Goal: Task Accomplishment & Management: Use online tool/utility

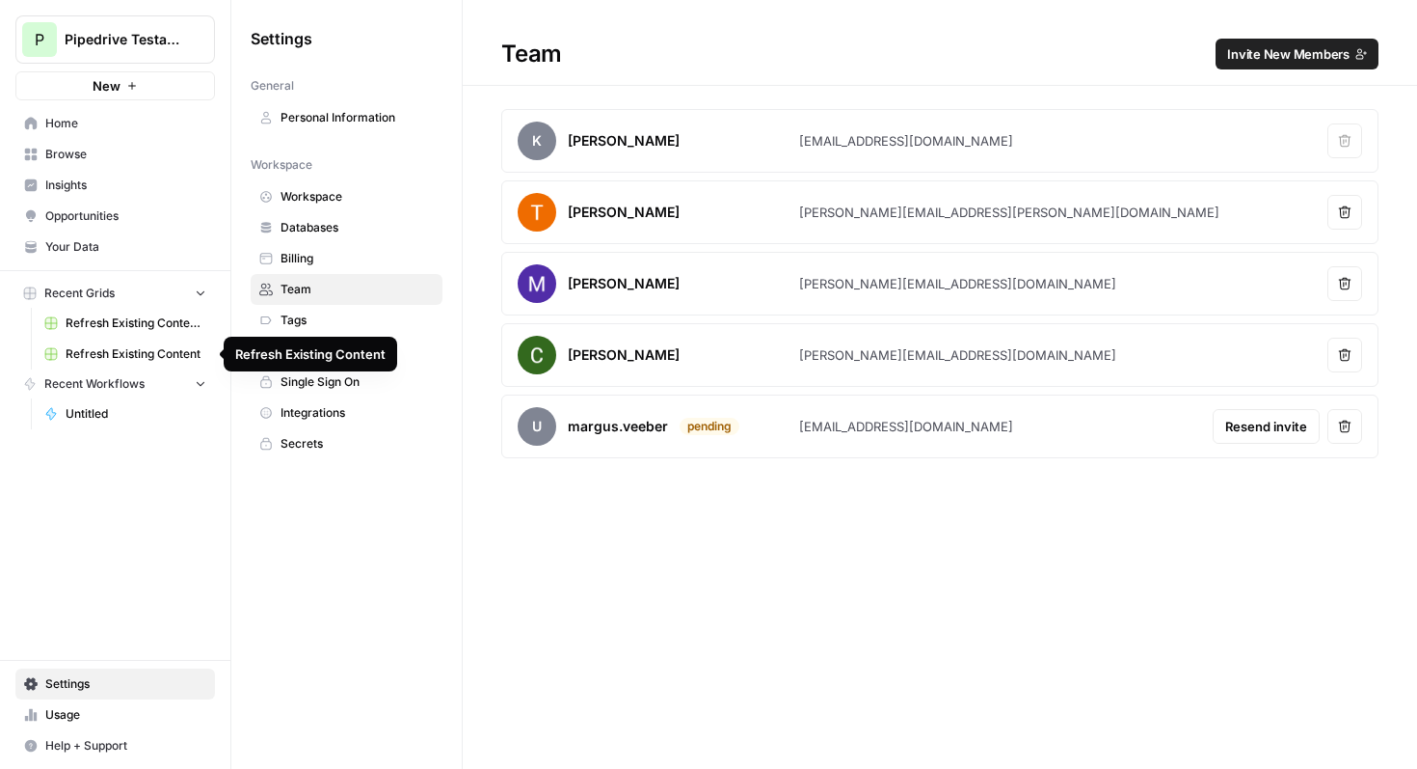
click at [140, 355] on span "Refresh Existing Content" at bounding box center [136, 353] width 141 height 17
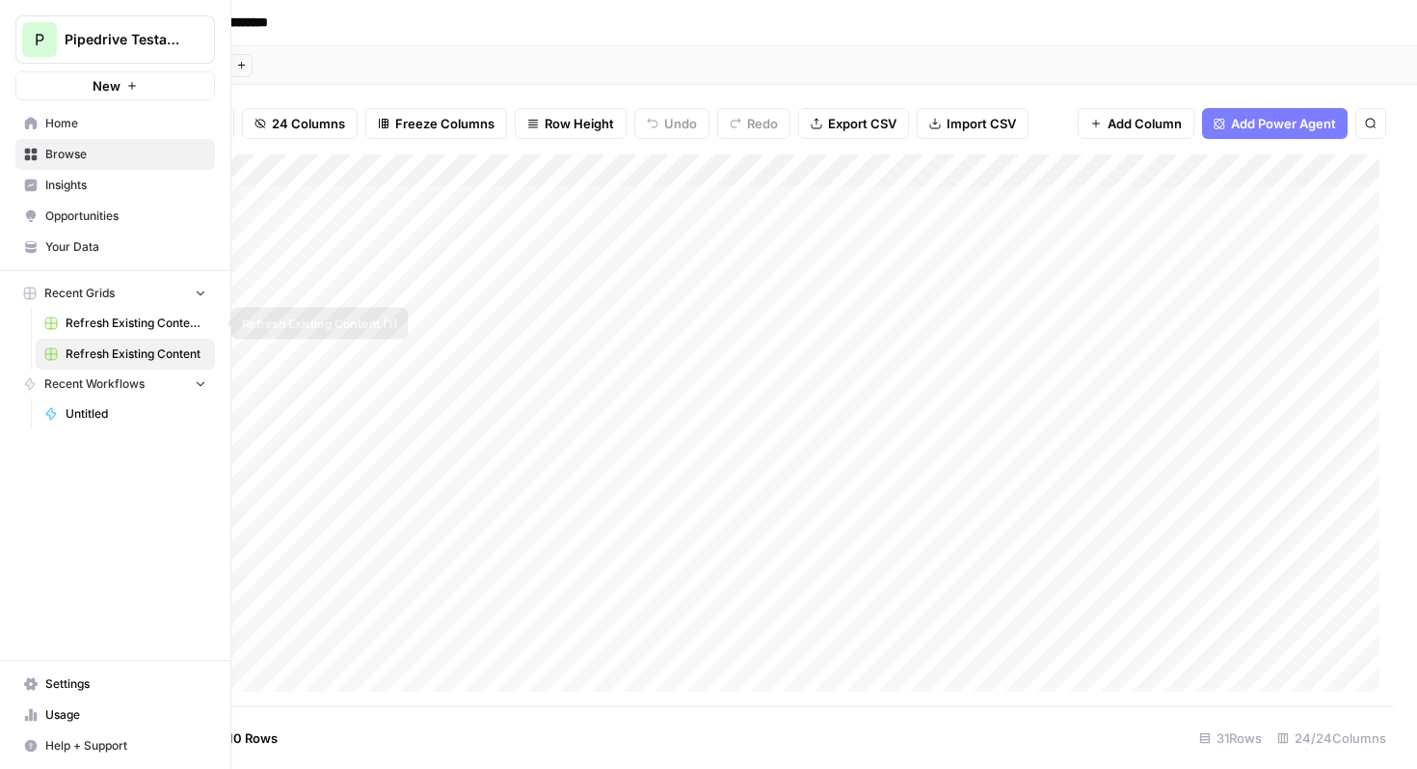
click at [134, 326] on span "Refresh Existing Content (1)" at bounding box center [136, 322] width 141 height 17
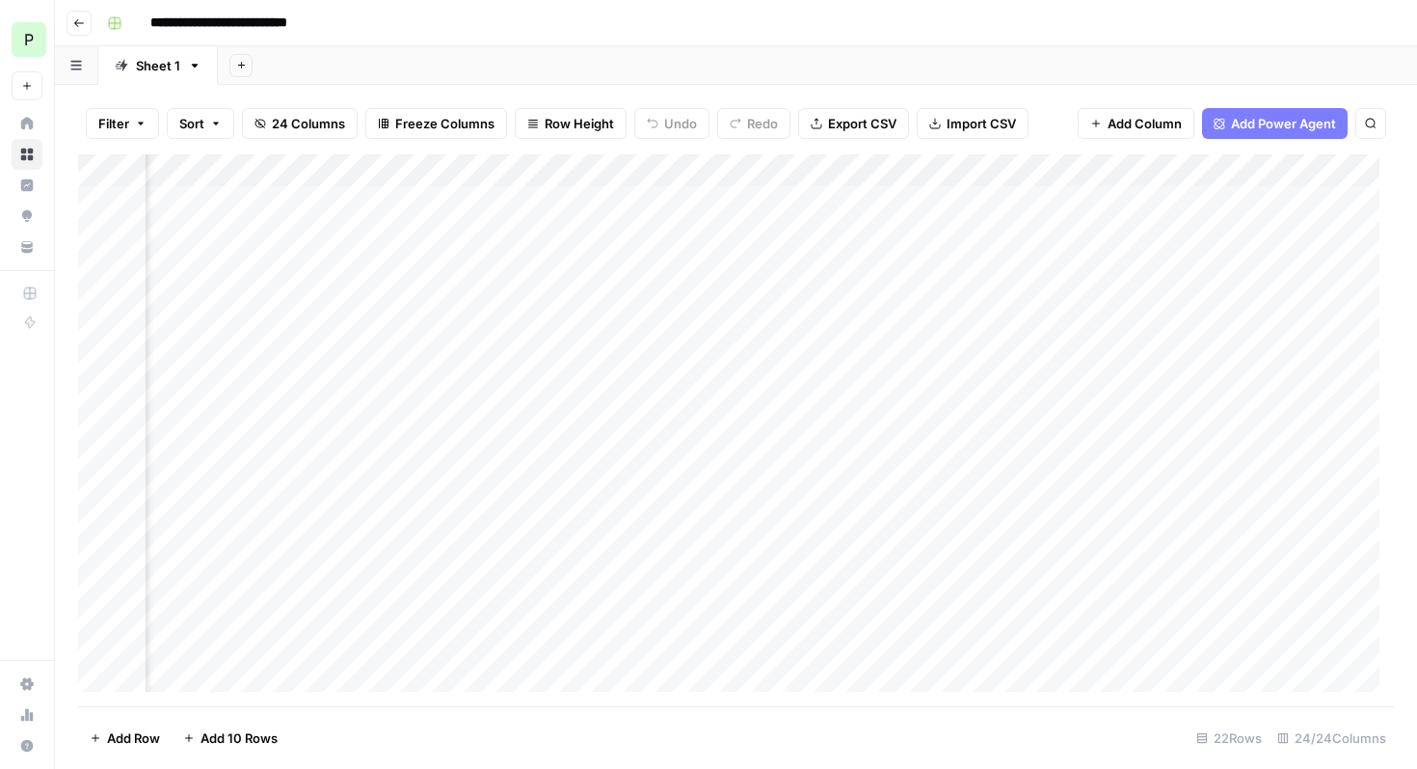
scroll to position [0, 894]
click at [499, 204] on div "Add Column" at bounding box center [736, 430] width 1316 height 552
click at [445, 199] on div "Add Column" at bounding box center [736, 430] width 1316 height 552
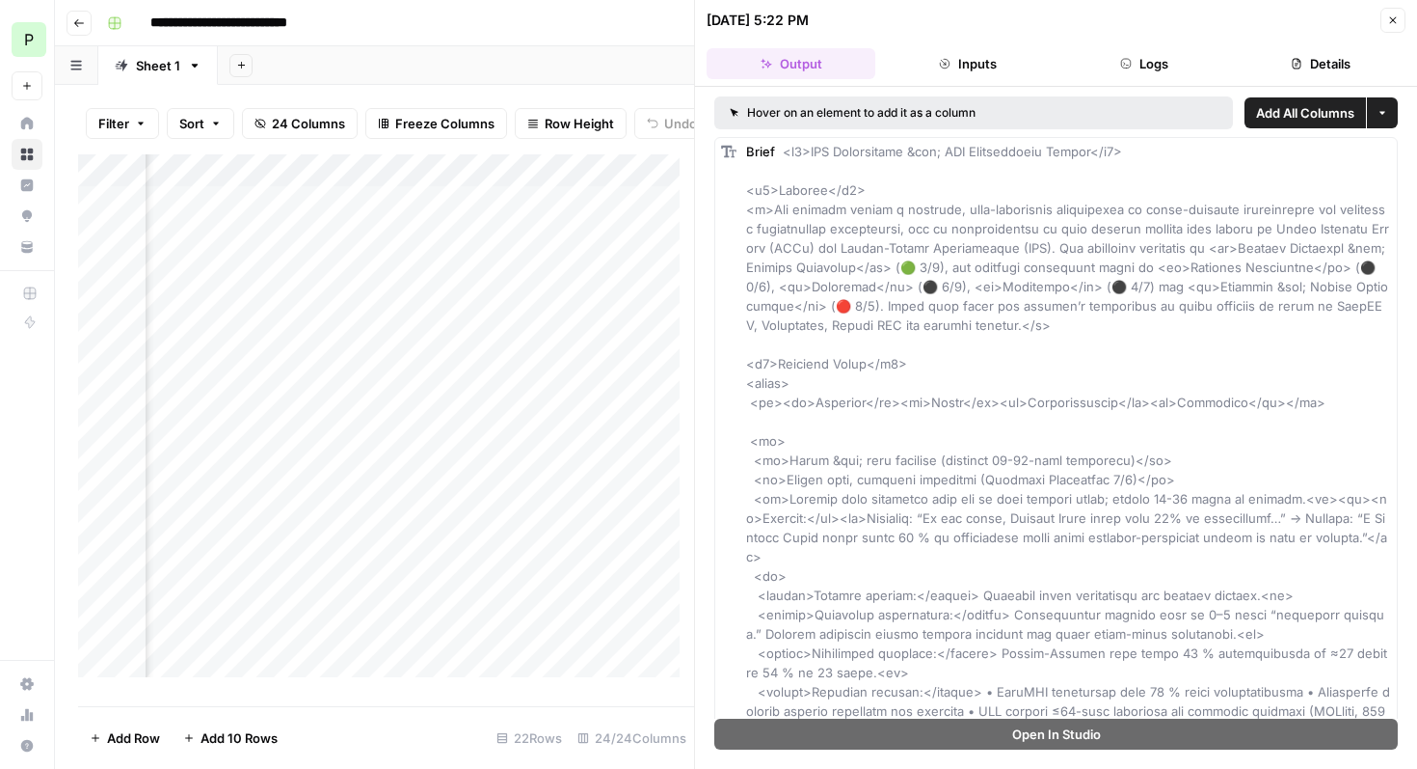
click at [1390, 23] on icon "button" at bounding box center [1394, 20] width 12 height 12
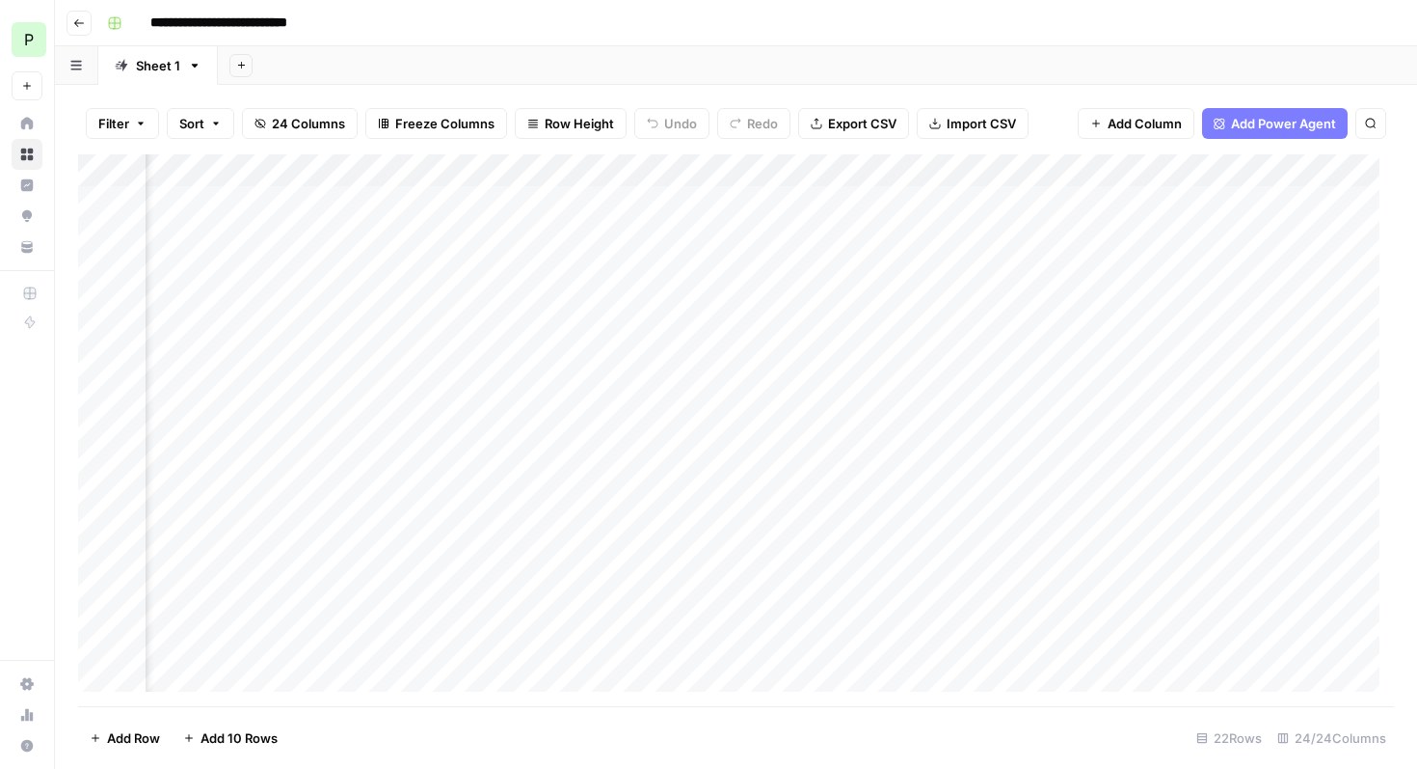
click at [707, 207] on div "Add Column" at bounding box center [736, 430] width 1316 height 552
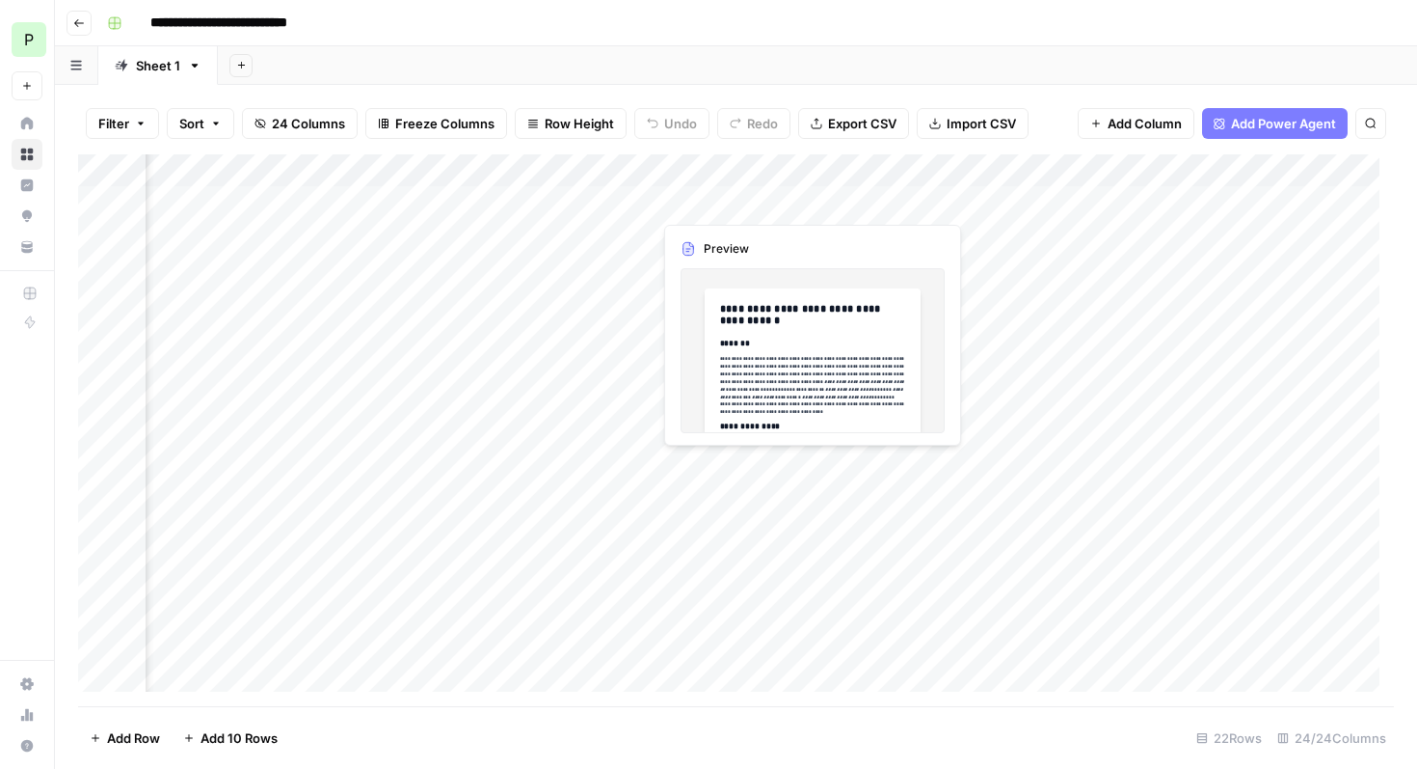
click at [712, 198] on div "Add Column" at bounding box center [736, 430] width 1316 height 552
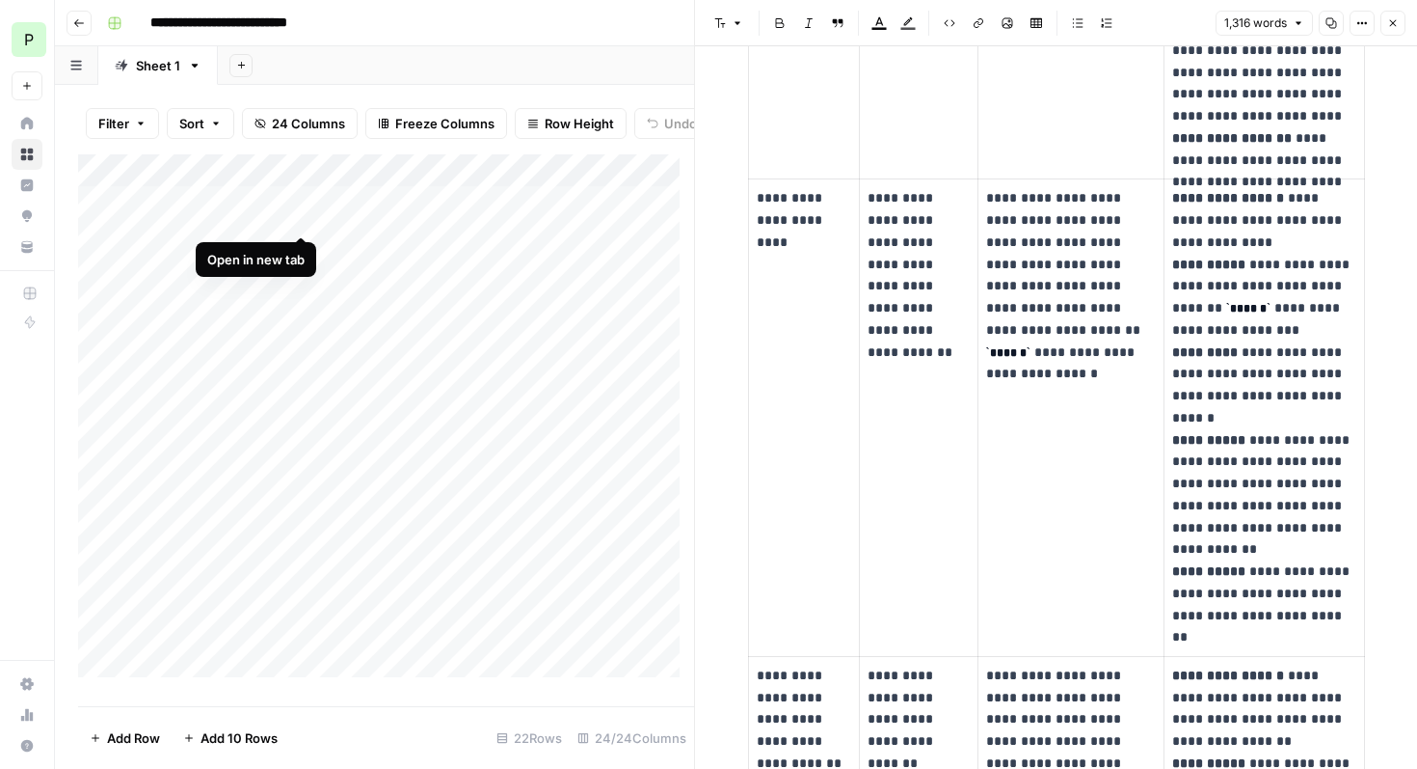
click at [300, 214] on div "Add Column" at bounding box center [386, 422] width 616 height 537
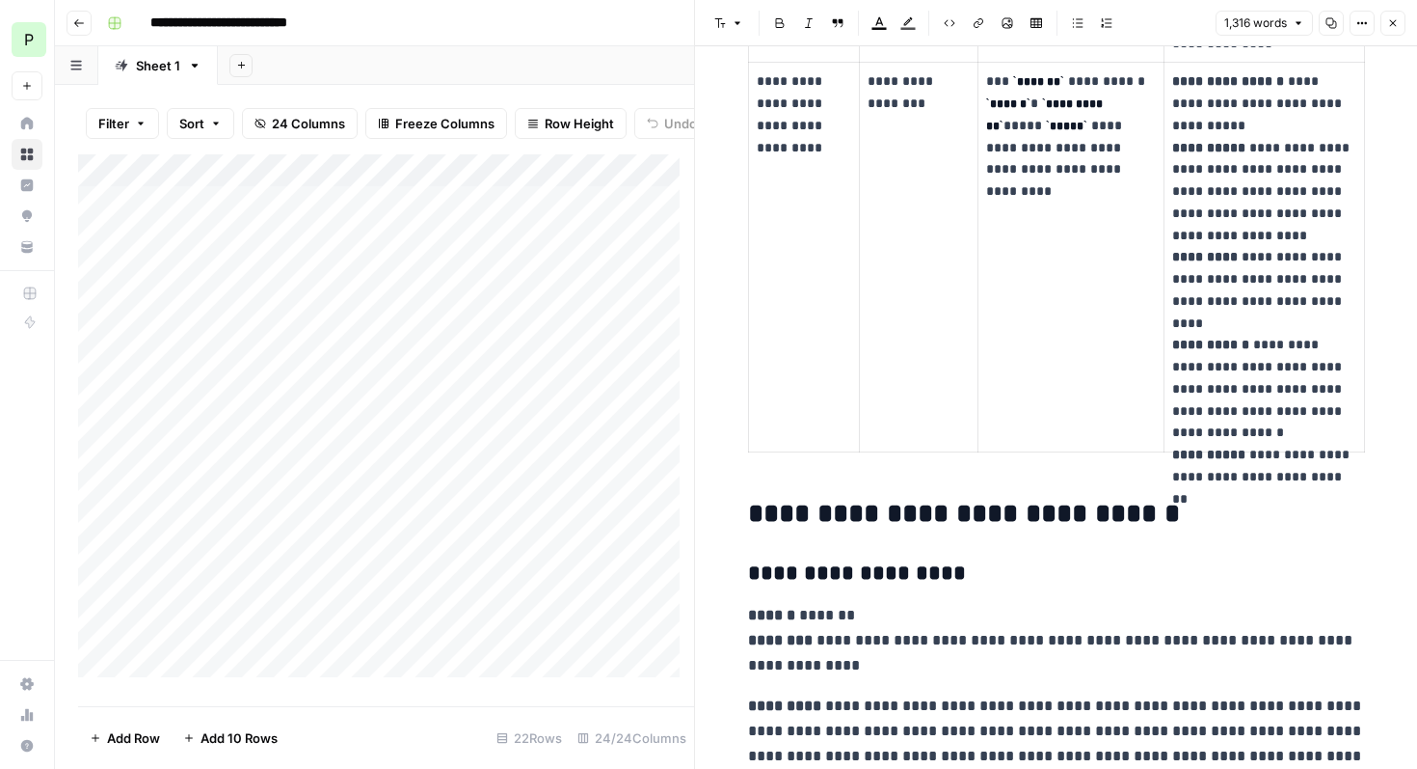
scroll to position [2774, 0]
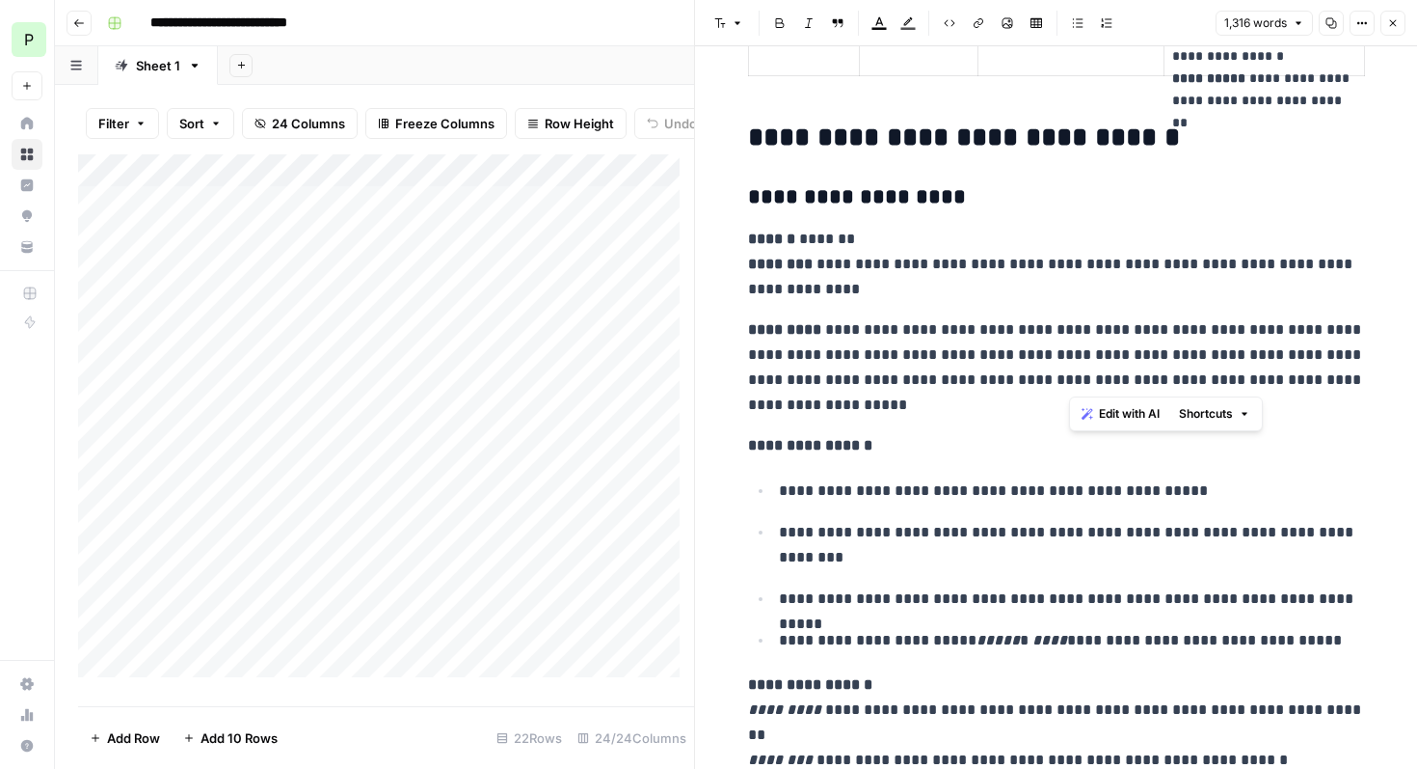
drag, startPoint x: 1069, startPoint y: 377, endPoint x: 1351, endPoint y: 374, distance: 281.6
click at [1351, 374] on p "**********" at bounding box center [1056, 367] width 617 height 100
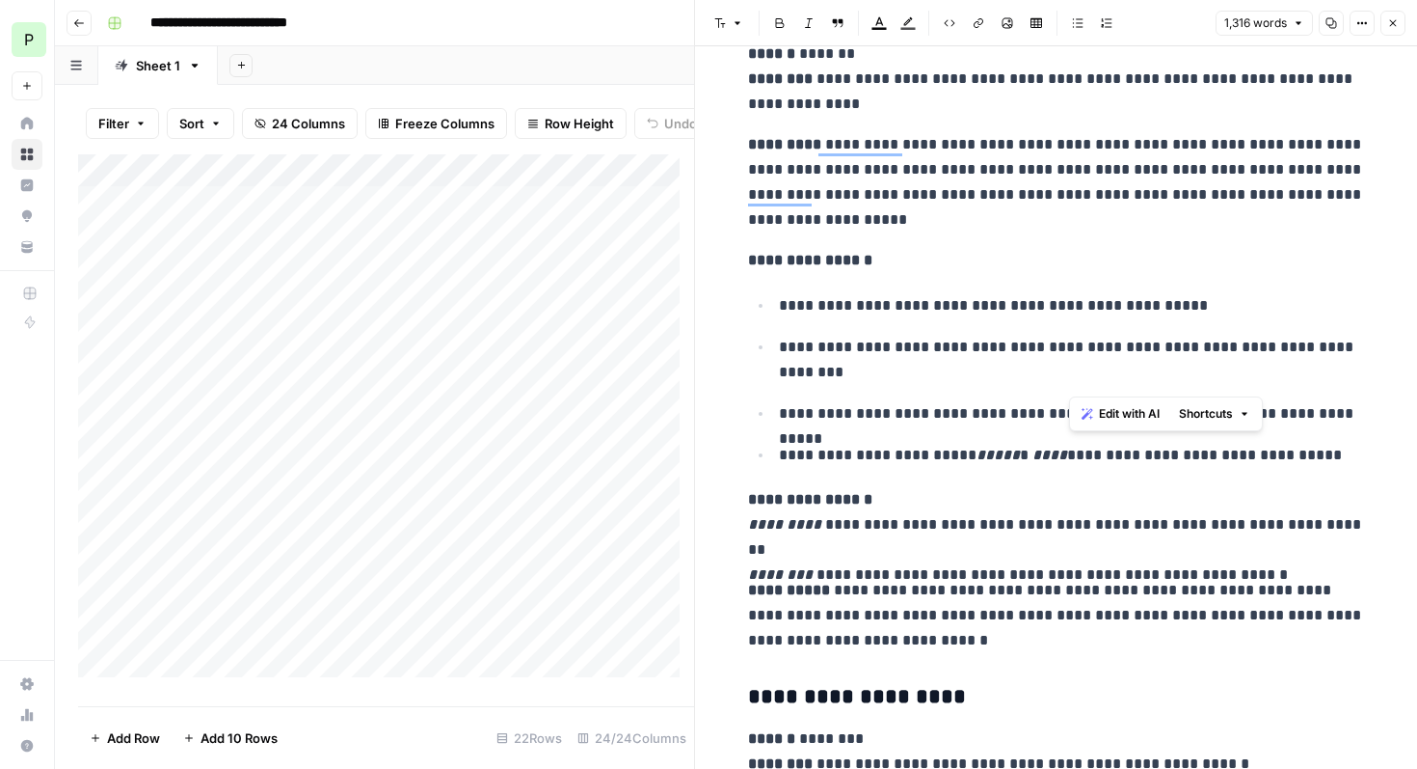
scroll to position [2973, 0]
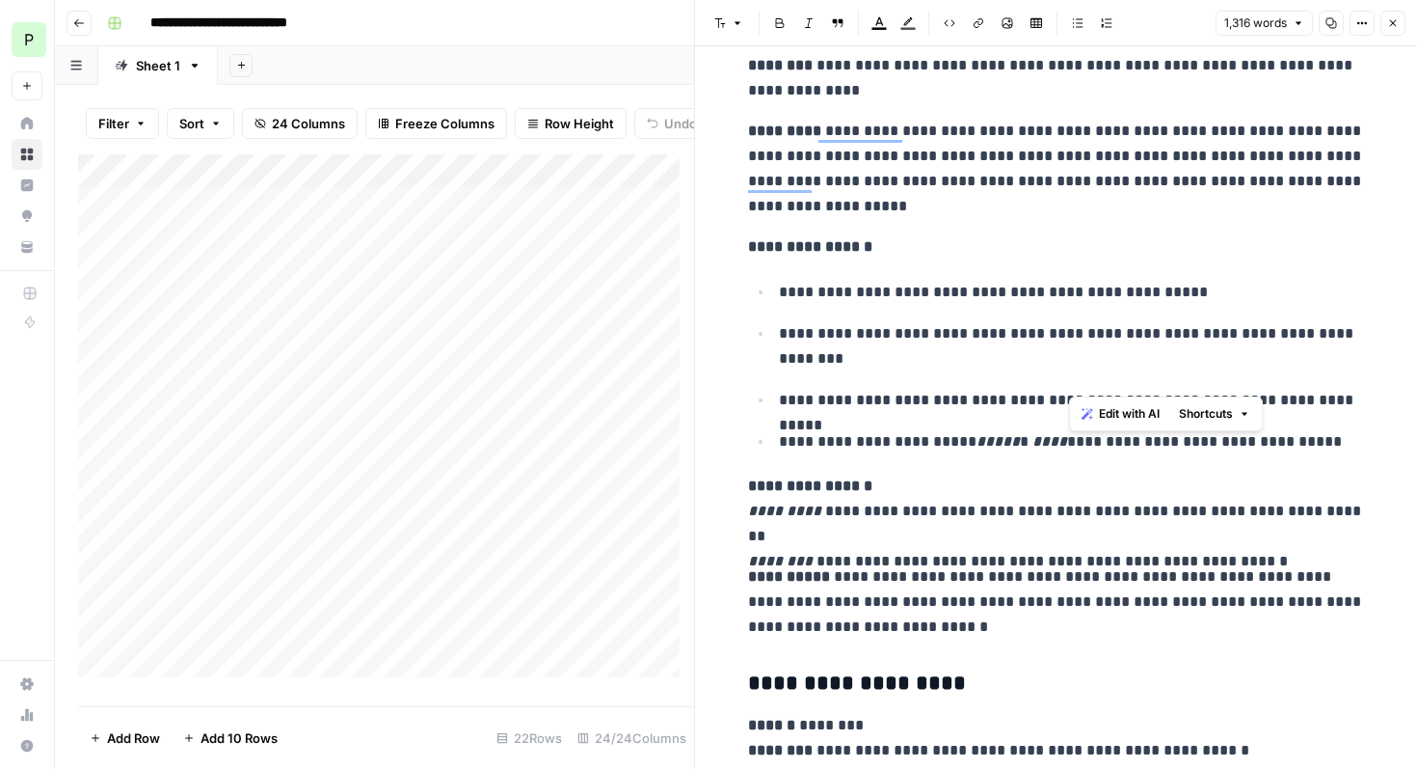
click at [1048, 174] on p "**********" at bounding box center [1056, 169] width 617 height 100
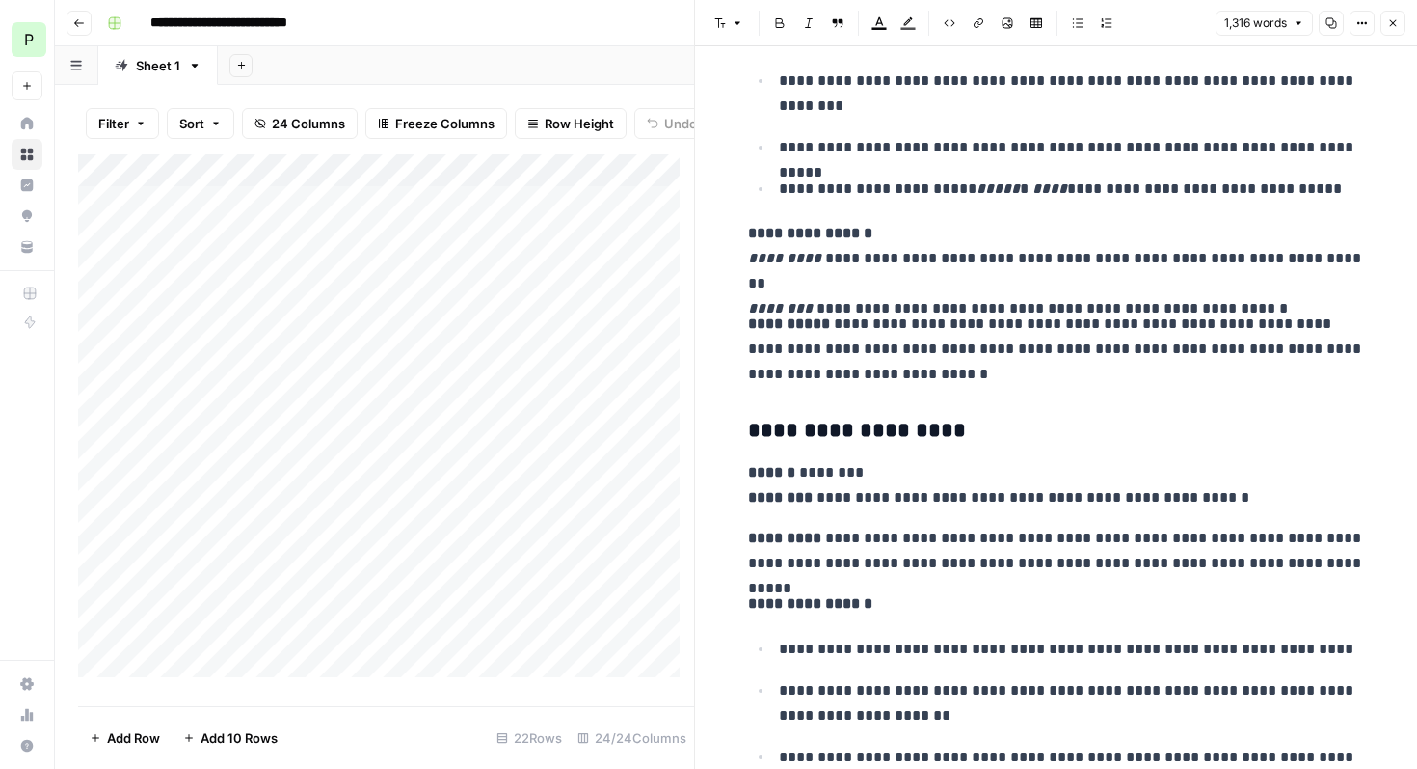
scroll to position [3231, 0]
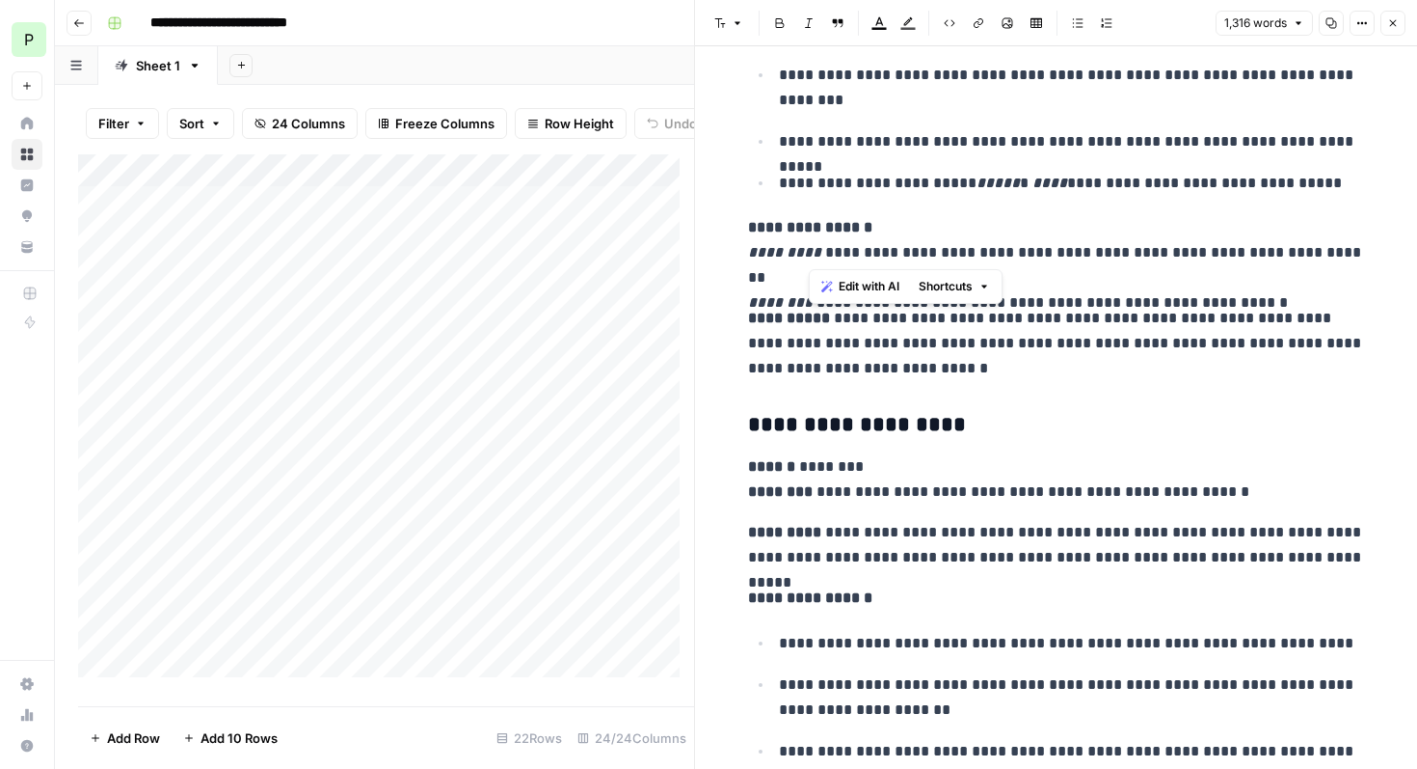
drag, startPoint x: 813, startPoint y: 248, endPoint x: 1312, endPoint y: 242, distance: 499.5
click at [1312, 242] on p "**********" at bounding box center [1056, 252] width 617 height 75
copy p "**********"
click at [1196, 468] on p "**********" at bounding box center [1056, 479] width 617 height 50
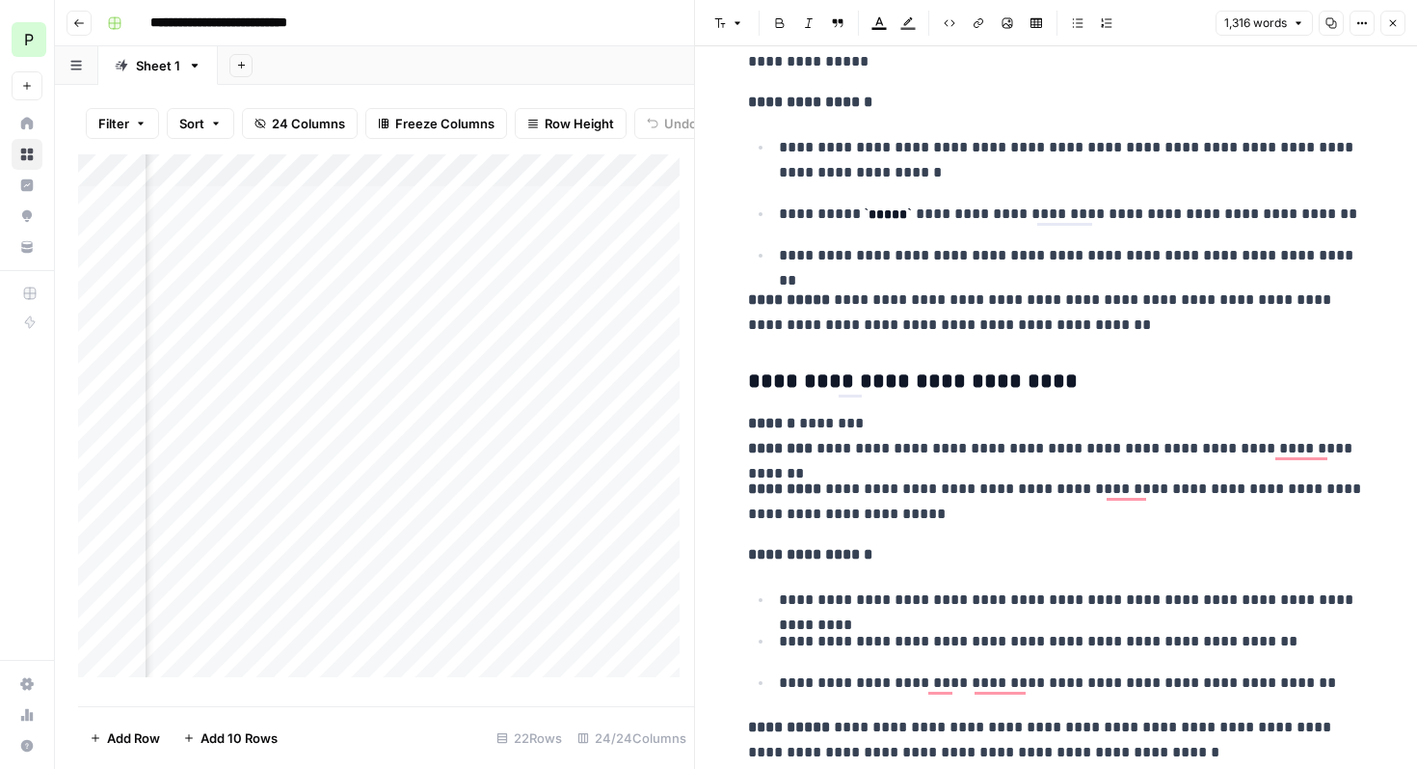
scroll to position [4681, 0]
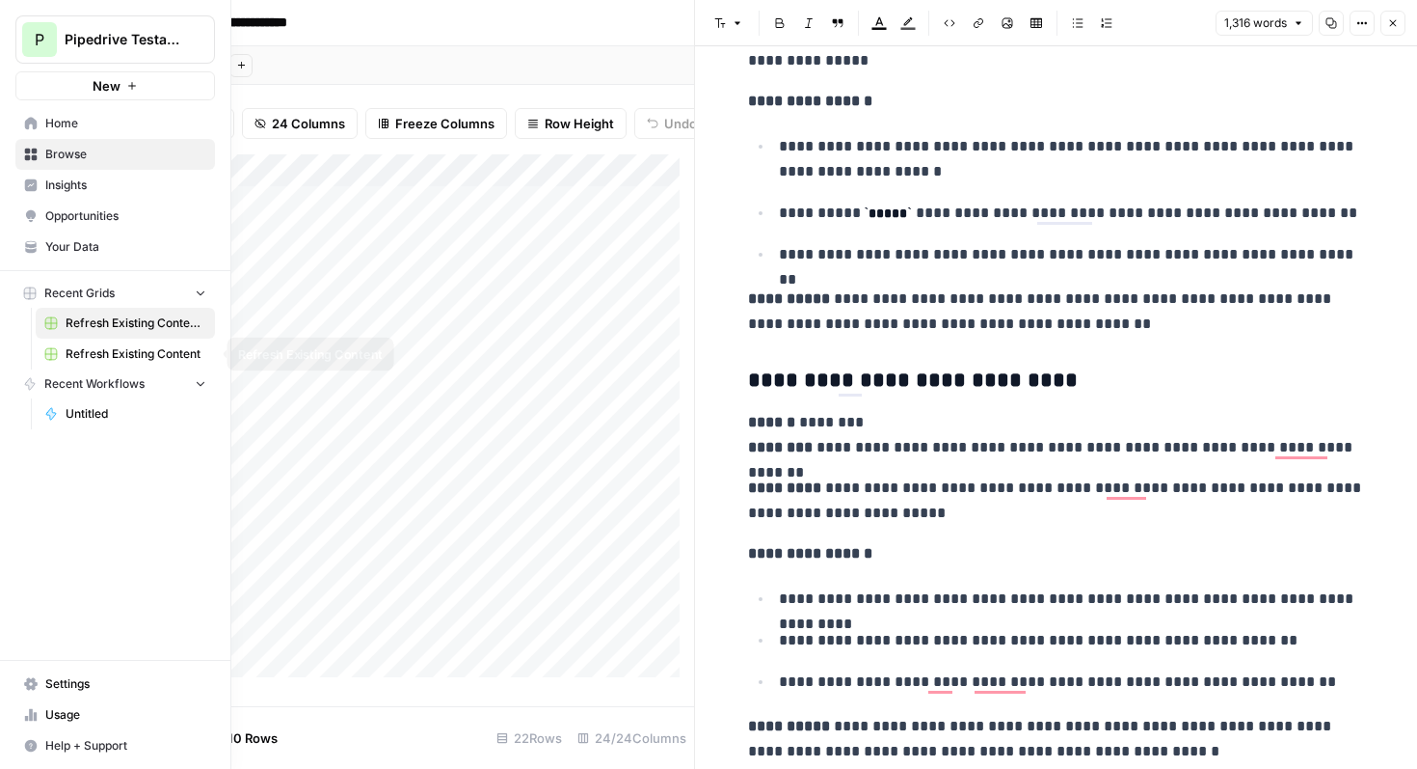
click at [141, 363] on link "Refresh Existing Content" at bounding box center [125, 353] width 179 height 31
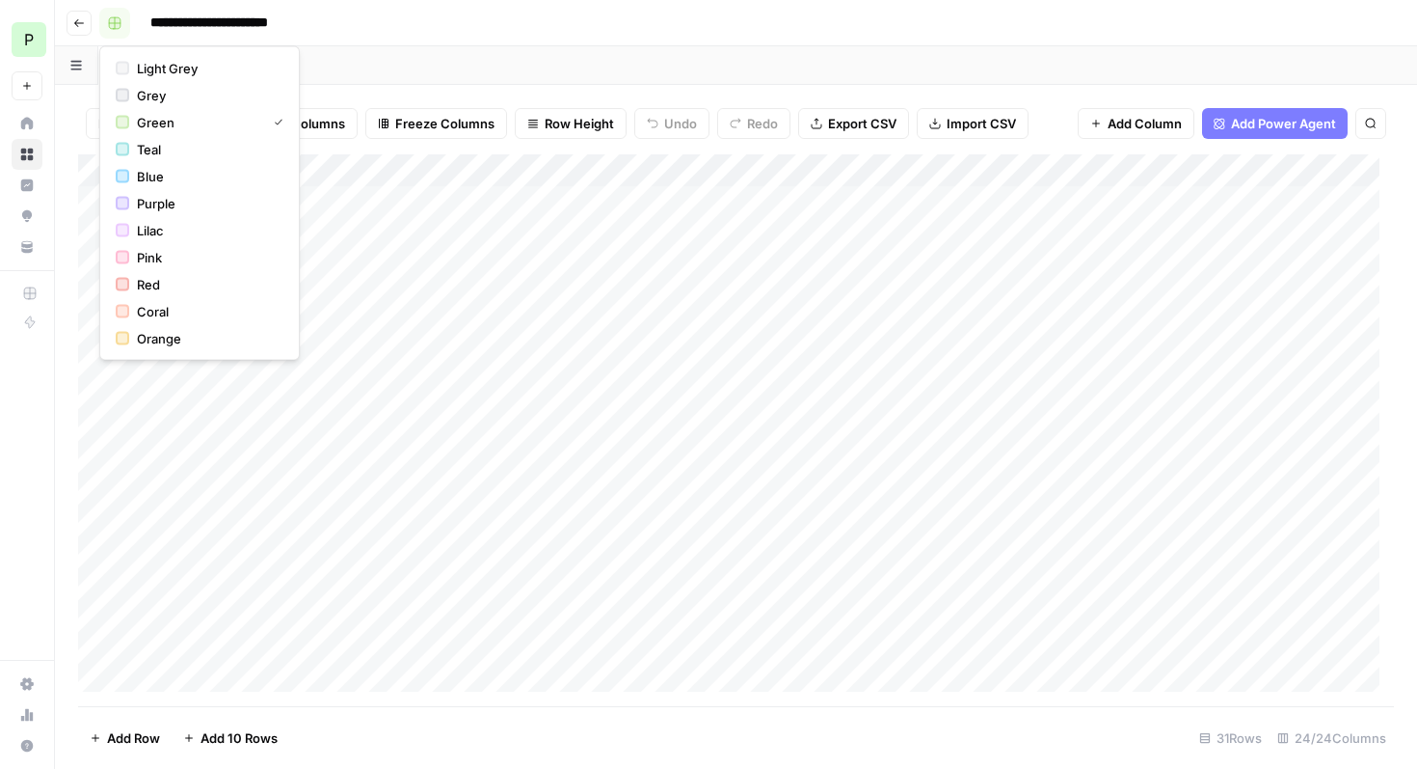
click at [113, 26] on rect "button" at bounding box center [115, 23] width 12 height 12
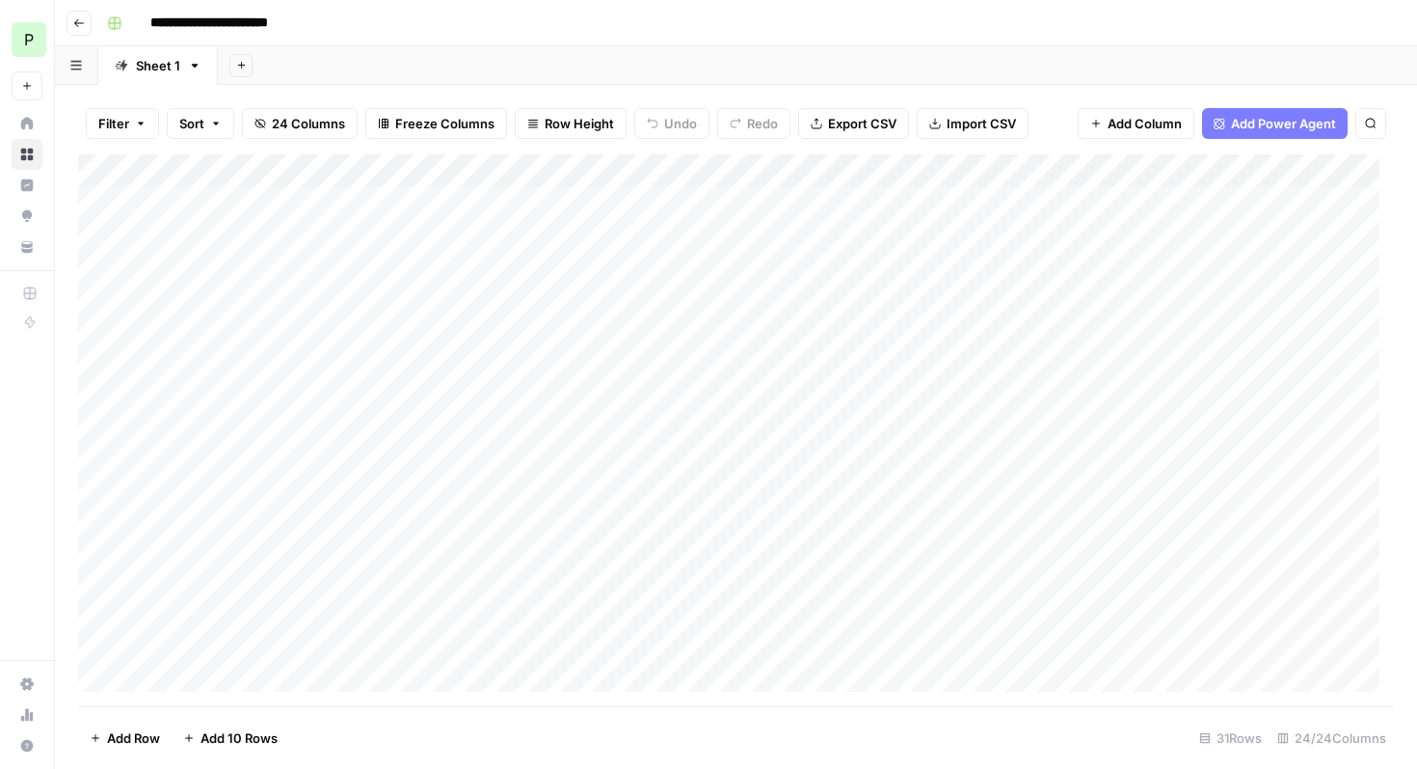
click at [403, 33] on div "**********" at bounding box center [748, 23] width 1299 height 31
click at [233, 31] on input "**********" at bounding box center [231, 23] width 179 height 31
click at [370, 29] on div "**********" at bounding box center [748, 23] width 1299 height 31
click at [76, 64] on icon "button" at bounding box center [76, 65] width 12 height 11
click at [100, 153] on icon "button" at bounding box center [99, 152] width 13 height 13
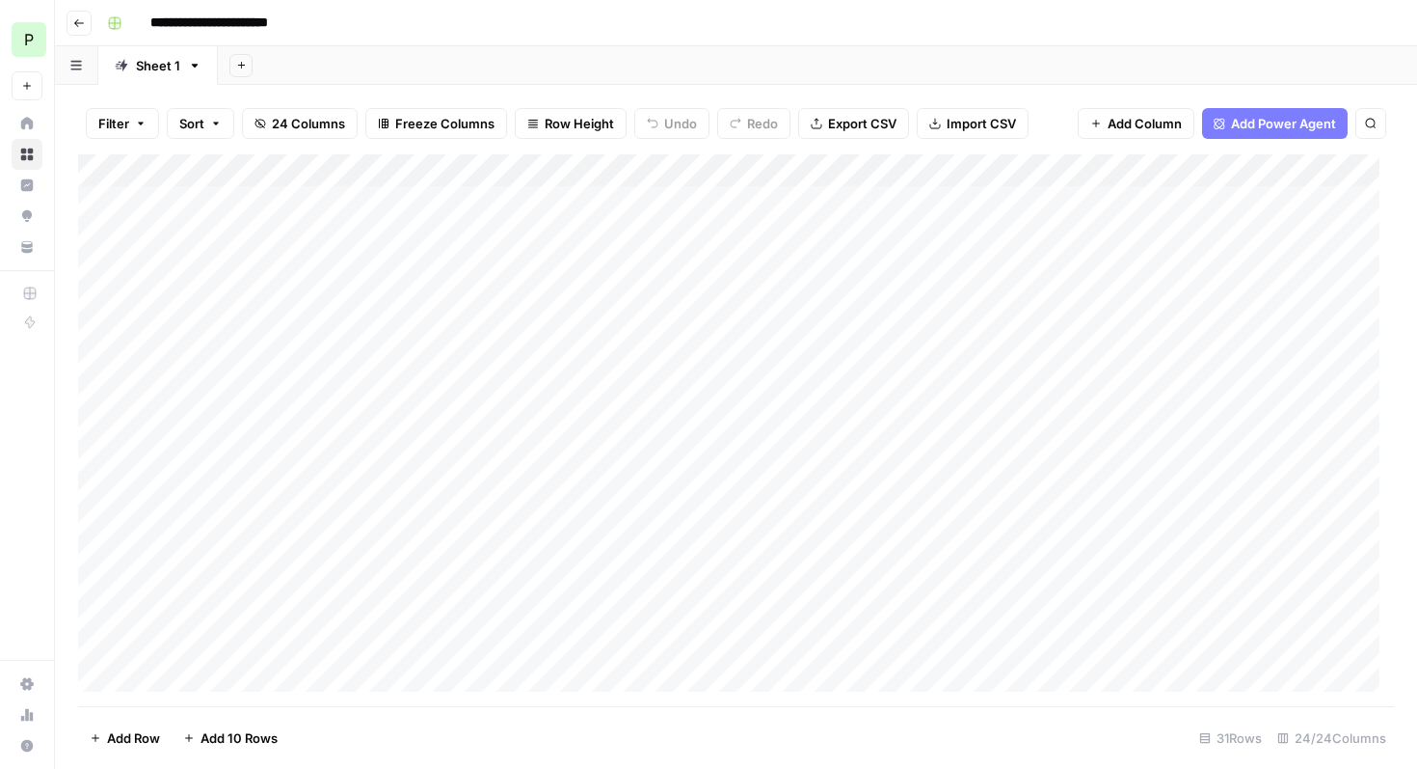
click at [117, 67] on icon at bounding box center [121, 65] width 13 height 13
click at [80, 76] on button "button" at bounding box center [76, 65] width 43 height 38
click at [97, 154] on icon "button" at bounding box center [99, 152] width 13 height 13
click at [75, 63] on icon "button" at bounding box center [76, 65] width 12 height 11
click at [271, 151] on icon "button" at bounding box center [271, 153] width 10 height 10
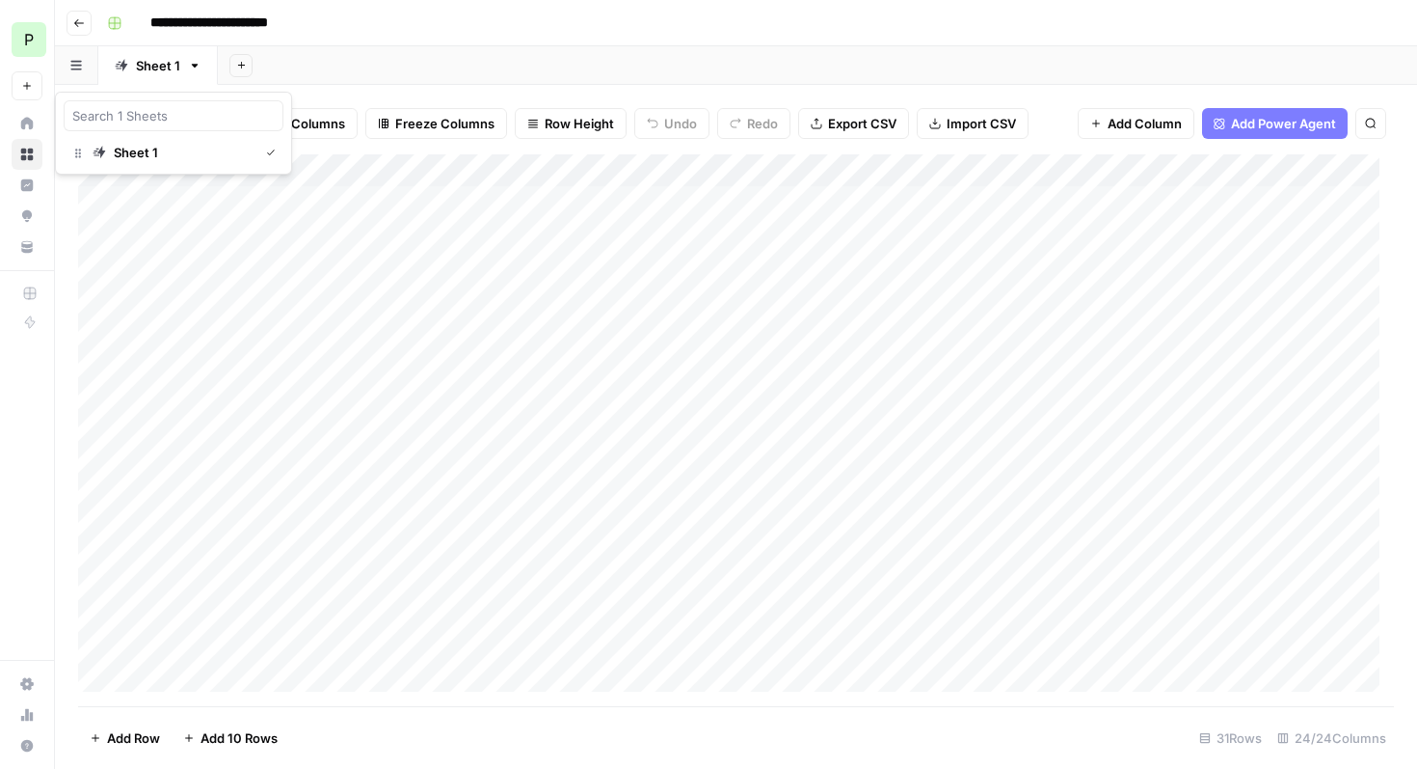
click at [77, 69] on icon "button" at bounding box center [75, 66] width 11 height 10
click at [199, 60] on icon "button" at bounding box center [194, 65] width 13 height 13
click at [336, 64] on div "Add Sheet" at bounding box center [818, 65] width 1200 height 39
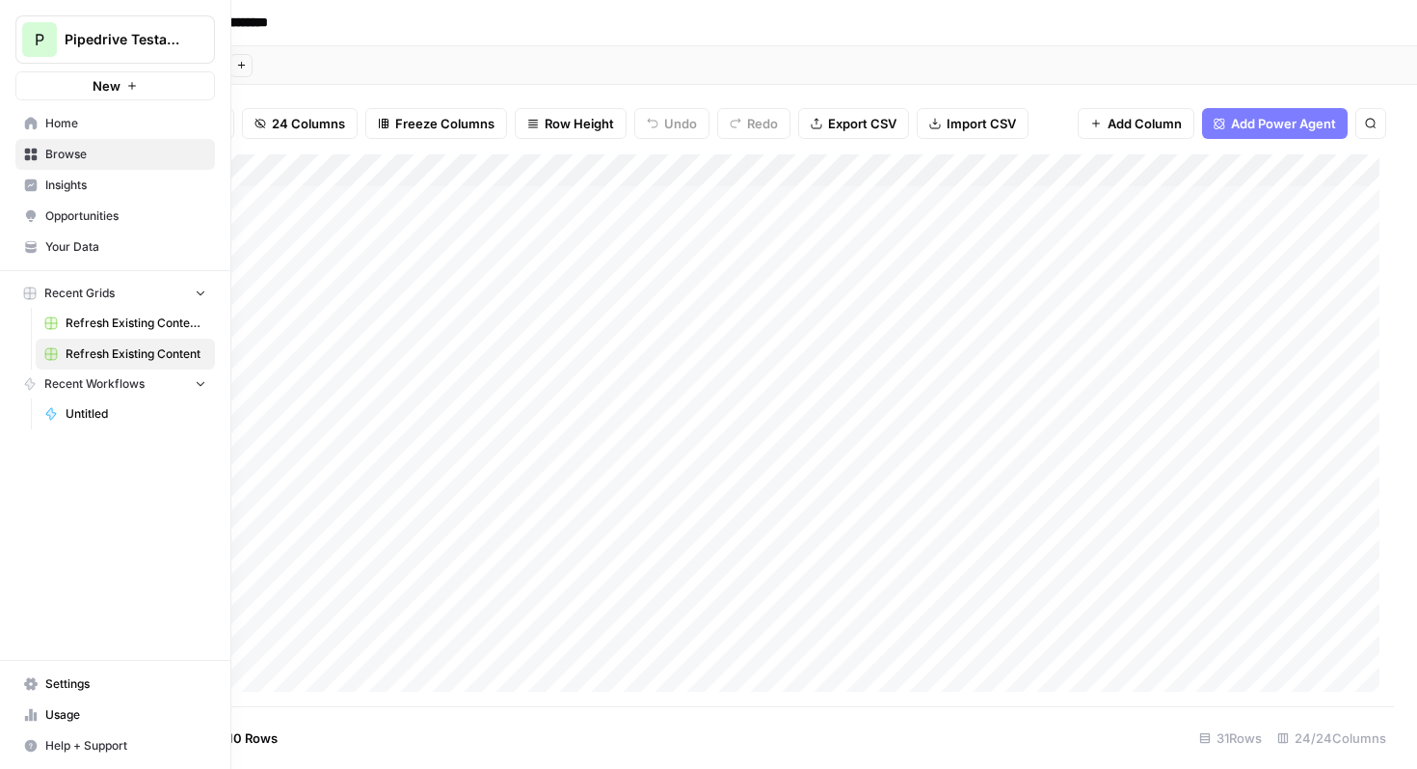
click at [92, 415] on span "Untitled" at bounding box center [136, 413] width 141 height 17
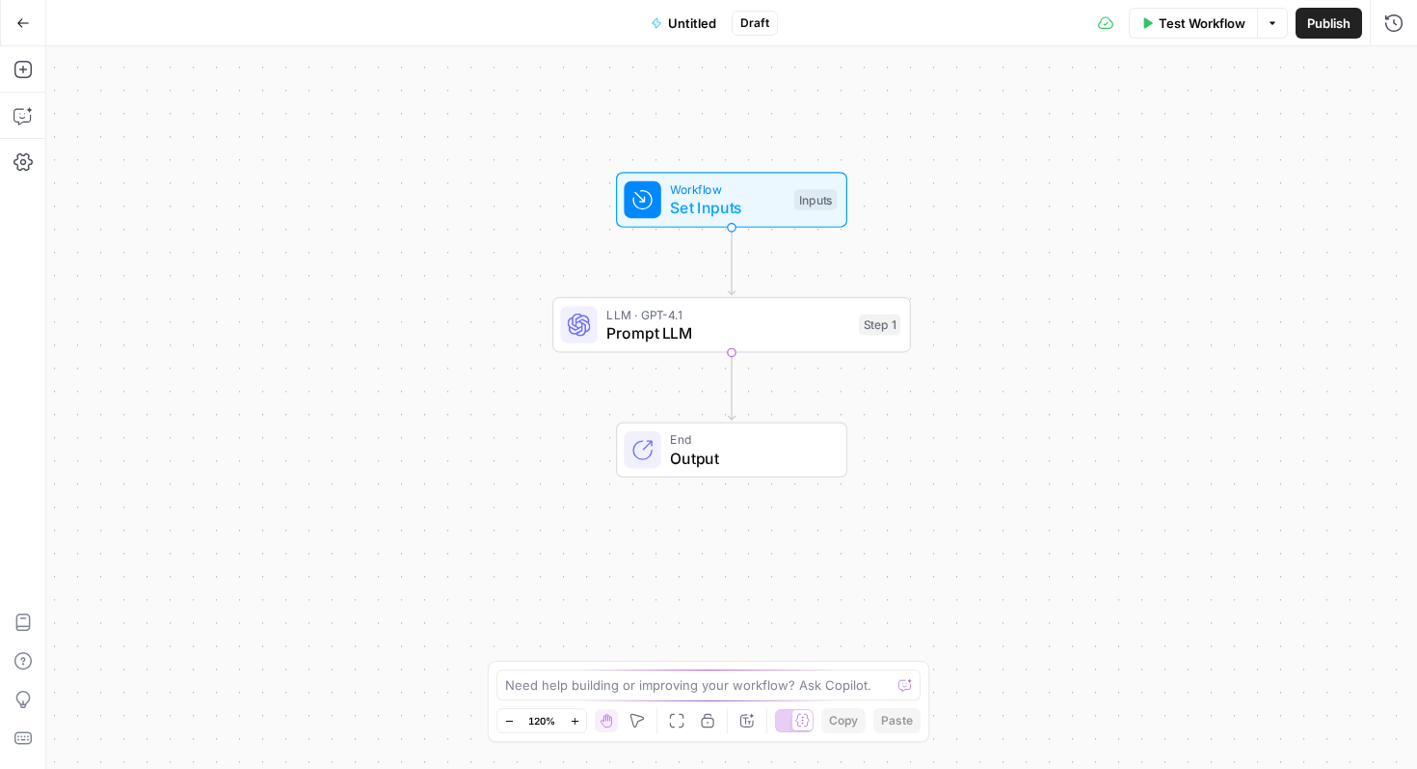
click at [17, 19] on icon "button" at bounding box center [22, 22] width 13 height 13
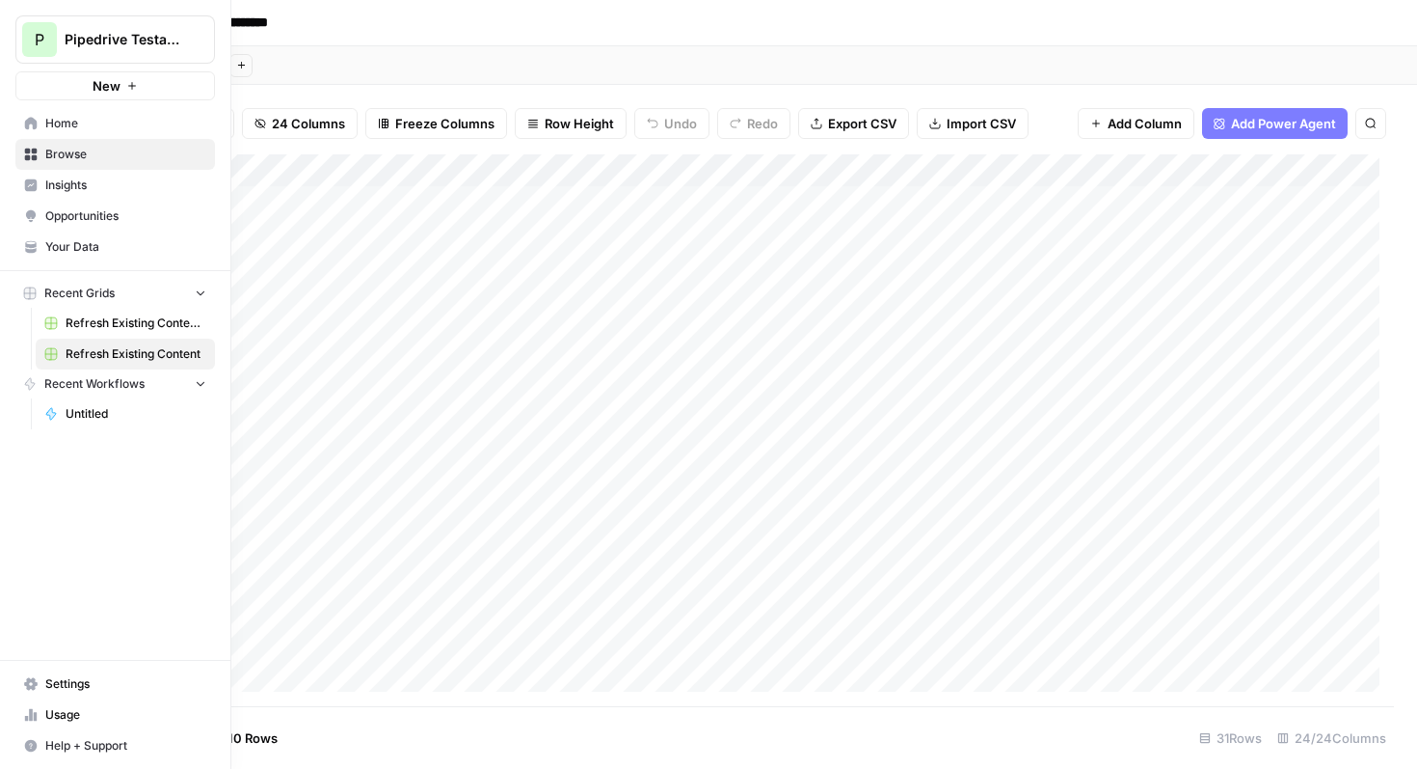
click at [116, 322] on span "Refresh Existing Content (1)" at bounding box center [136, 322] width 141 height 17
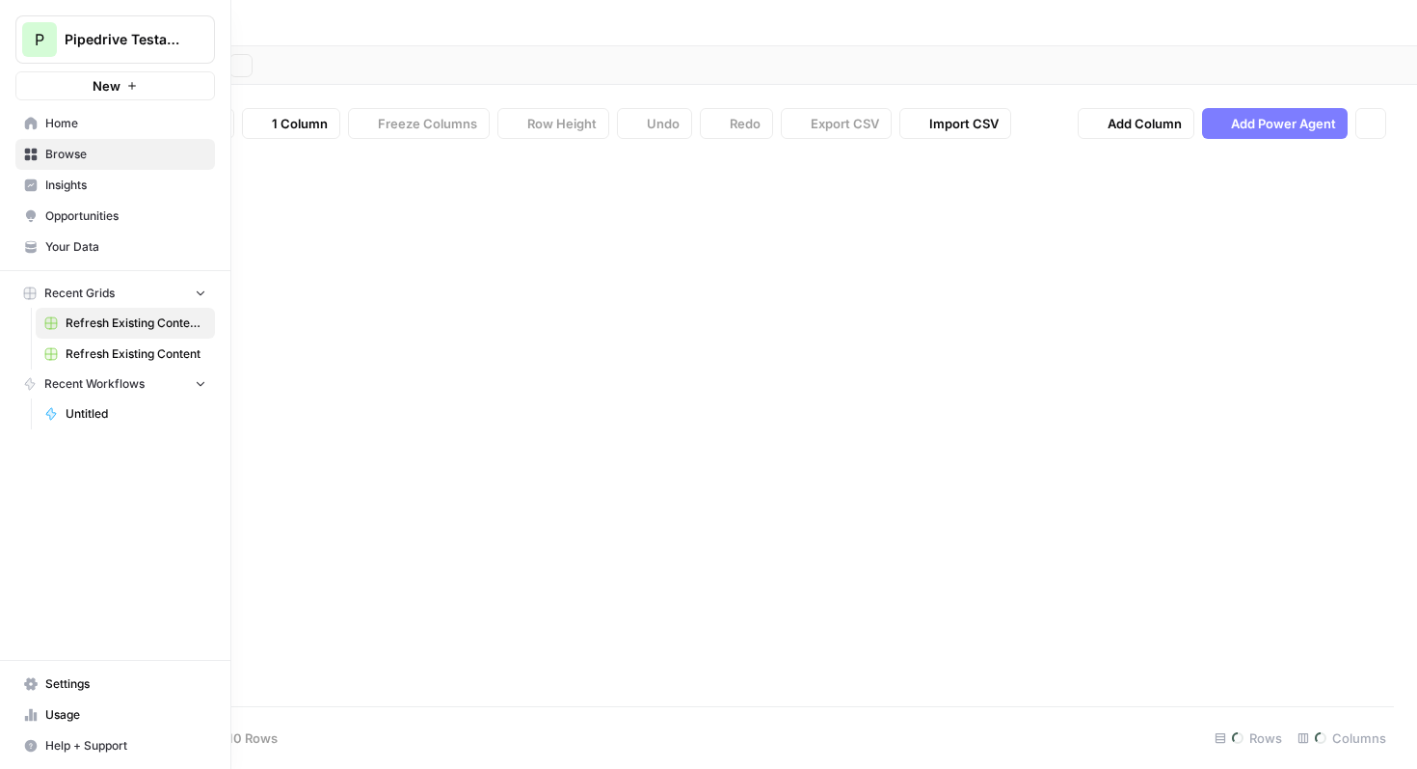
type input "**********"
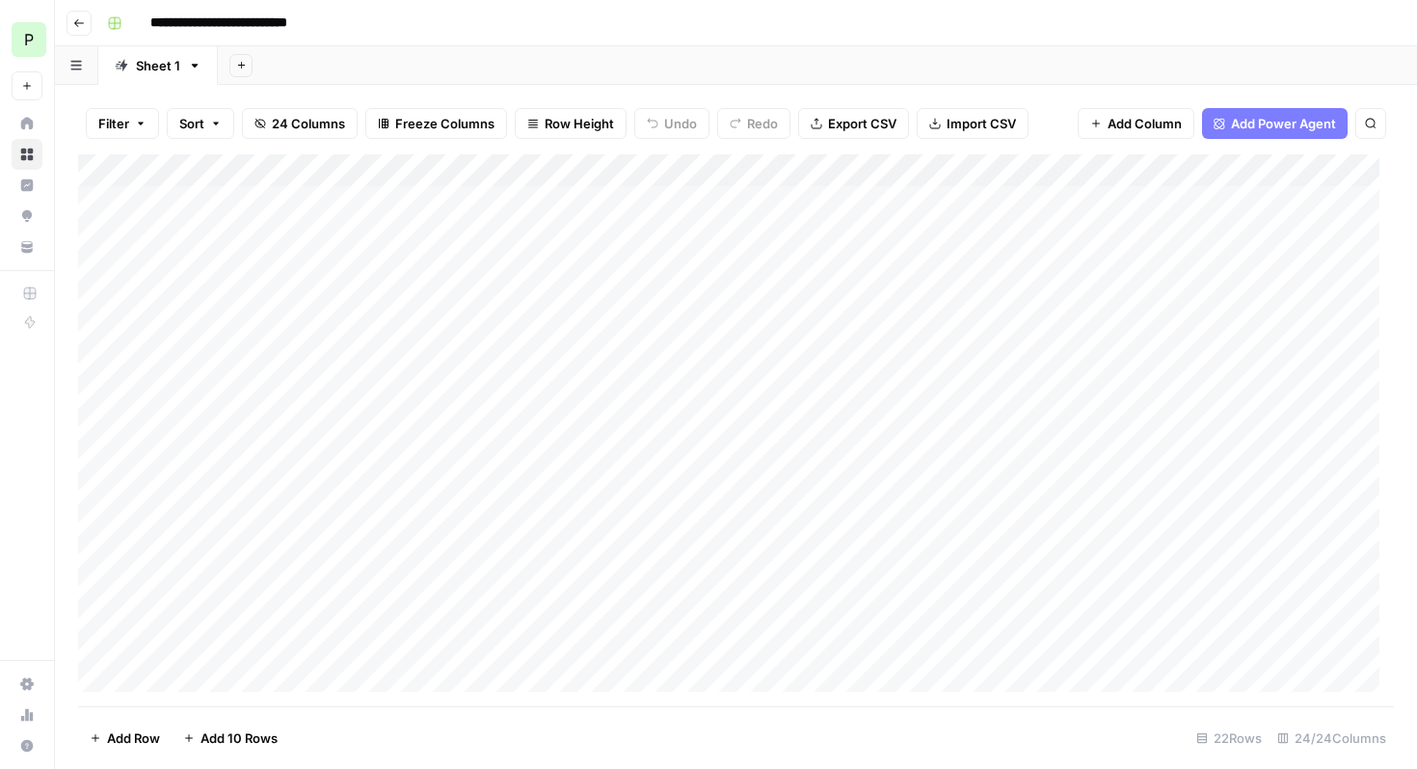
click at [404, 201] on div "Add Column" at bounding box center [736, 430] width 1316 height 552
click at [614, 202] on div "Add Column" at bounding box center [736, 430] width 1316 height 552
click at [627, 199] on div "Add Column" at bounding box center [736, 430] width 1316 height 552
click at [627, 199] on textarea "**********" at bounding box center [707, 203] width 309 height 27
click at [849, 307] on div "Add Column" at bounding box center [736, 430] width 1316 height 552
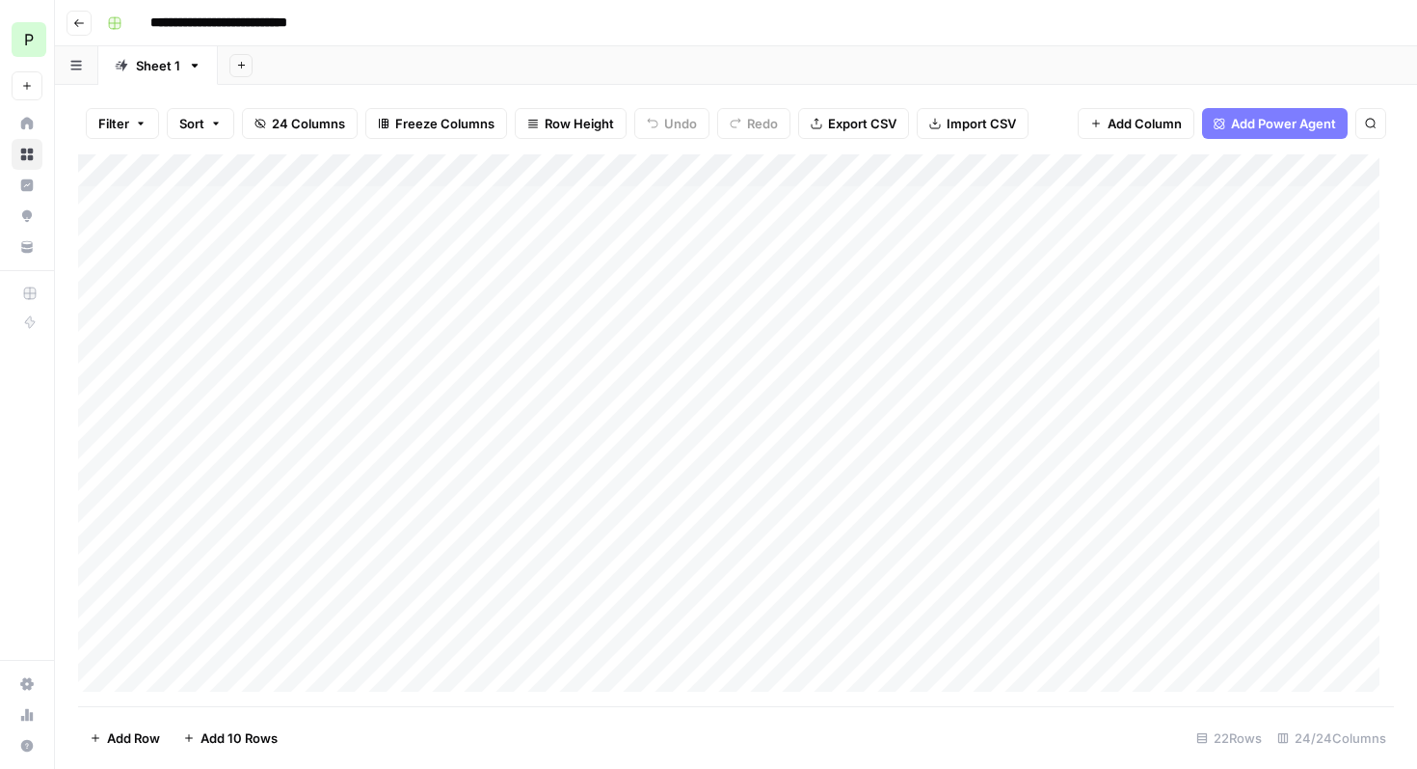
click at [831, 201] on div "Add Column" at bounding box center [736, 430] width 1316 height 552
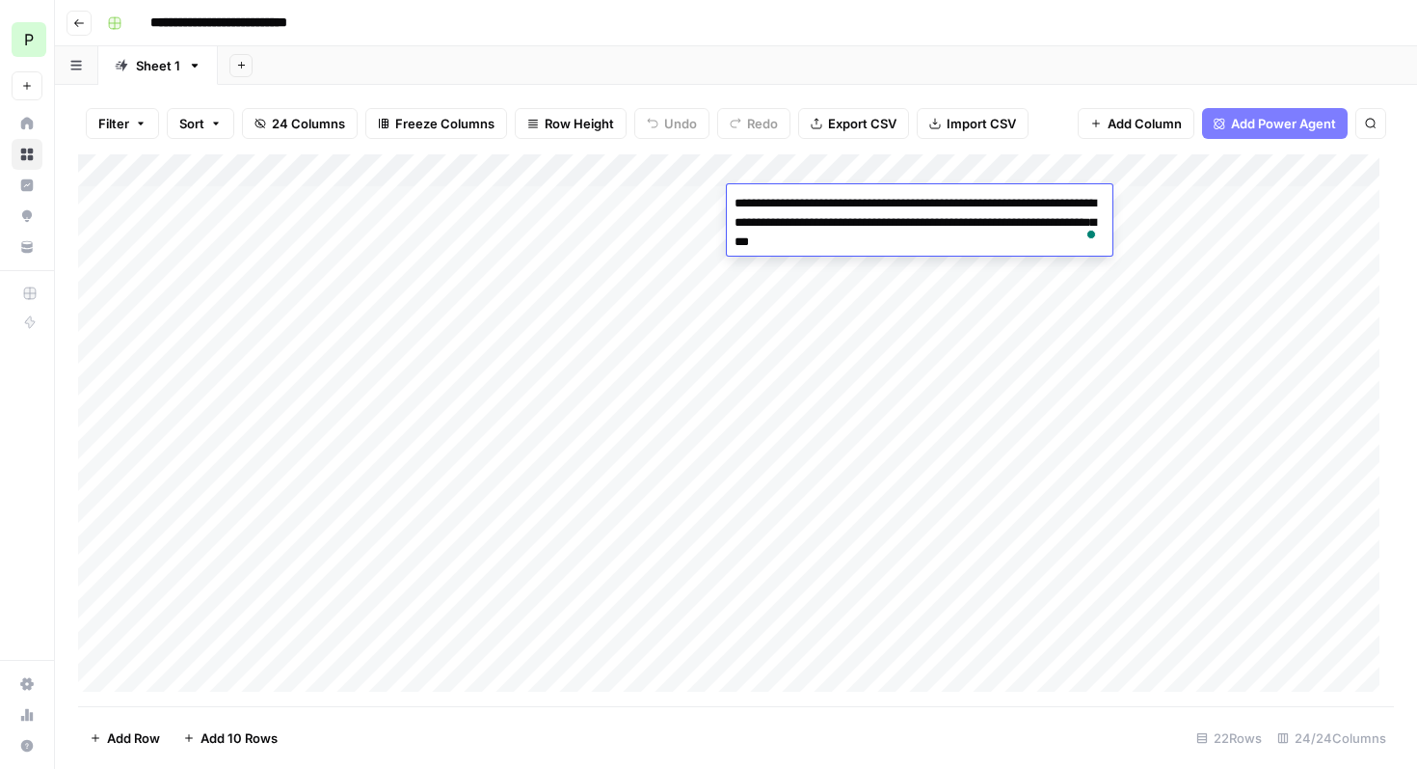
click at [814, 338] on div "Add Column" at bounding box center [736, 430] width 1316 height 552
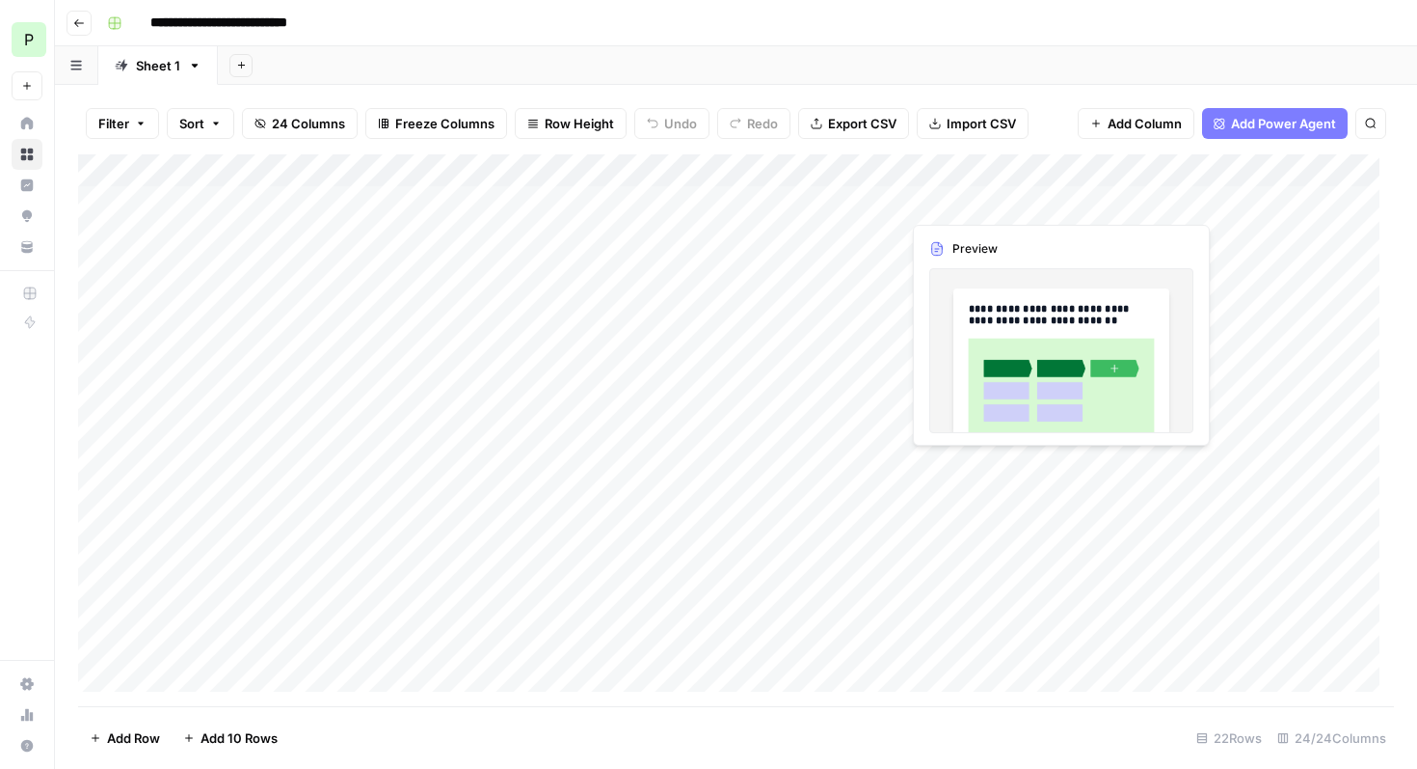
click at [983, 196] on div "Add Column" at bounding box center [736, 430] width 1316 height 552
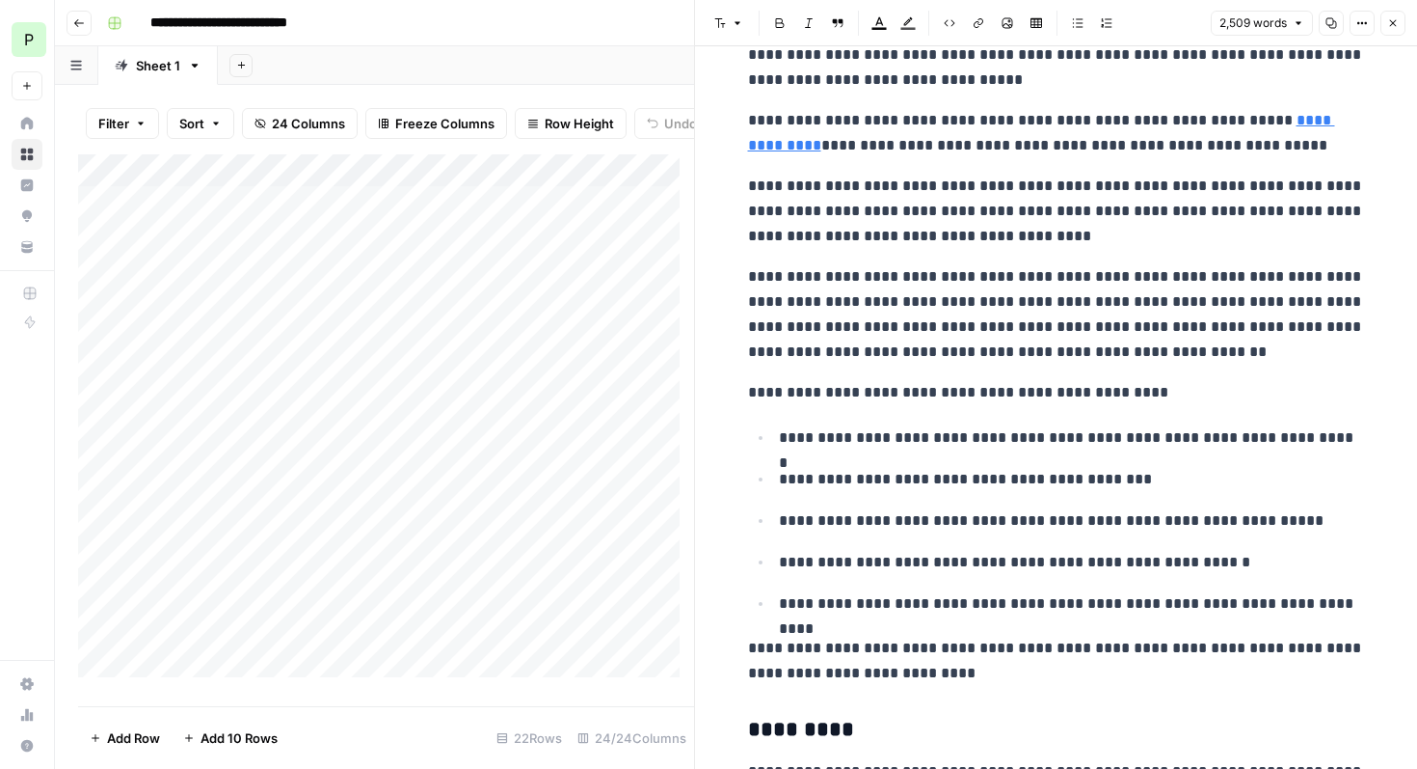
scroll to position [8392, 0]
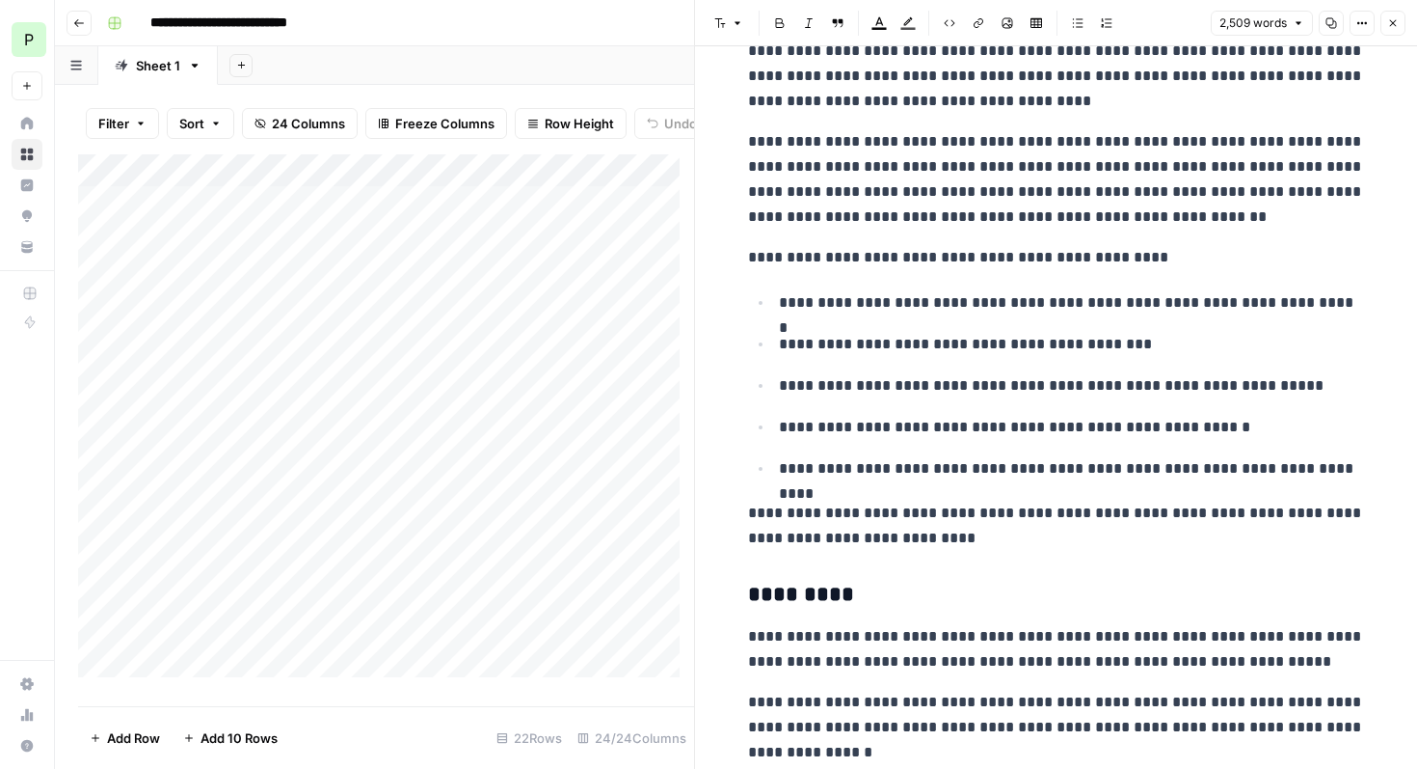
click at [299, 248] on div "Add Column" at bounding box center [386, 422] width 616 height 537
click at [307, 282] on div "Add Column" at bounding box center [386, 422] width 616 height 537
click at [303, 312] on div "Add Column" at bounding box center [386, 422] width 616 height 537
click at [307, 349] on div "Add Column" at bounding box center [386, 422] width 616 height 537
click at [299, 379] on div "Add Column" at bounding box center [386, 422] width 616 height 537
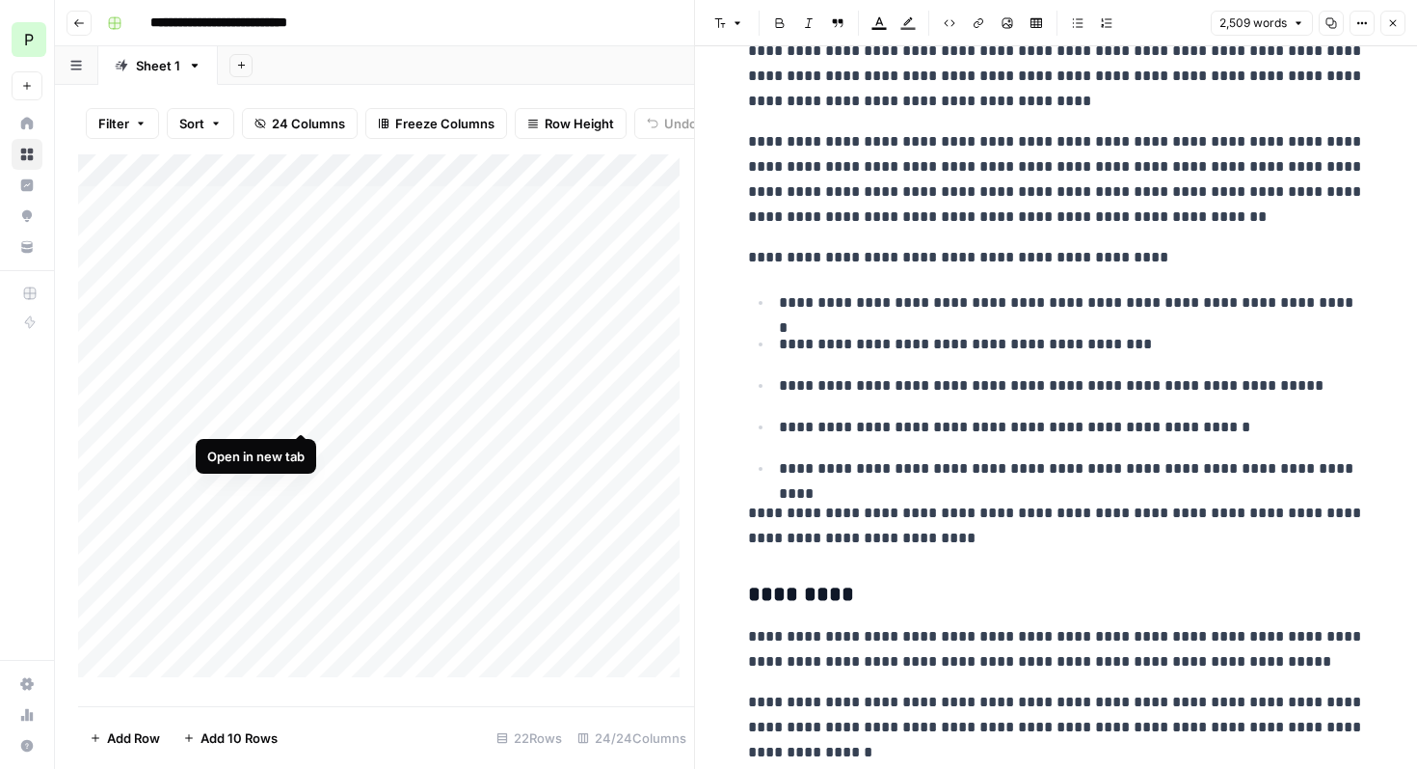
click at [300, 413] on div "Add Column" at bounding box center [386, 422] width 616 height 537
click at [304, 445] on div "Add Column" at bounding box center [386, 422] width 616 height 537
click at [299, 478] on div "Add Column" at bounding box center [386, 422] width 616 height 537
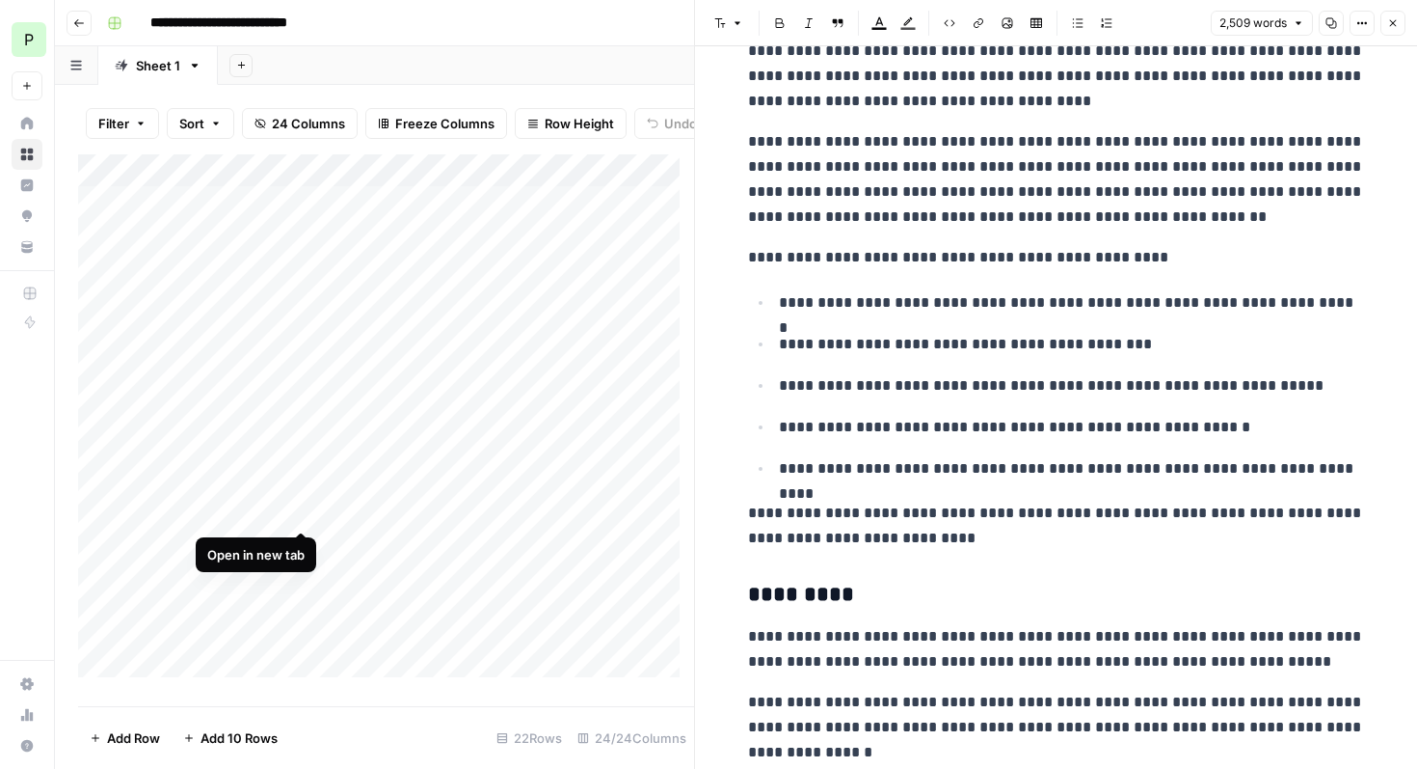
click at [304, 517] on div "Add Column" at bounding box center [386, 422] width 616 height 537
click at [300, 546] on div "Add Column" at bounding box center [386, 422] width 616 height 537
click at [193, 686] on div "Add Column" at bounding box center [386, 422] width 616 height 537
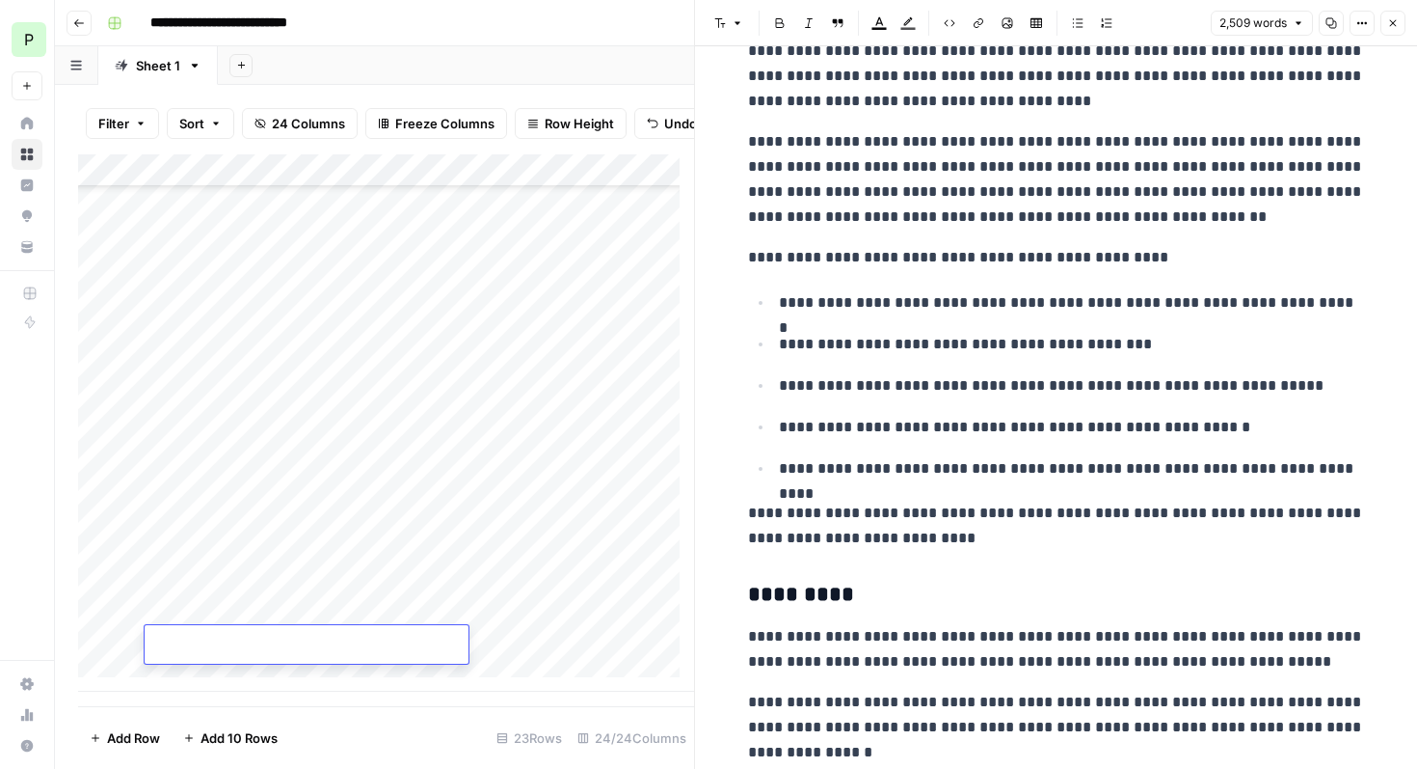
type input "**********"
click at [531, 611] on div "Add Column" at bounding box center [386, 422] width 616 height 537
click at [436, 645] on div "Add Column" at bounding box center [386, 422] width 616 height 537
click at [539, 607] on div "Add Column" at bounding box center [386, 422] width 616 height 537
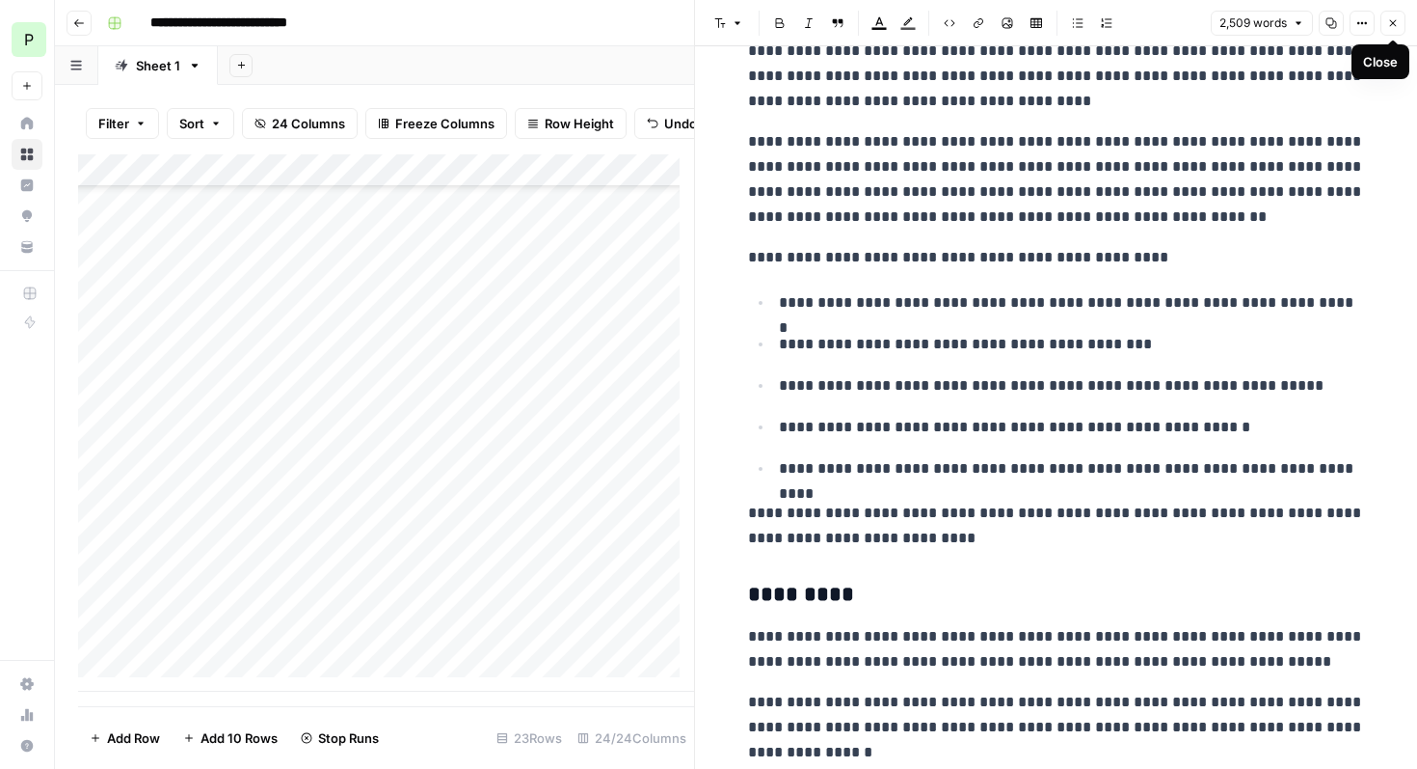
click at [1400, 30] on button "Close" at bounding box center [1393, 23] width 25 height 25
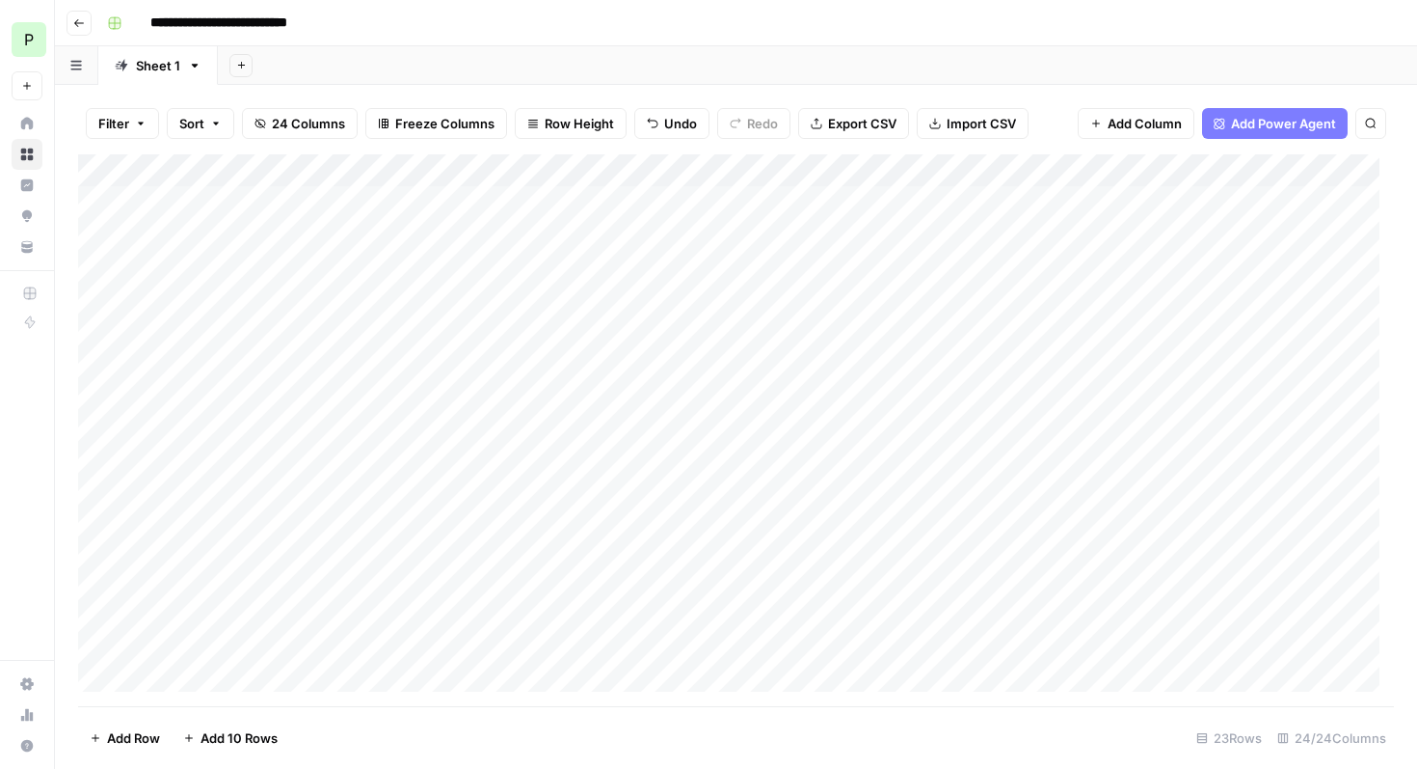
click at [403, 202] on div "Add Column" at bounding box center [736, 430] width 1316 height 552
click at [407, 199] on div "Add Column" at bounding box center [736, 430] width 1316 height 552
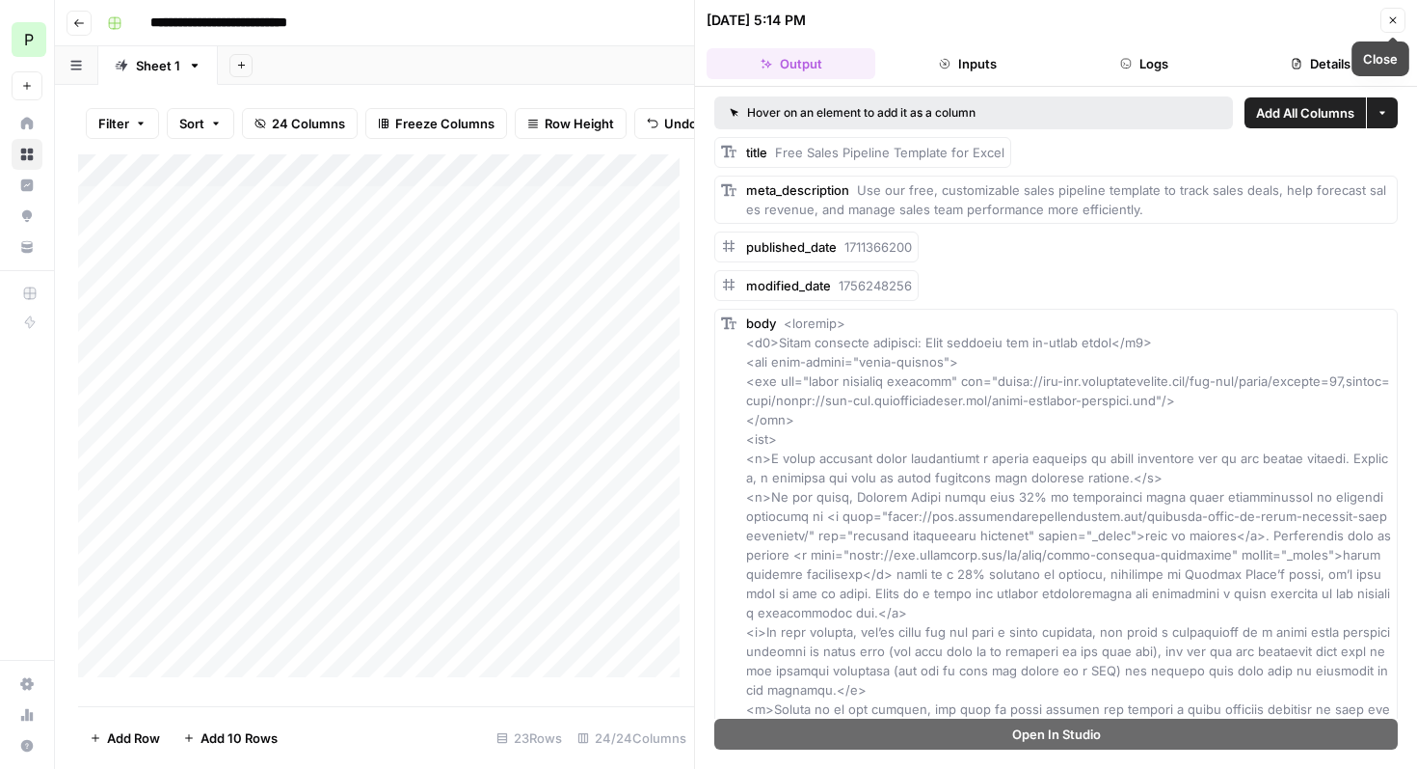
click at [1388, 21] on icon "button" at bounding box center [1394, 20] width 12 height 12
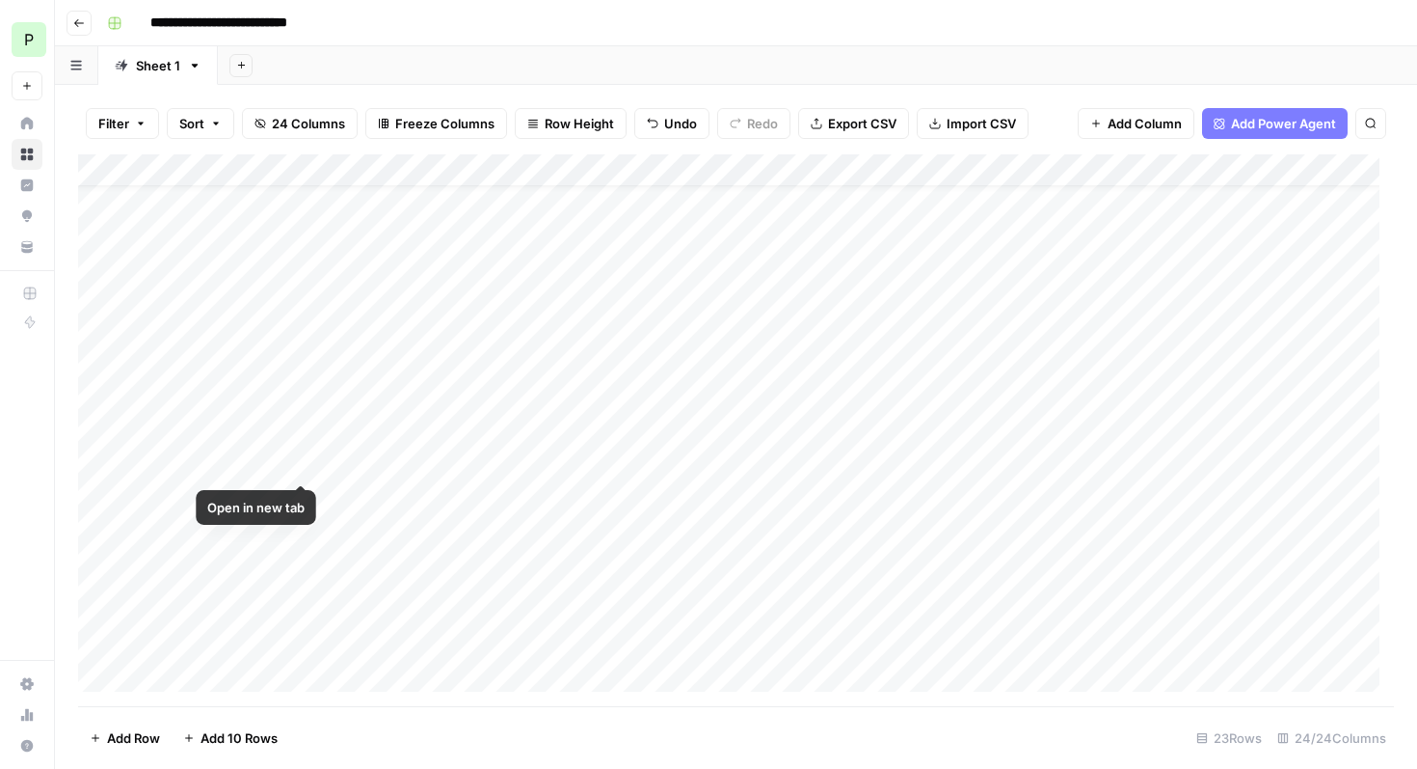
scroll to position [281, 0]
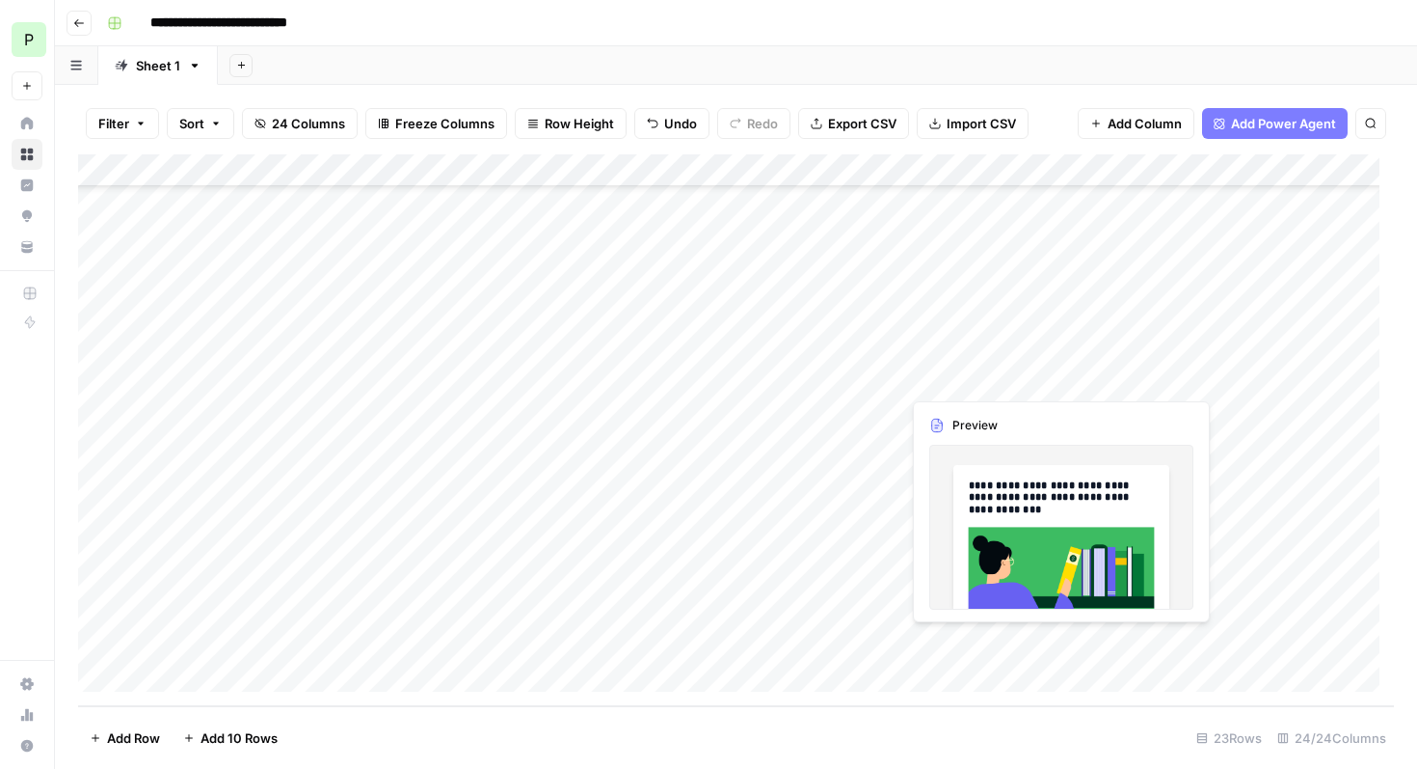
click at [986, 644] on div "Add Column" at bounding box center [736, 430] width 1316 height 552
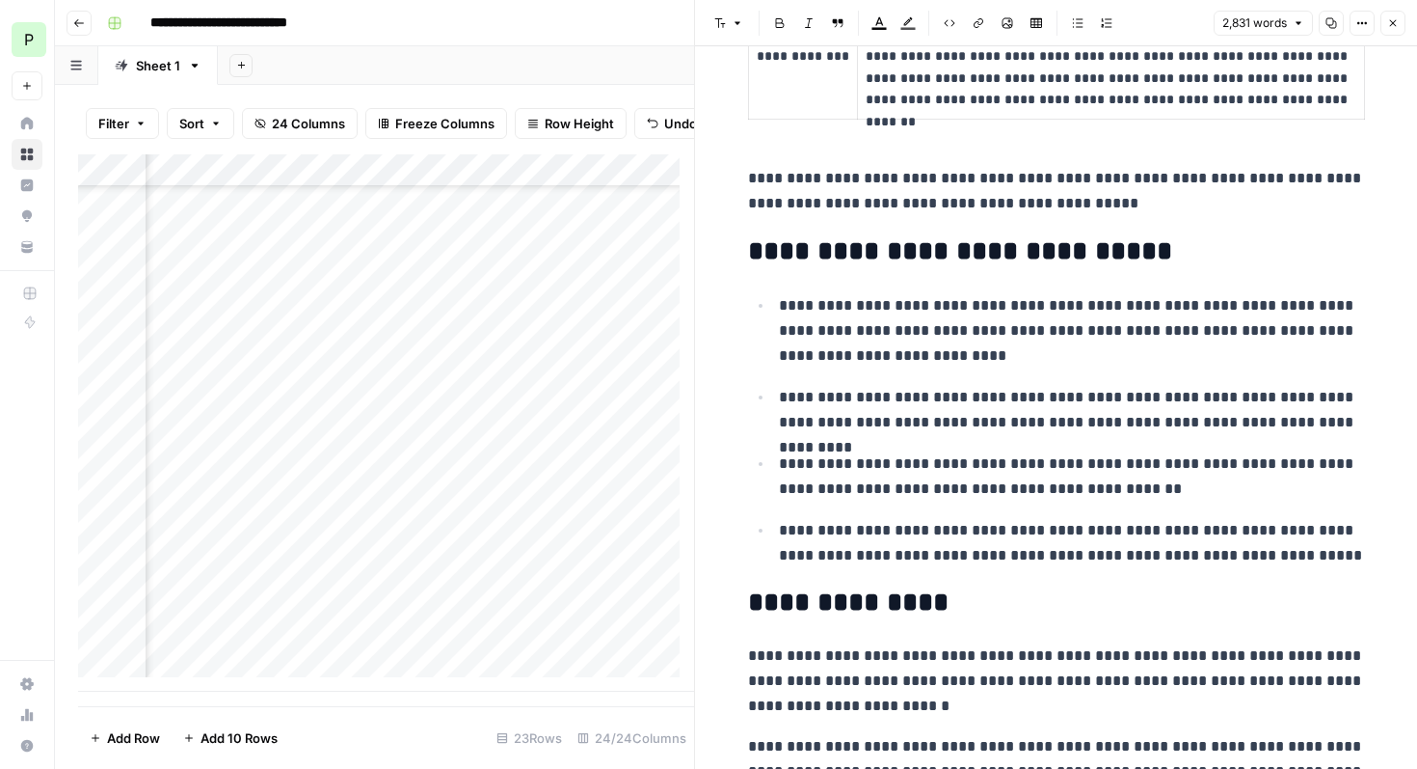
scroll to position [281, 473]
click at [1399, 26] on button "Close" at bounding box center [1393, 23] width 25 height 25
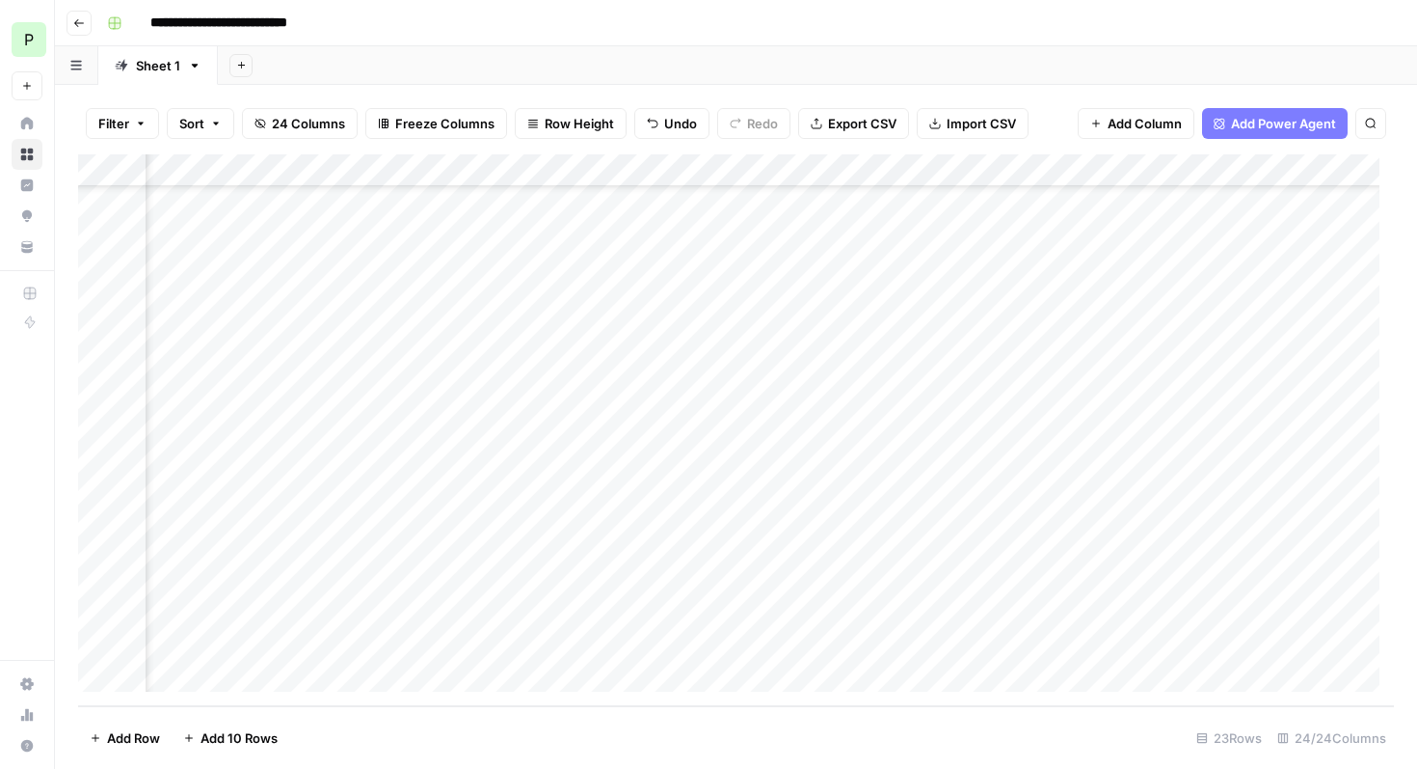
scroll to position [0, 473]
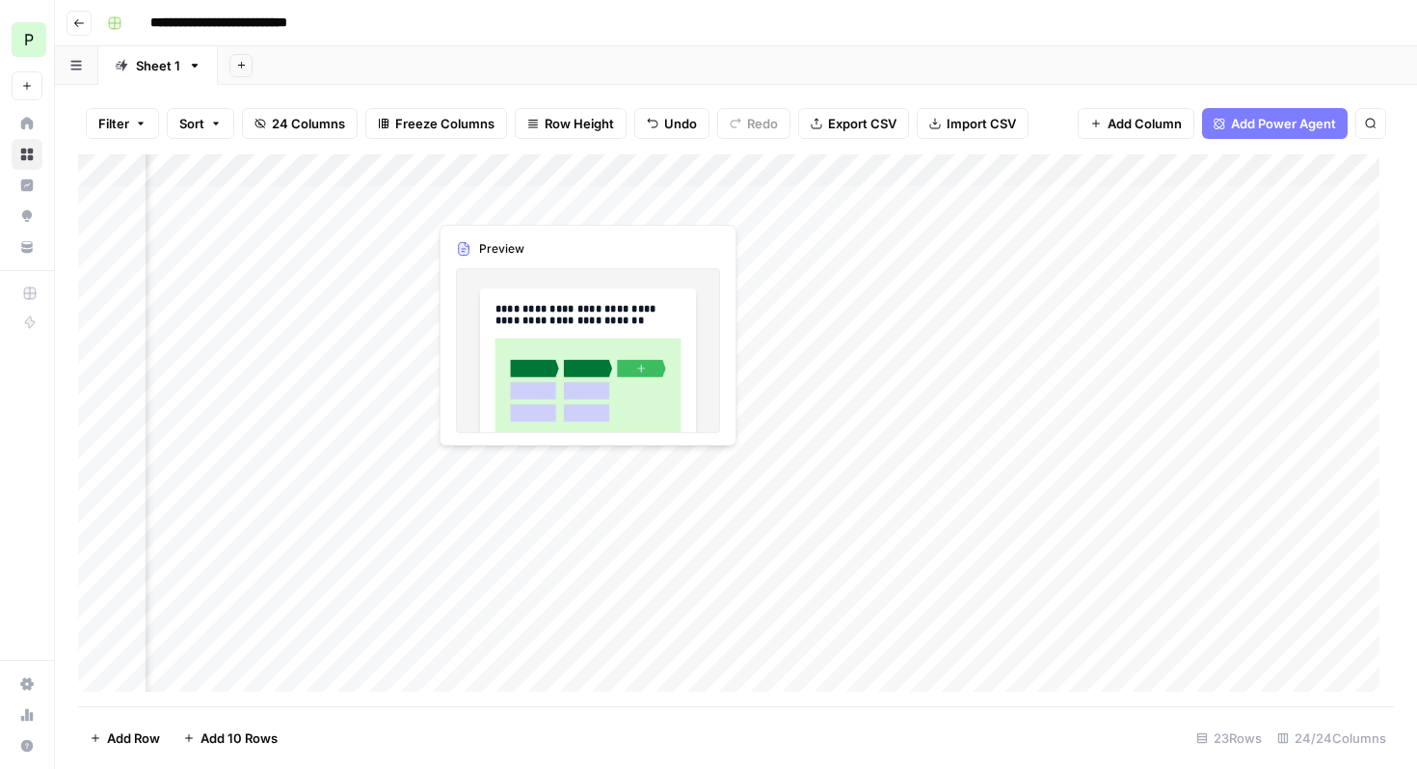
click at [483, 202] on div "Add Column" at bounding box center [736, 430] width 1316 height 552
click at [519, 206] on div "Add Column" at bounding box center [736, 430] width 1316 height 552
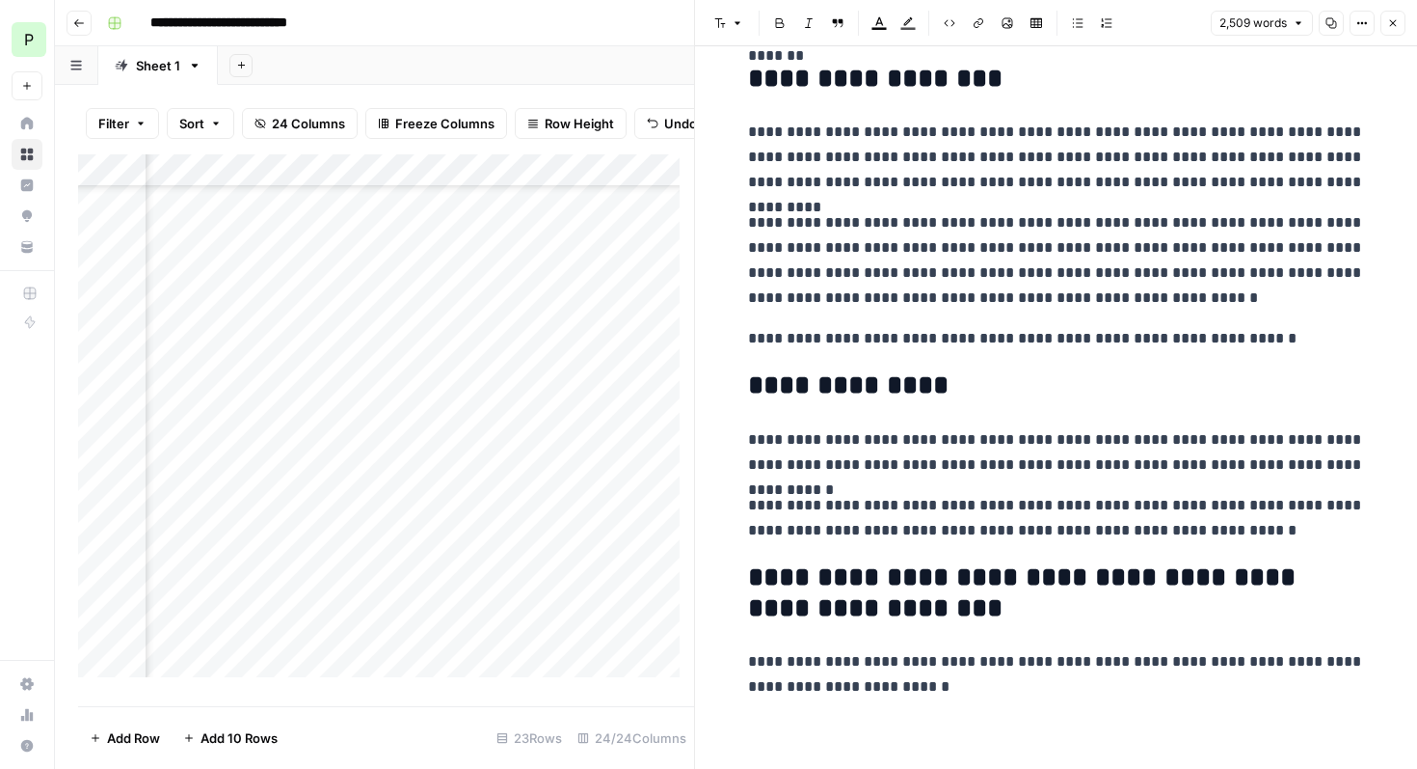
scroll to position [295, 473]
click at [525, 643] on div "Add Column" at bounding box center [386, 422] width 616 height 537
click at [516, 640] on div "Add Column" at bounding box center [386, 422] width 616 height 537
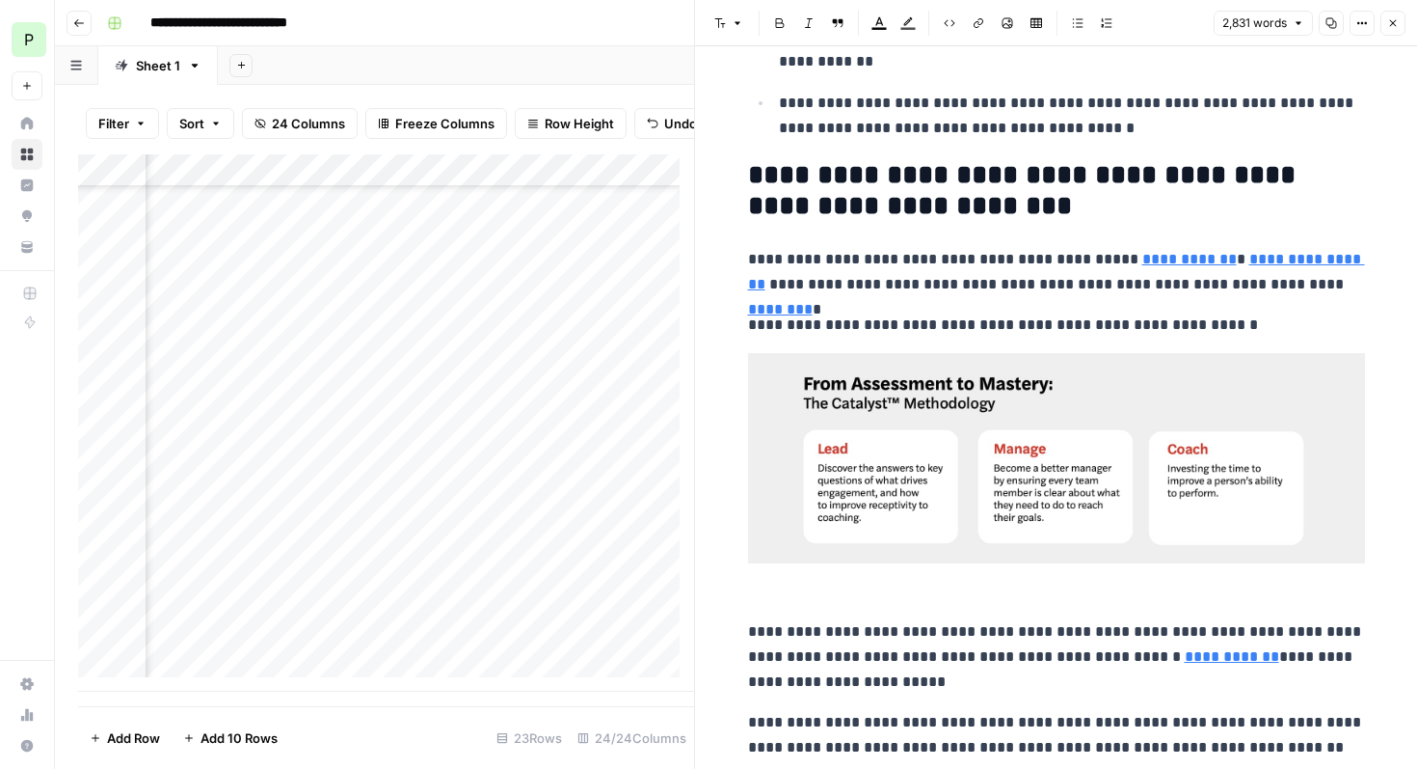
scroll to position [5959, 0]
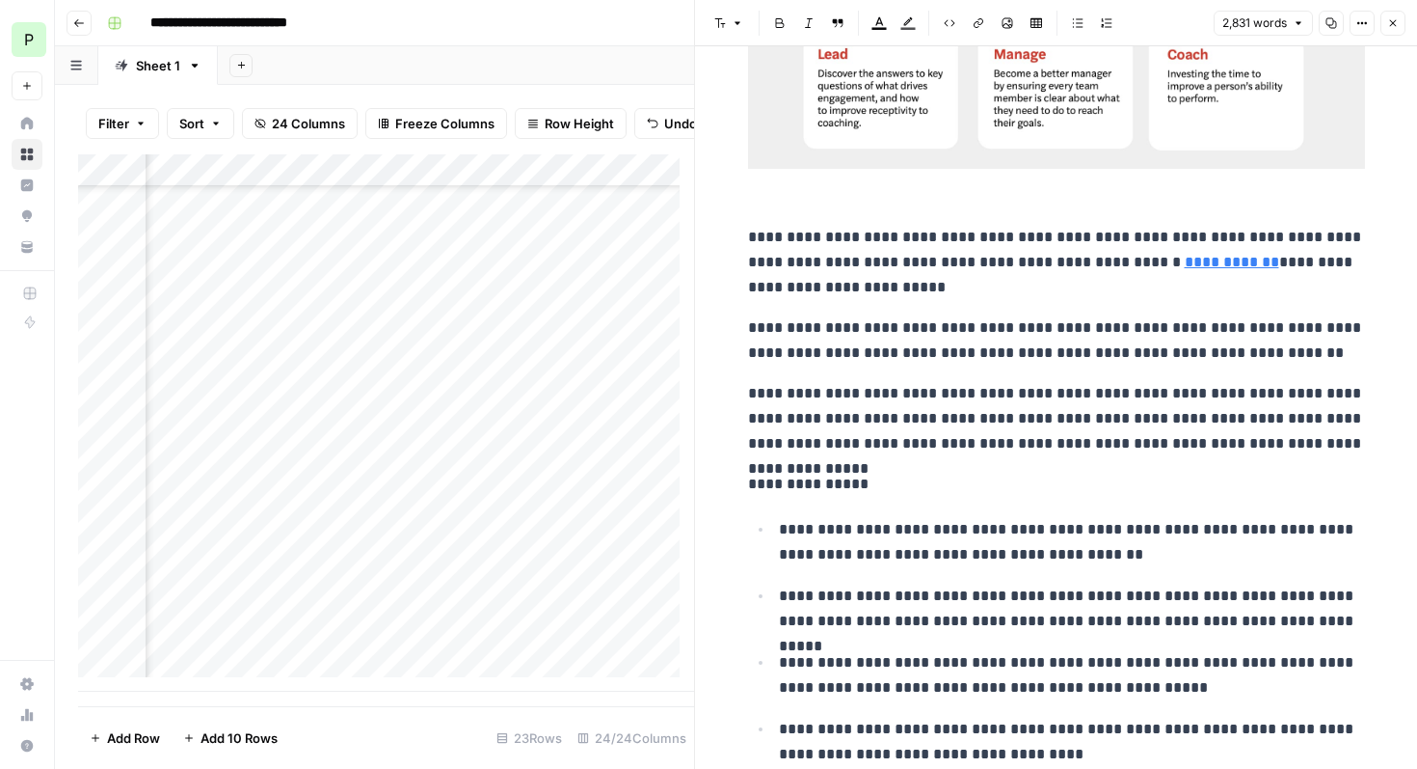
click at [1397, 22] on icon "button" at bounding box center [1394, 23] width 12 height 12
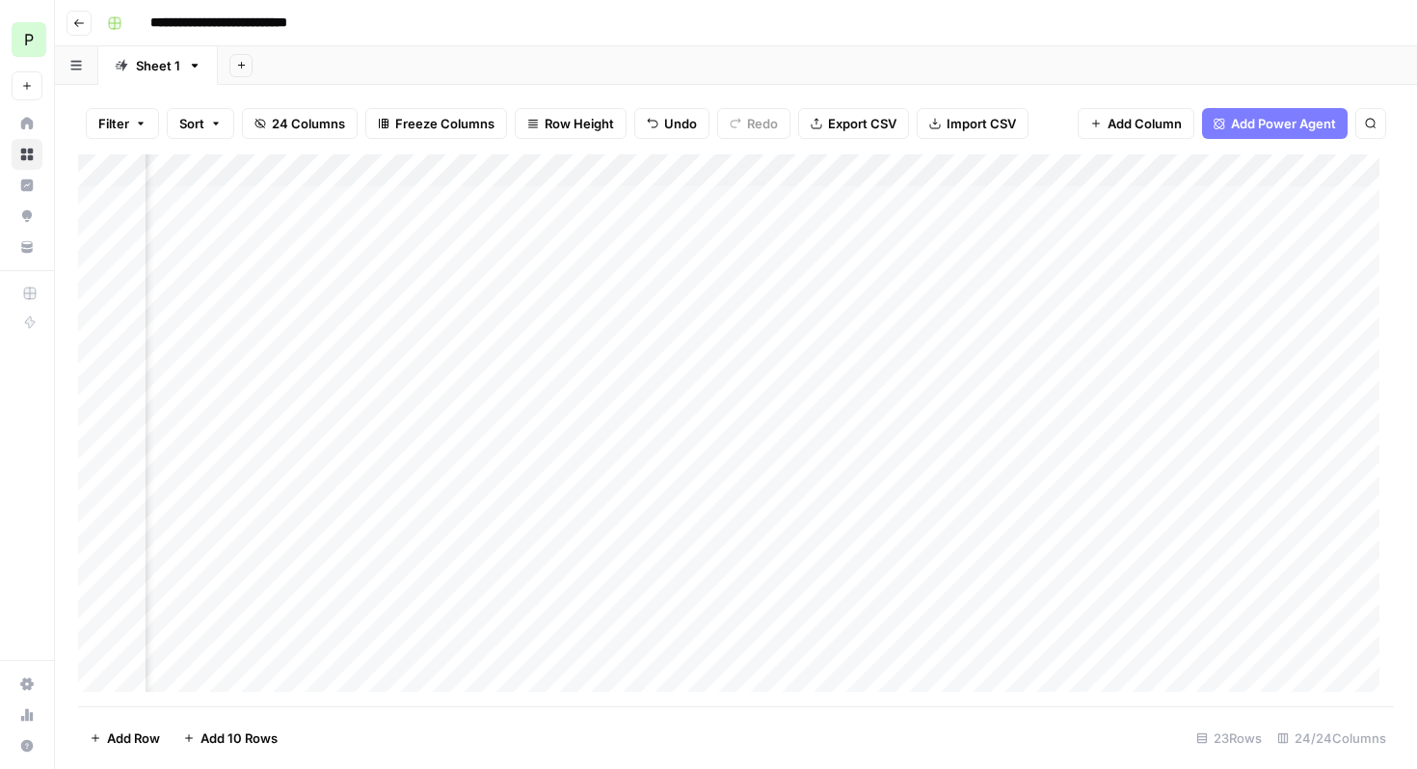
scroll to position [0, 1082]
click at [795, 202] on div "Add Column" at bounding box center [736, 430] width 1316 height 552
click at [1197, 202] on div "Add Column" at bounding box center [736, 430] width 1316 height 552
click at [1039, 267] on div "Add Column" at bounding box center [736, 430] width 1316 height 552
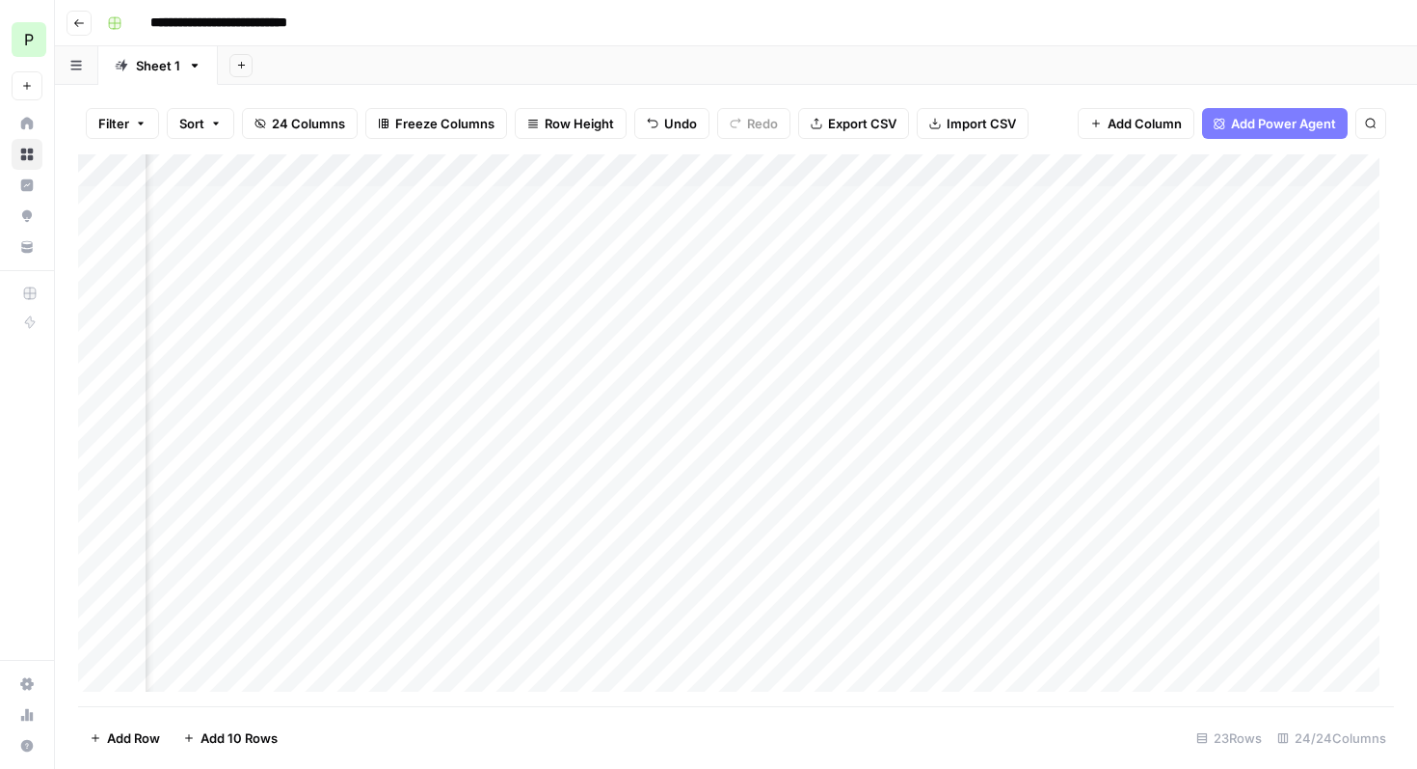
scroll to position [0, 1970]
click at [577, 202] on div "Add Column" at bounding box center [736, 430] width 1316 height 552
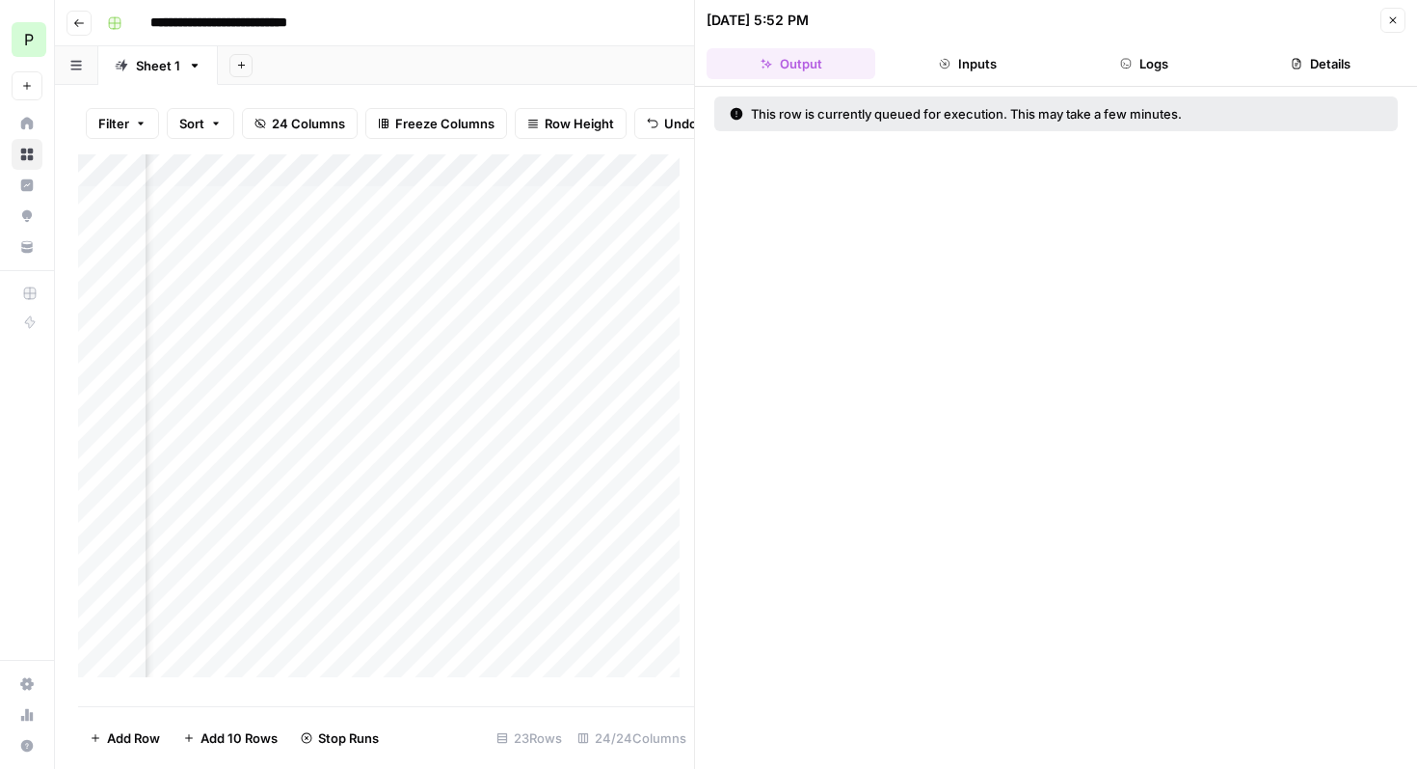
click at [1396, 15] on icon "button" at bounding box center [1394, 20] width 12 height 12
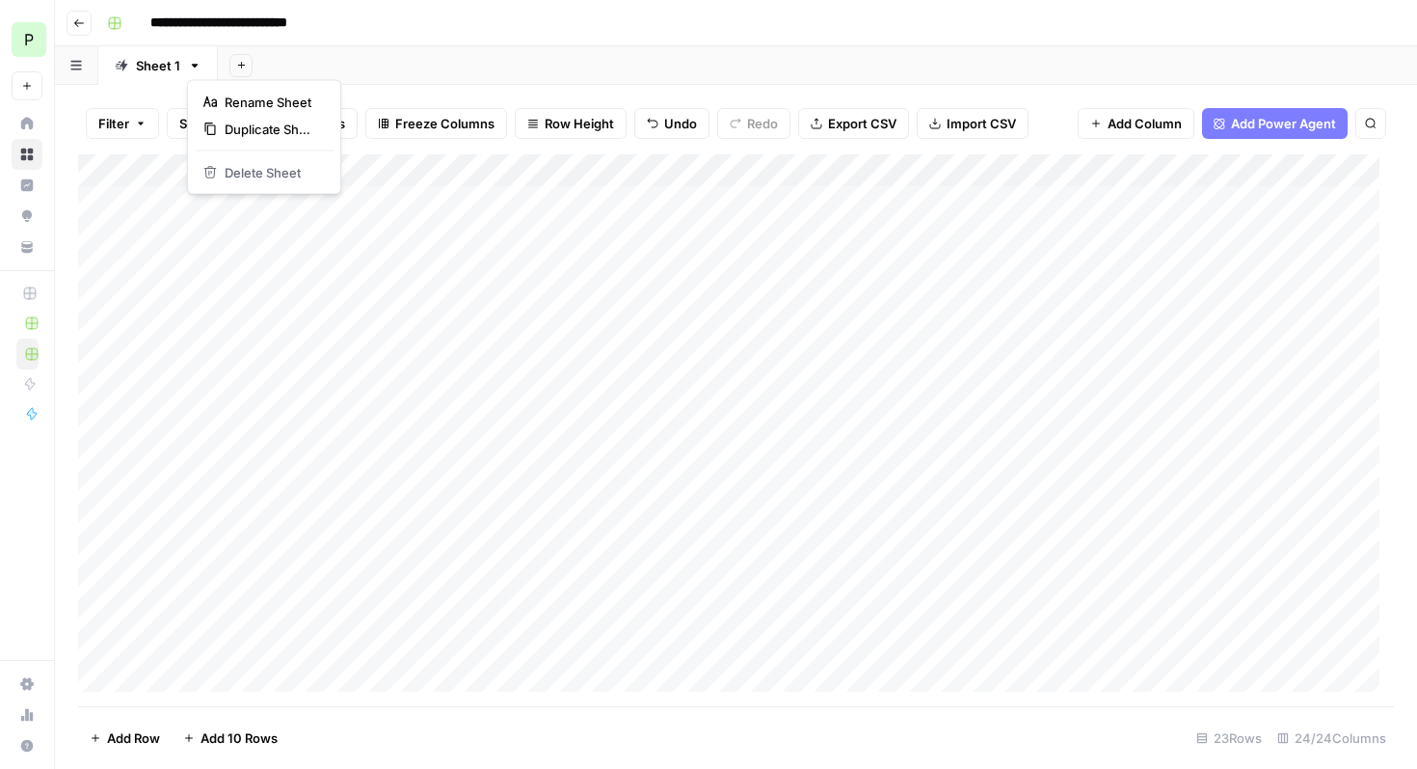
click at [195, 66] on icon "button" at bounding box center [194, 65] width 13 height 13
click at [421, 66] on div "Add Sheet" at bounding box center [818, 65] width 1200 height 39
click at [432, 202] on div "Add Column" at bounding box center [736, 430] width 1316 height 552
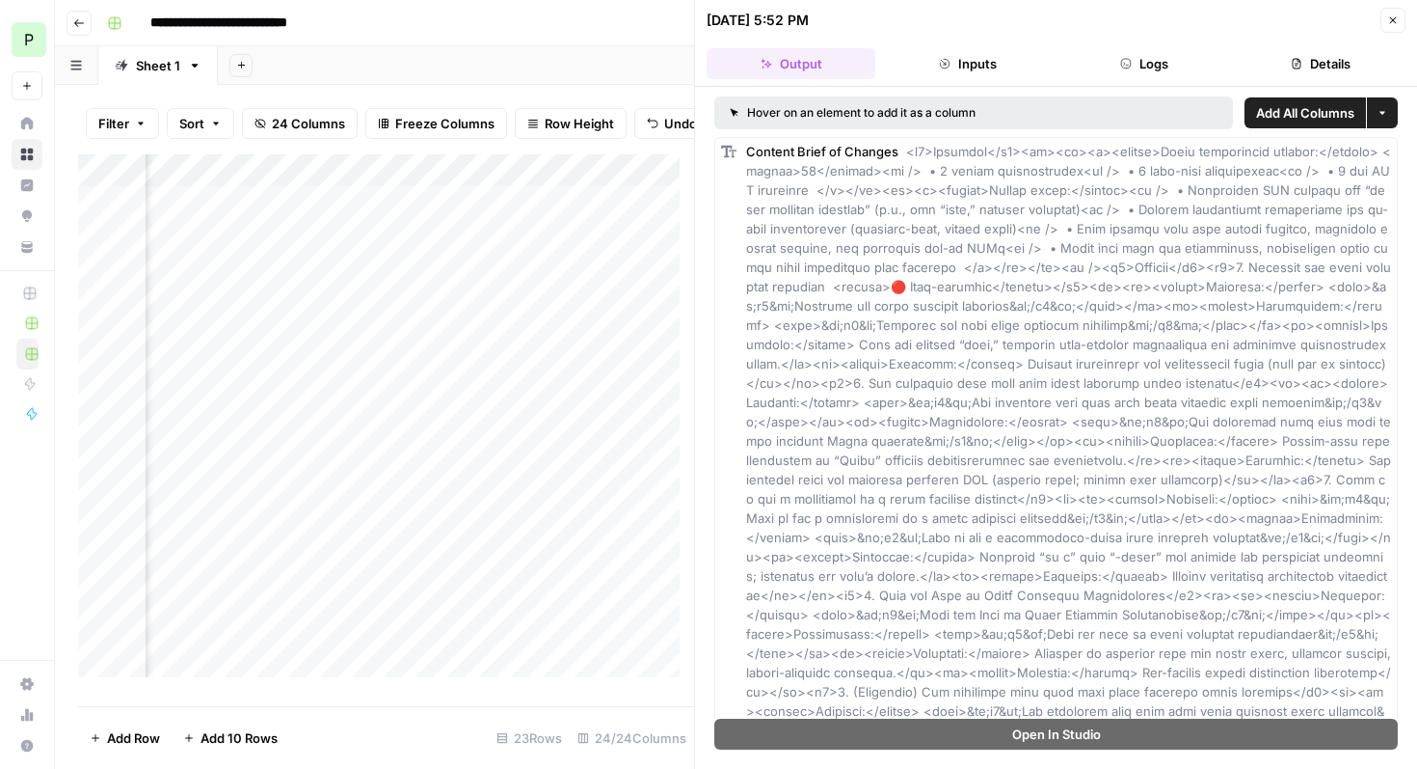
click at [969, 60] on button "Inputs" at bounding box center [967, 63] width 169 height 31
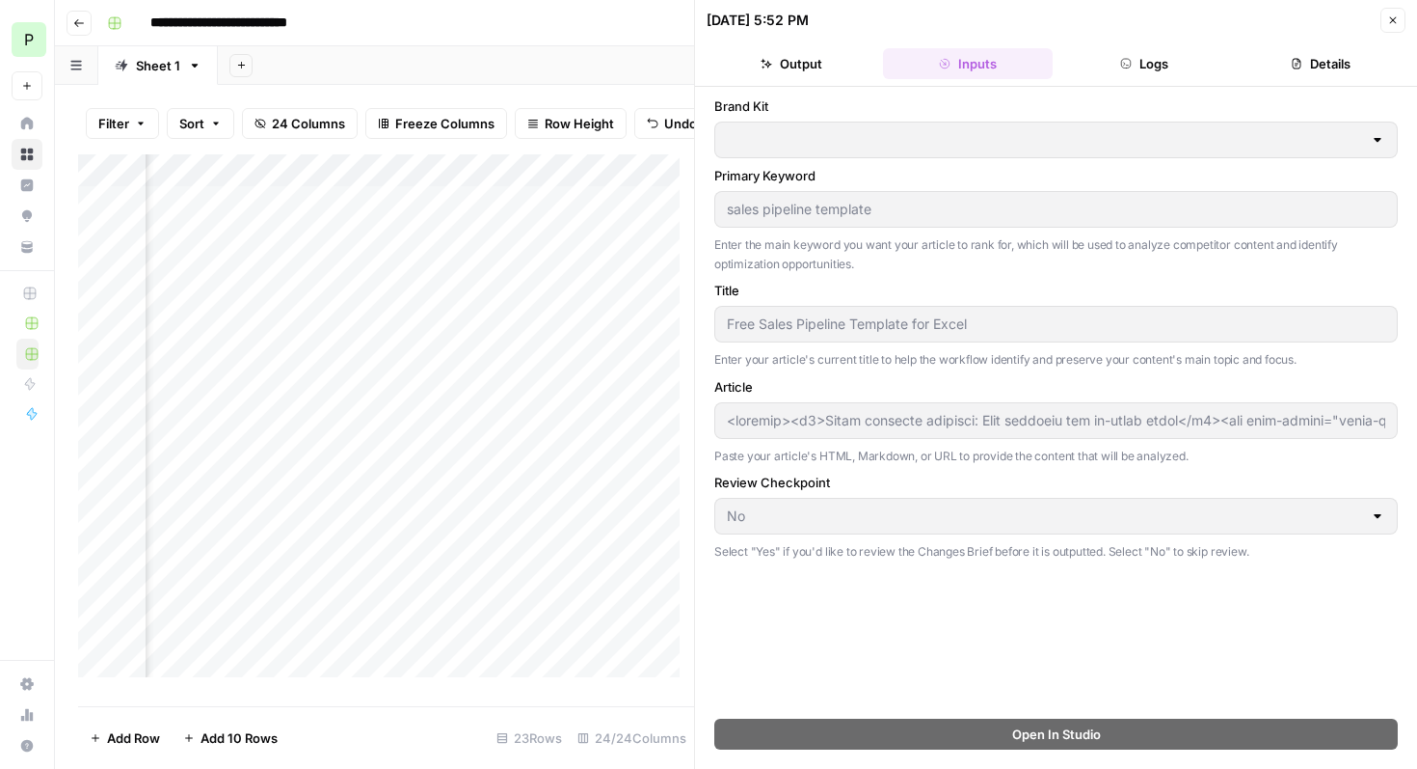
type input "Pipedrive"
click at [1147, 62] on button "Logs" at bounding box center [1145, 63] width 169 height 31
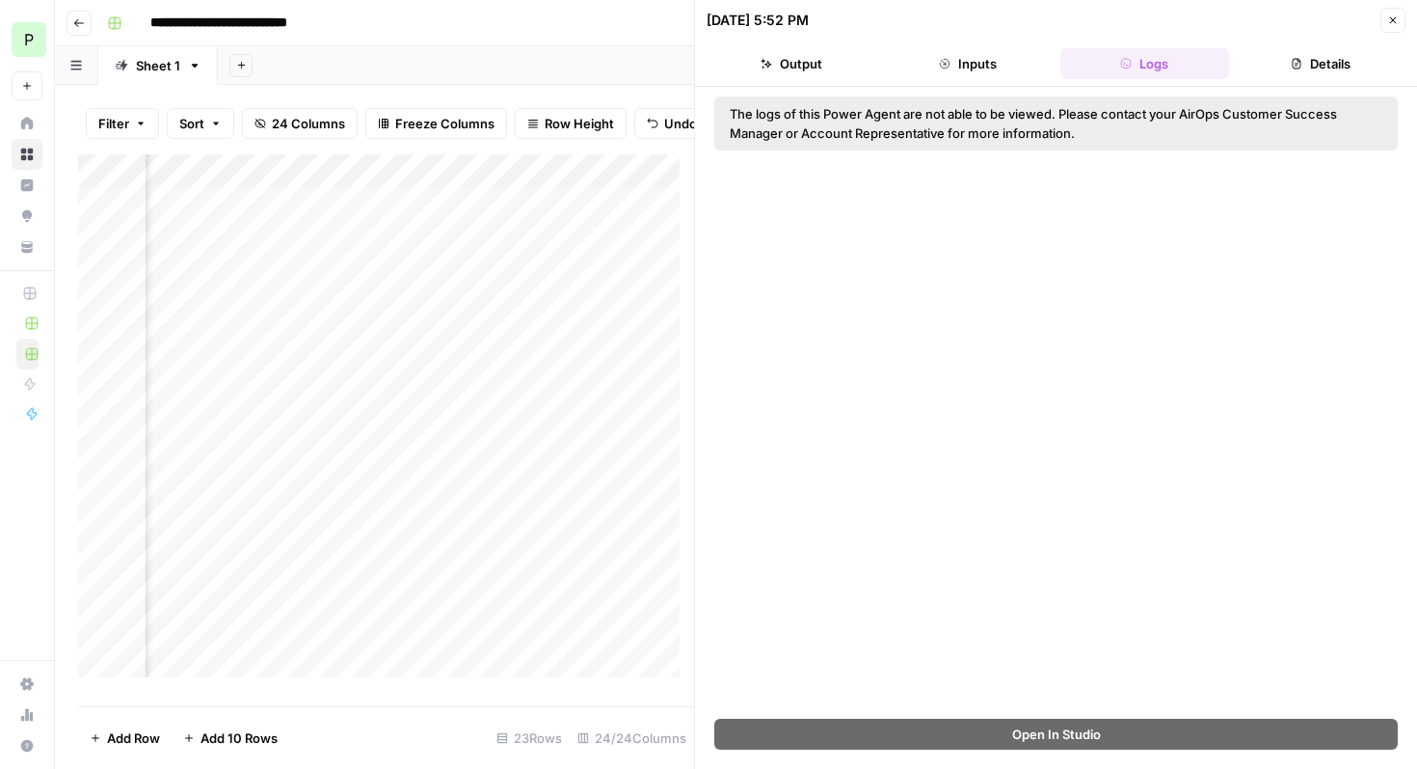
click at [773, 54] on button "Output" at bounding box center [791, 63] width 169 height 31
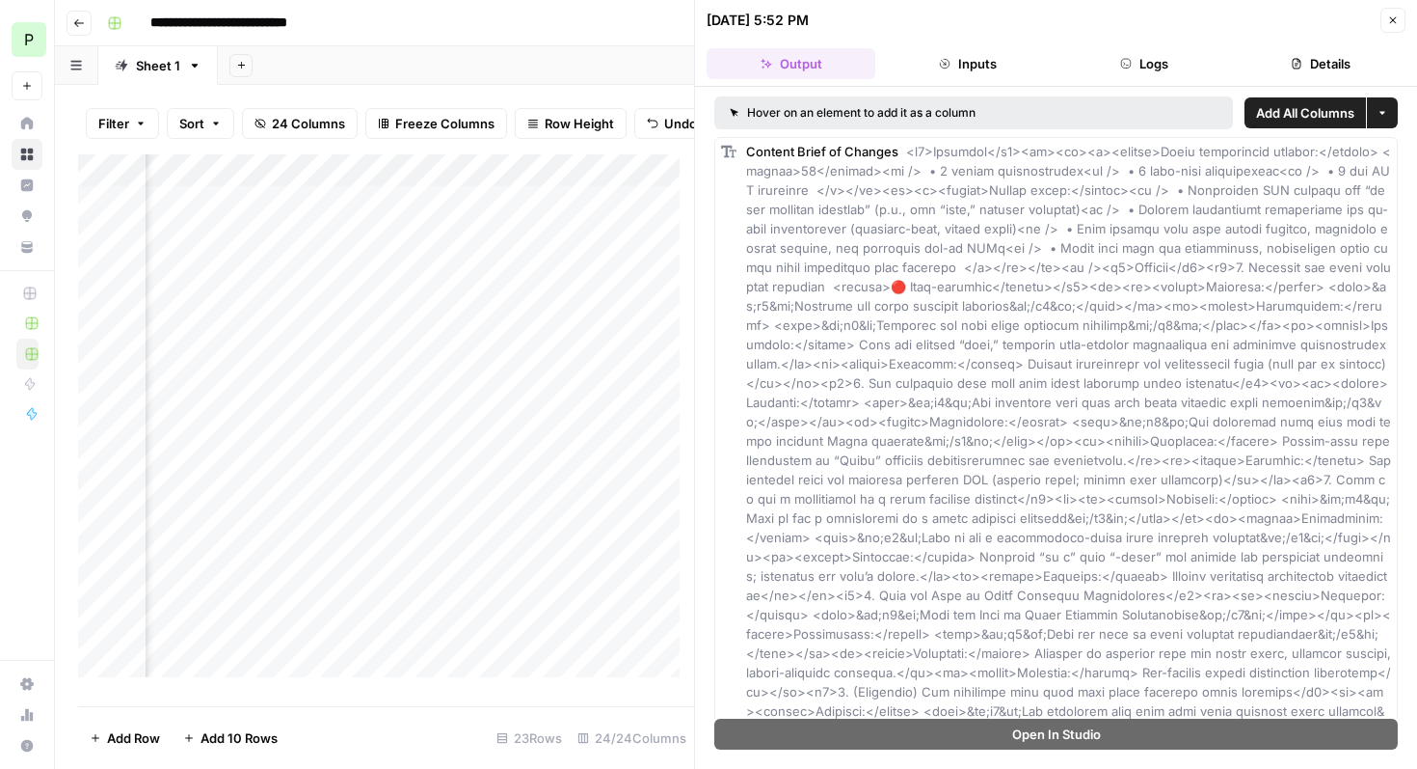
click at [1392, 16] on icon "button" at bounding box center [1394, 20] width 12 height 12
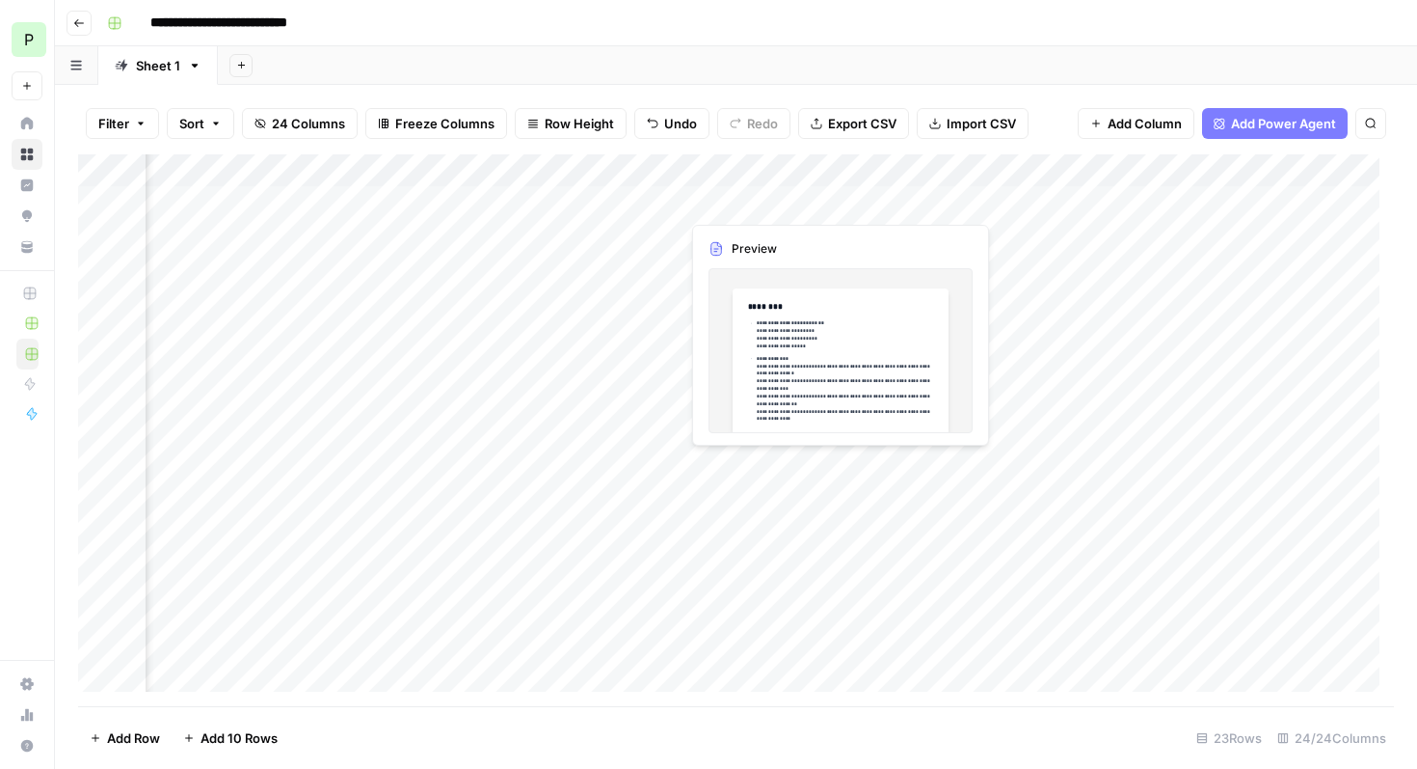
click at [741, 212] on div "Add Column" at bounding box center [736, 430] width 1316 height 552
click at [744, 203] on div "Add Column" at bounding box center [736, 430] width 1316 height 552
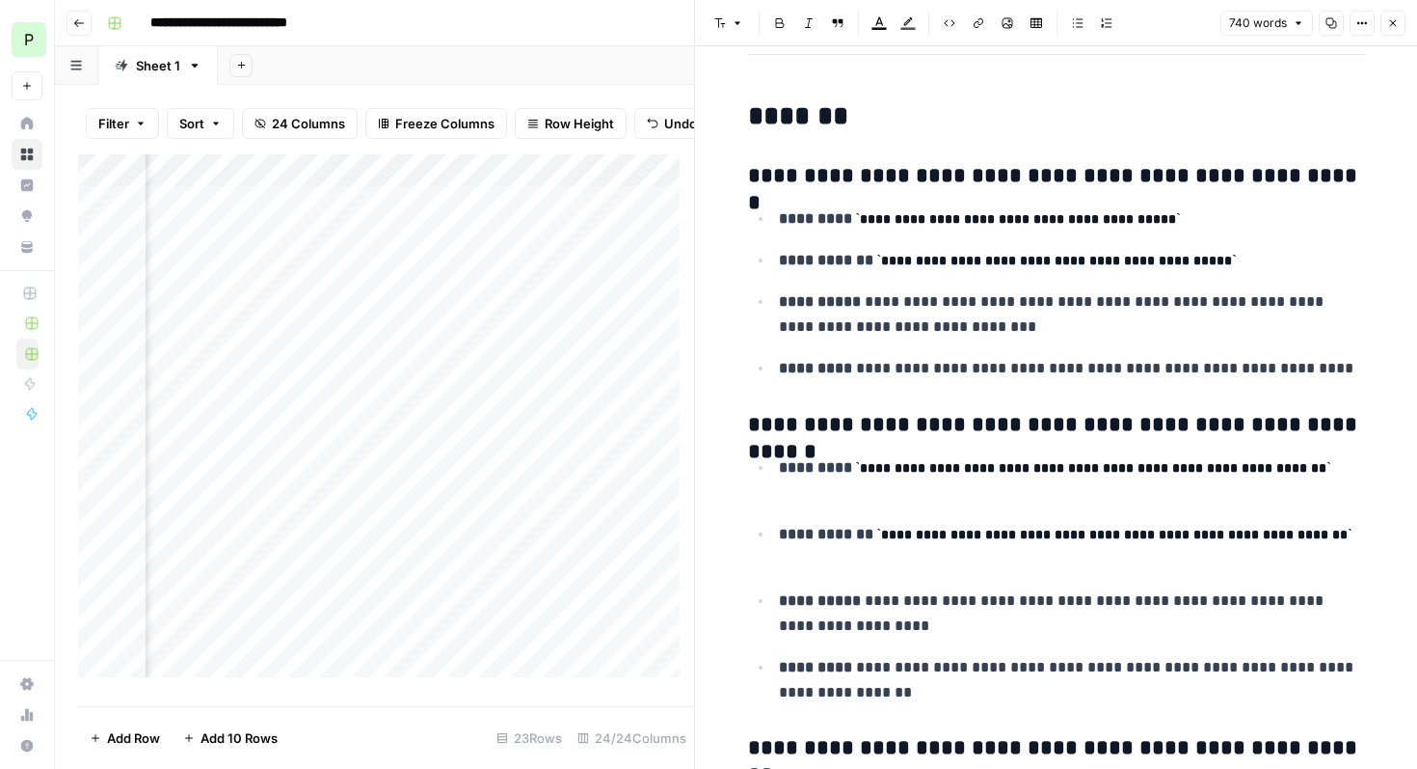
scroll to position [553, 0]
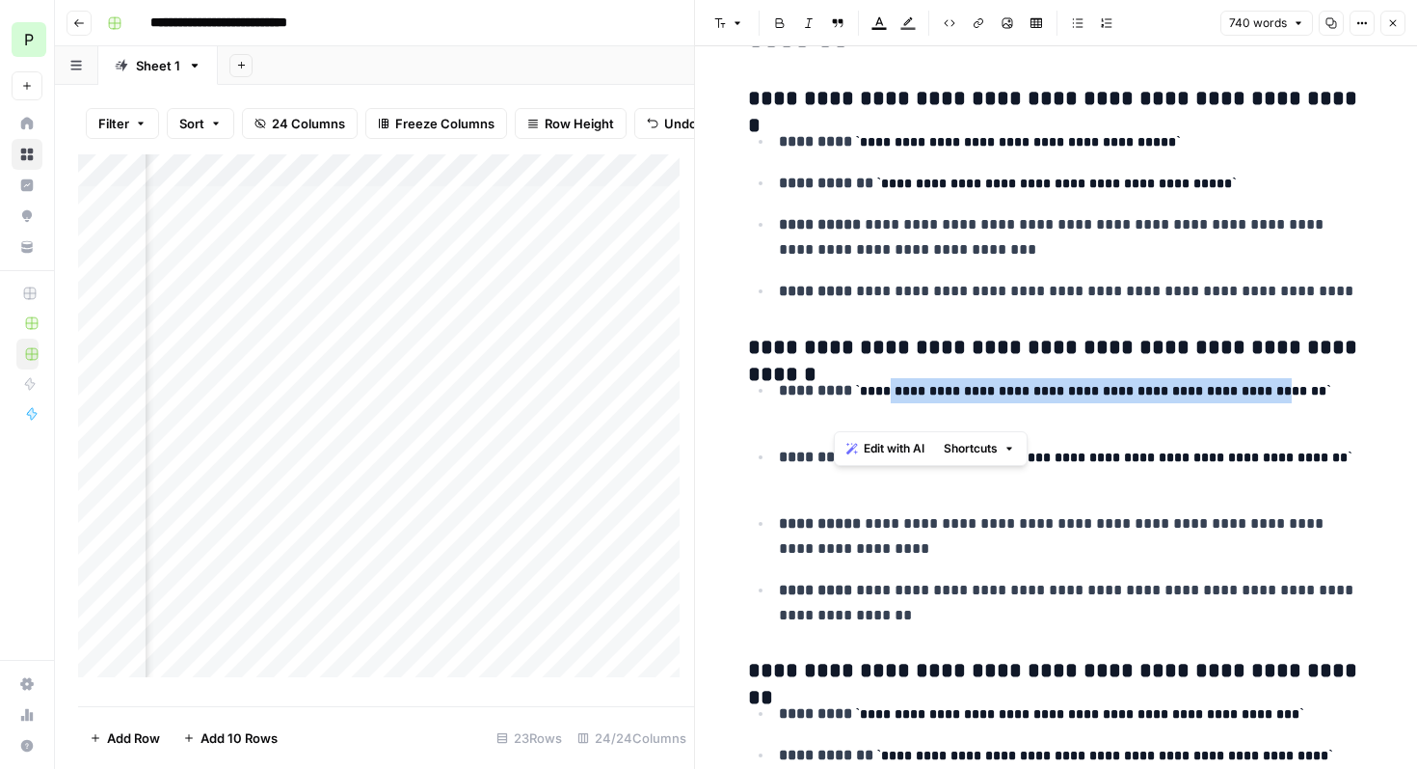
drag, startPoint x: 877, startPoint y: 391, endPoint x: 832, endPoint y: 415, distance: 51.3
click at [856, 397] on code "**********" at bounding box center [1093, 390] width 475 height 13
copy code "**********"
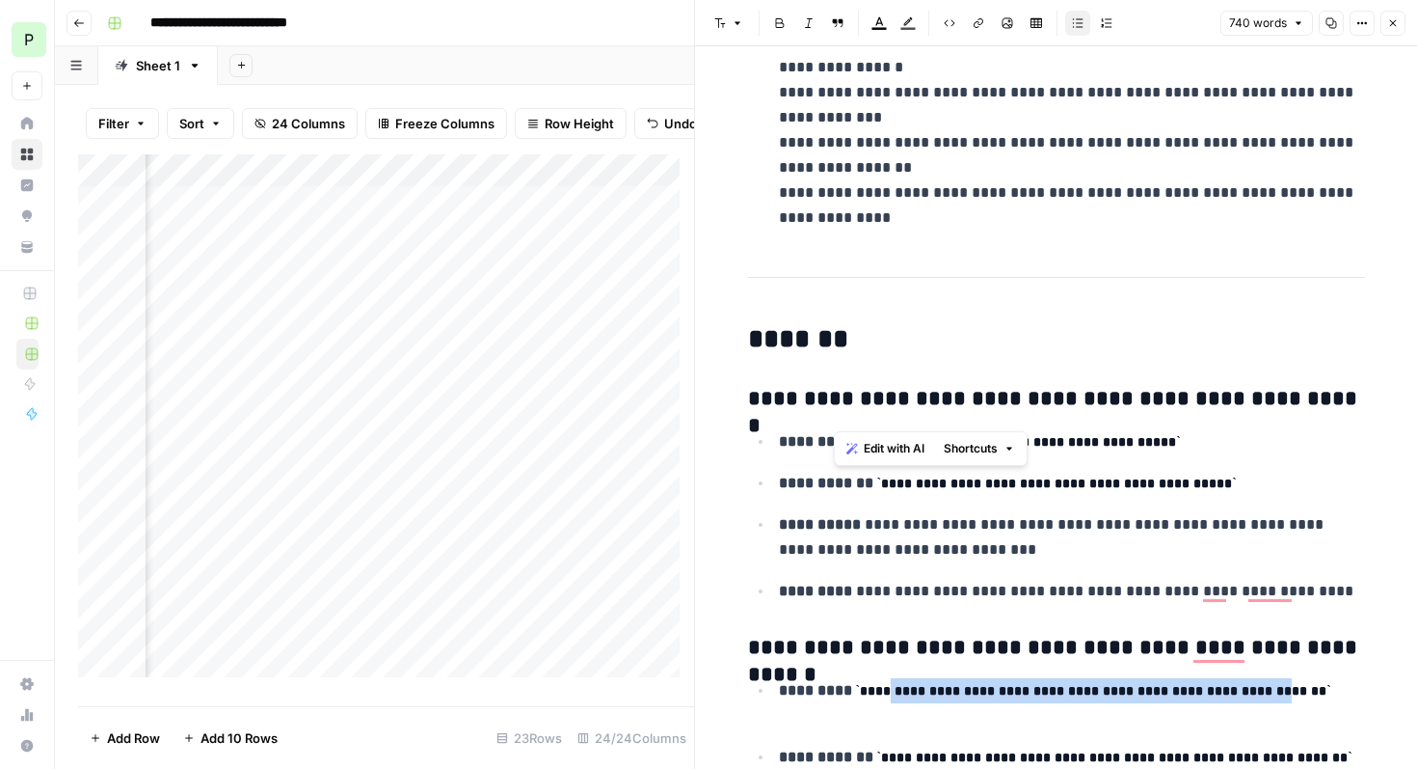
scroll to position [406, 0]
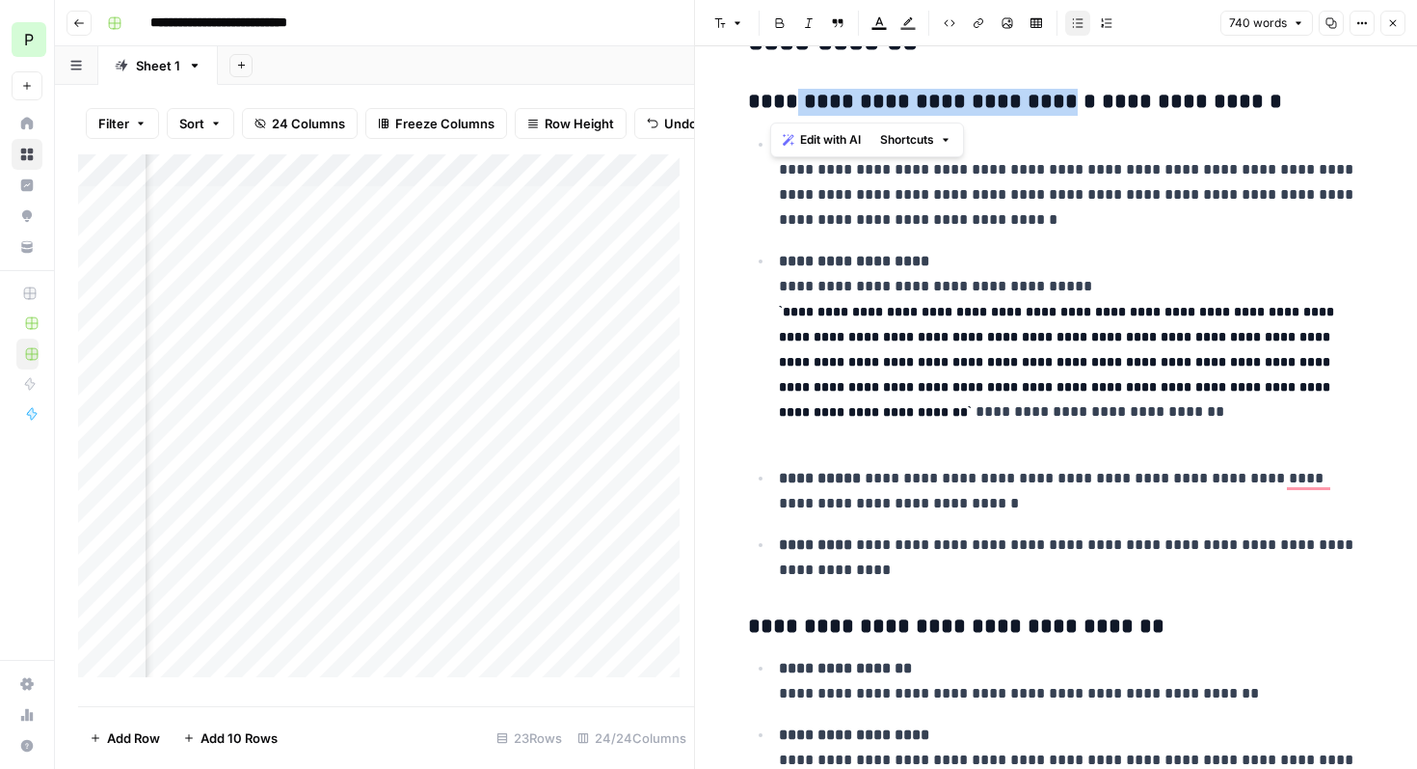
drag, startPoint x: 772, startPoint y: 104, endPoint x: 1039, endPoint y: 99, distance: 266.2
click at [1039, 99] on h3 "**********" at bounding box center [1056, 102] width 617 height 27
copy h3 "**********"
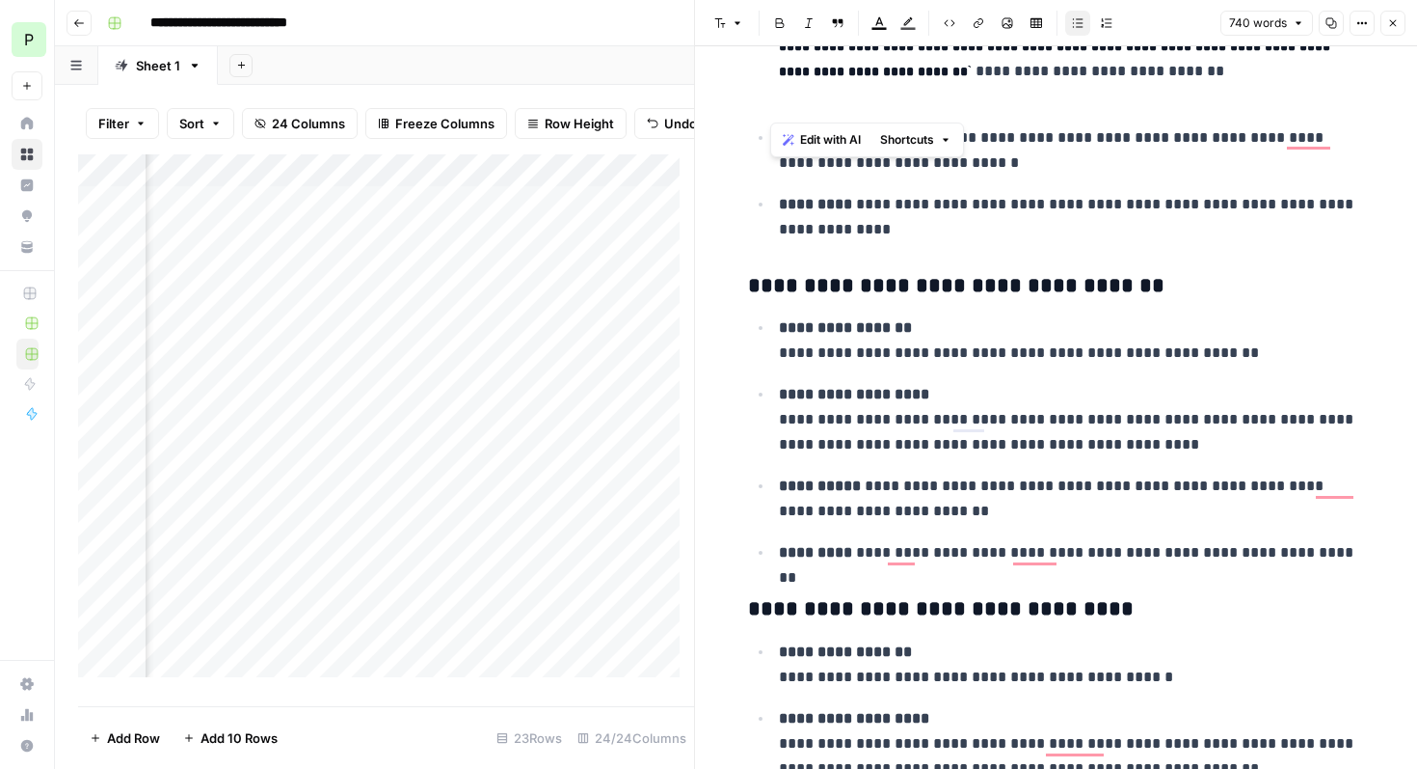
scroll to position [2466, 0]
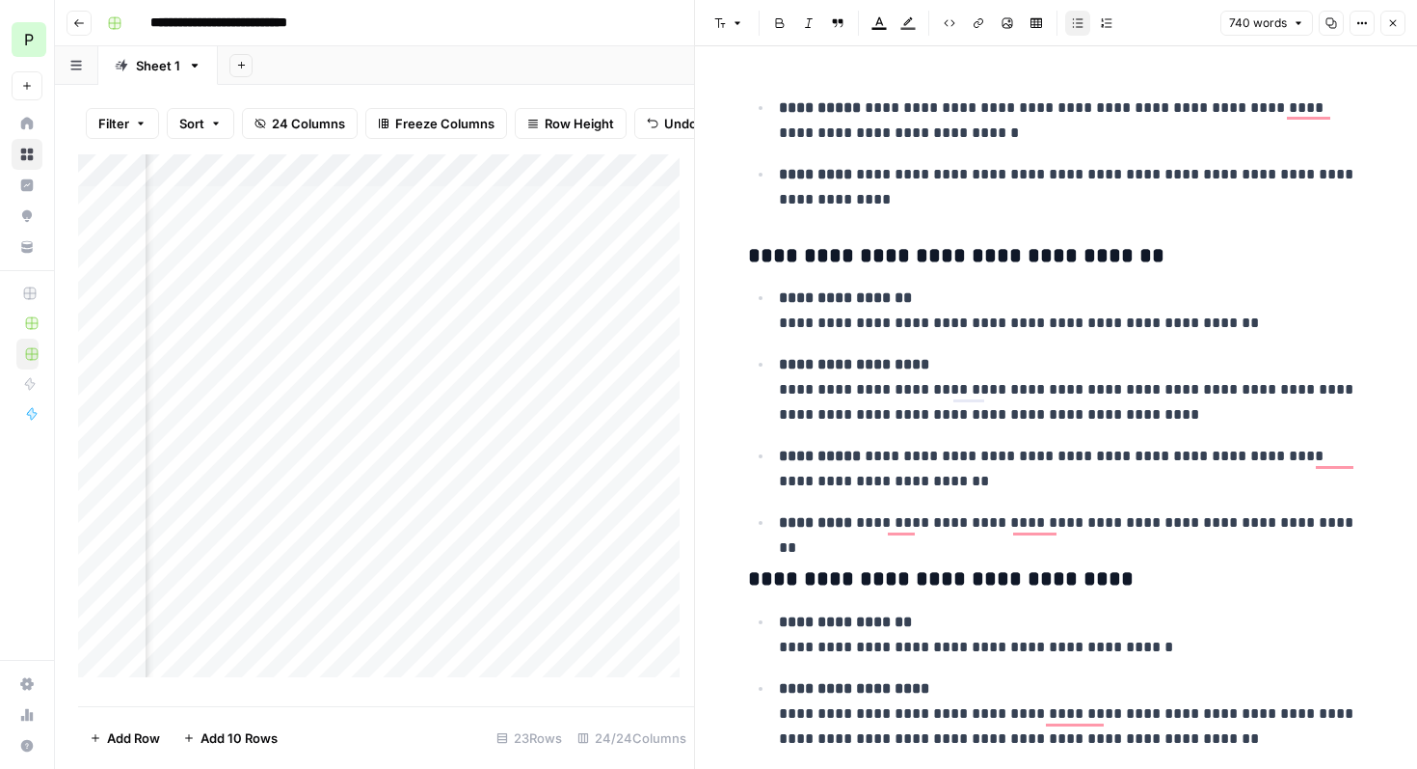
click at [910, 420] on p "**********" at bounding box center [1072, 389] width 586 height 75
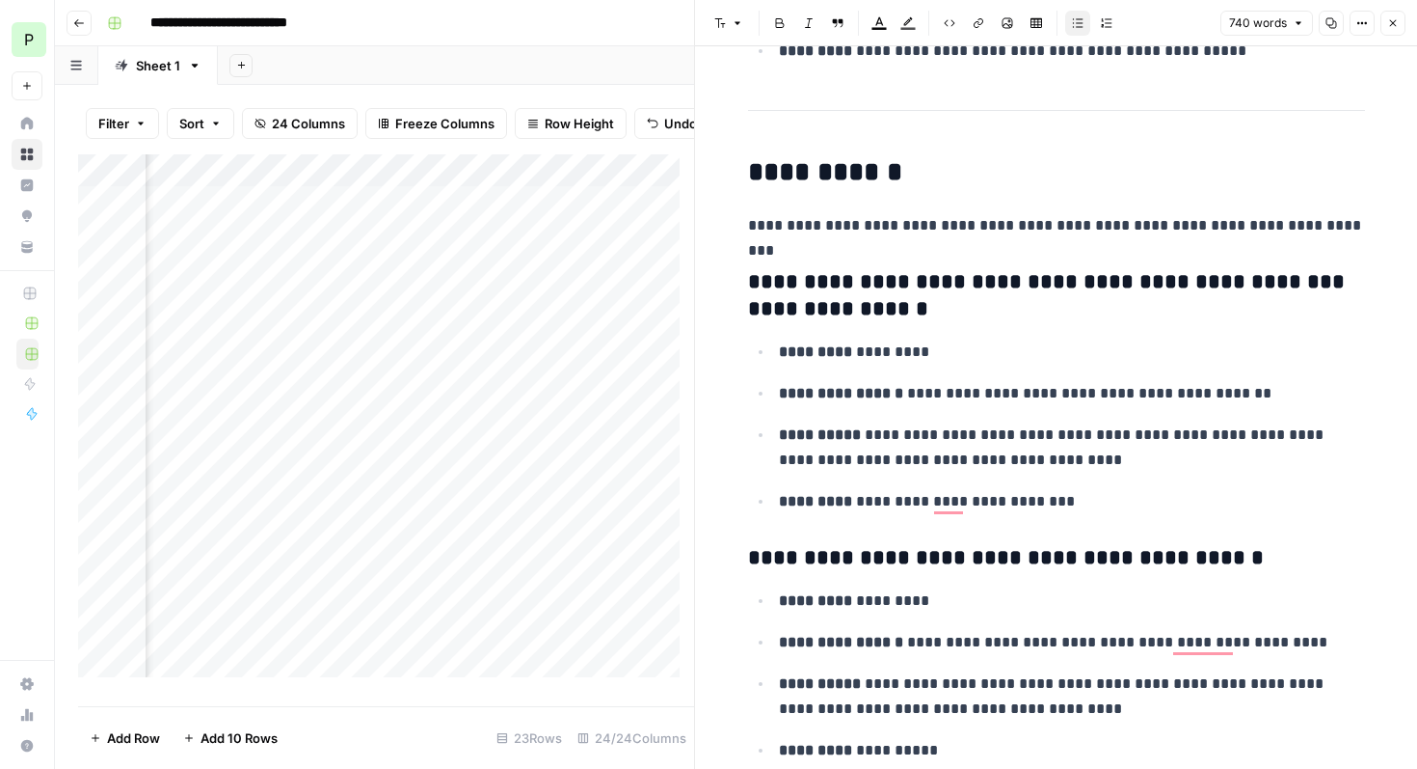
scroll to position [3285, 0]
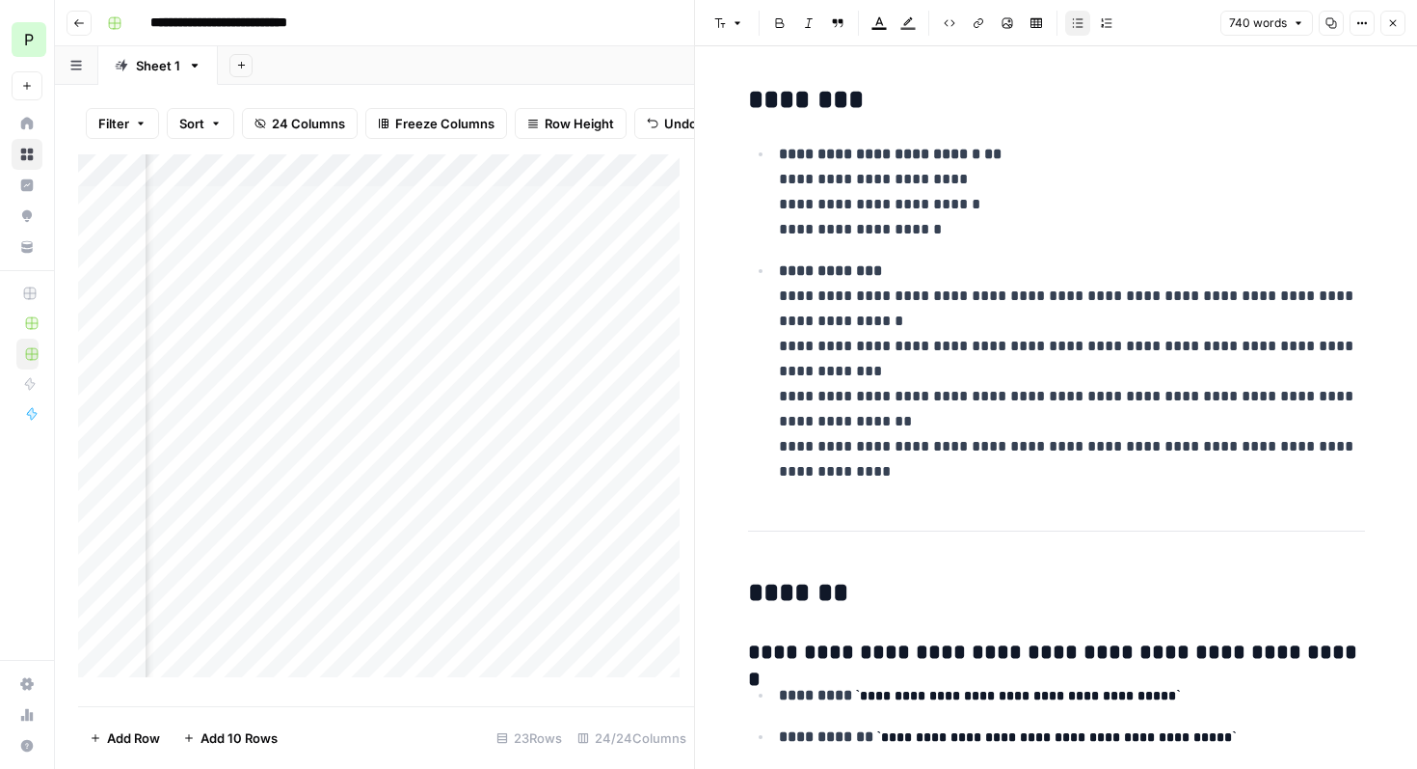
click at [1395, 22] on icon "button" at bounding box center [1394, 23] width 12 height 12
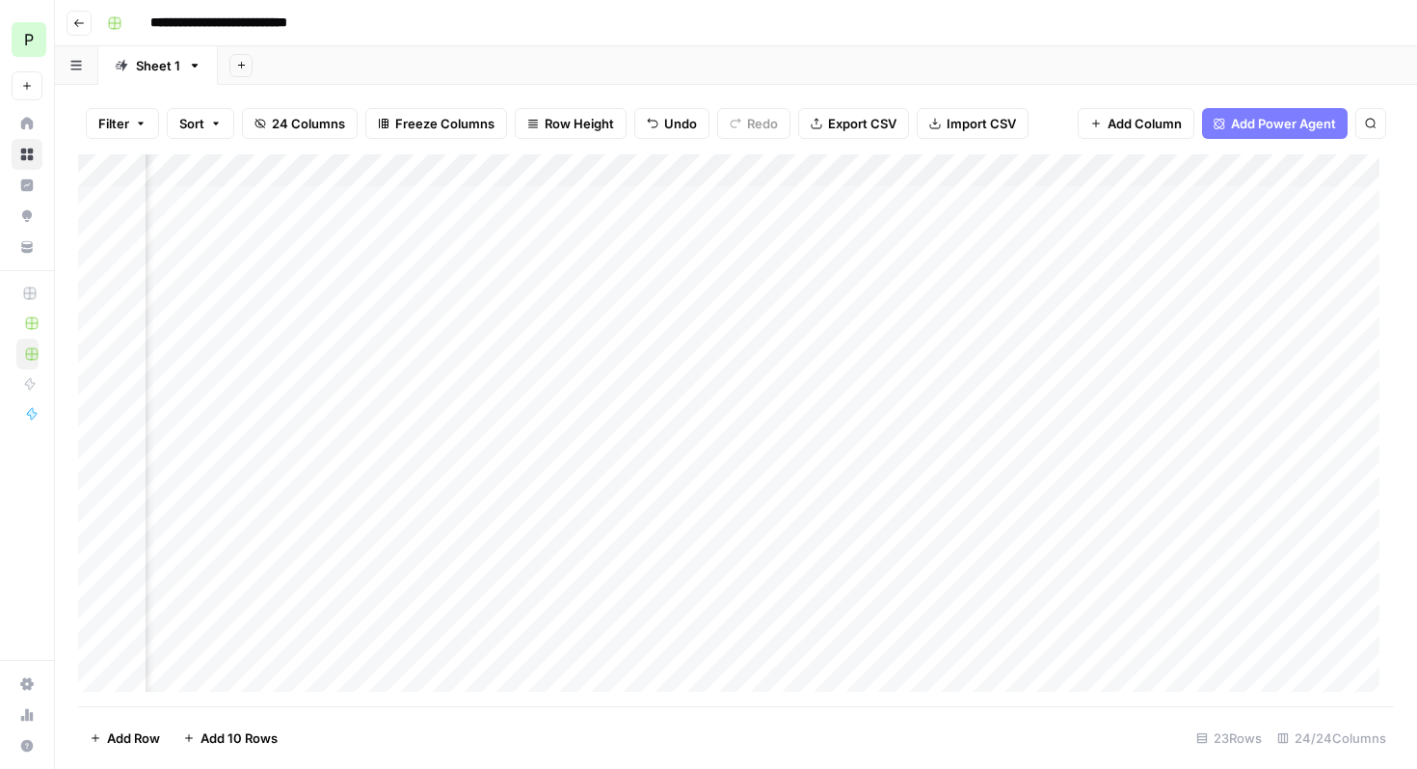
click at [1012, 203] on div "Add Column" at bounding box center [736, 430] width 1316 height 552
click at [694, 170] on div "Add Column" at bounding box center [736, 430] width 1316 height 552
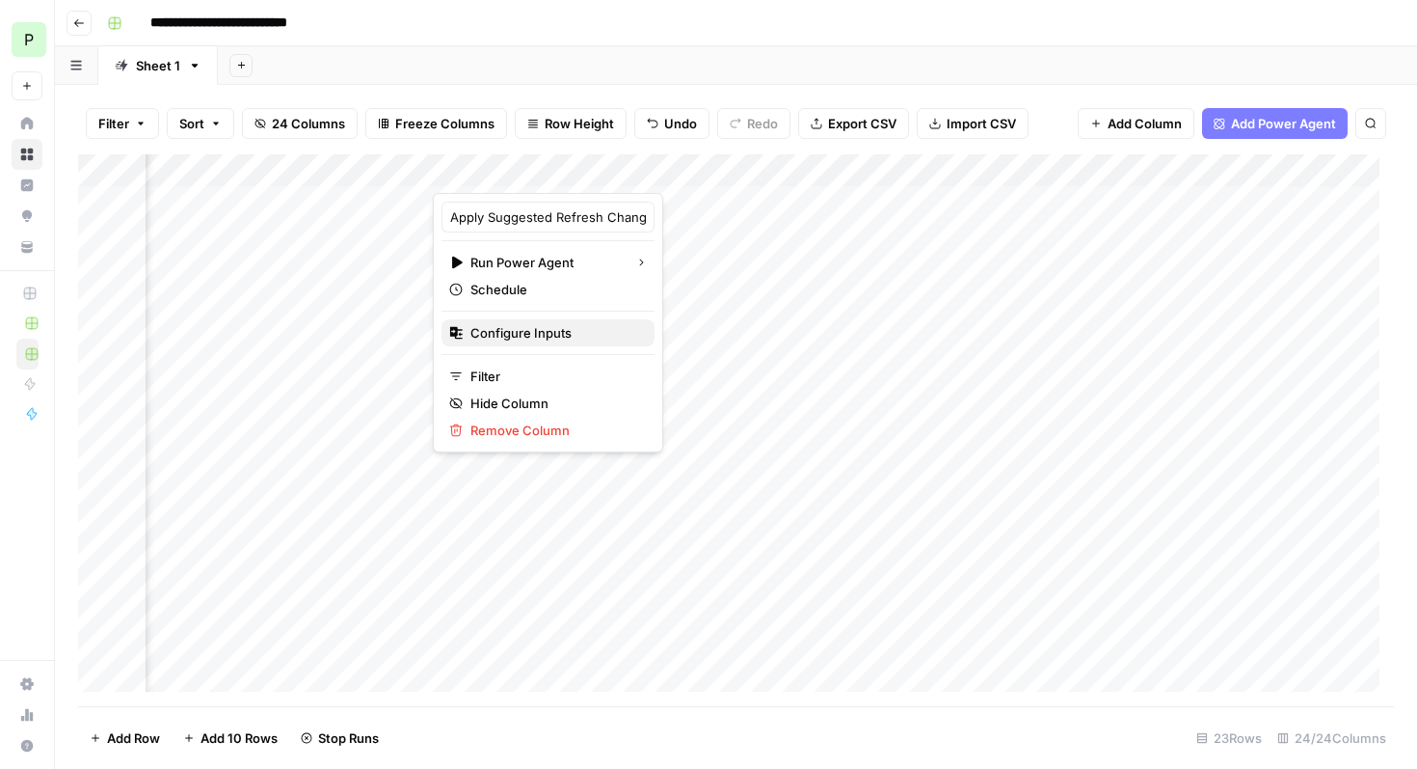
click at [511, 336] on span "Configure Inputs" at bounding box center [555, 332] width 169 height 19
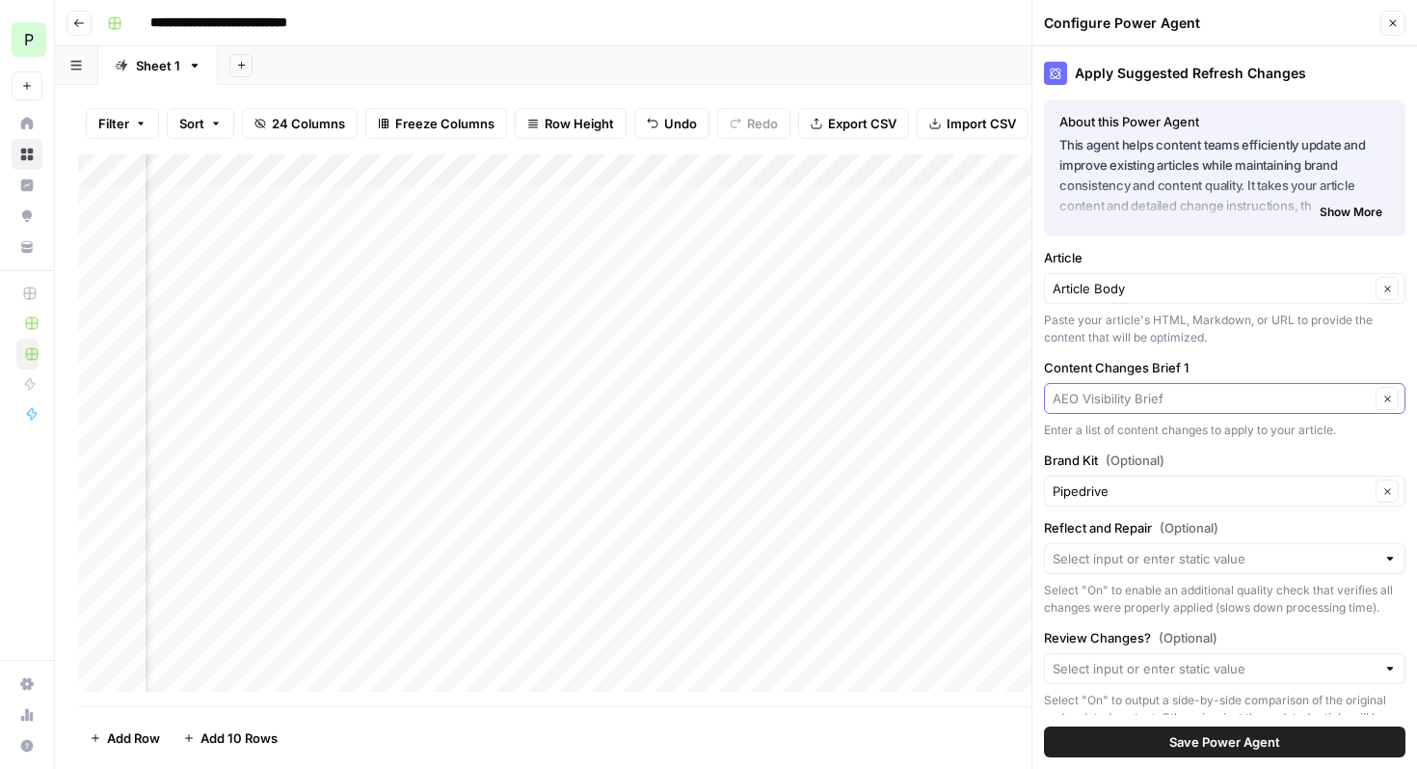
click at [1223, 404] on input "Content Changes Brief 1" at bounding box center [1211, 398] width 317 height 19
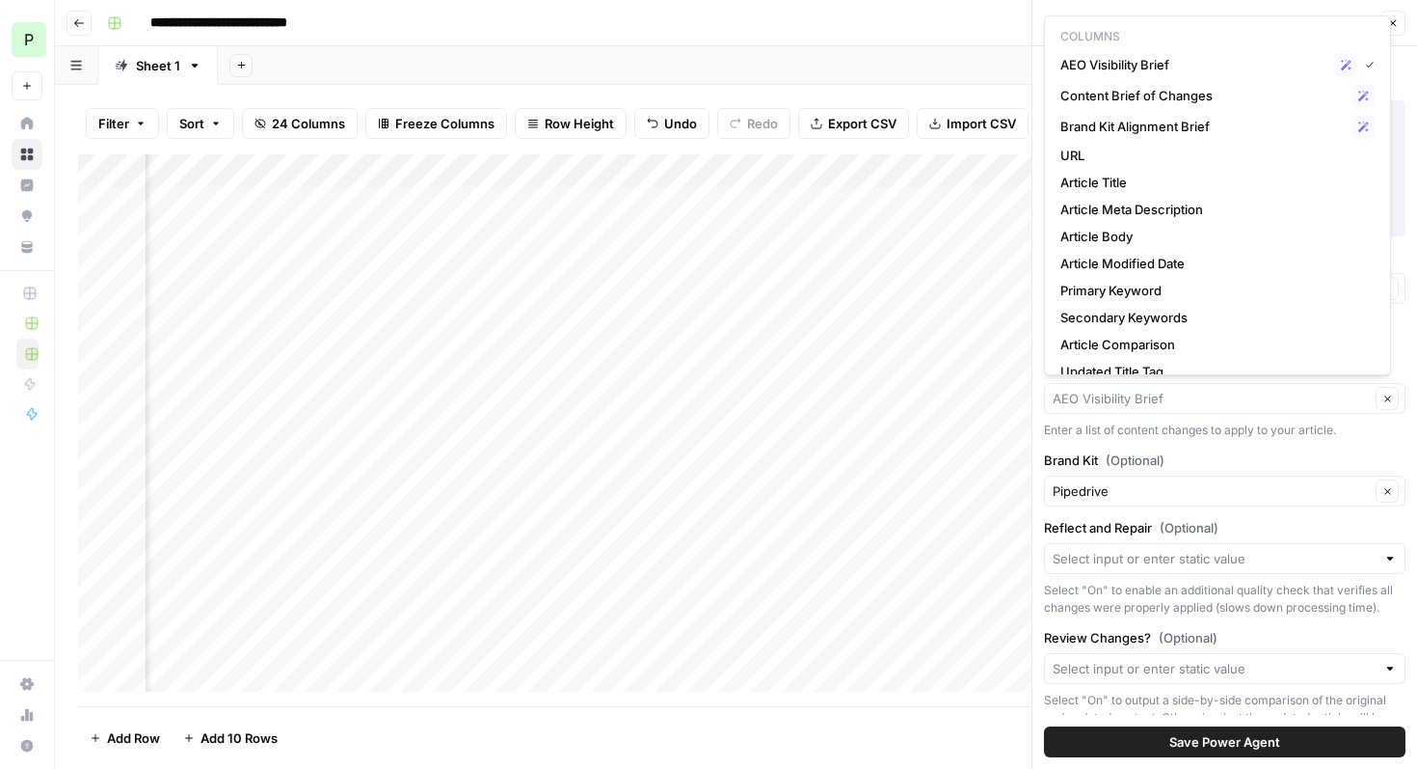
type input "AEO Visibility Brief"
click at [962, 72] on div "Add Sheet" at bounding box center [818, 65] width 1200 height 39
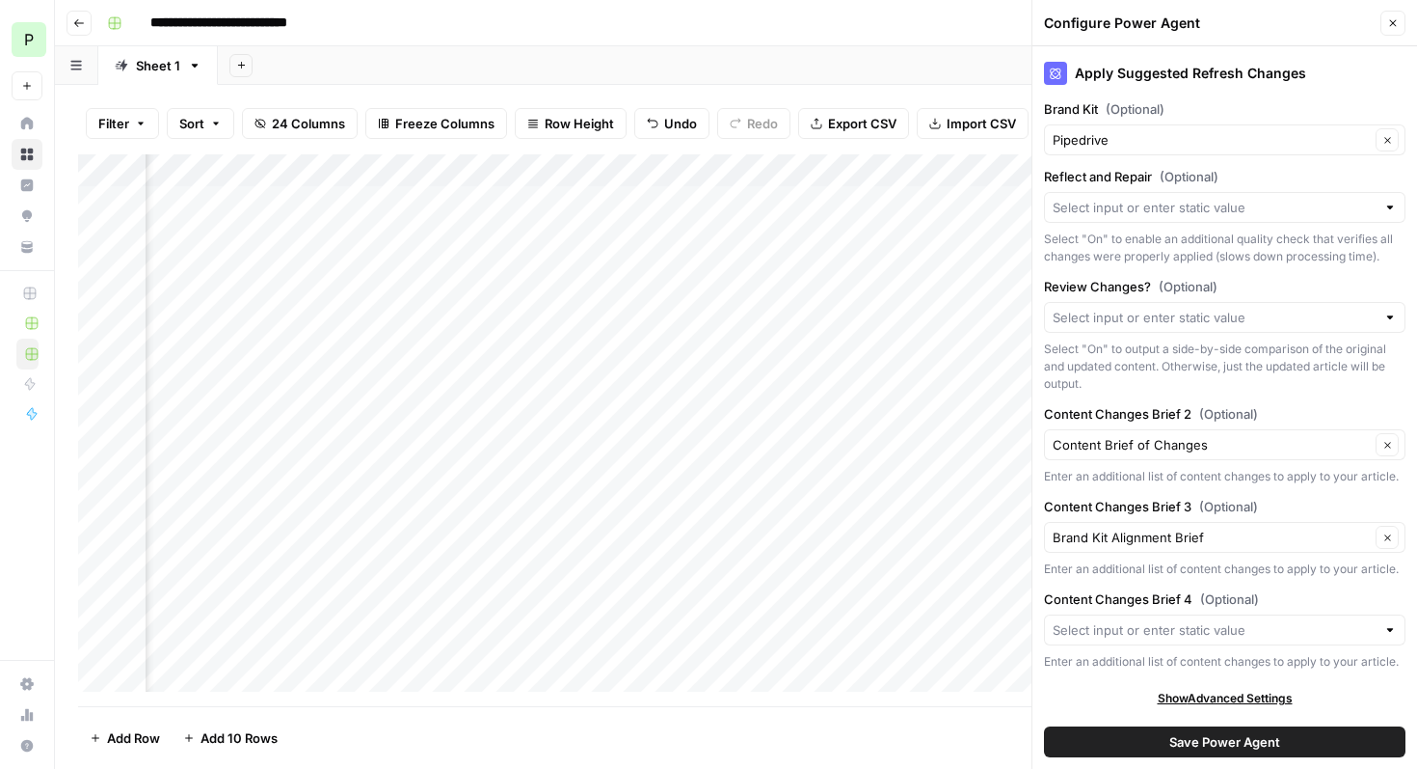
scroll to position [420, 0]
click at [1395, 23] on icon "button" at bounding box center [1394, 23] width 12 height 12
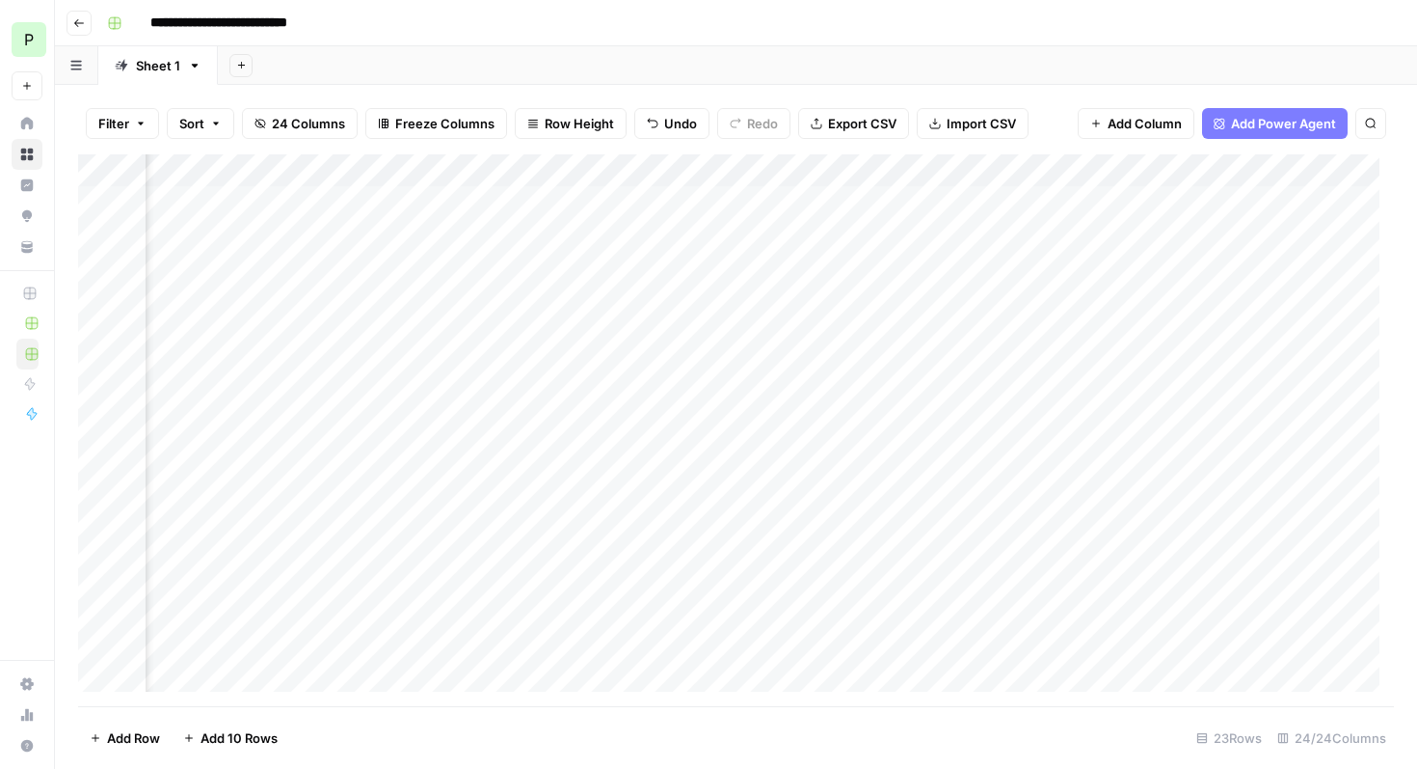
scroll to position [0, 2466]
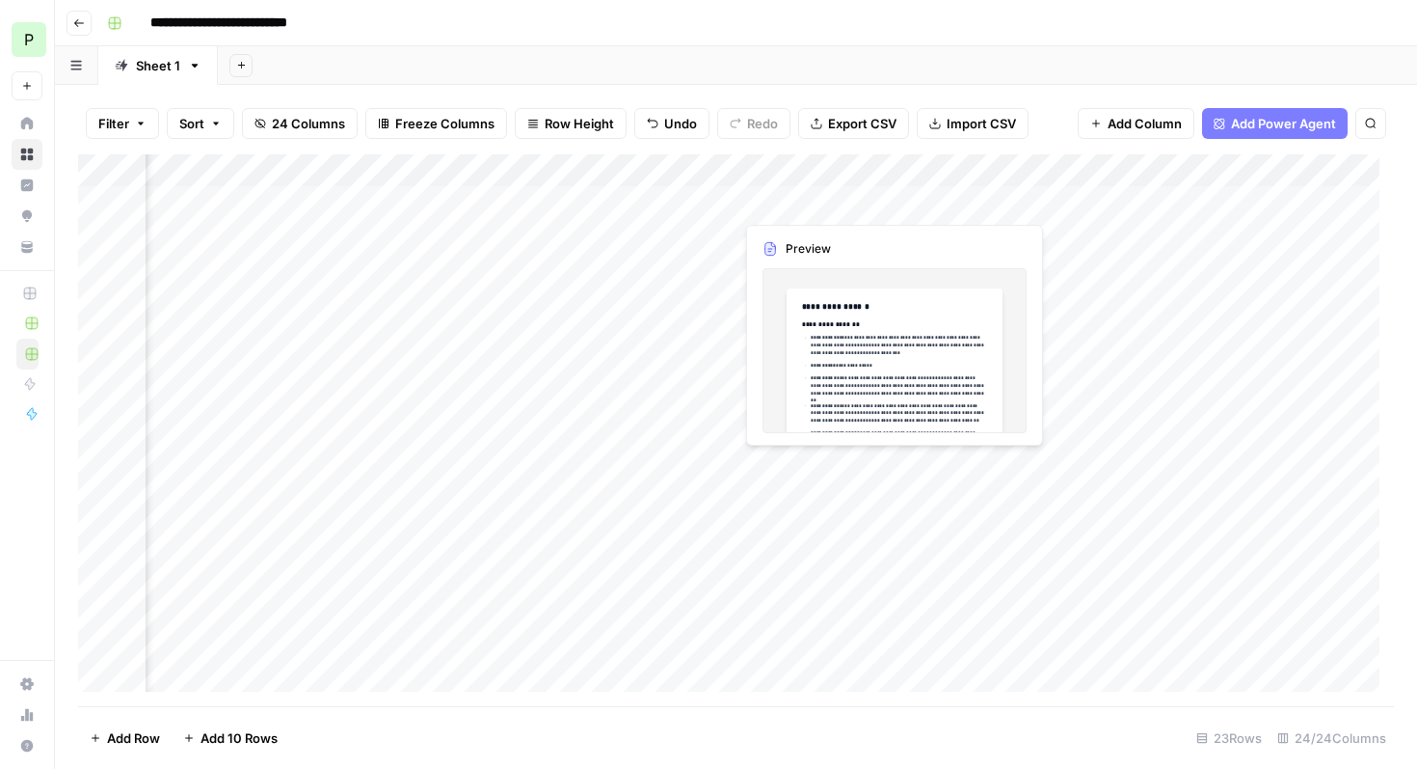
click at [832, 202] on div "Add Column" at bounding box center [736, 430] width 1316 height 552
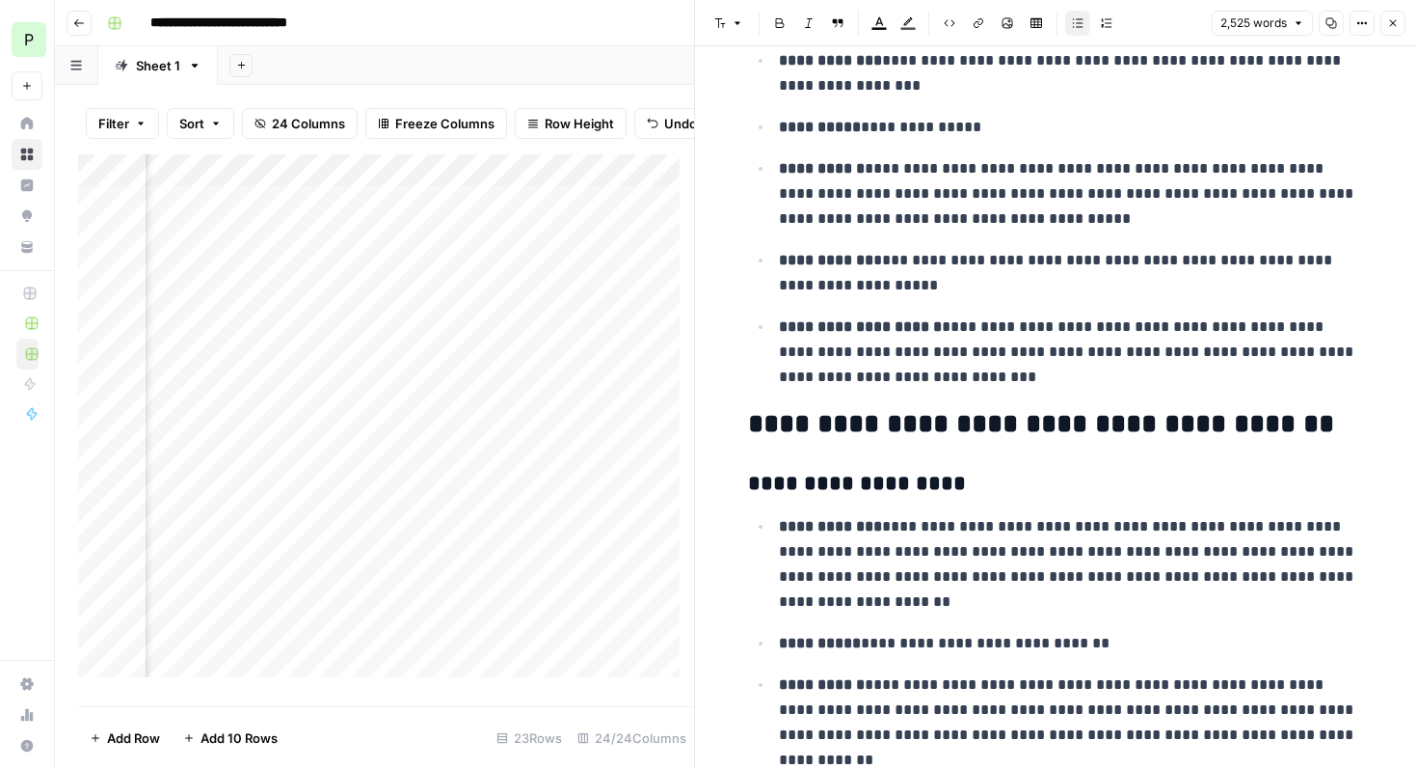
scroll to position [4169, 0]
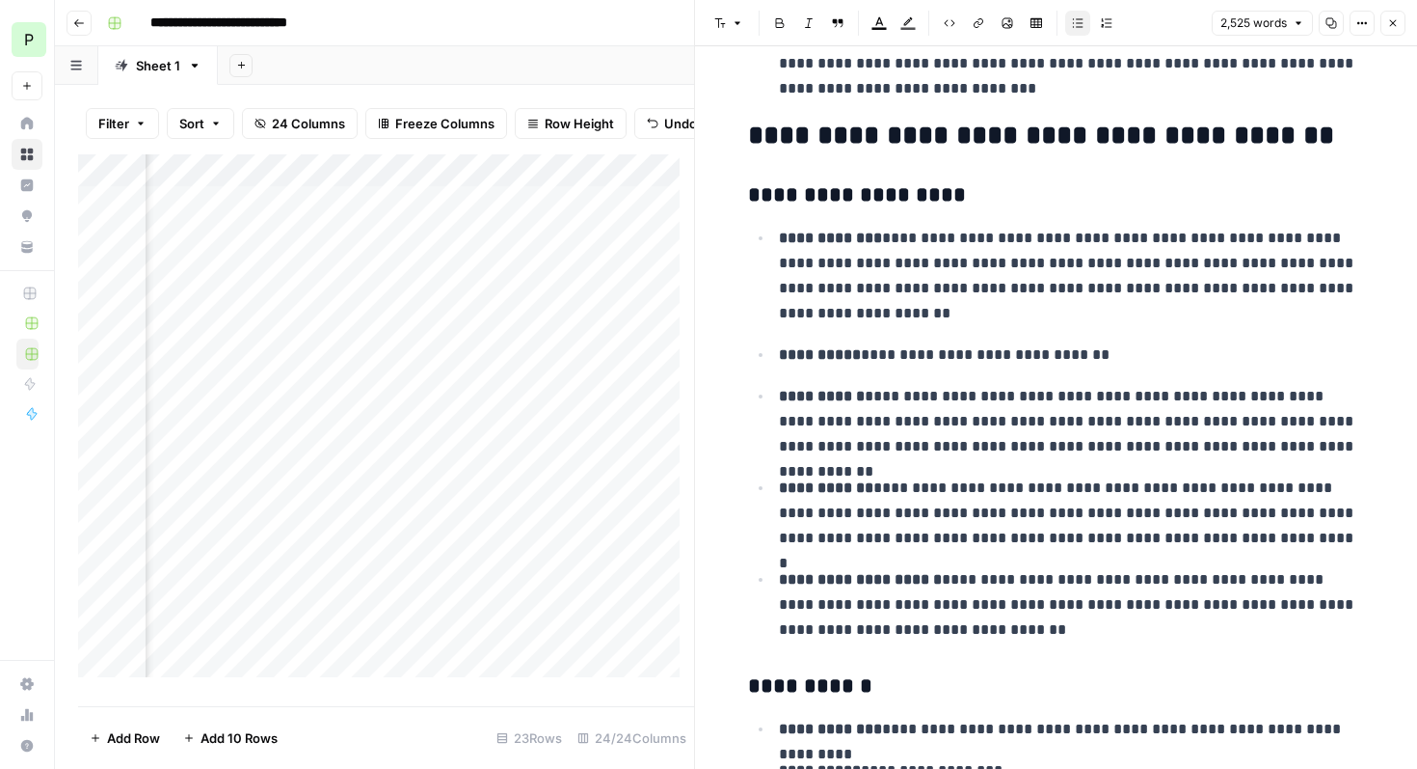
click at [1396, 26] on icon "button" at bounding box center [1394, 23] width 12 height 12
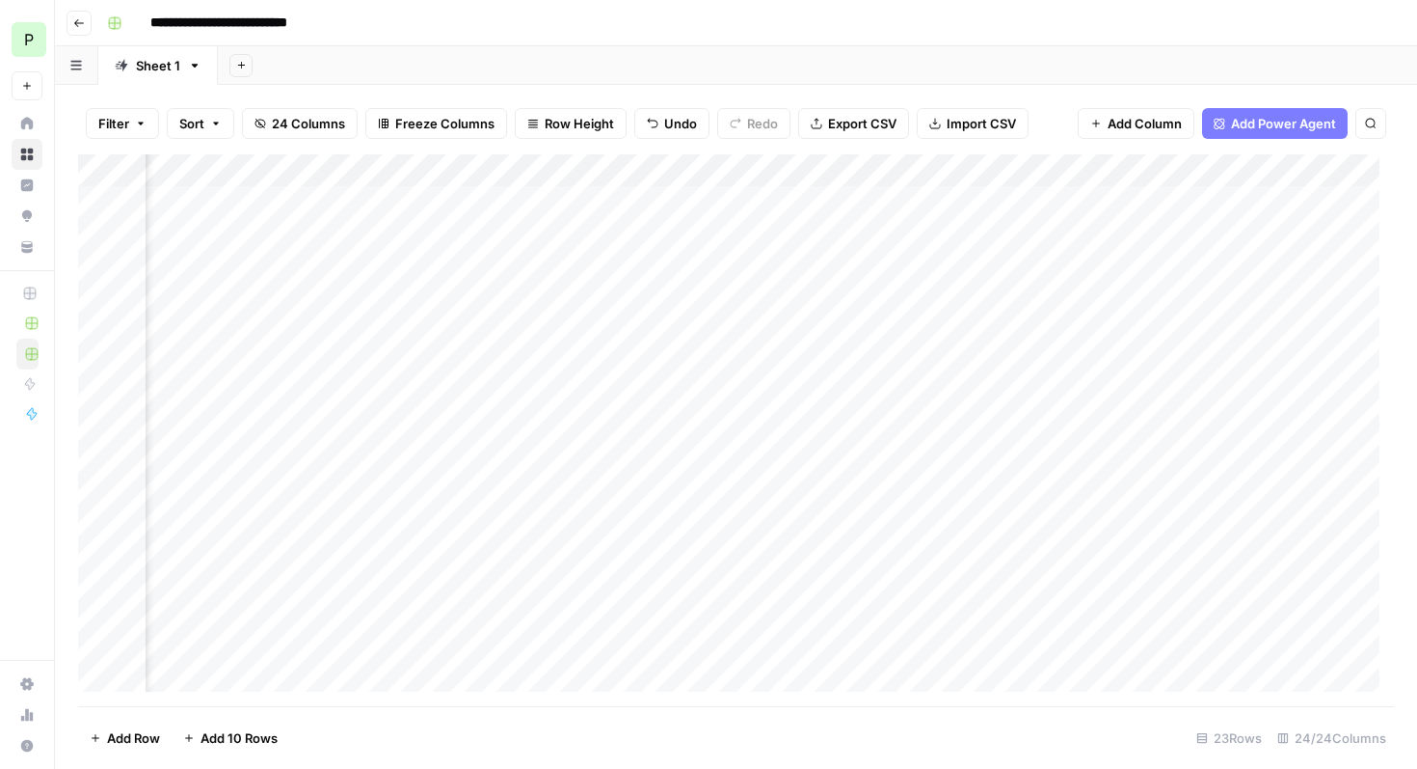
click at [1055, 202] on div "Add Column" at bounding box center [736, 430] width 1316 height 552
click at [185, 25] on input "**********" at bounding box center [241, 23] width 199 height 31
type input "**********"
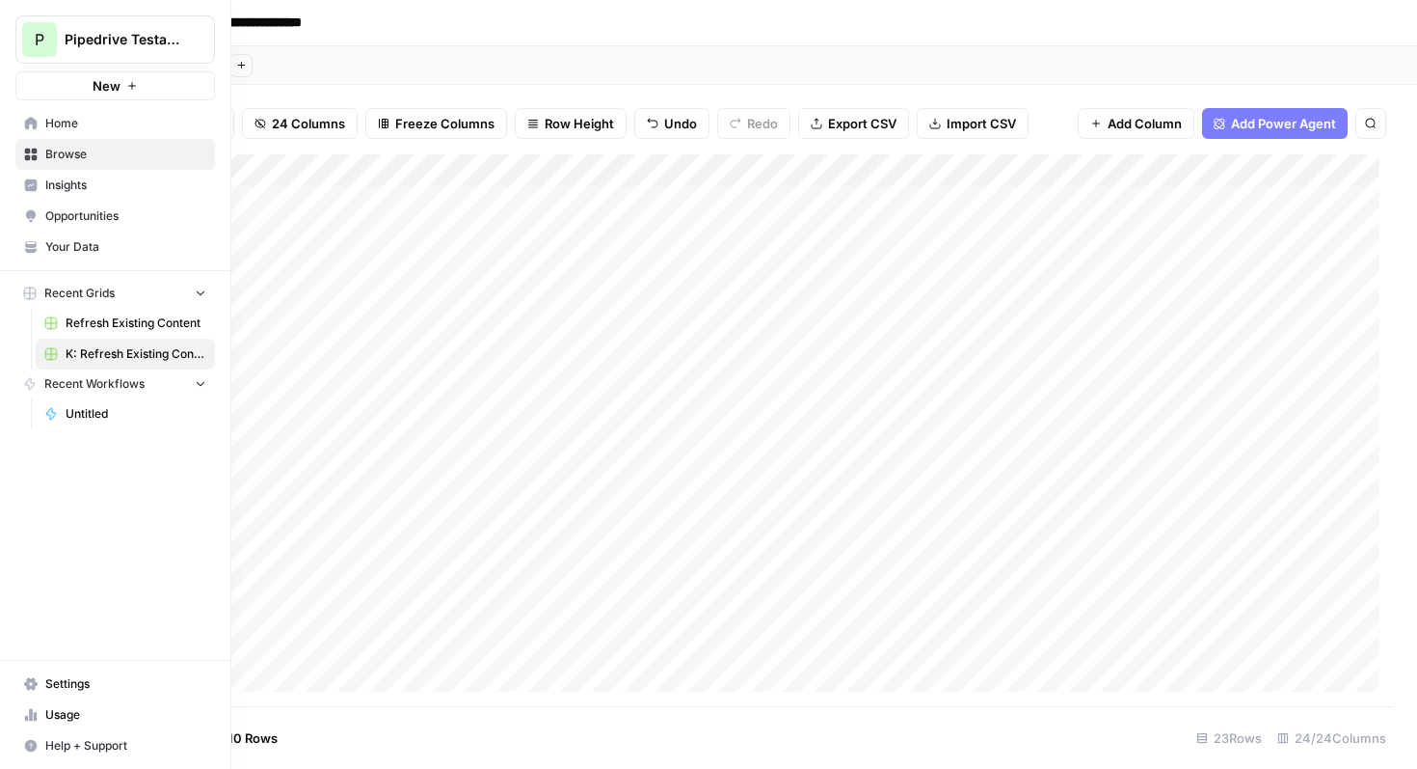
click at [77, 327] on span "Refresh Existing Content" at bounding box center [136, 322] width 141 height 17
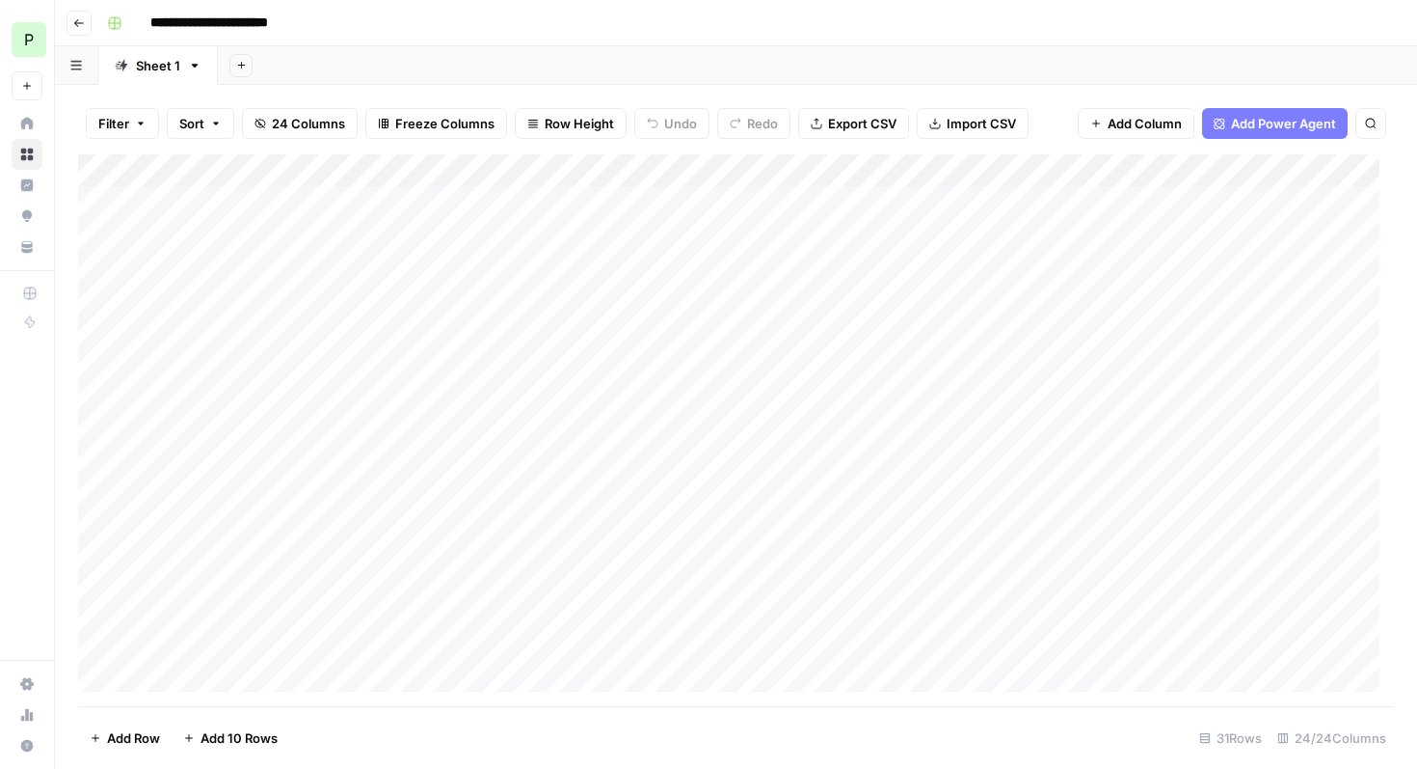
click at [155, 20] on input "**********" at bounding box center [231, 23] width 179 height 31
type input "**********"
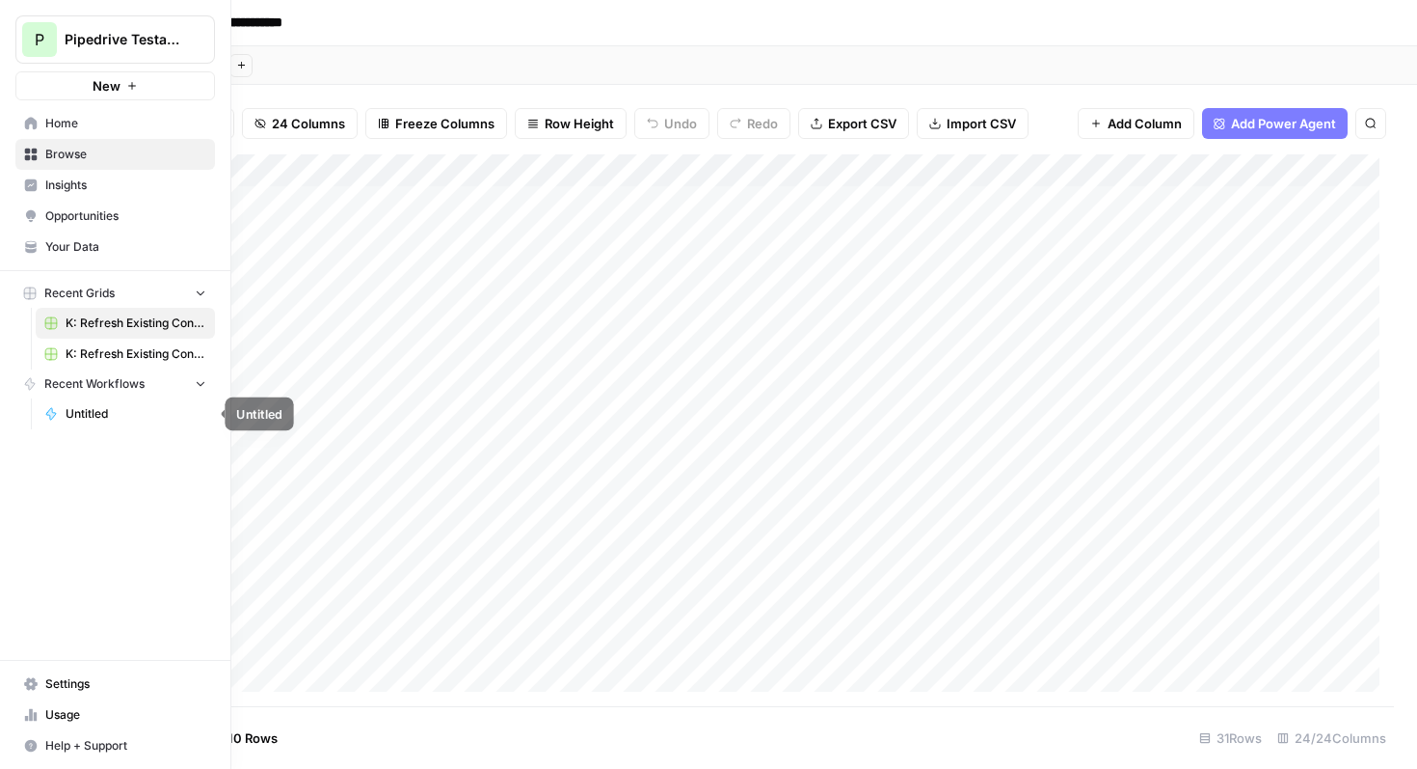
click at [75, 418] on span "Untitled" at bounding box center [136, 413] width 141 height 17
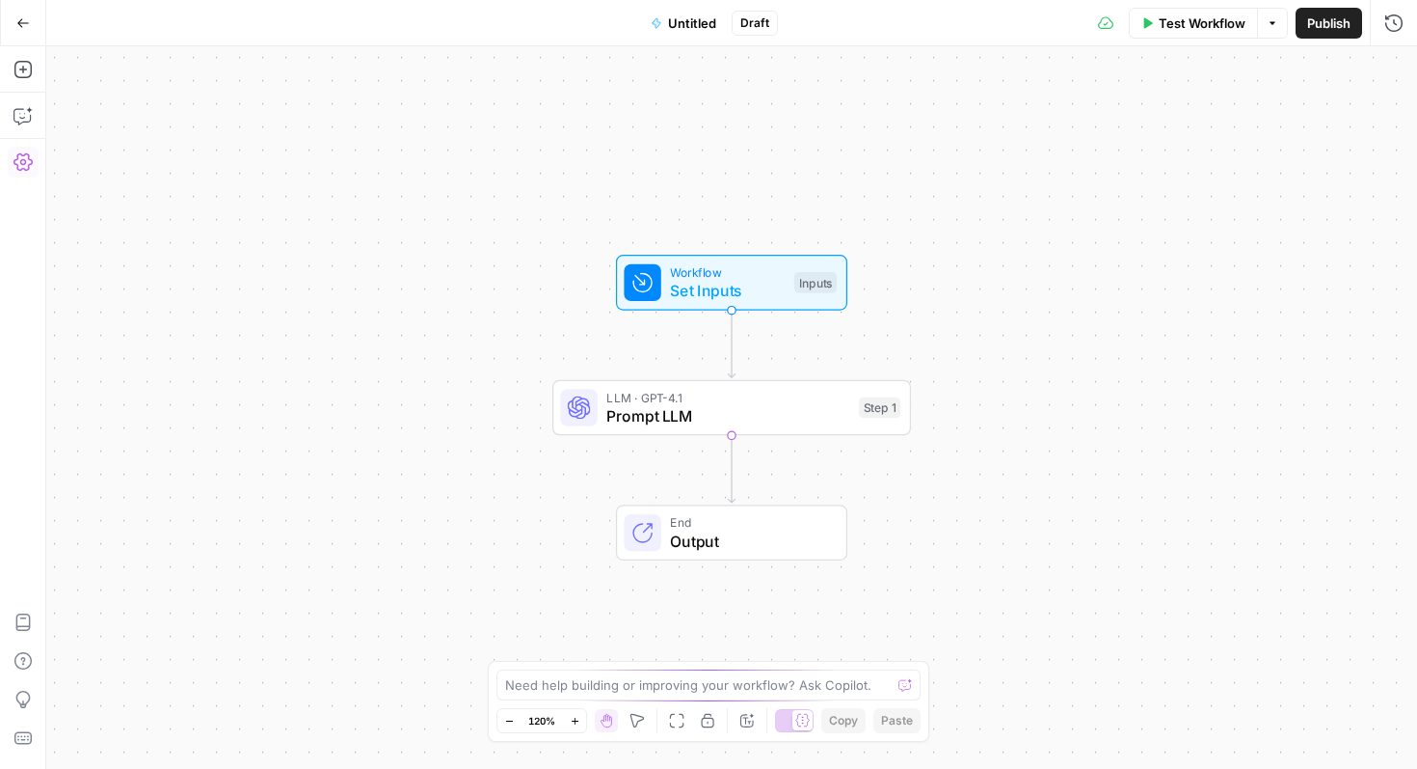
click at [703, 24] on span "Untitled" at bounding box center [692, 22] width 48 height 19
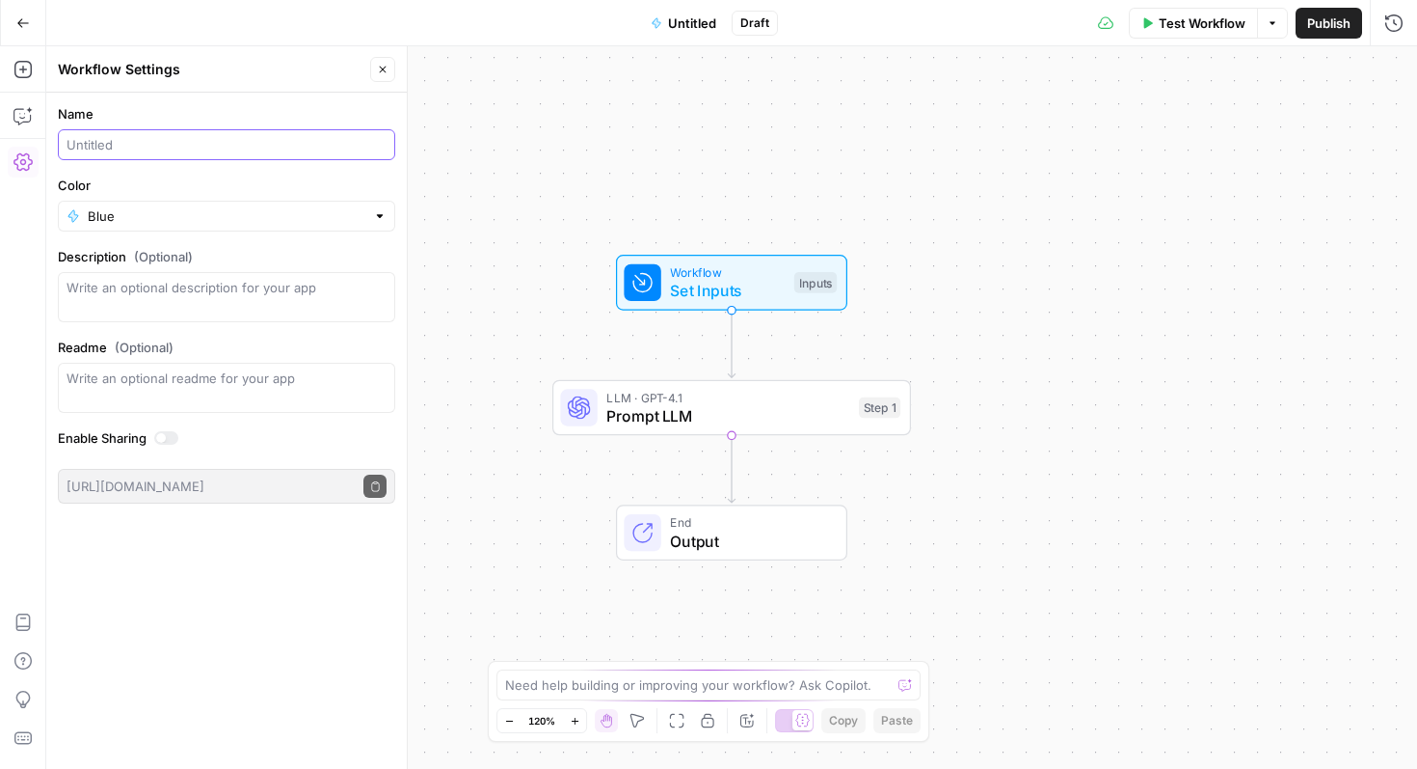
click at [170, 143] on input "Name" at bounding box center [227, 144] width 320 height 19
type input "K test"
click at [497, 135] on div "Workflow Set Inputs Inputs LLM · GPT-4.1 Prompt LLM Step 1 End Output" at bounding box center [731, 407] width 1371 height 722
click at [20, 23] on icon "button" at bounding box center [22, 22] width 13 height 13
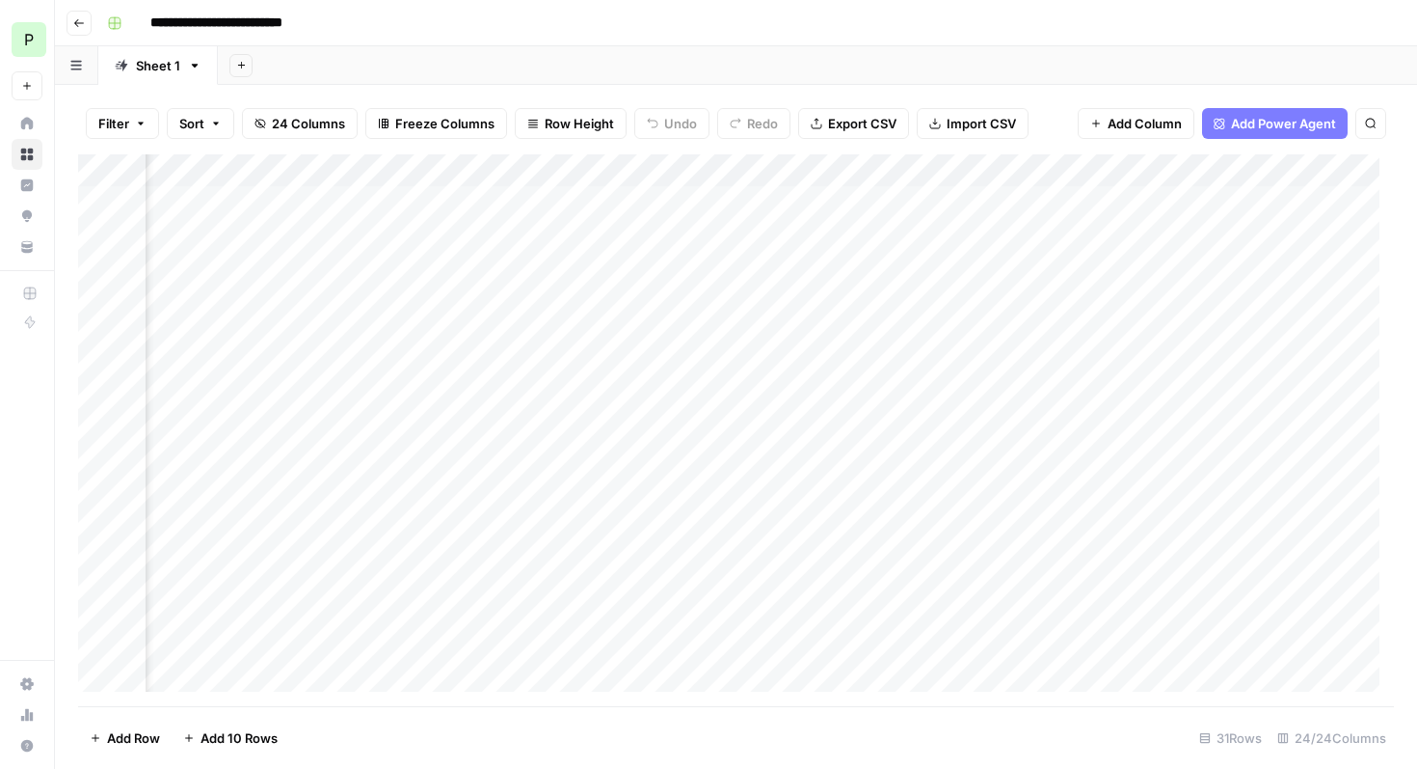
scroll to position [0, 1369]
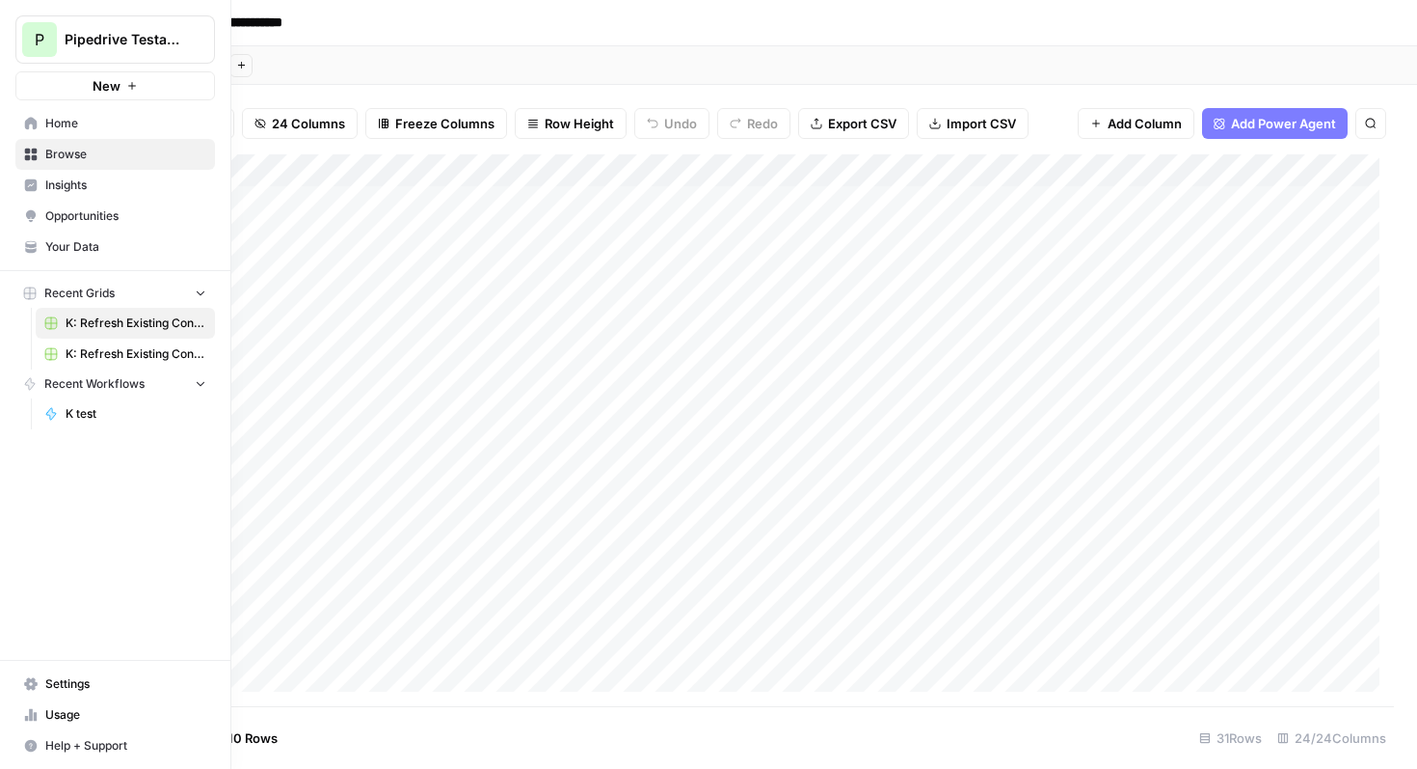
click at [111, 355] on span "K: Refresh Existing Content (1)" at bounding box center [136, 353] width 141 height 17
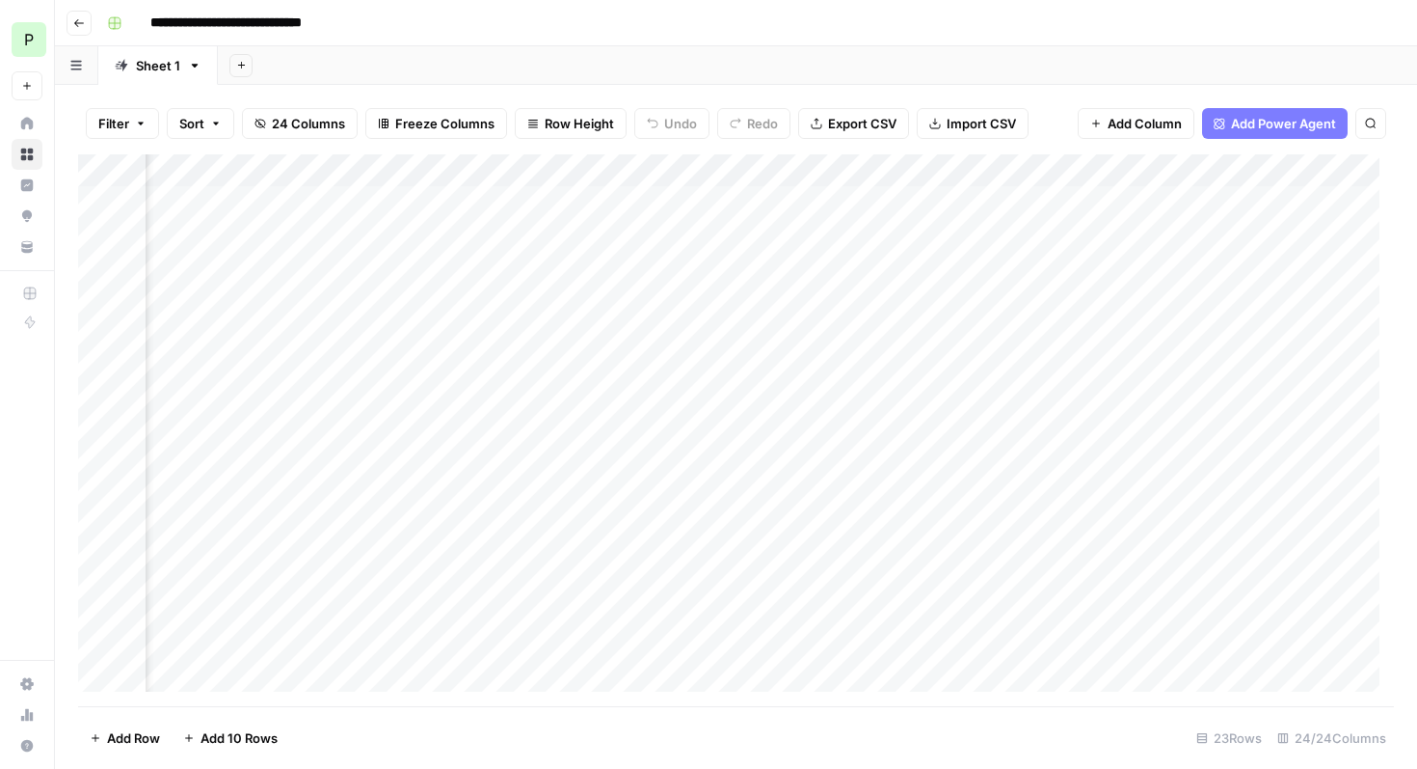
scroll to position [0, 2970]
click at [664, 171] on div "Add Column" at bounding box center [736, 430] width 1316 height 552
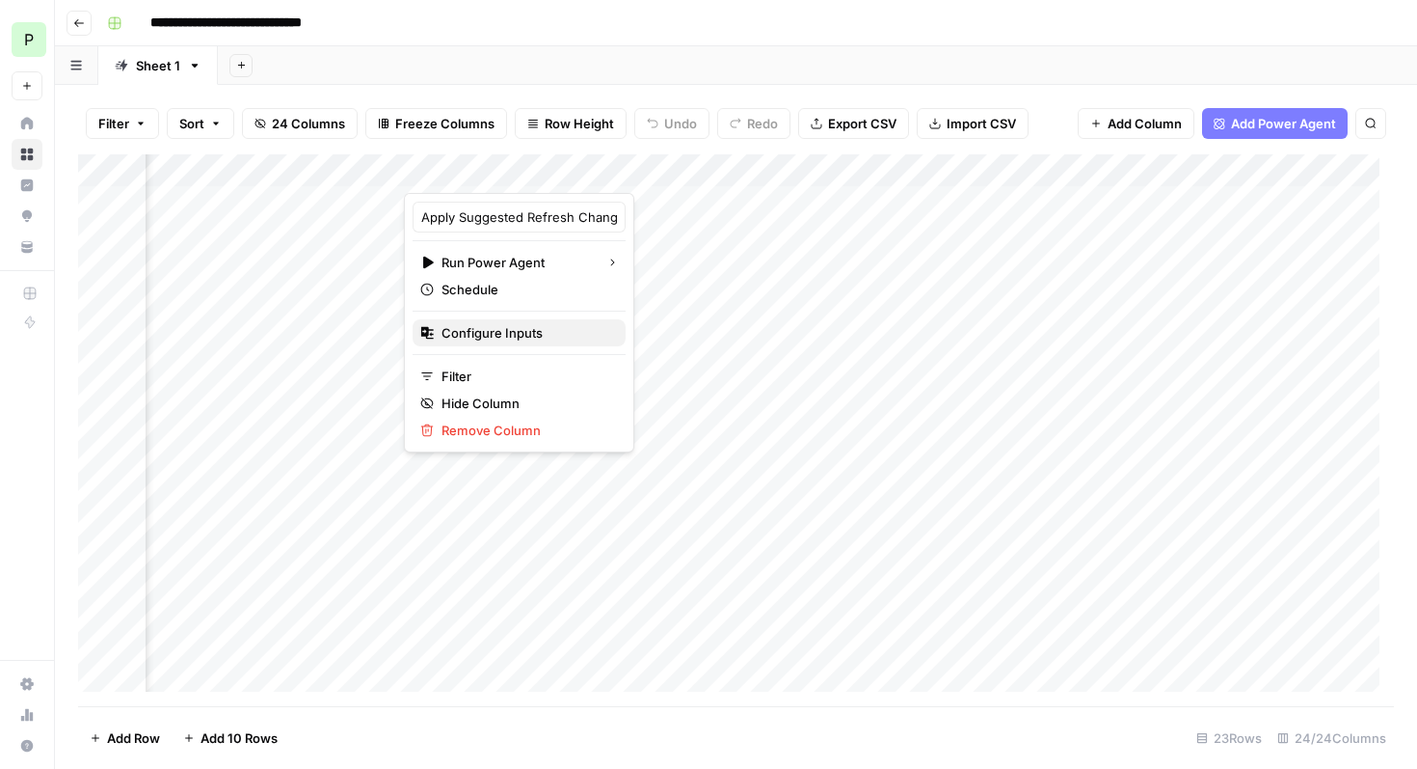
click at [501, 332] on span "Configure Inputs" at bounding box center [526, 332] width 169 height 19
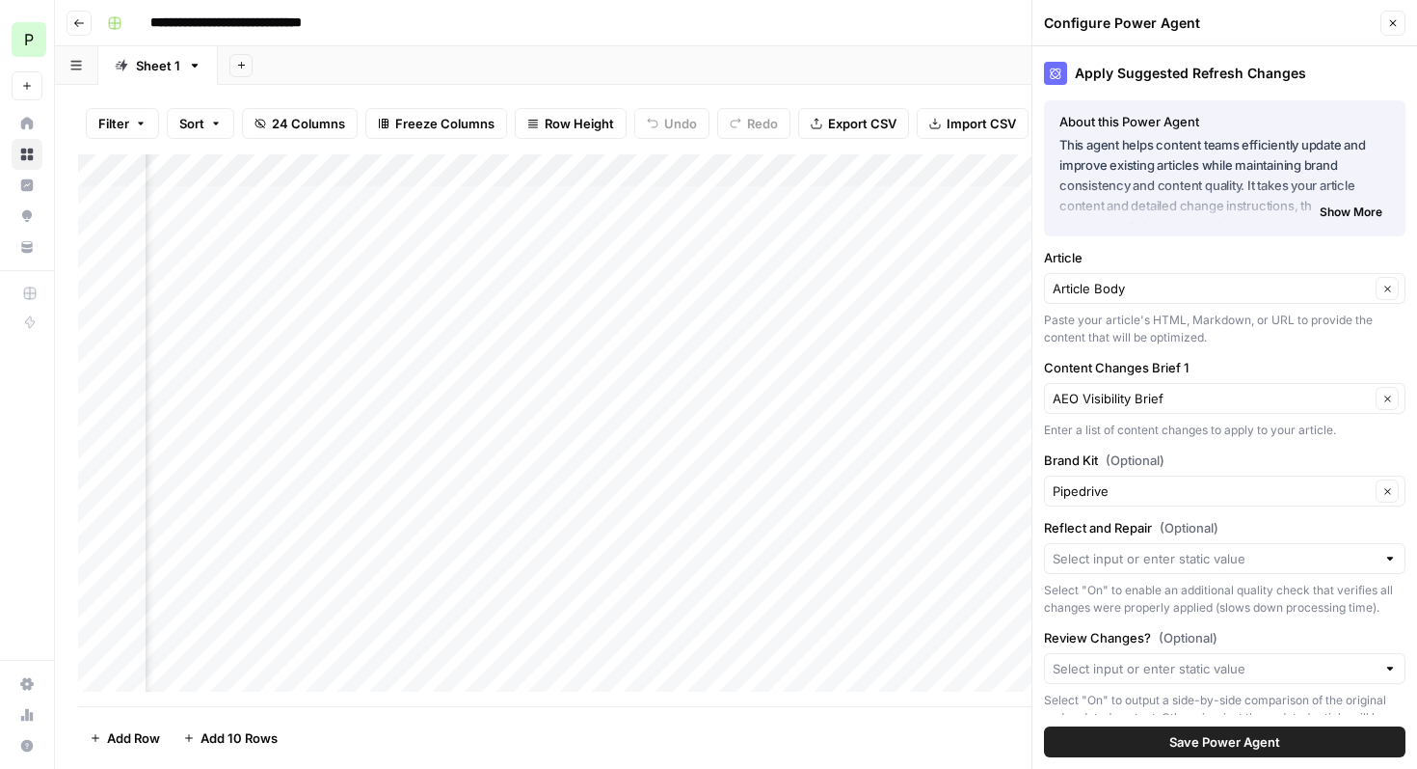
click at [1329, 214] on span "Show More" at bounding box center [1351, 211] width 63 height 17
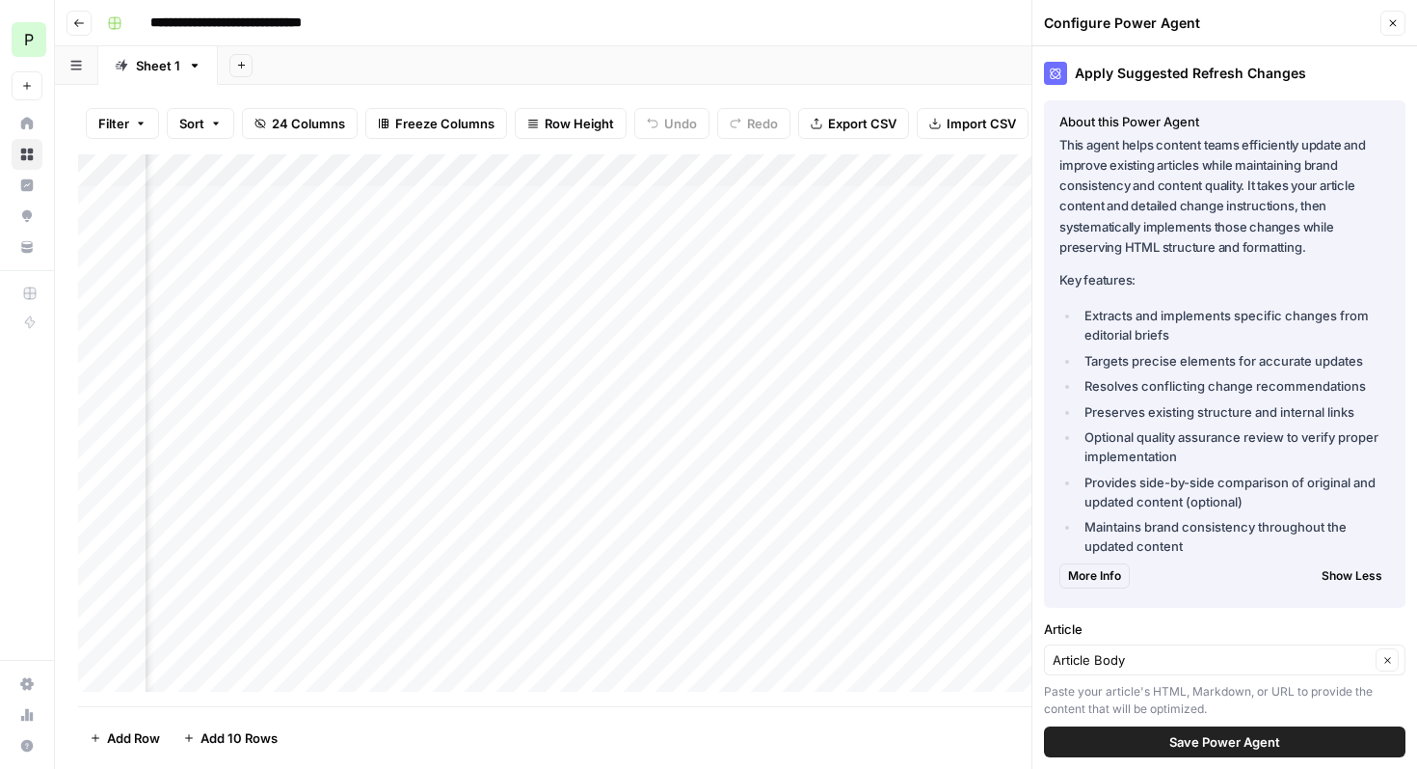
click at [1087, 573] on span "More Info" at bounding box center [1094, 575] width 53 height 17
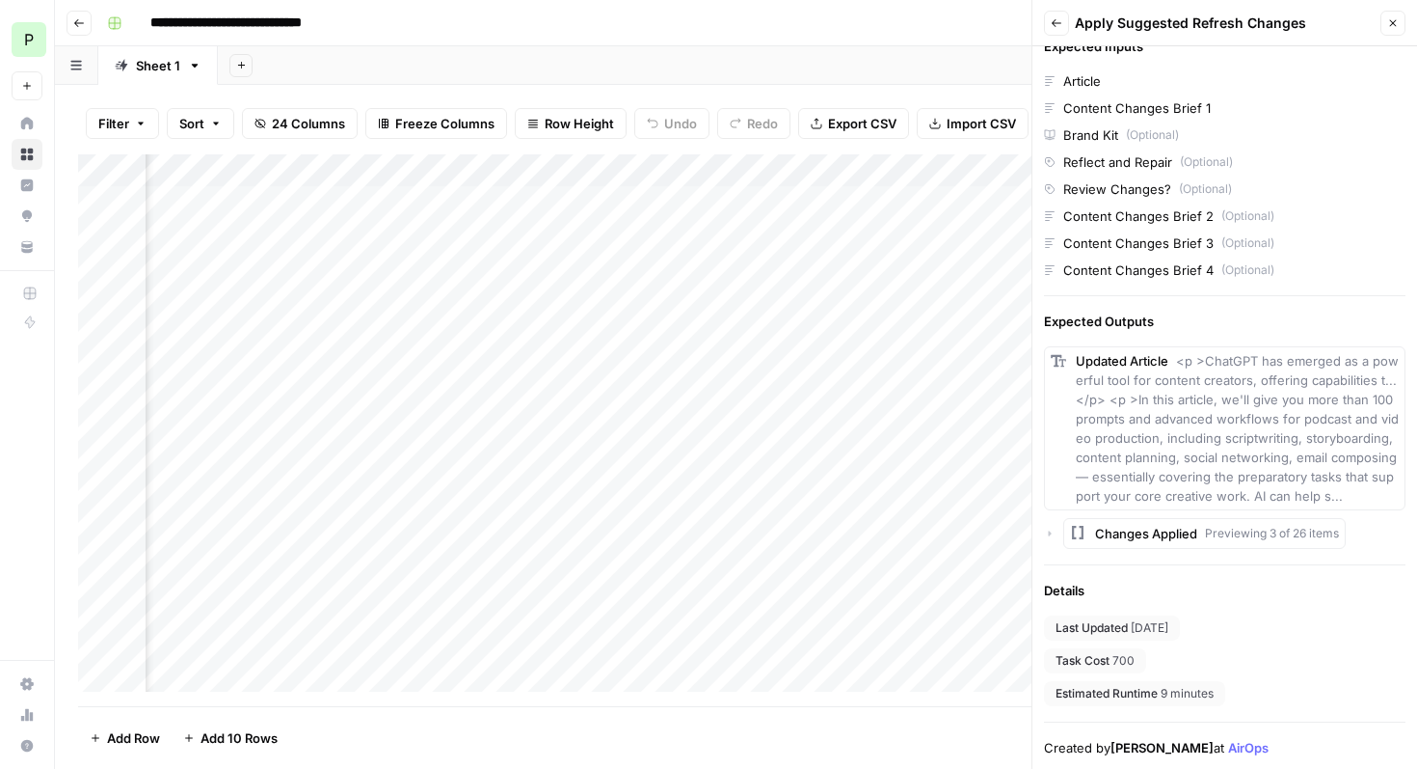
scroll to position [612, 0]
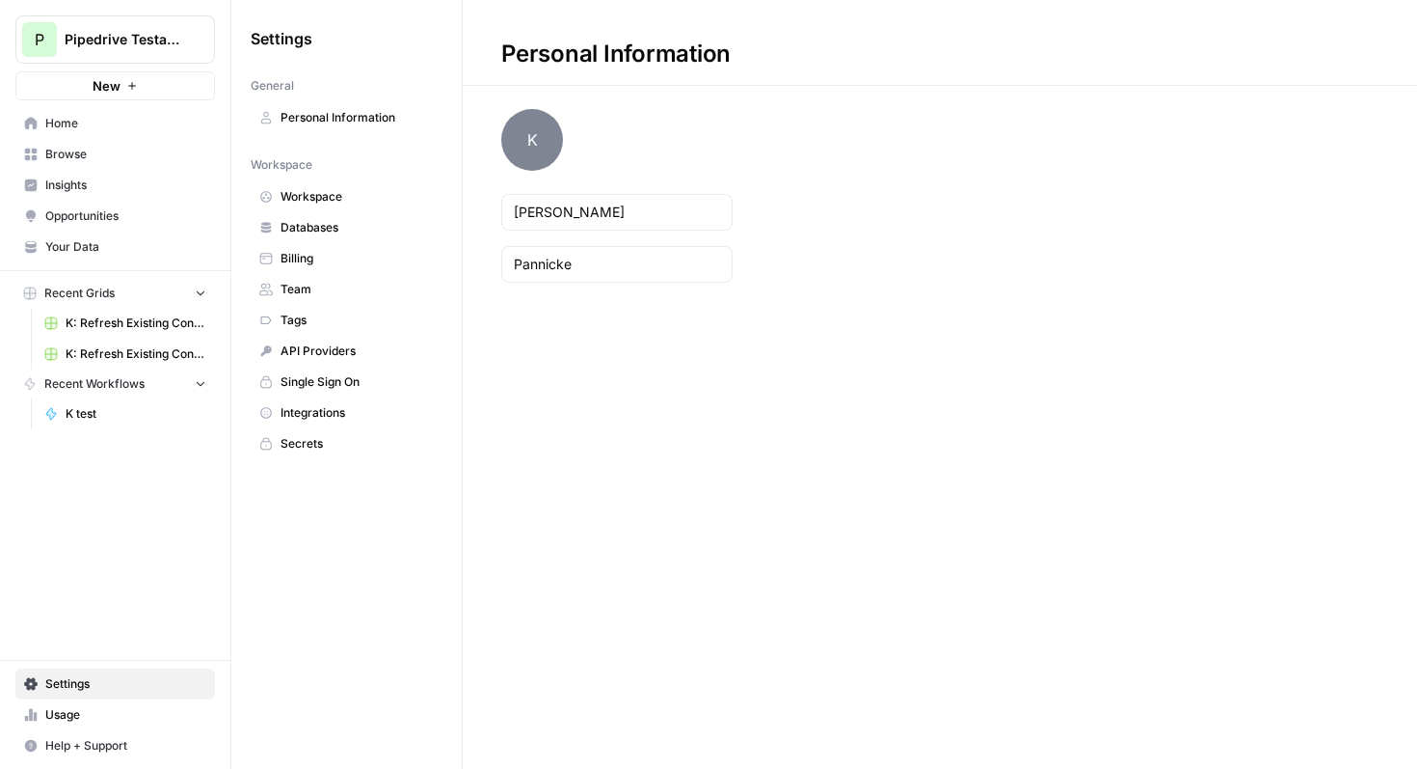
click at [330, 256] on span "Billing" at bounding box center [357, 258] width 153 height 17
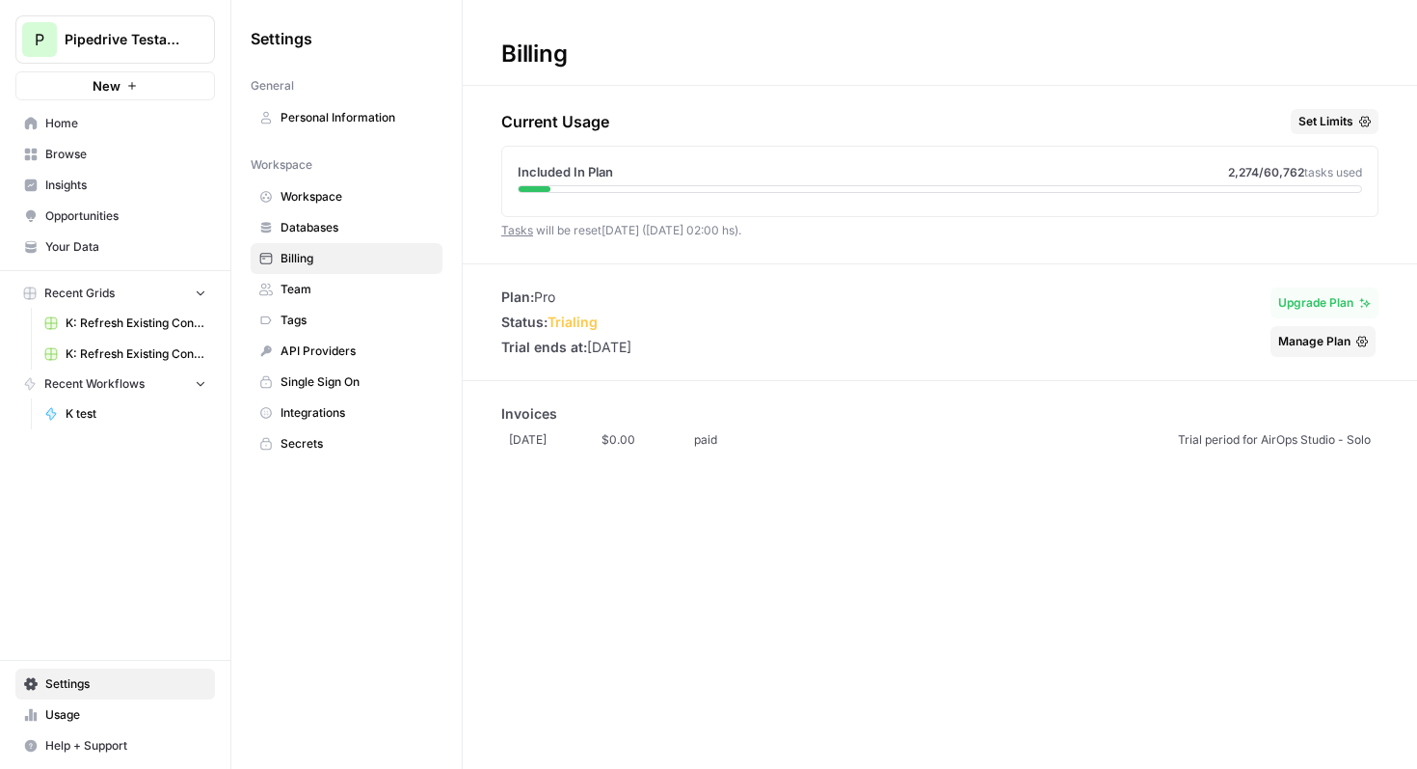
click at [75, 157] on span "Browse" at bounding box center [125, 154] width 161 height 17
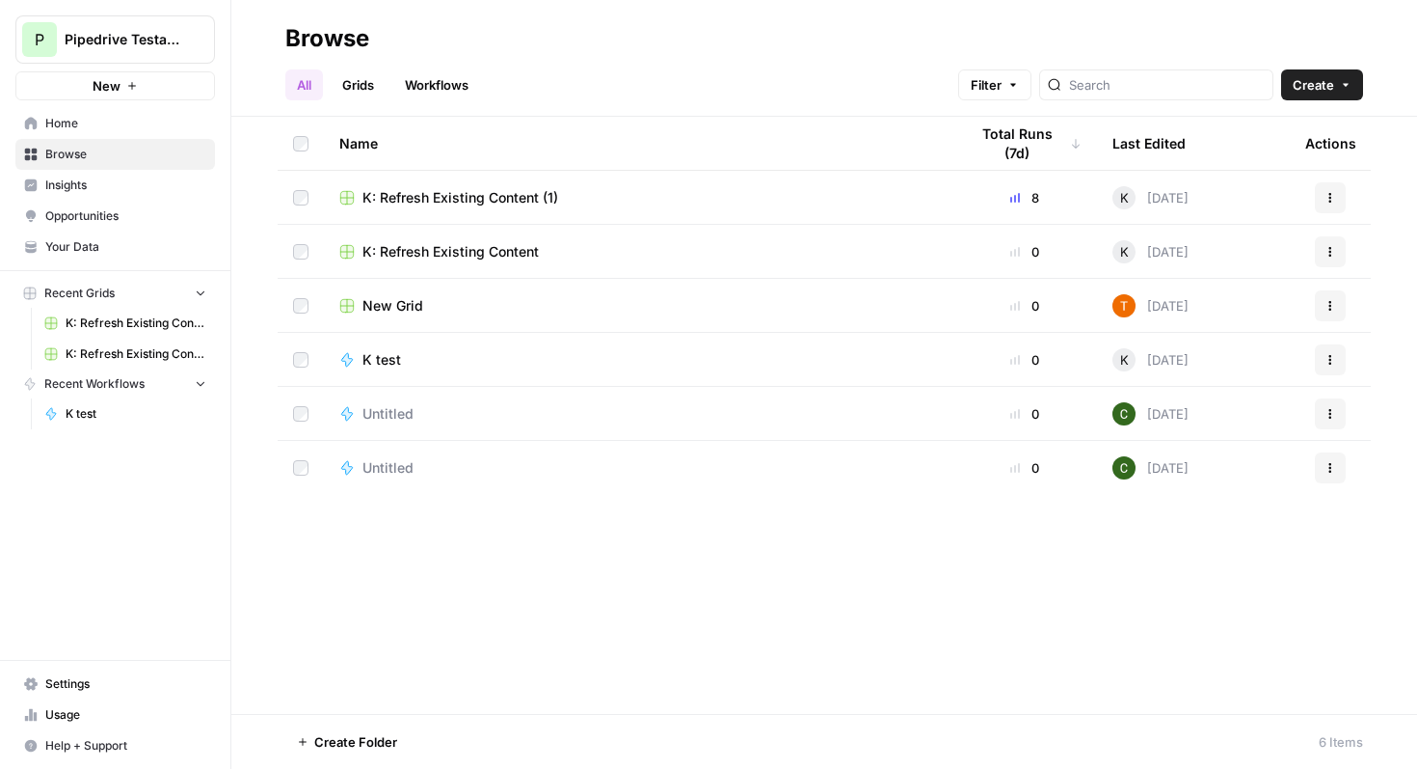
click at [472, 416] on div "Untitled" at bounding box center [638, 413] width 598 height 19
click at [726, 307] on div "New Grid" at bounding box center [638, 305] width 598 height 19
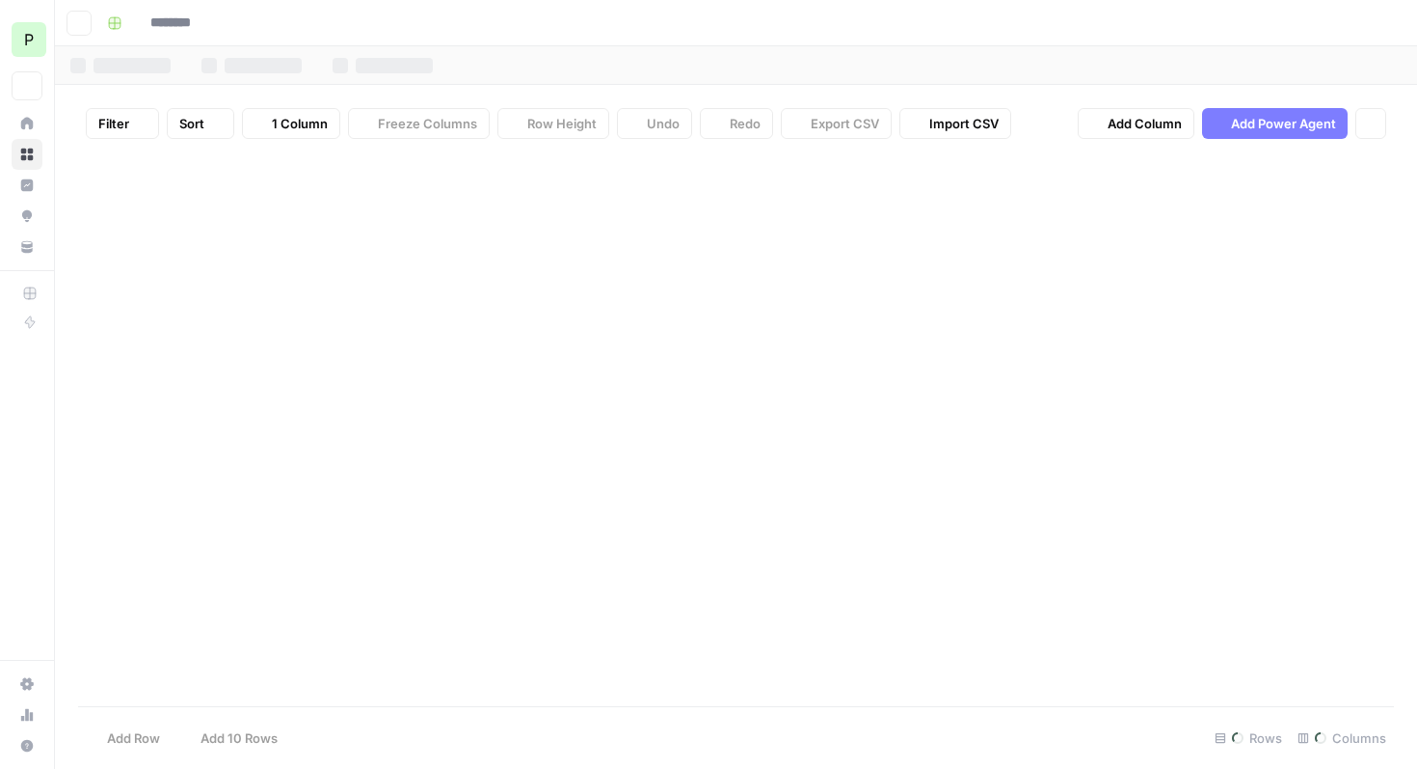
type input "********"
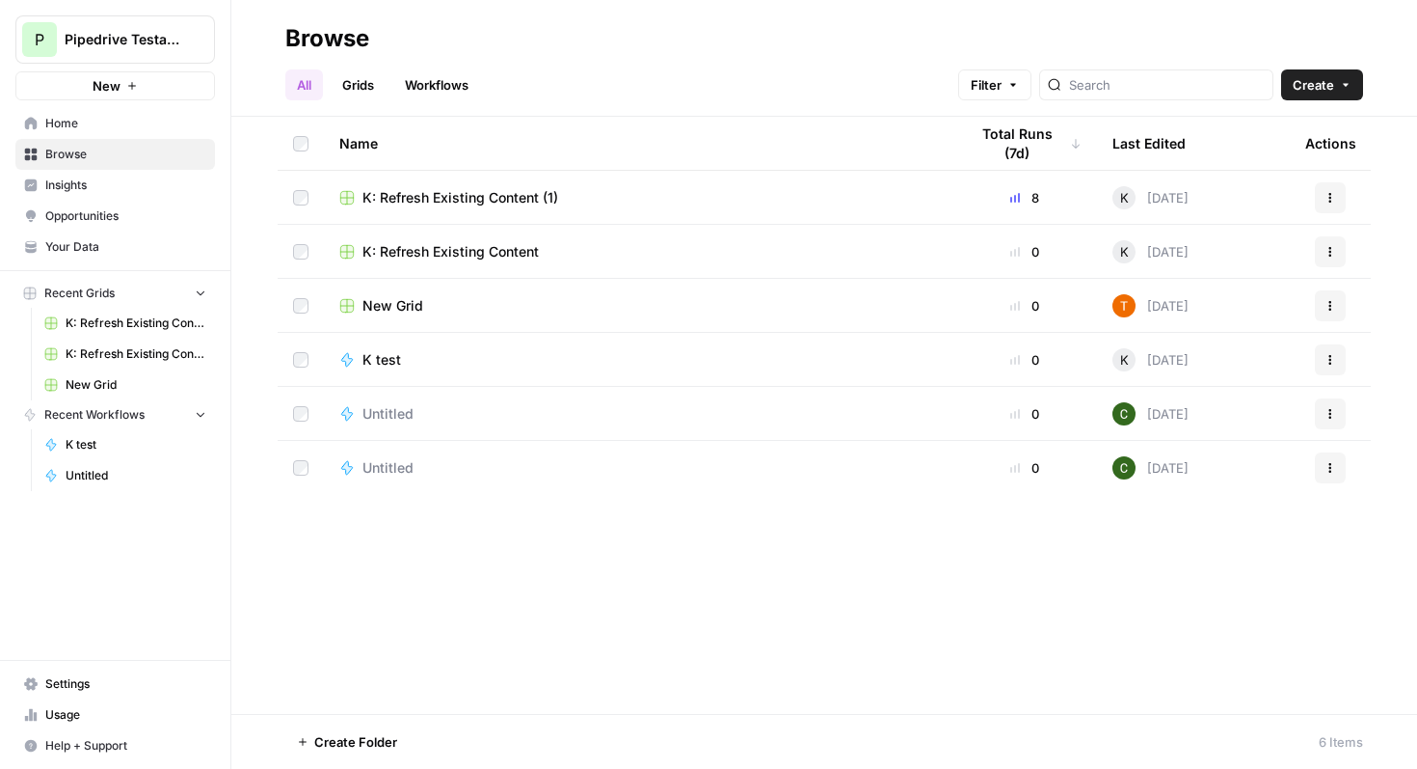
click at [708, 472] on div "Untitled" at bounding box center [638, 467] width 598 height 19
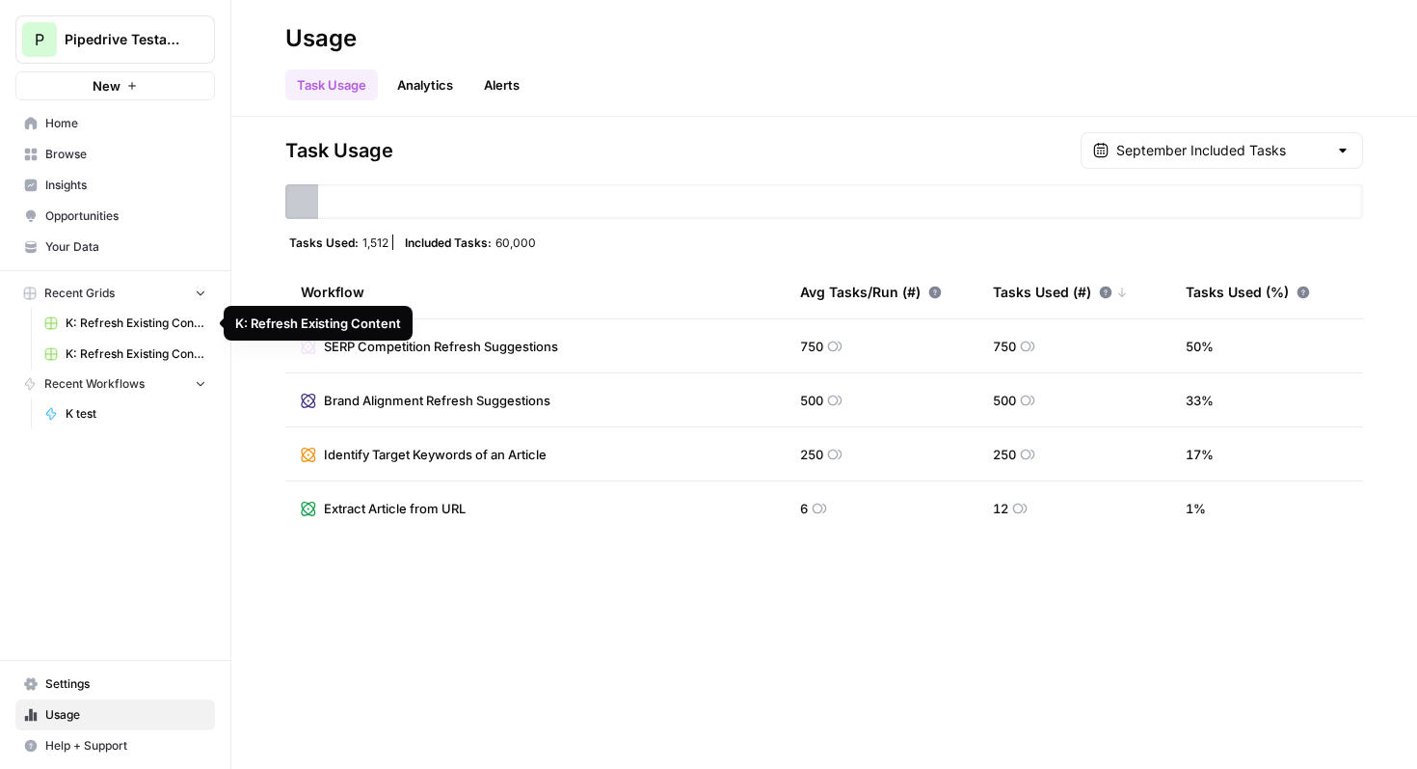
click at [108, 320] on span "K: Refresh Existing Content" at bounding box center [136, 322] width 141 height 17
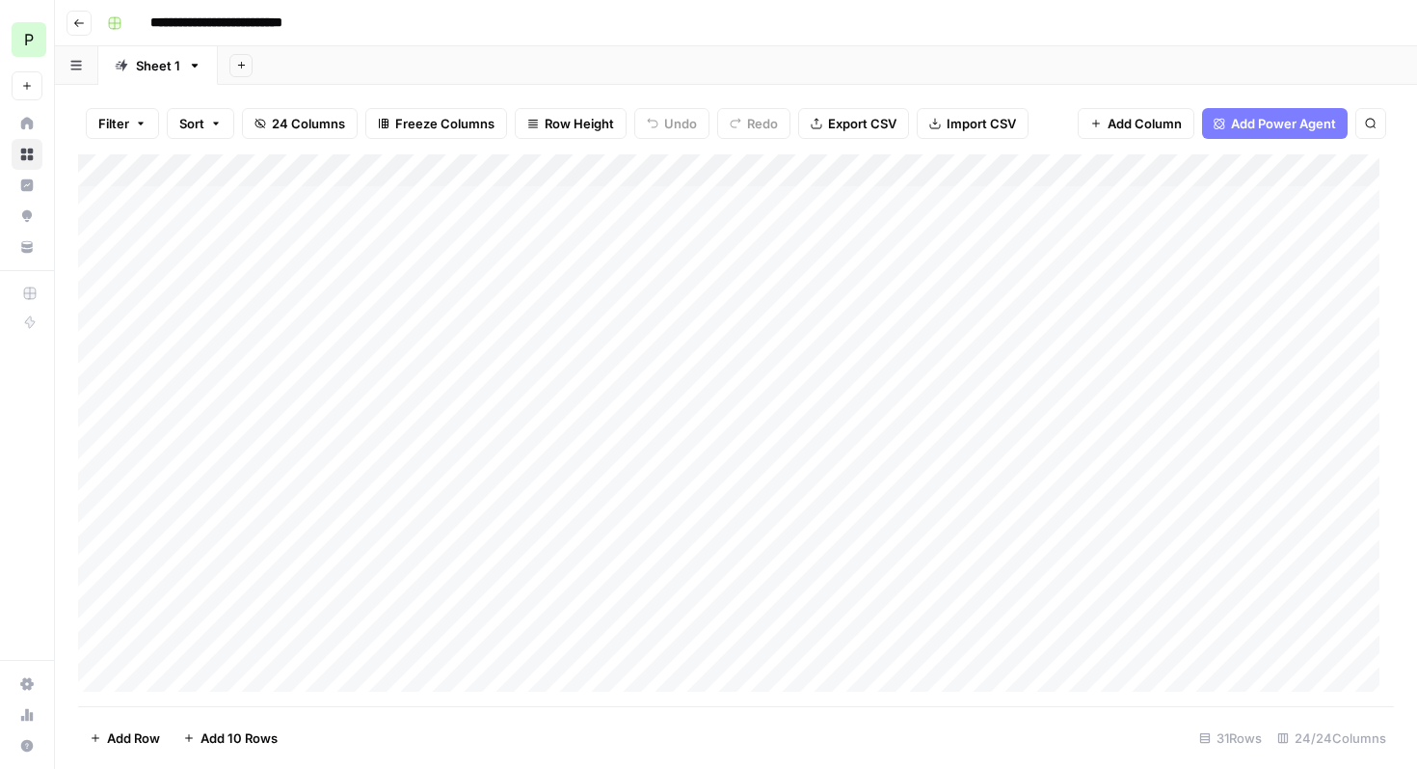
click at [1120, 123] on span "Add Column" at bounding box center [1145, 123] width 74 height 19
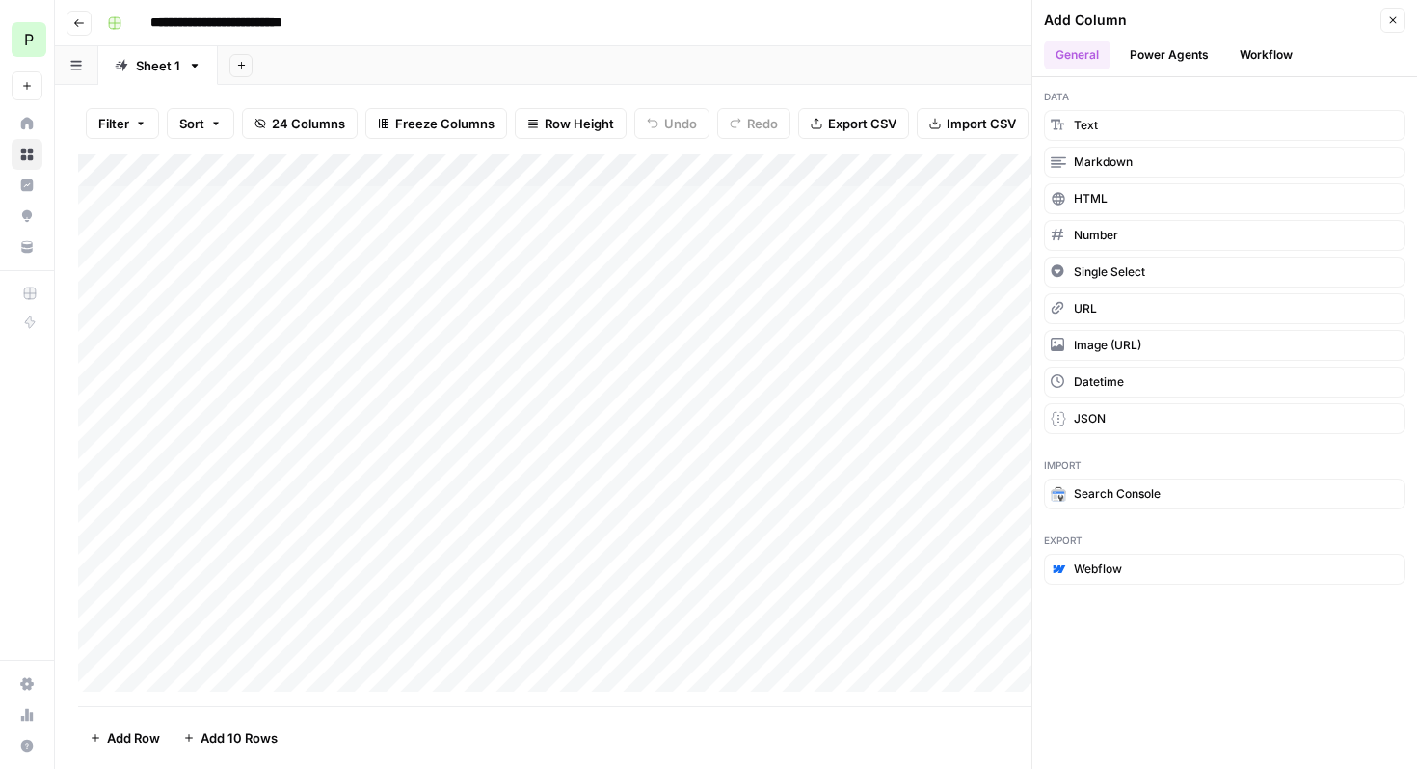
click at [1164, 52] on button "Power Agents" at bounding box center [1170, 54] width 102 height 29
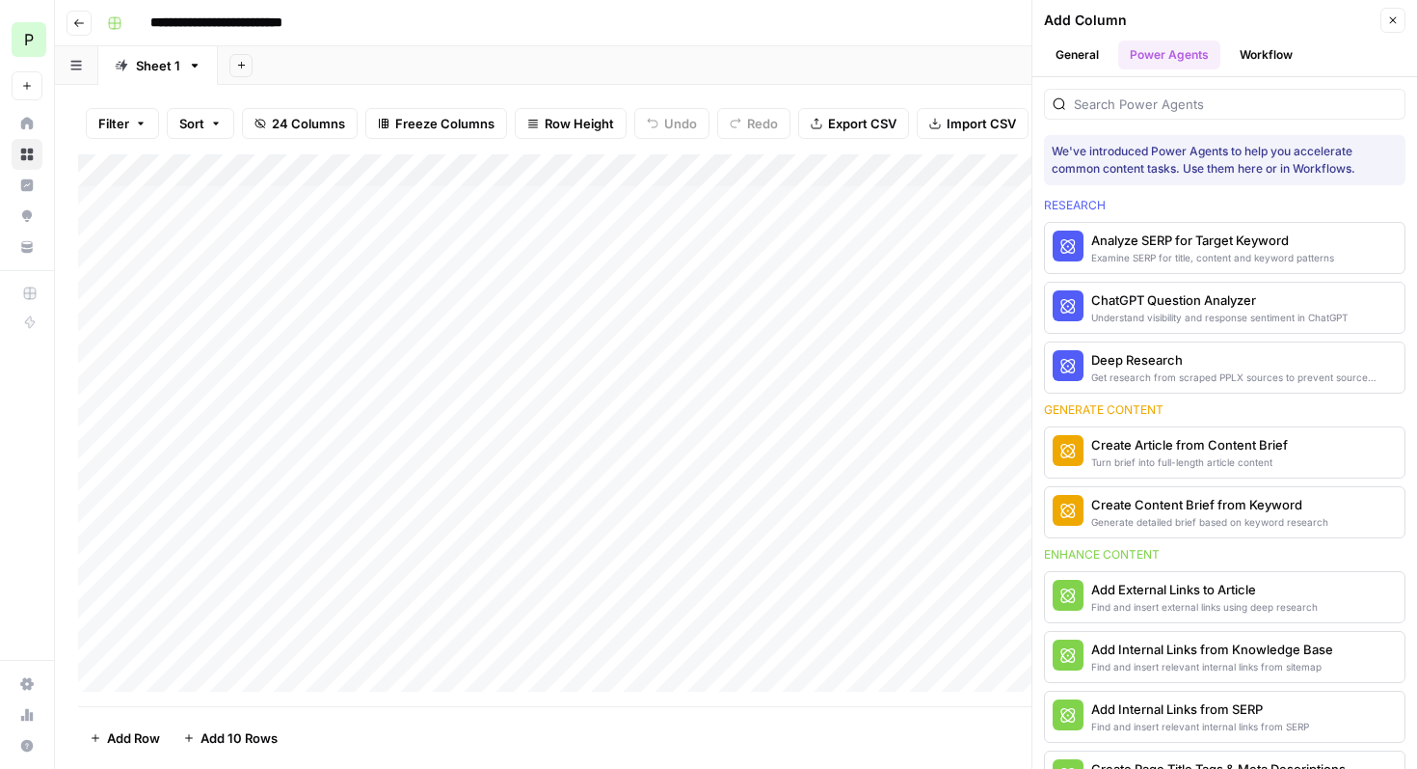
click at [1256, 49] on button "Workflow" at bounding box center [1266, 54] width 76 height 29
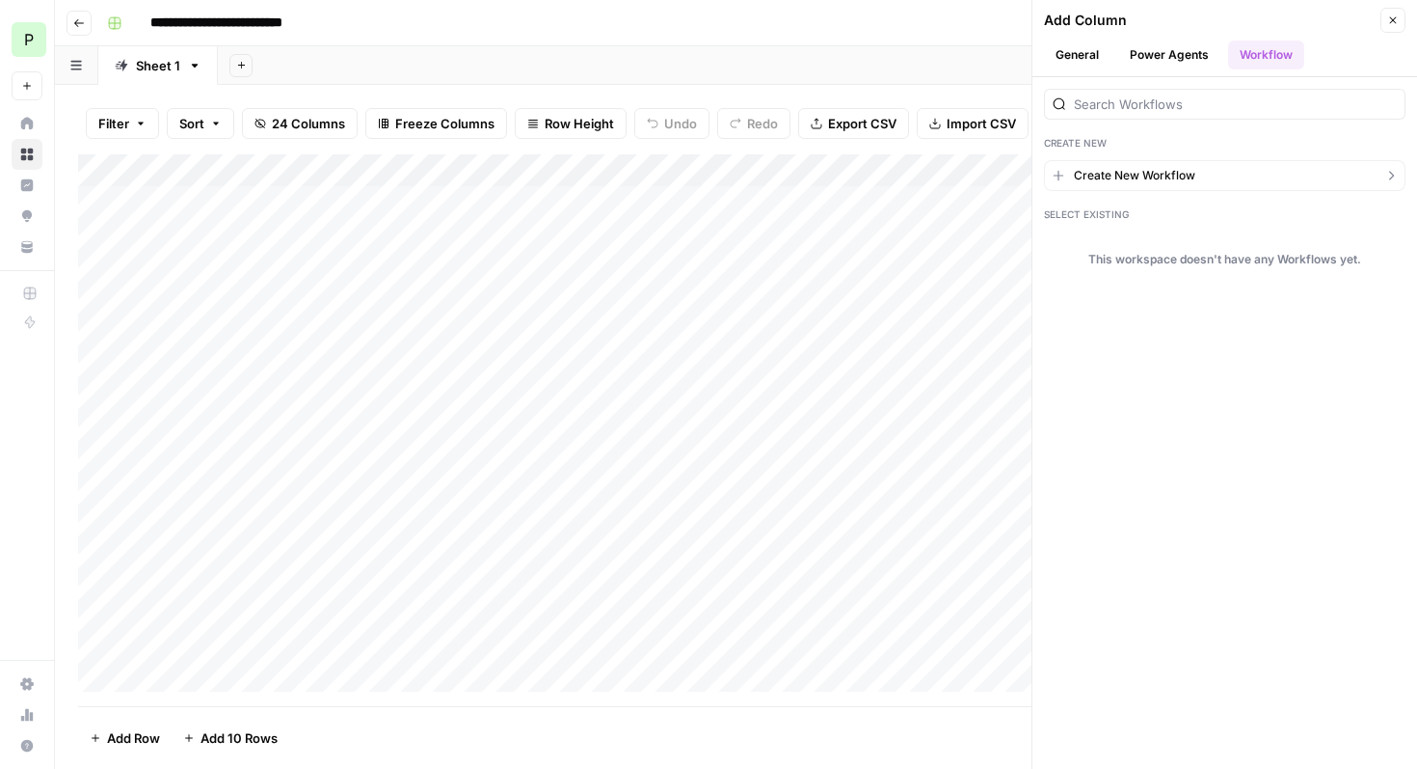
click at [1158, 177] on span "Create New Workflow" at bounding box center [1134, 175] width 121 height 17
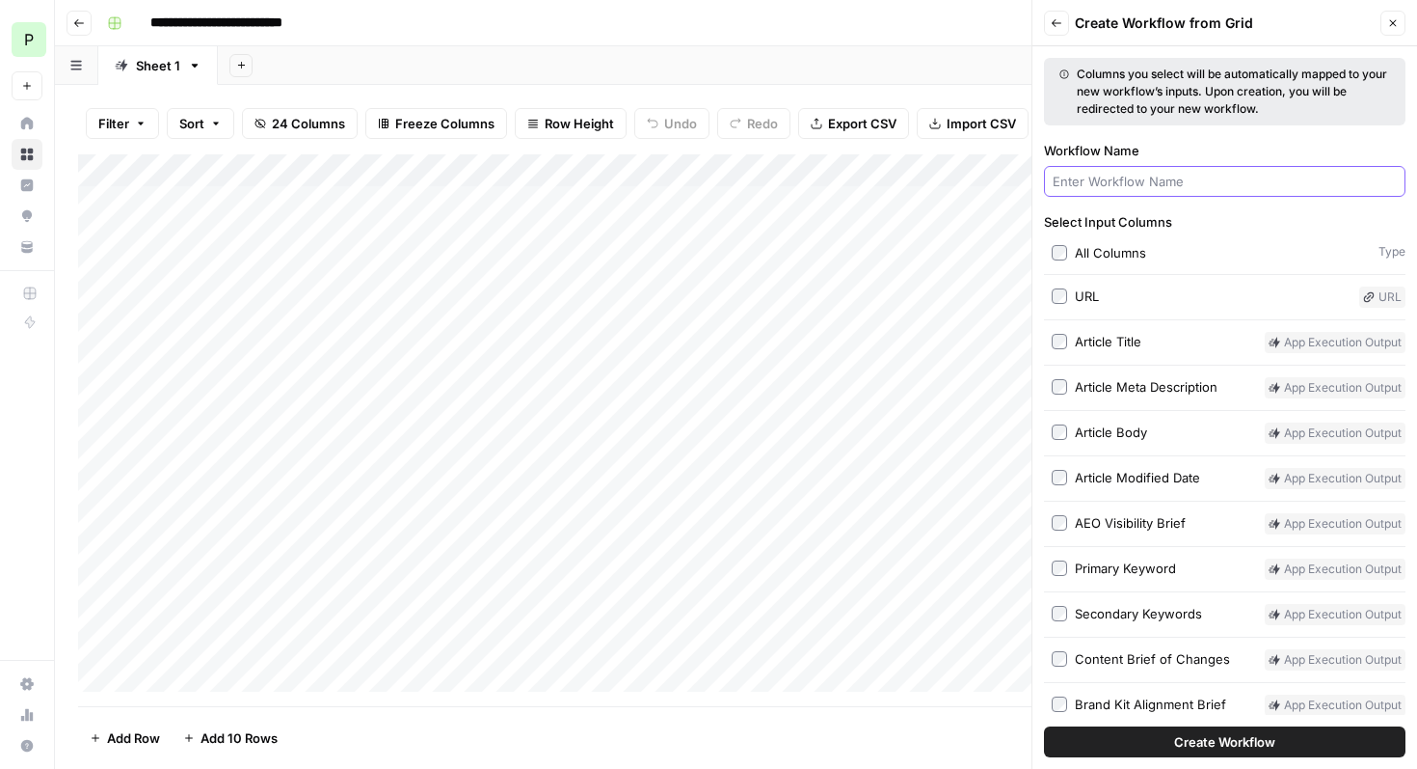
click at [1129, 185] on input "Workflow Name" at bounding box center [1225, 181] width 344 height 19
type input "test"
click at [1205, 752] on button "Create Workflow" at bounding box center [1225, 741] width 362 height 31
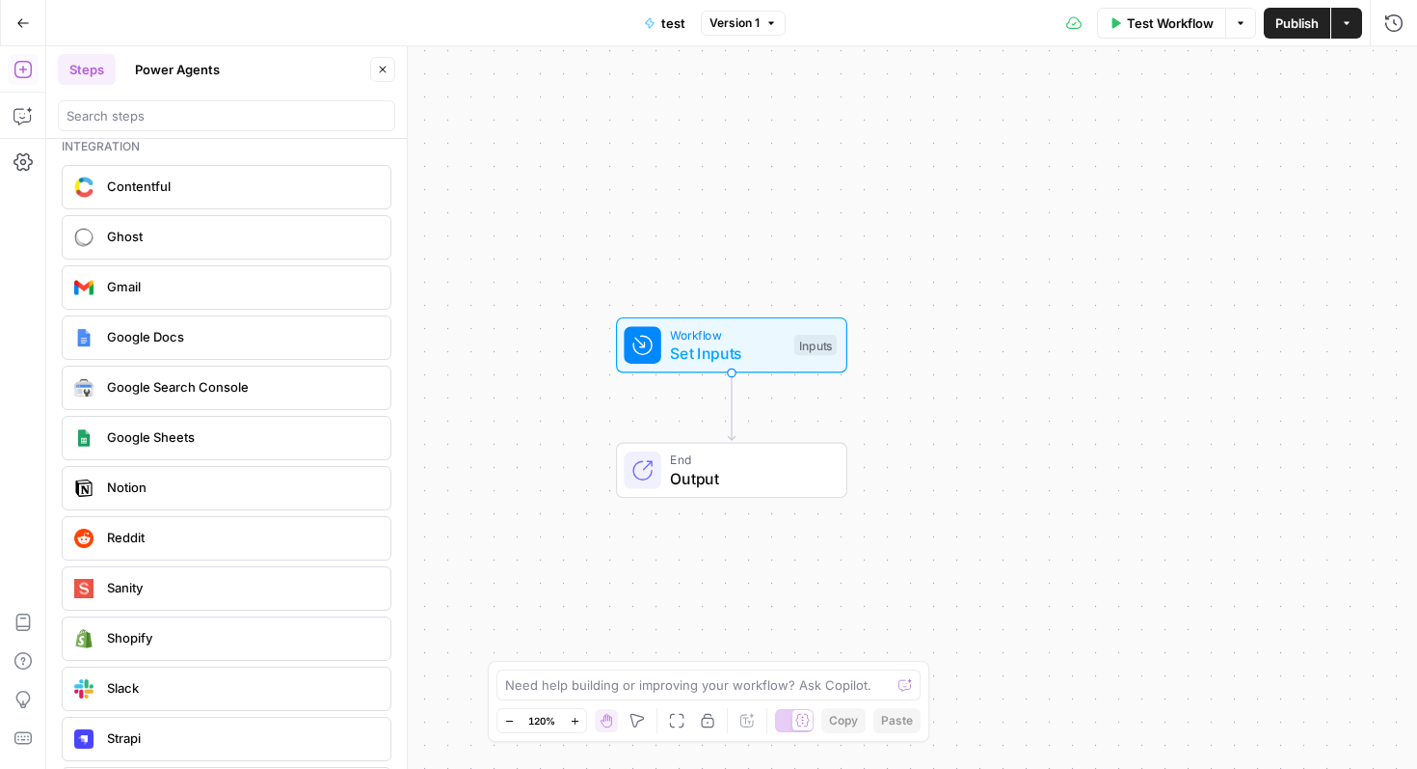
scroll to position [3311, 0]
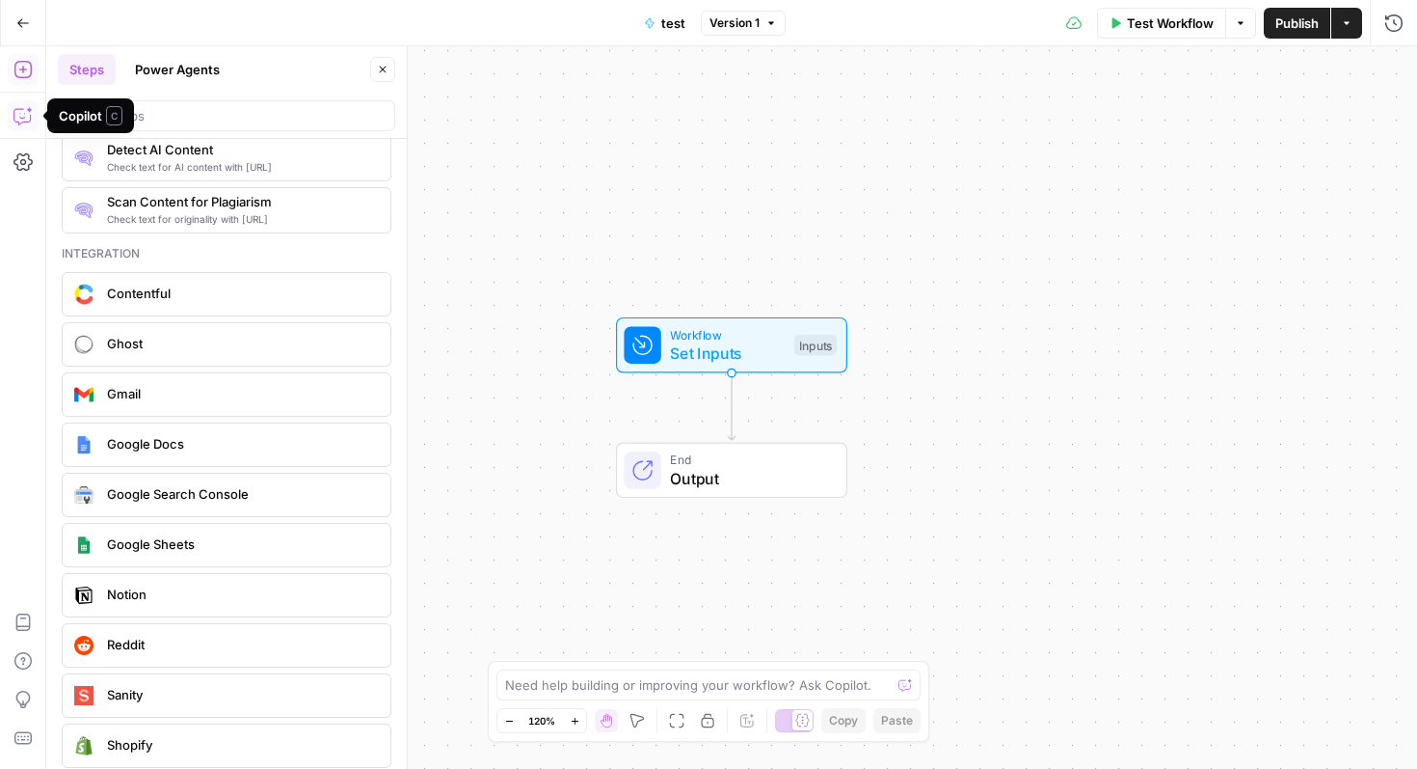
click at [18, 25] on icon "button" at bounding box center [22, 22] width 13 height 13
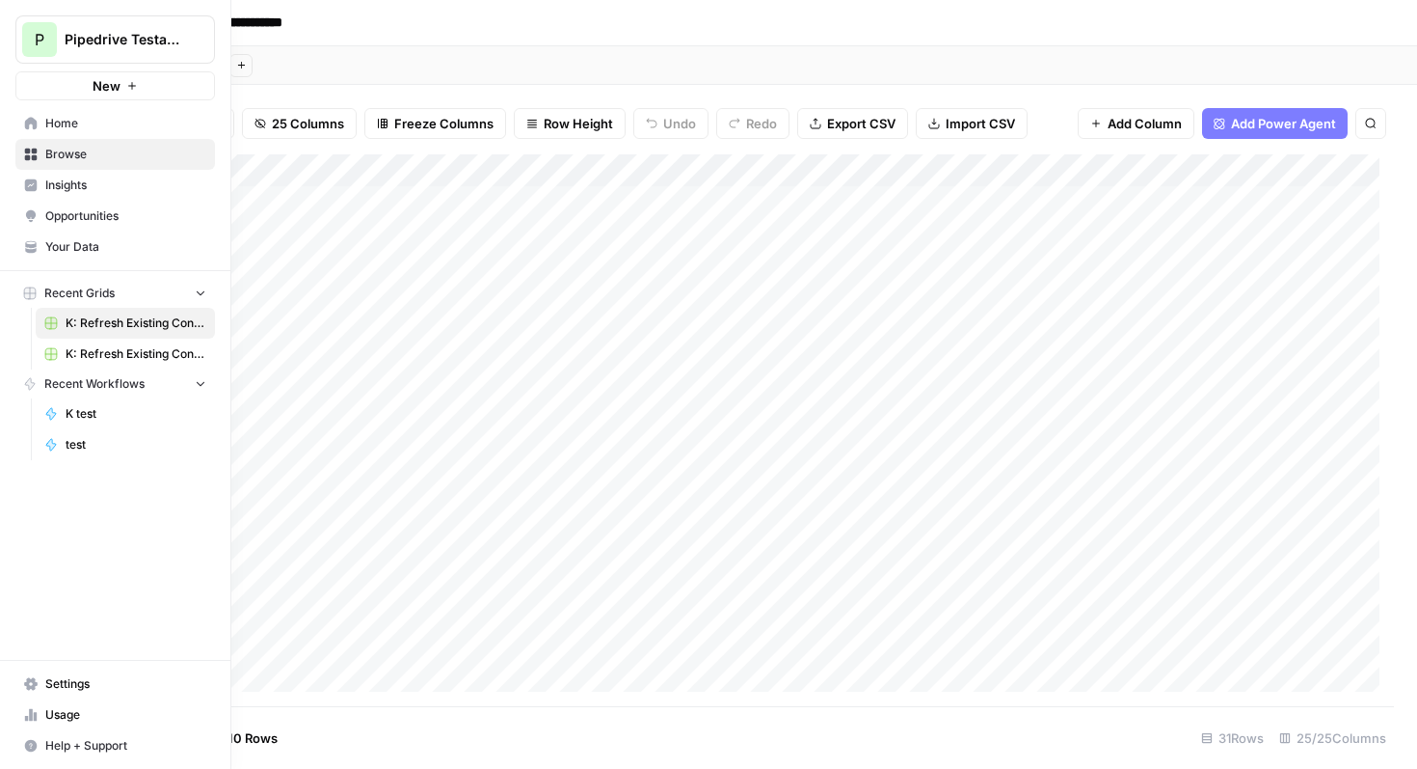
click at [113, 350] on span "K: Refresh Existing Content (1)" at bounding box center [136, 353] width 141 height 17
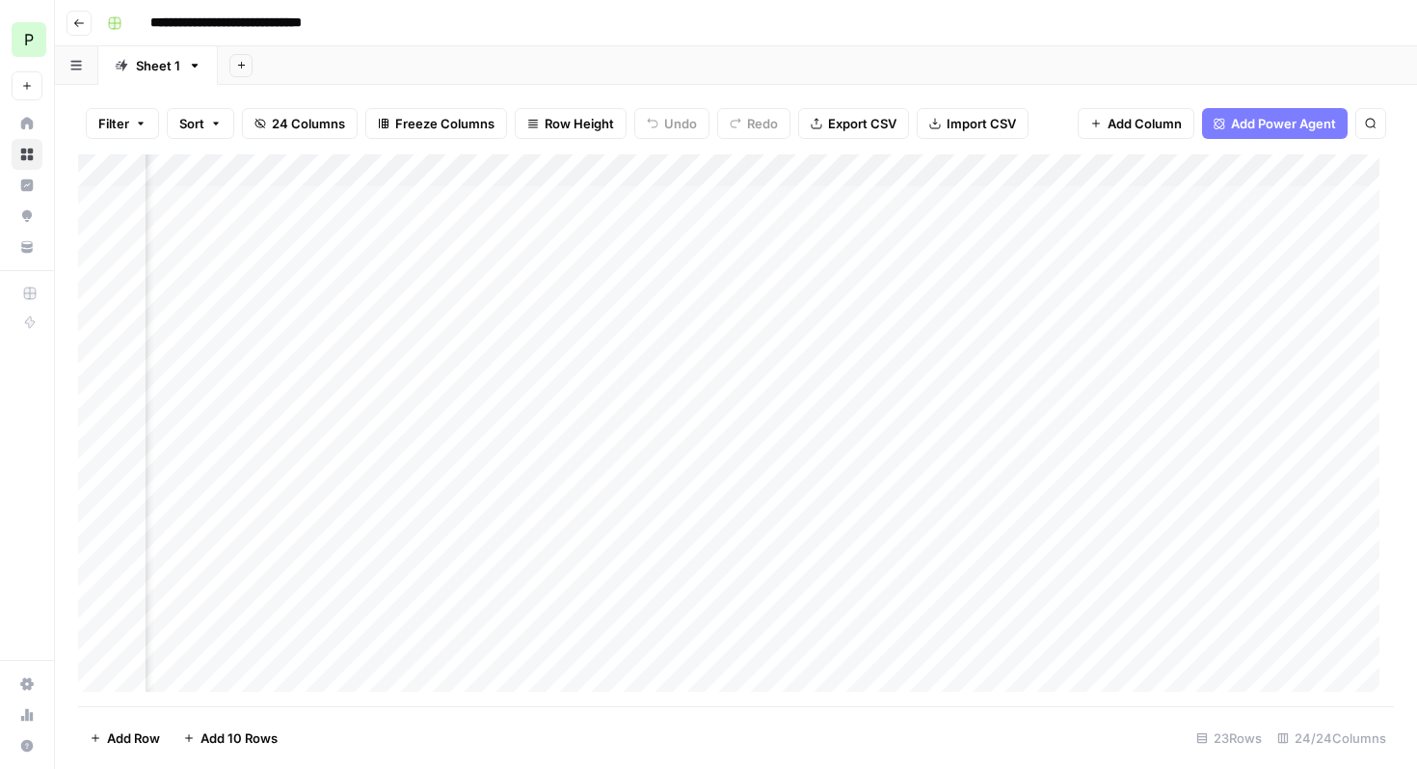
scroll to position [0, 2987]
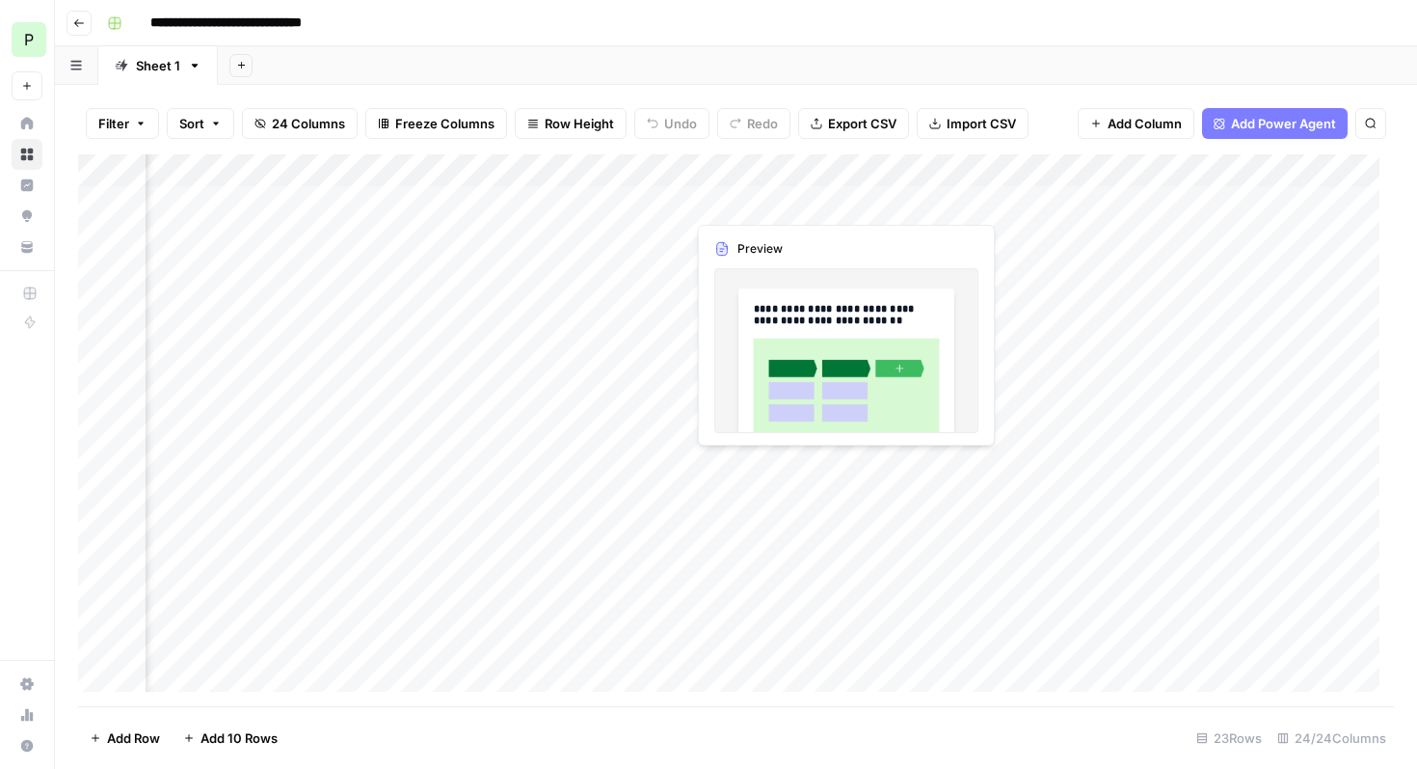
click at [768, 203] on div "Add Column" at bounding box center [736, 430] width 1316 height 552
click at [774, 203] on div "Add Column" at bounding box center [736, 430] width 1316 height 552
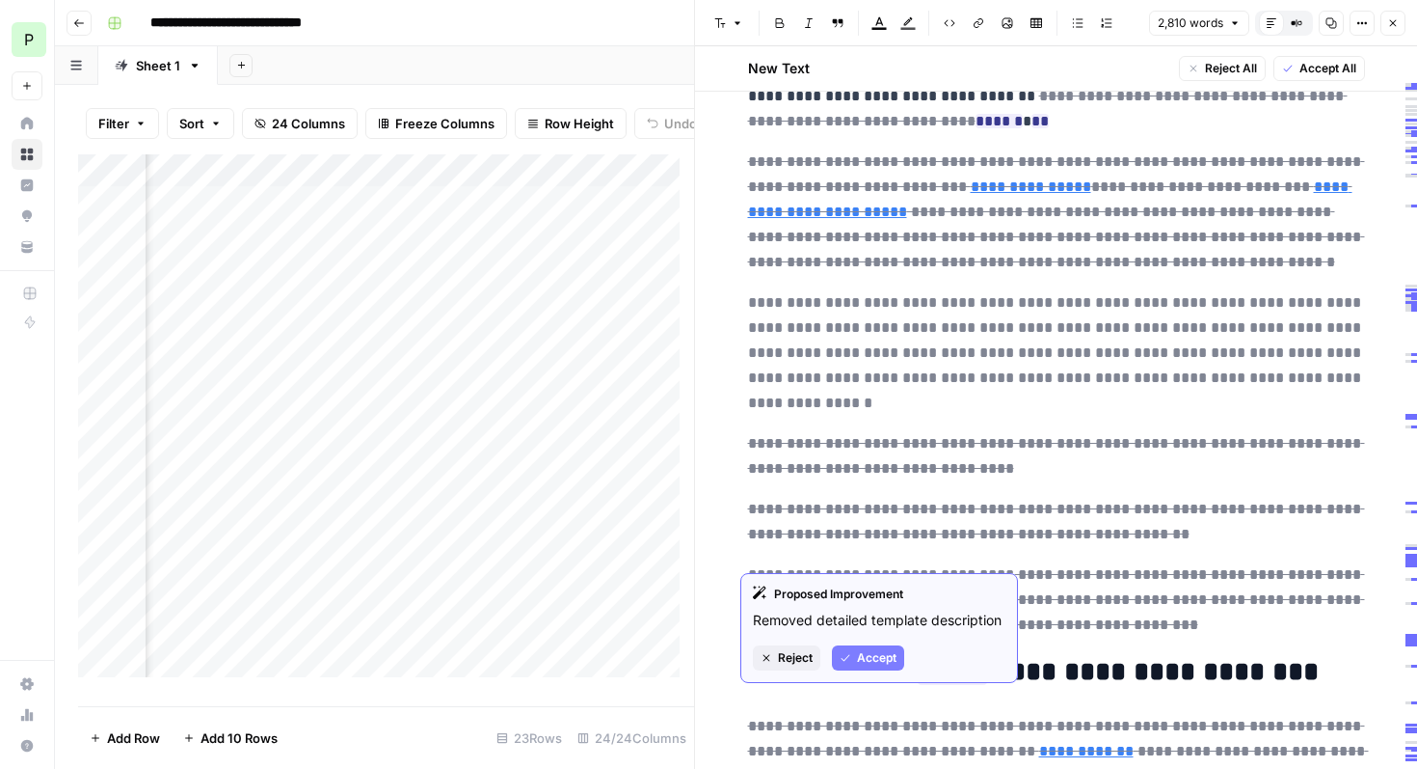
scroll to position [481, 0]
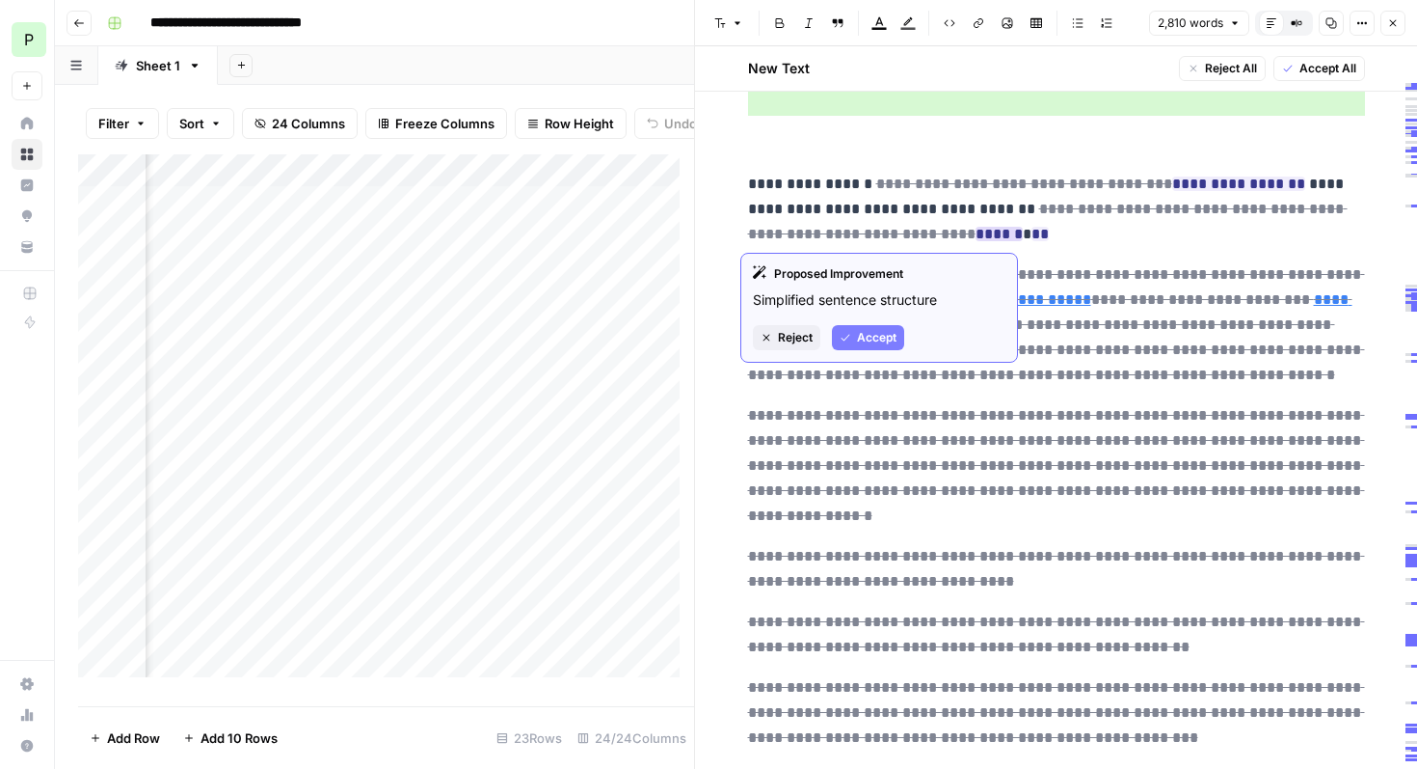
click at [976, 232] on ins "******" at bounding box center [999, 234] width 47 height 14
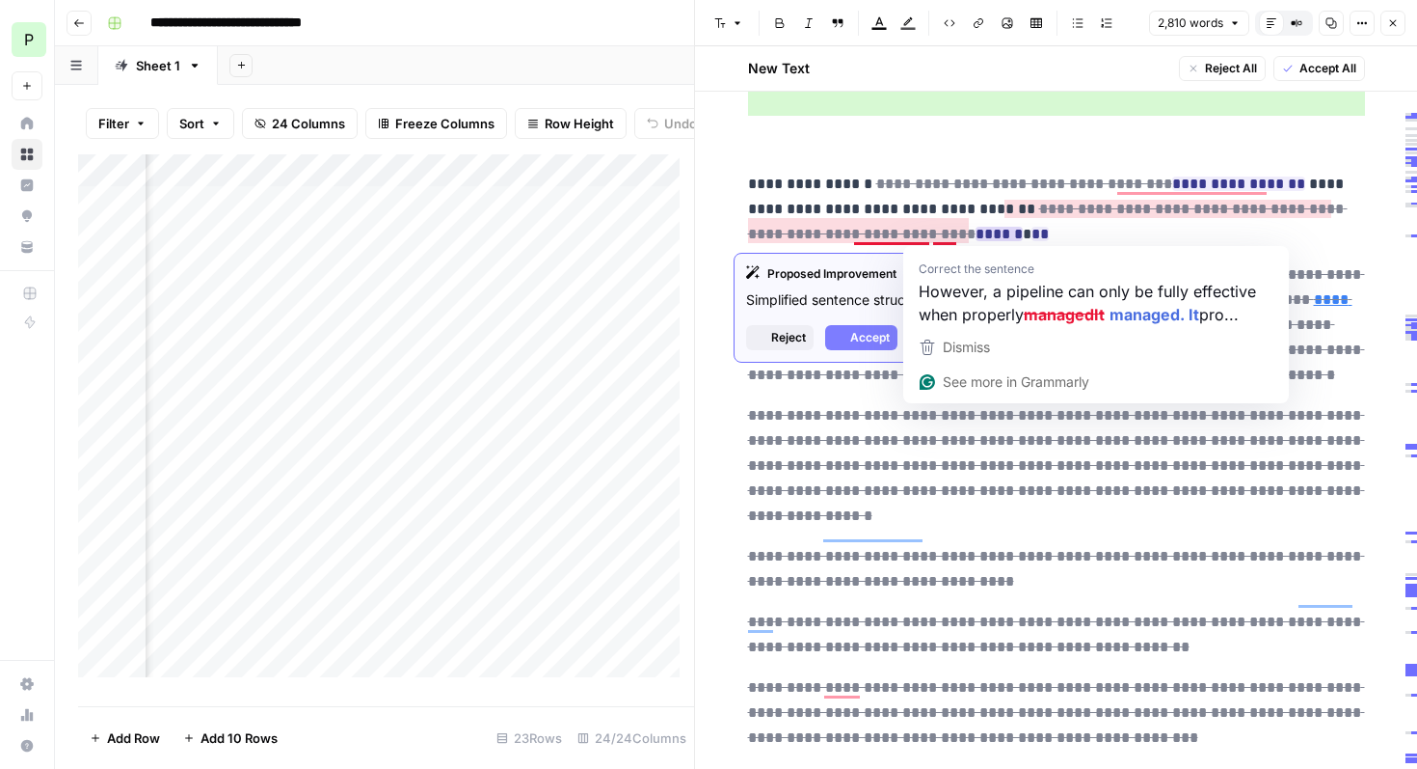
click at [976, 231] on ins "******" at bounding box center [999, 234] width 47 height 14
click at [1051, 235] on p "**********" at bounding box center [1056, 209] width 617 height 75
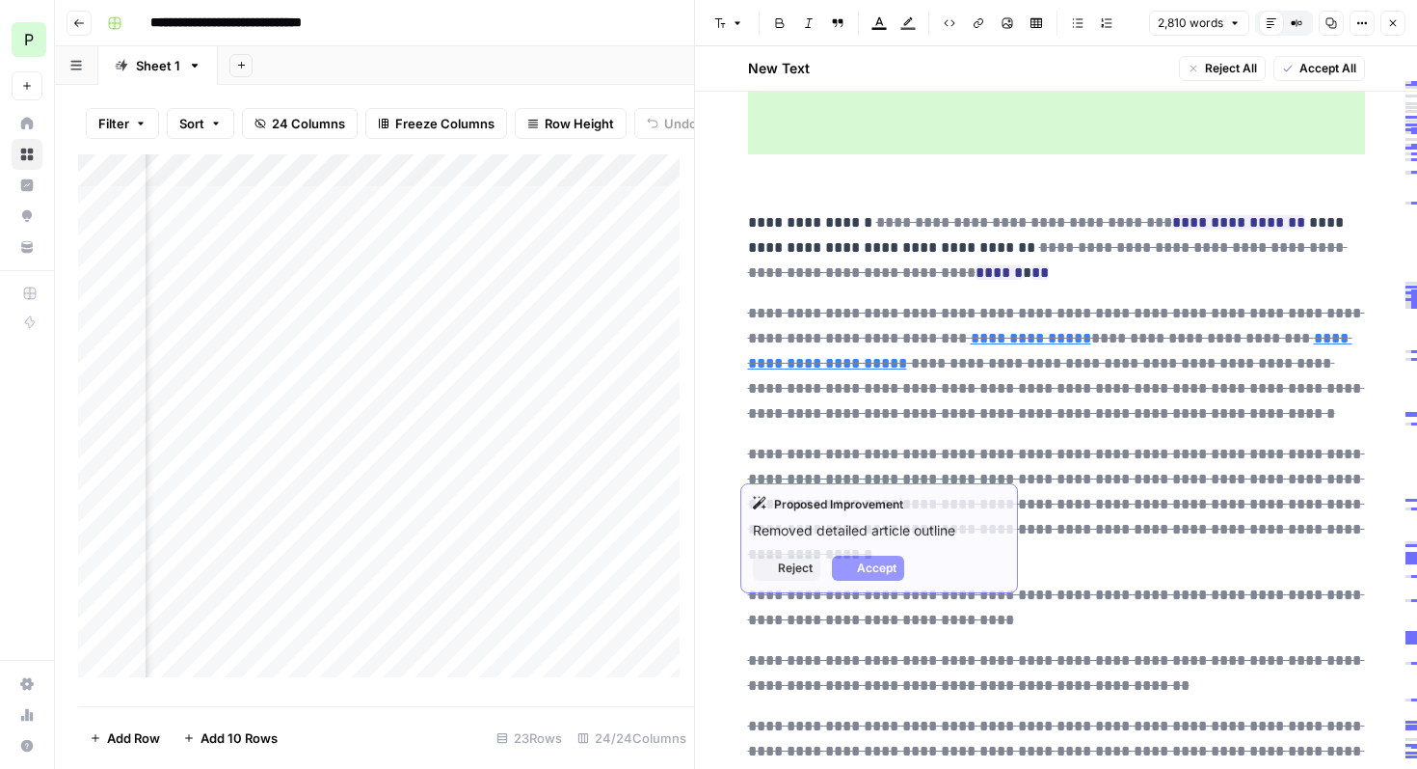
scroll to position [391, 0]
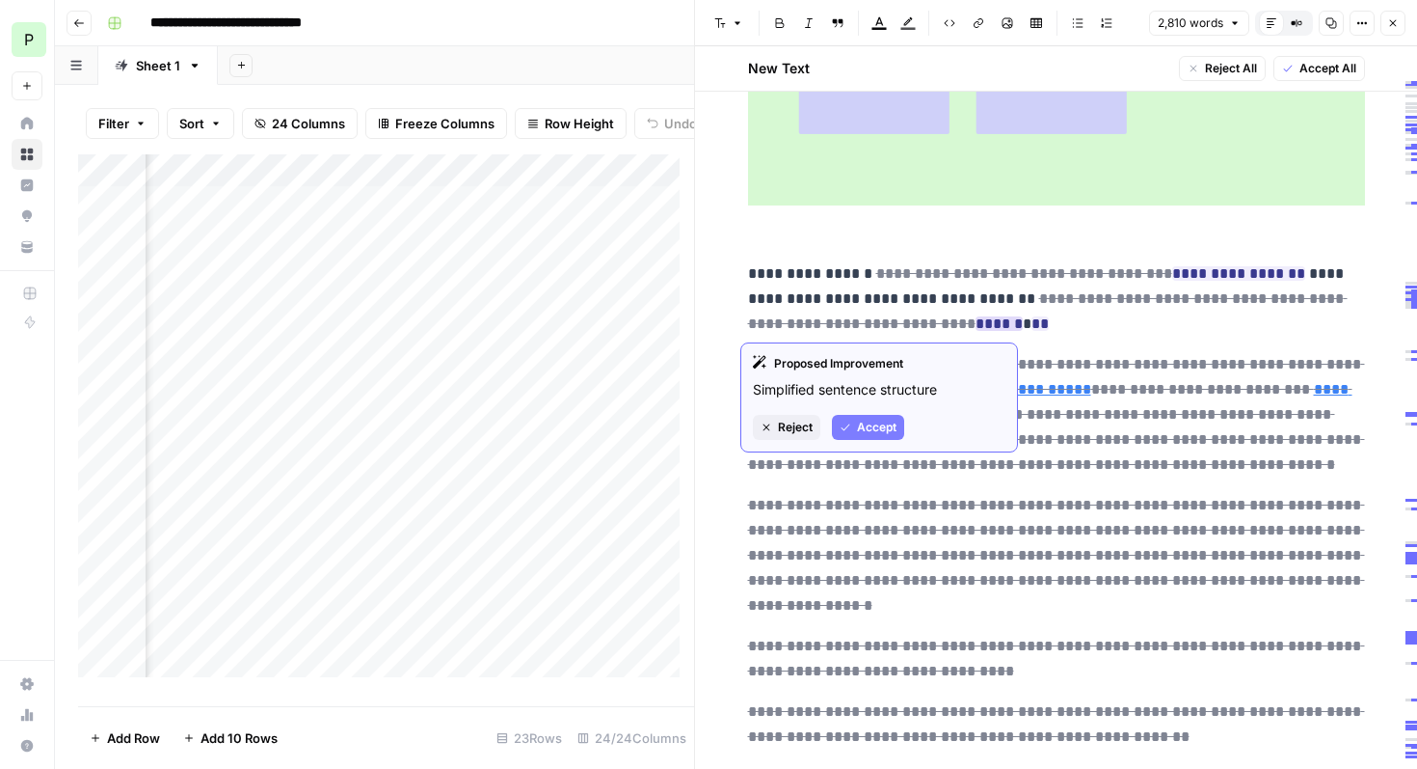
click at [872, 385] on p "Simplified sentence structure" at bounding box center [879, 389] width 253 height 19
click at [858, 370] on div "Proposed Improvement" at bounding box center [879, 363] width 253 height 17
click at [857, 369] on div "Proposed Improvement" at bounding box center [879, 363] width 253 height 17
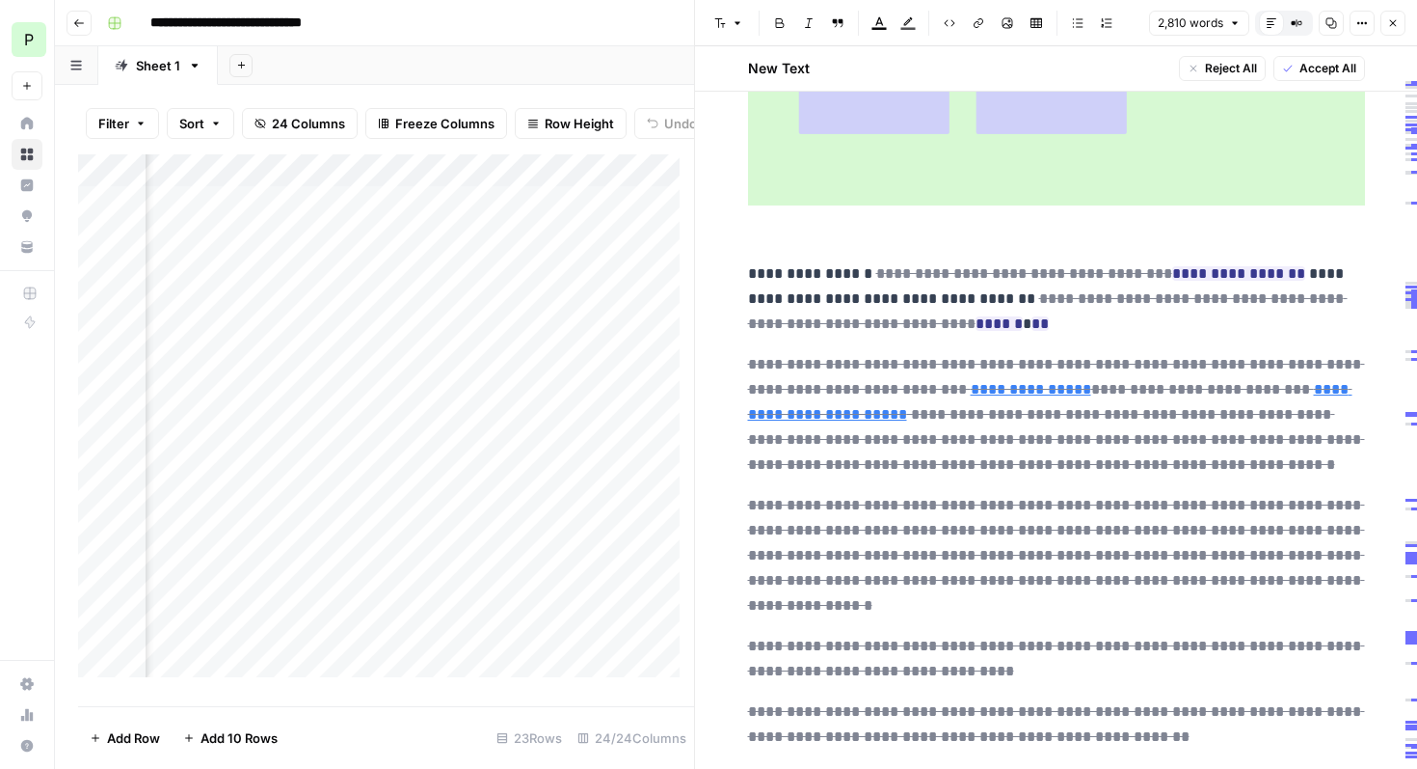
click at [1051, 324] on p "**********" at bounding box center [1056, 298] width 617 height 75
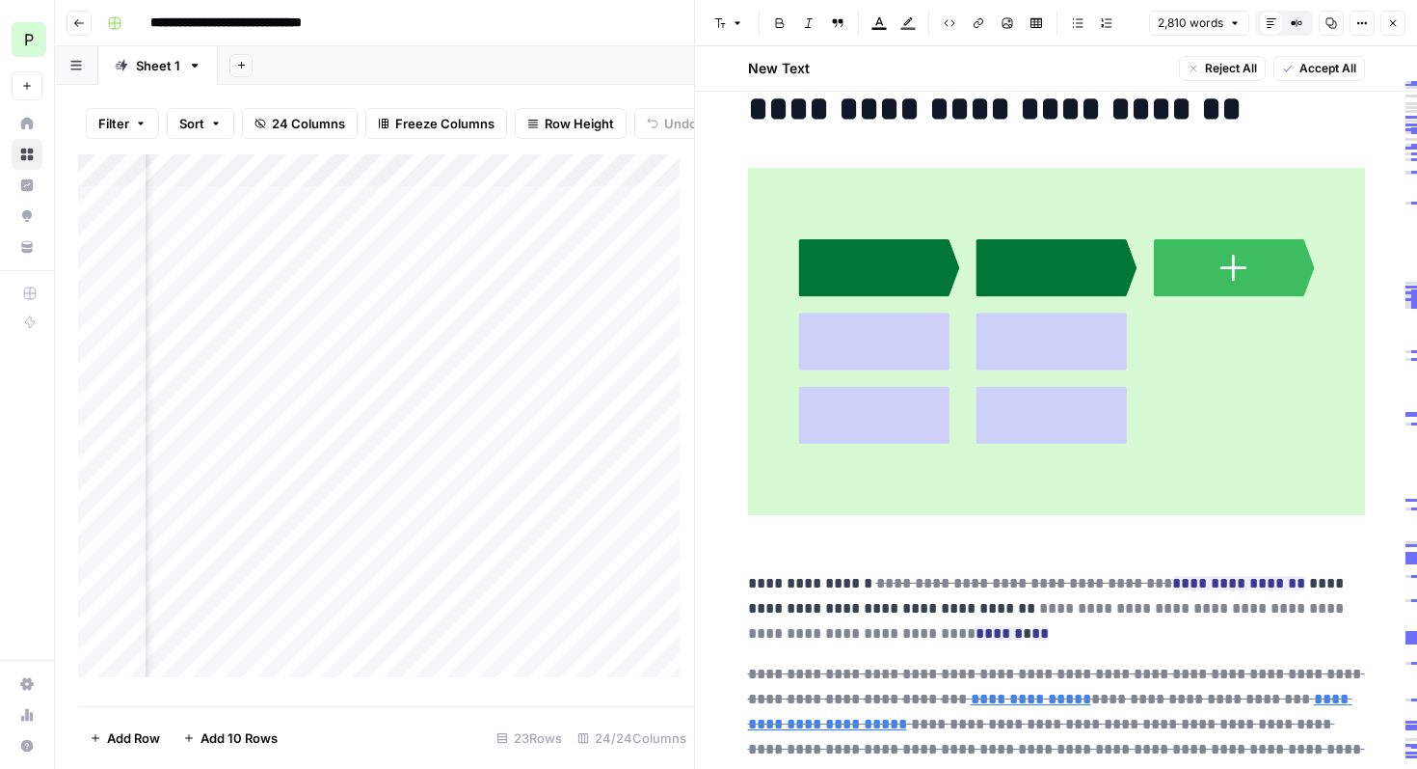
scroll to position [270, 0]
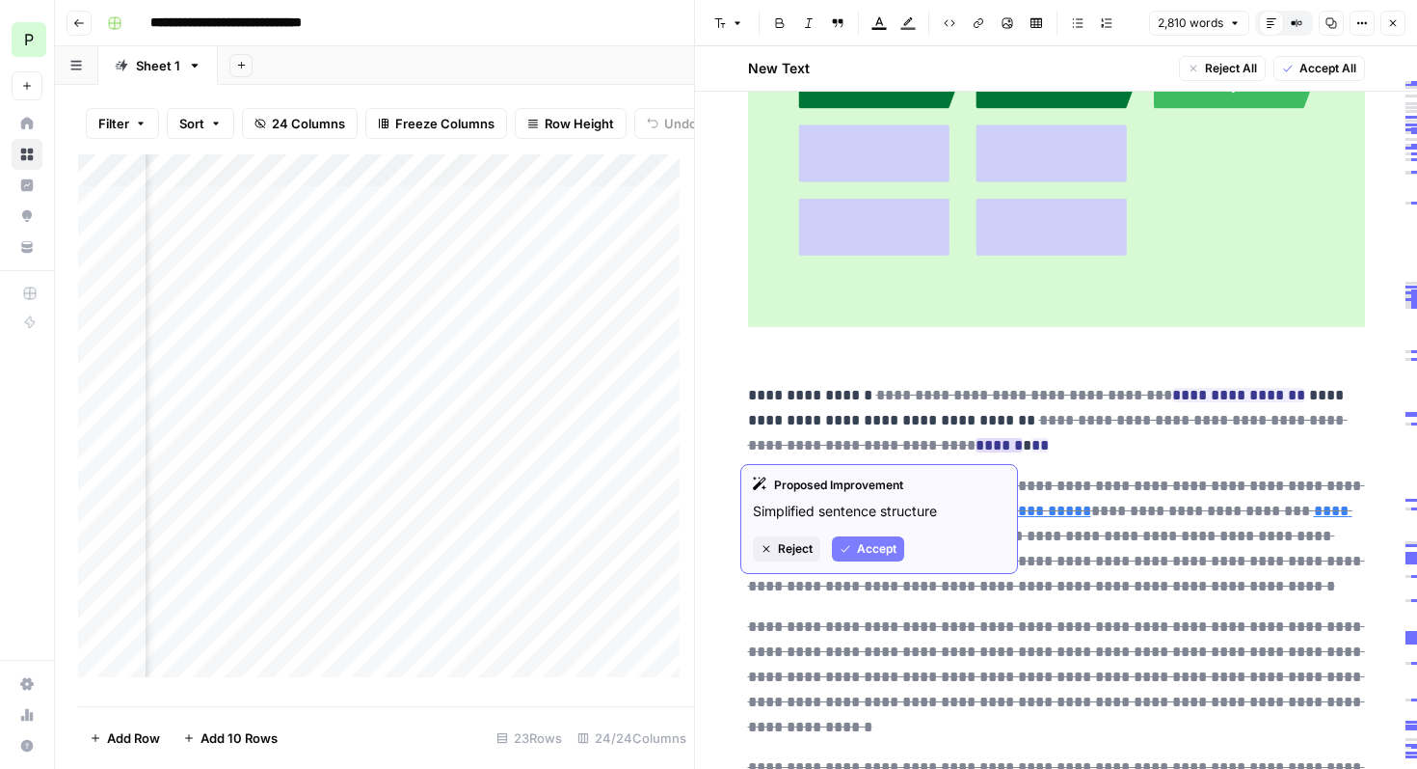
click at [882, 550] on span "Accept" at bounding box center [877, 548] width 40 height 17
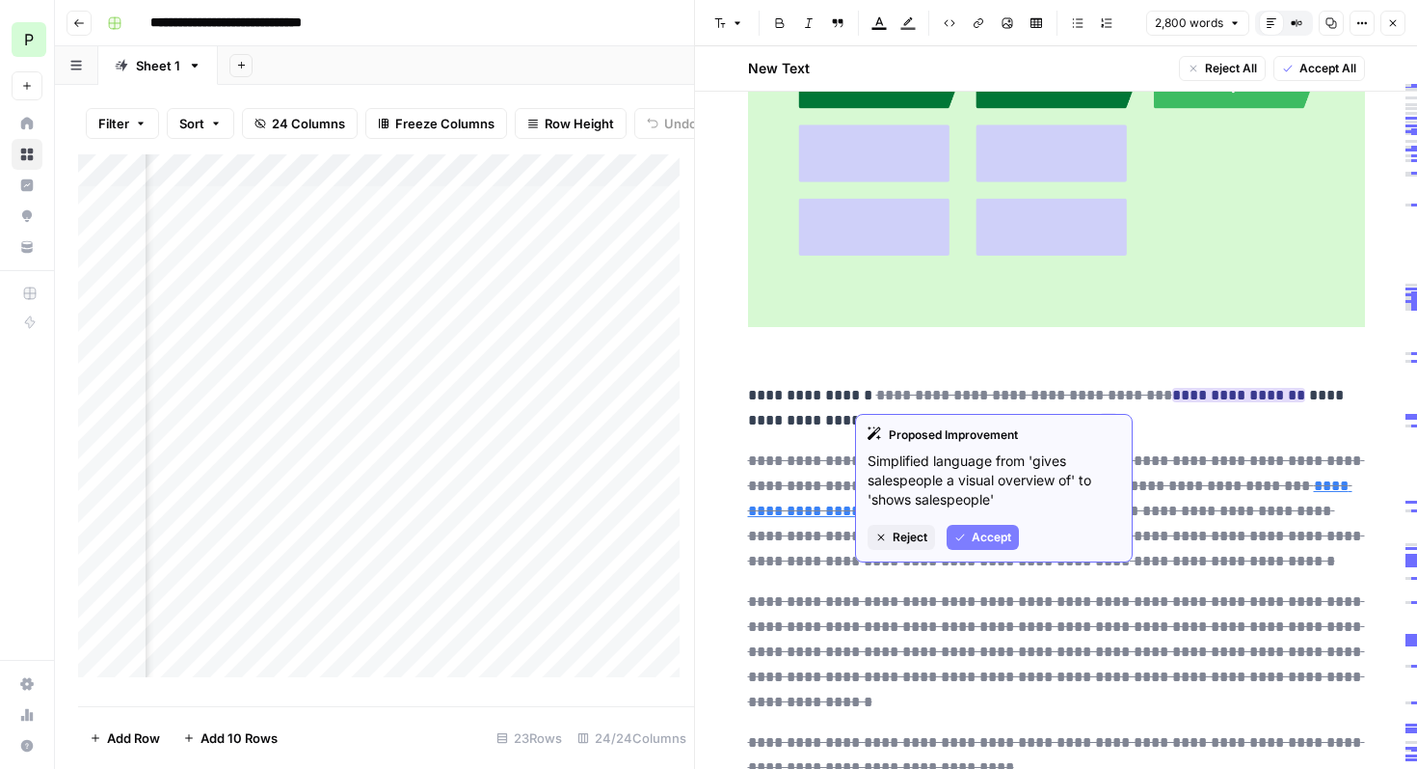
click at [996, 539] on span "Accept" at bounding box center [992, 536] width 40 height 17
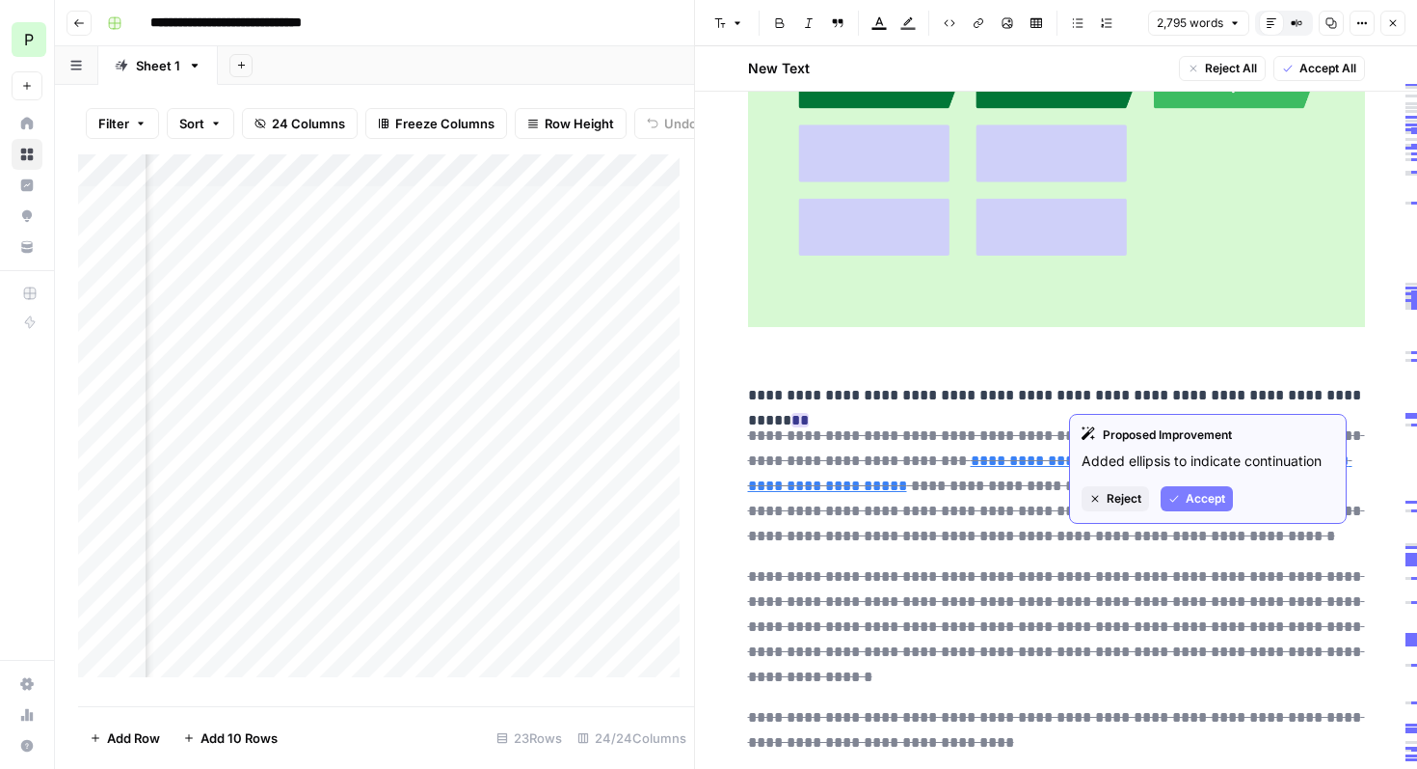
click at [1215, 502] on span "Accept" at bounding box center [1206, 498] width 40 height 17
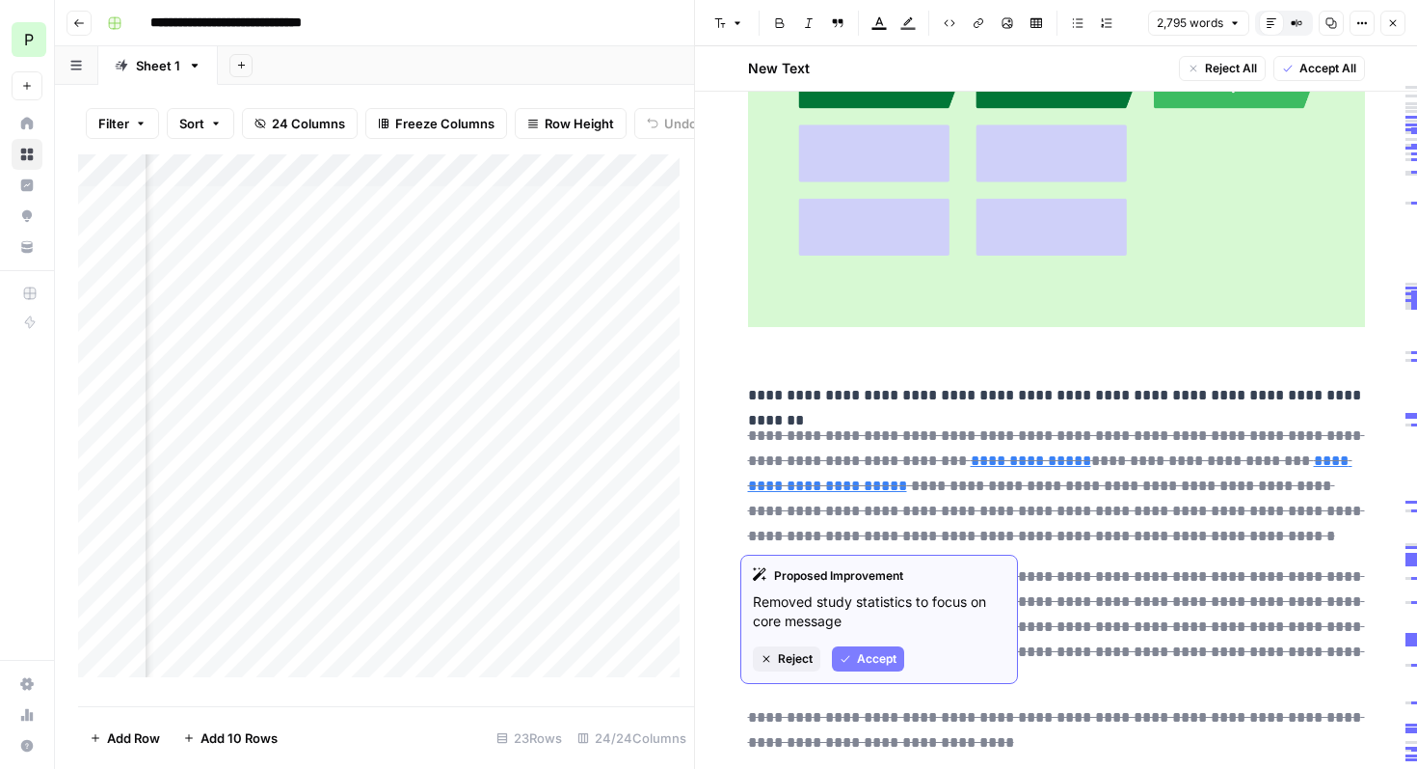
click at [881, 657] on span "Accept" at bounding box center [877, 658] width 40 height 17
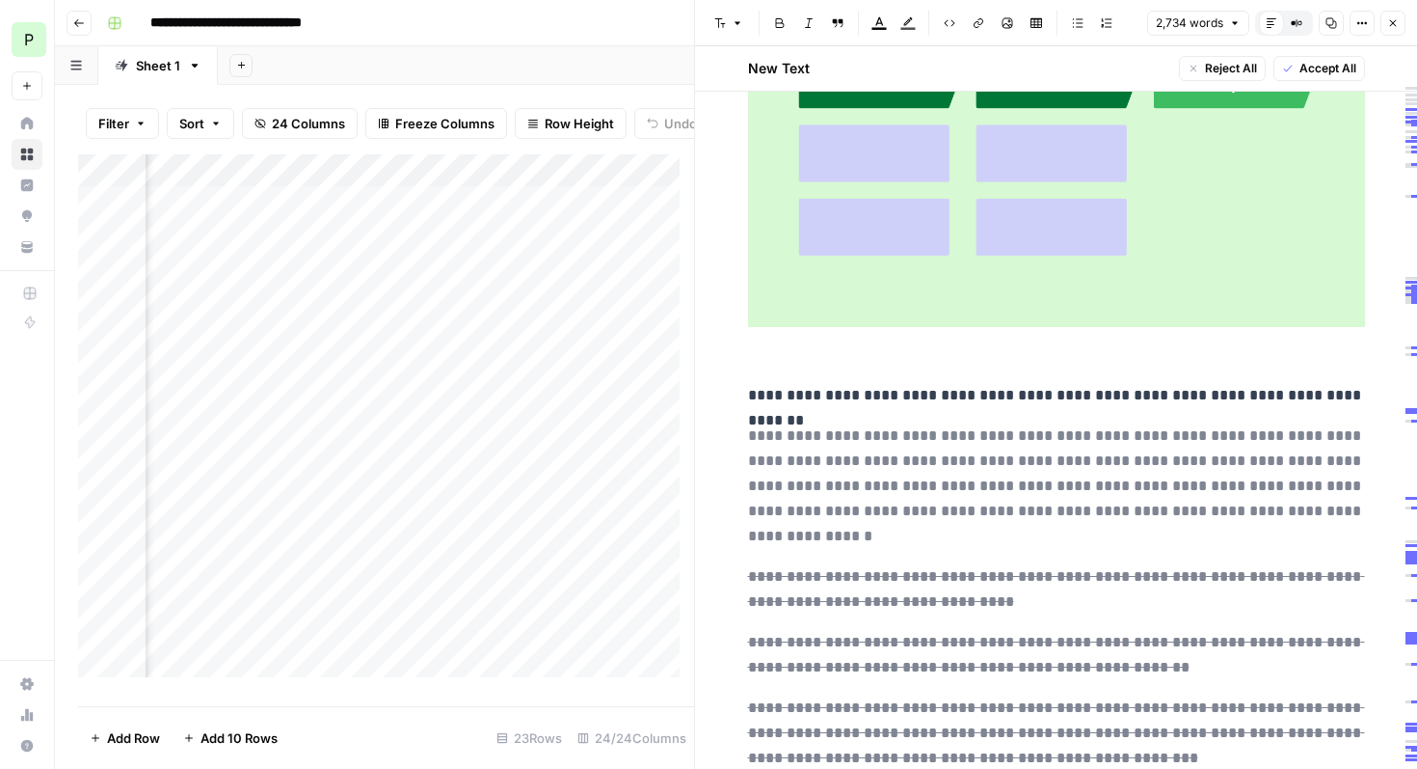
click at [984, 452] on del "**********" at bounding box center [1056, 485] width 617 height 115
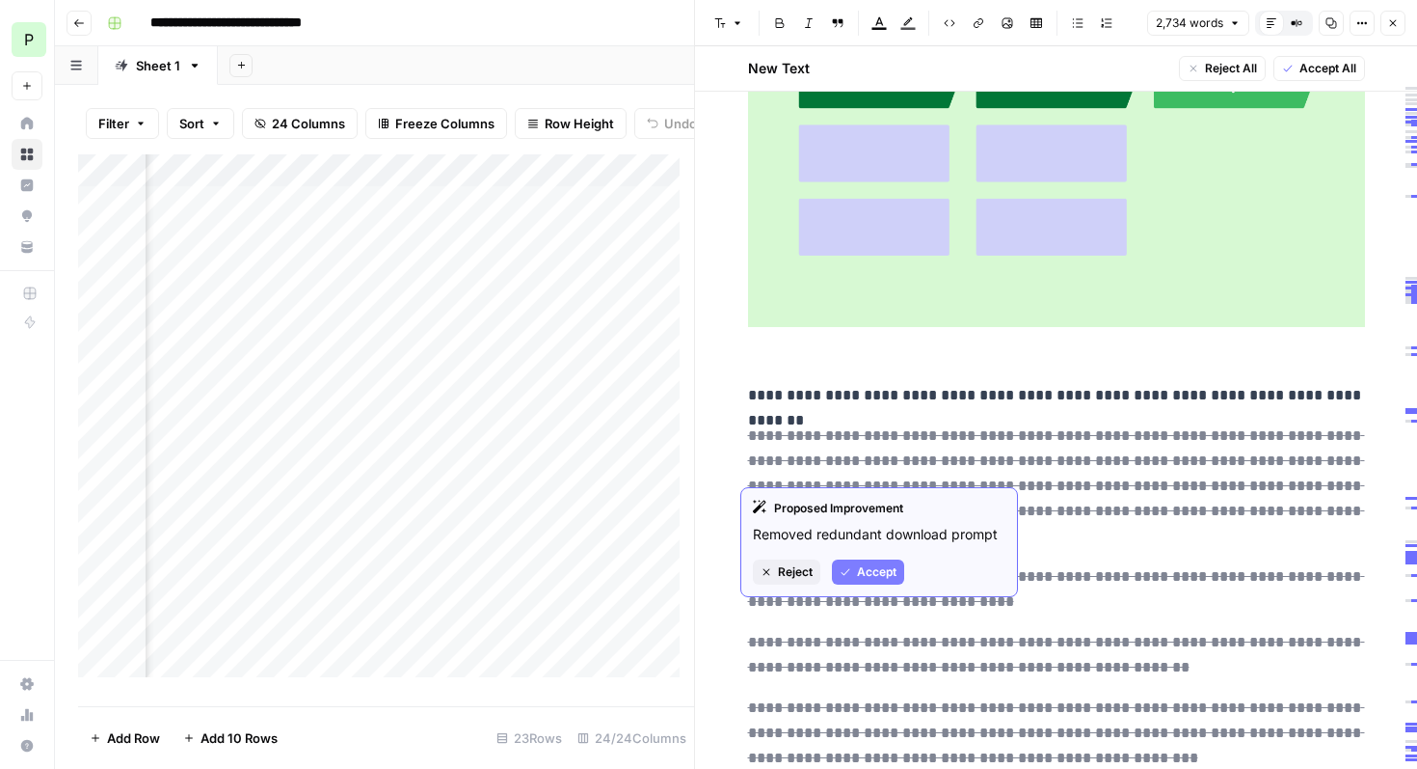
click at [880, 576] on span "Accept" at bounding box center [877, 571] width 40 height 17
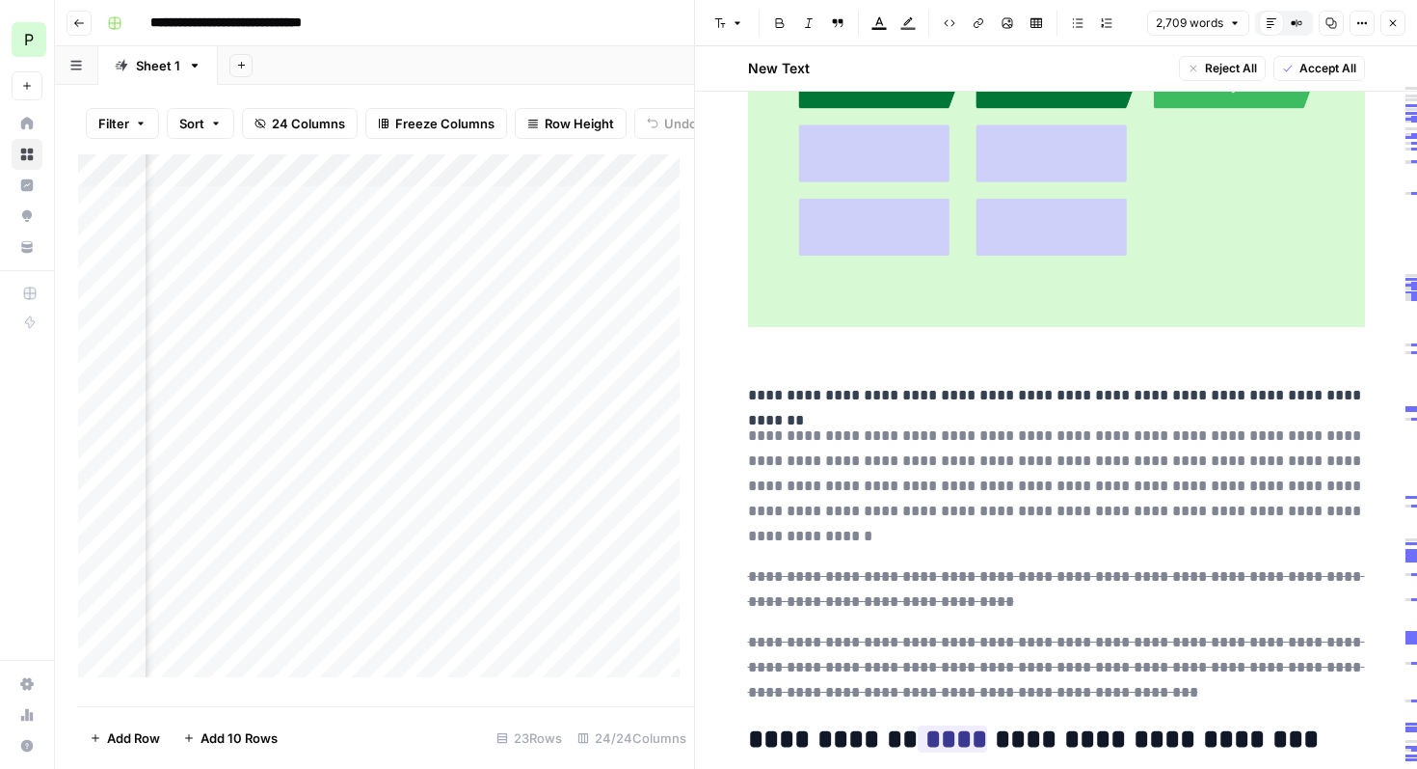
click at [921, 457] on del "**********" at bounding box center [1056, 485] width 617 height 115
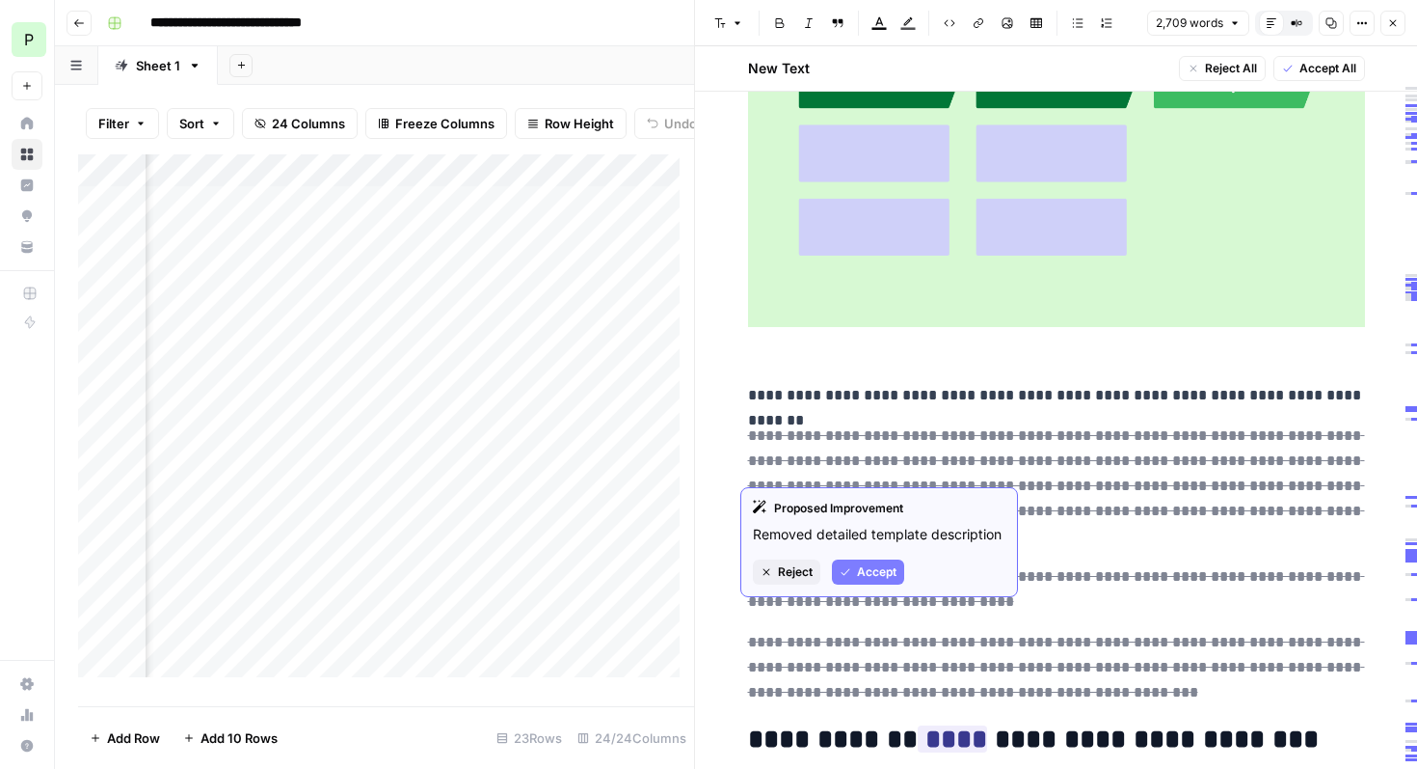
click at [885, 576] on span "Accept" at bounding box center [877, 571] width 40 height 17
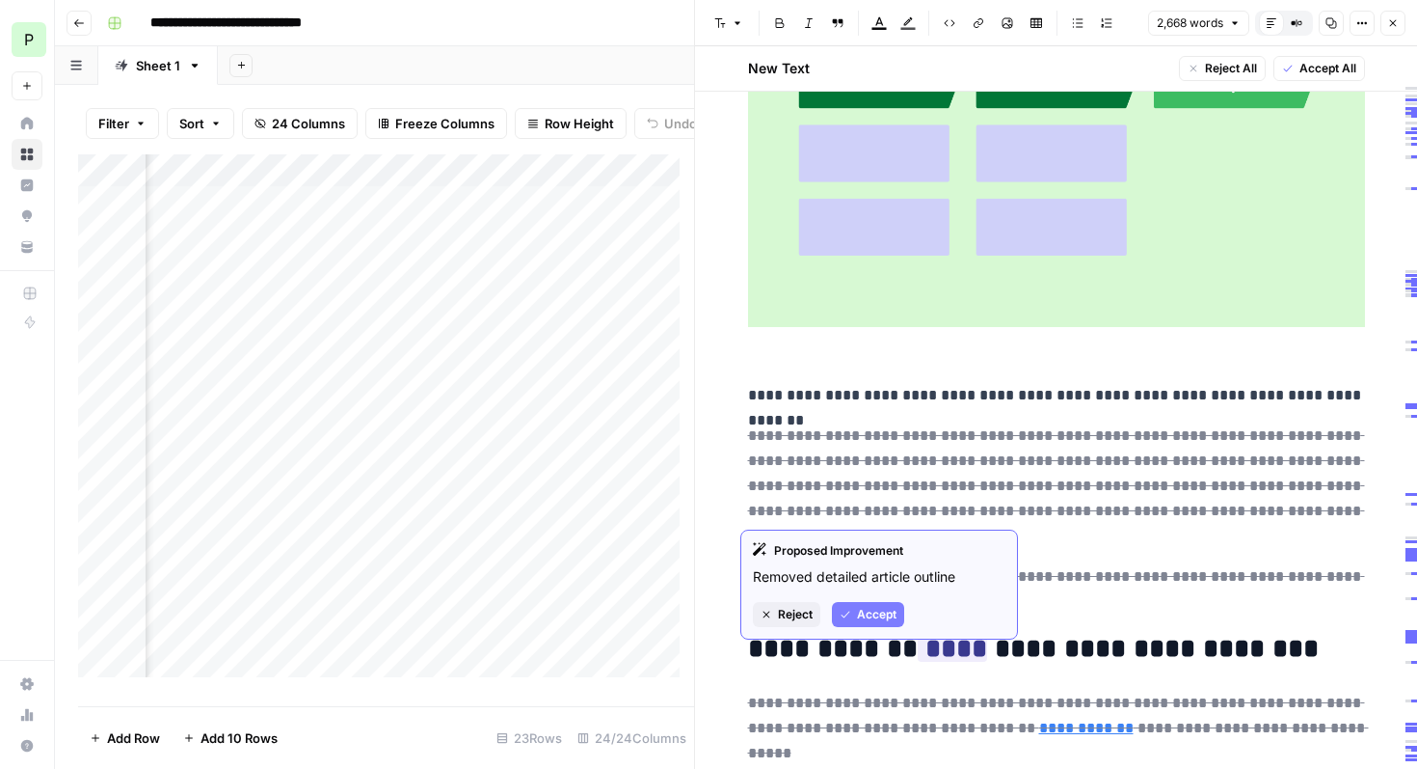
click at [886, 612] on span "Accept" at bounding box center [877, 614] width 40 height 17
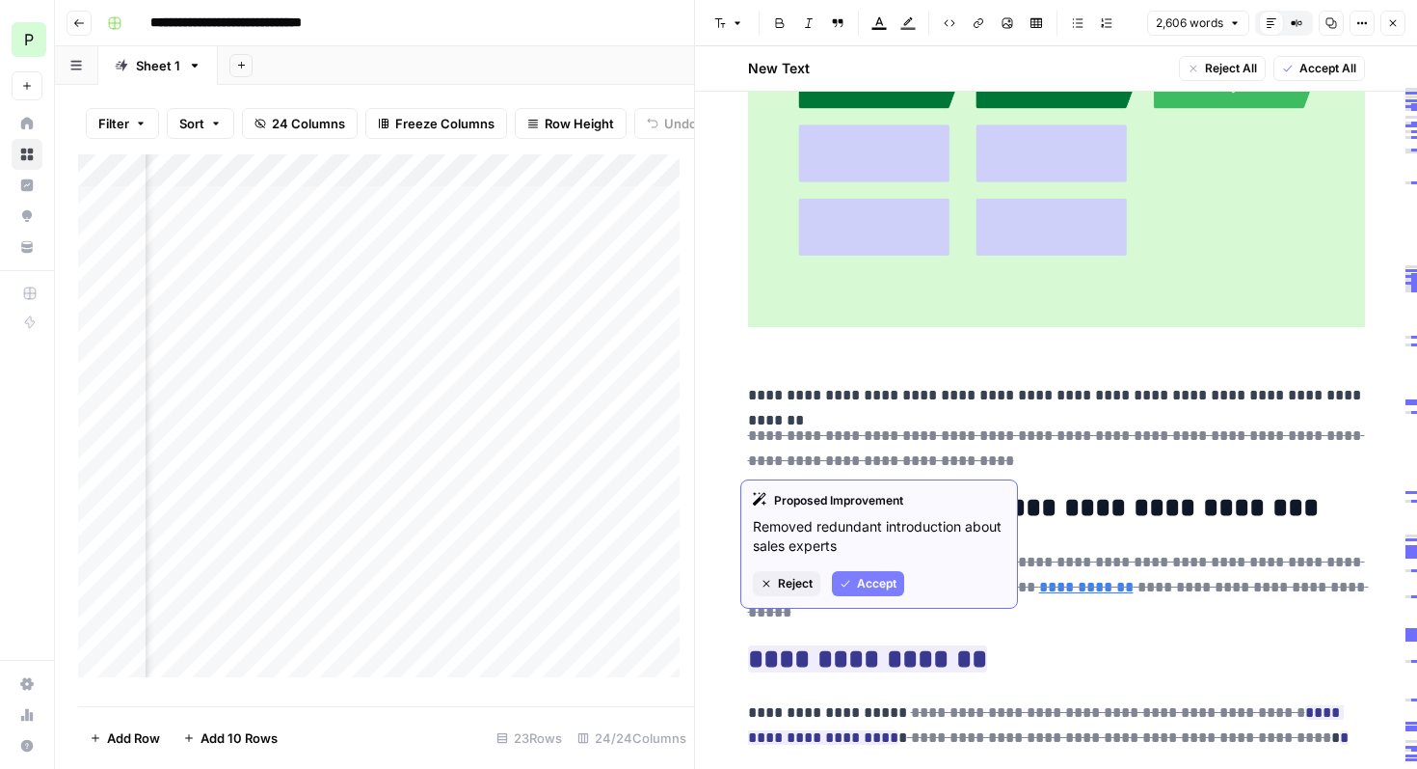
click at [870, 582] on span "Accept" at bounding box center [877, 583] width 40 height 17
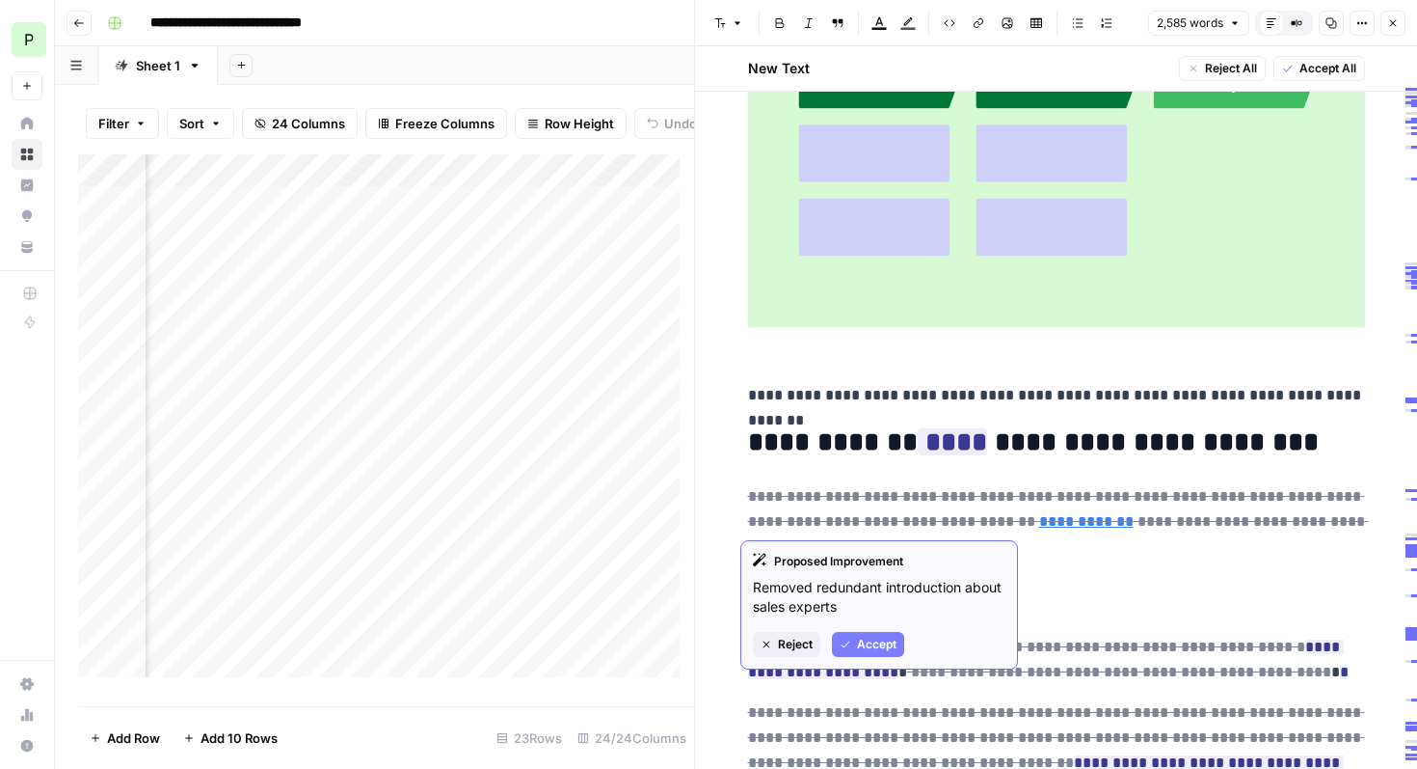
click at [877, 644] on span "Accept" at bounding box center [877, 643] width 40 height 17
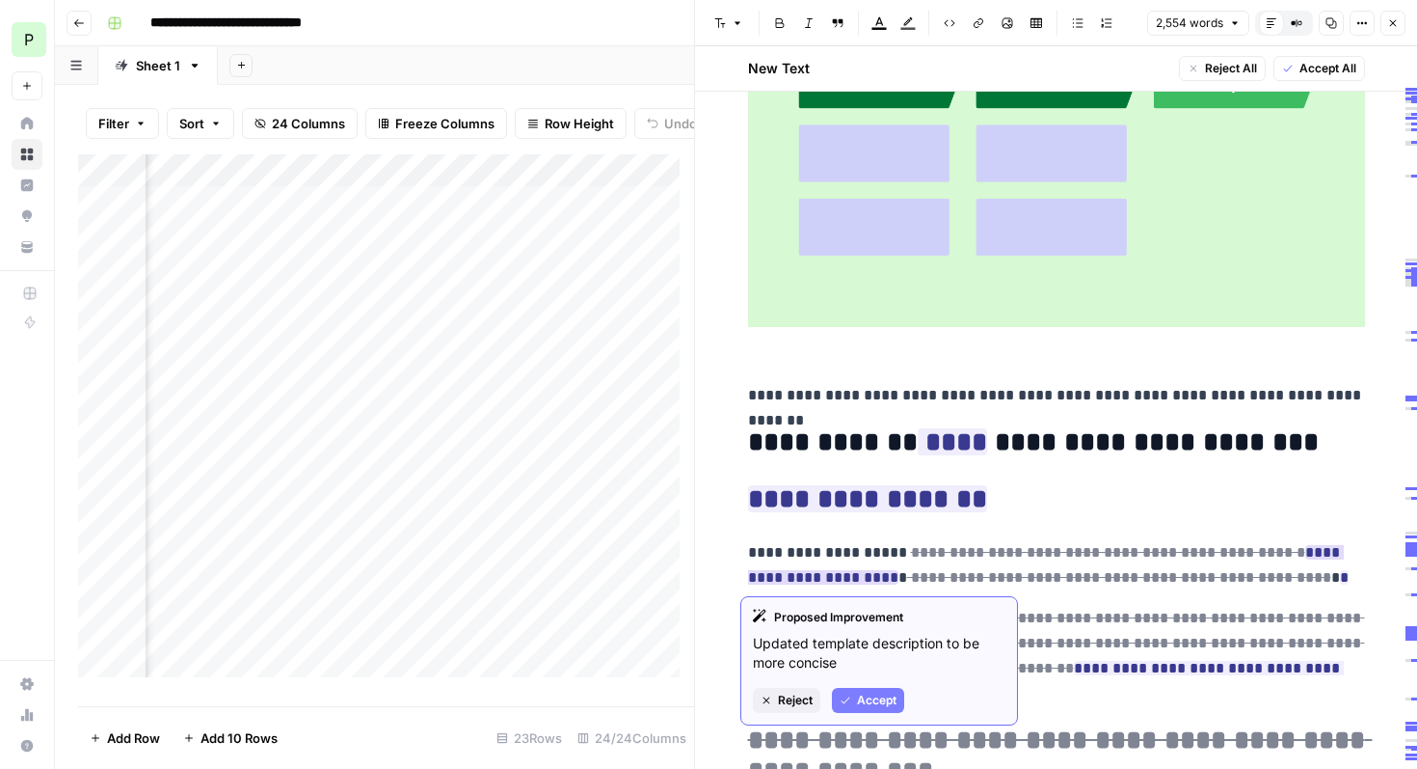
click at [889, 694] on span "Accept" at bounding box center [877, 699] width 40 height 17
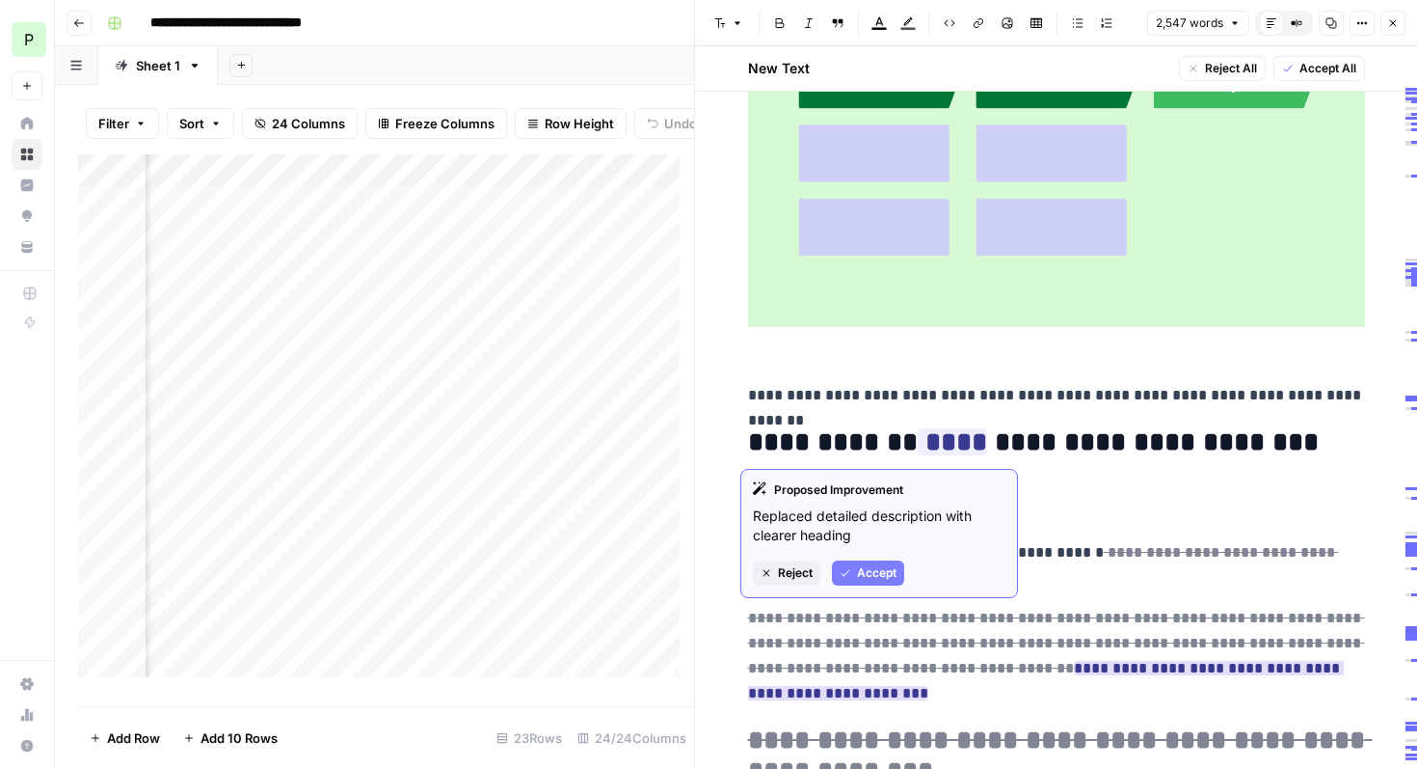
click at [880, 570] on span "Accept" at bounding box center [877, 572] width 40 height 17
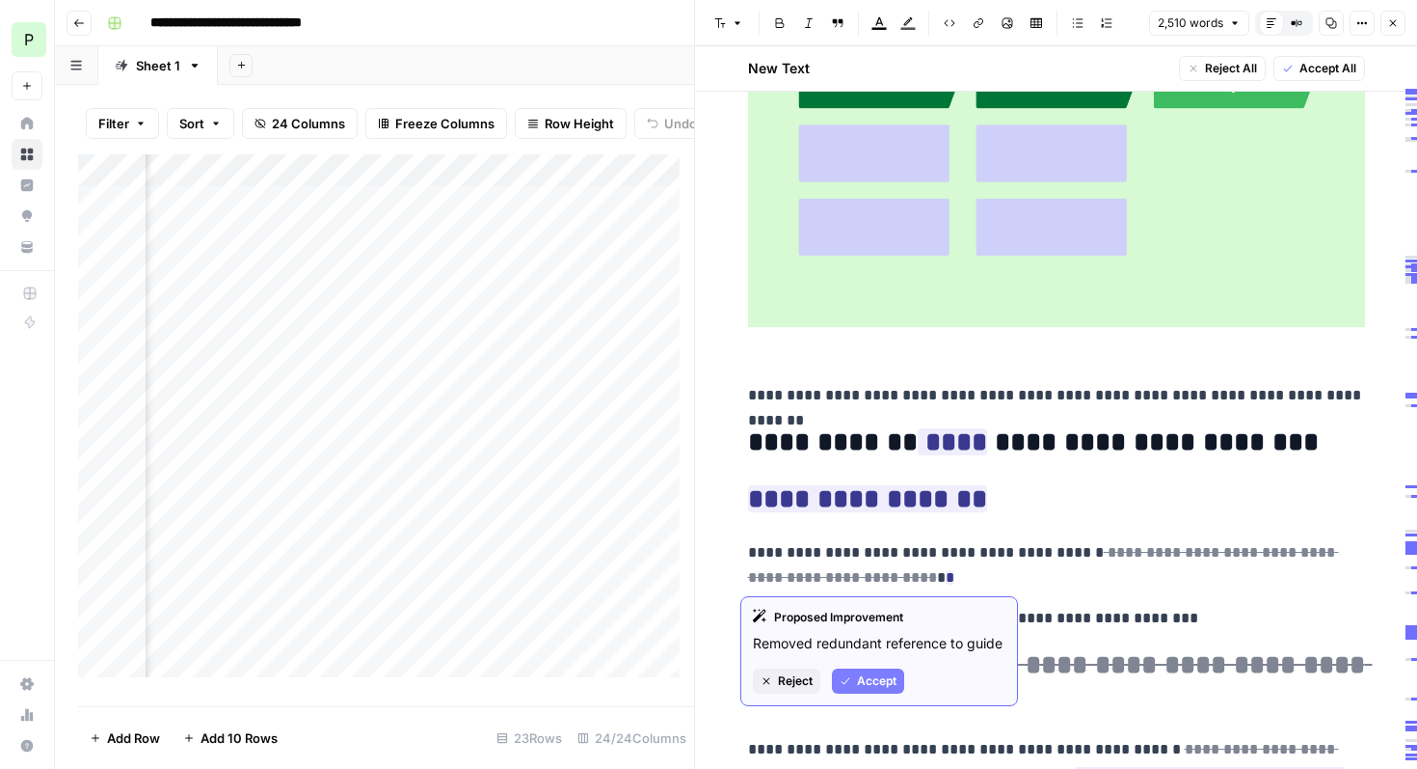
click at [865, 680] on span "Accept" at bounding box center [877, 680] width 40 height 17
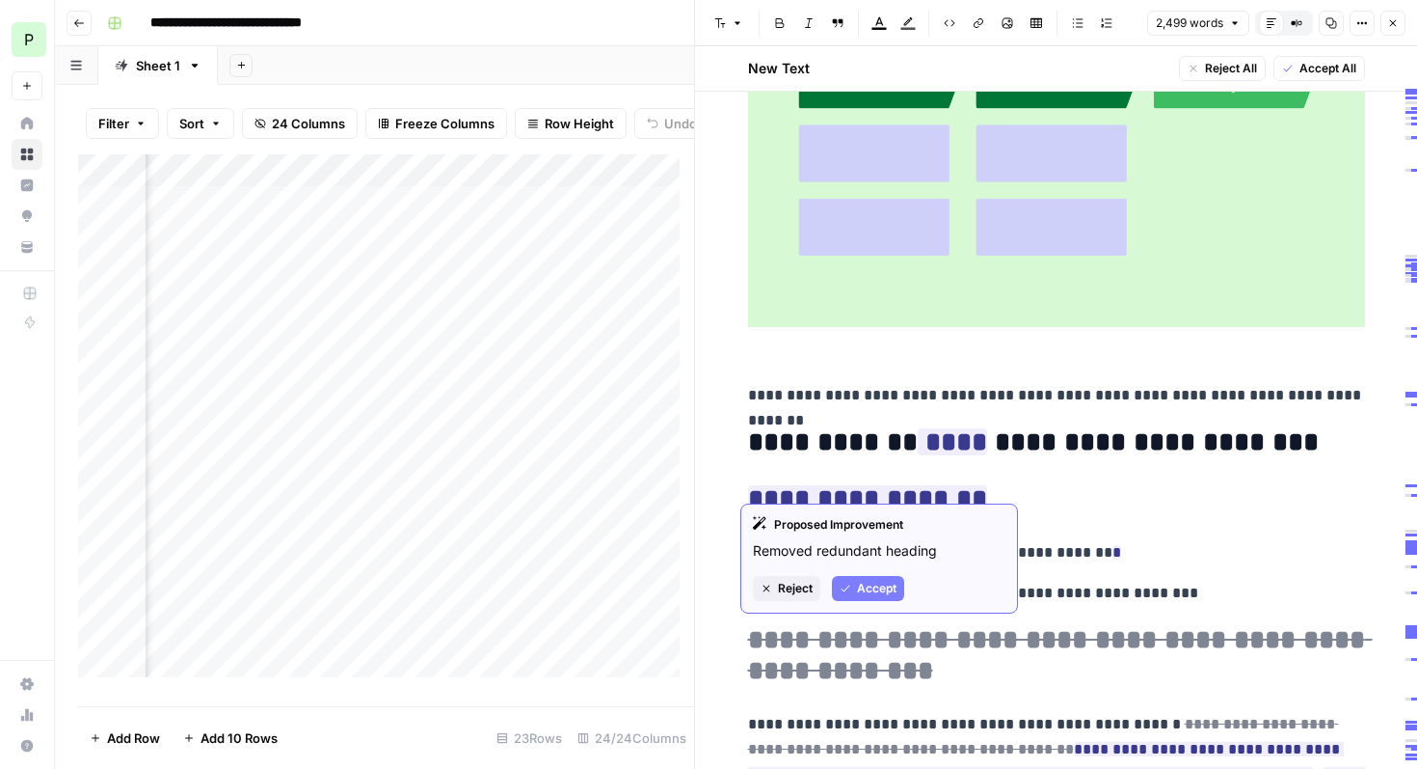
click at [882, 595] on span "Accept" at bounding box center [877, 588] width 40 height 17
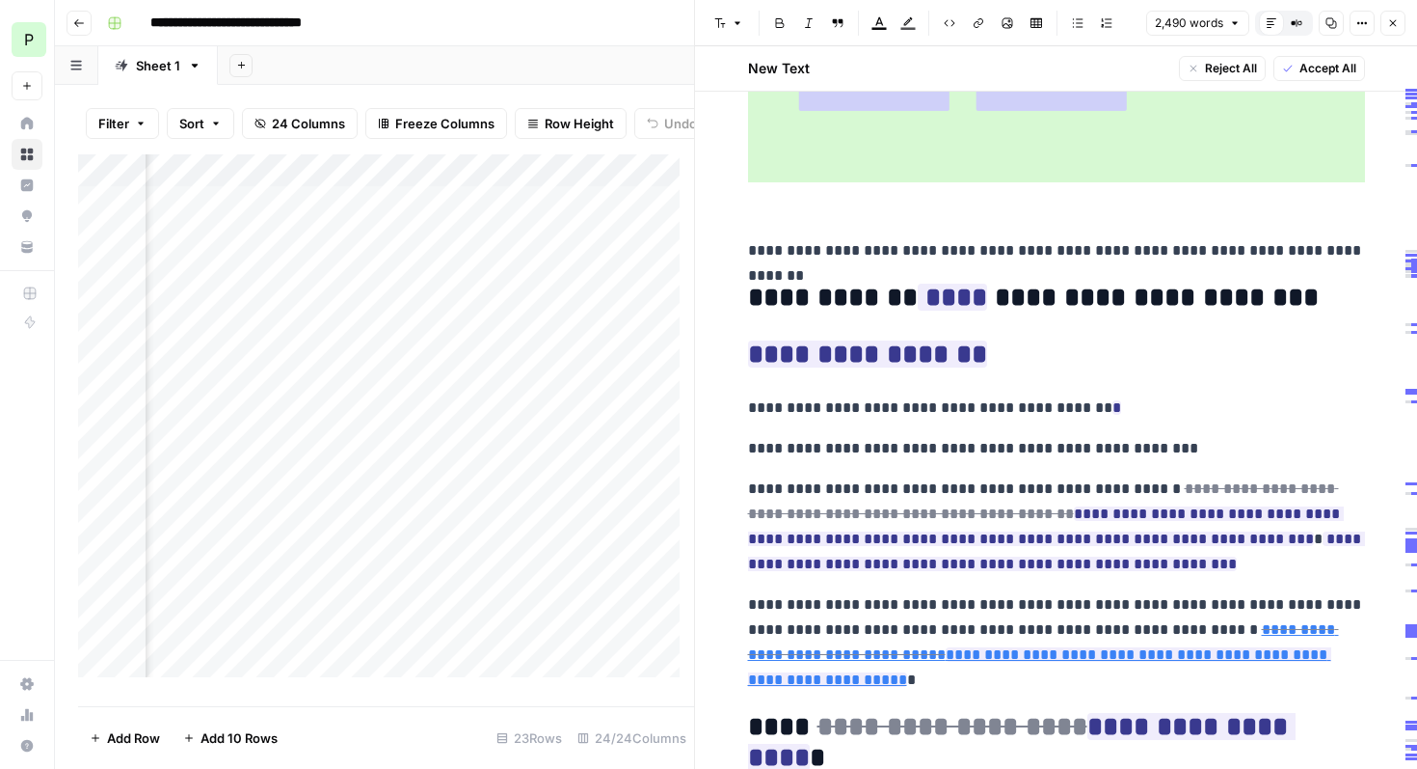
scroll to position [511, 0]
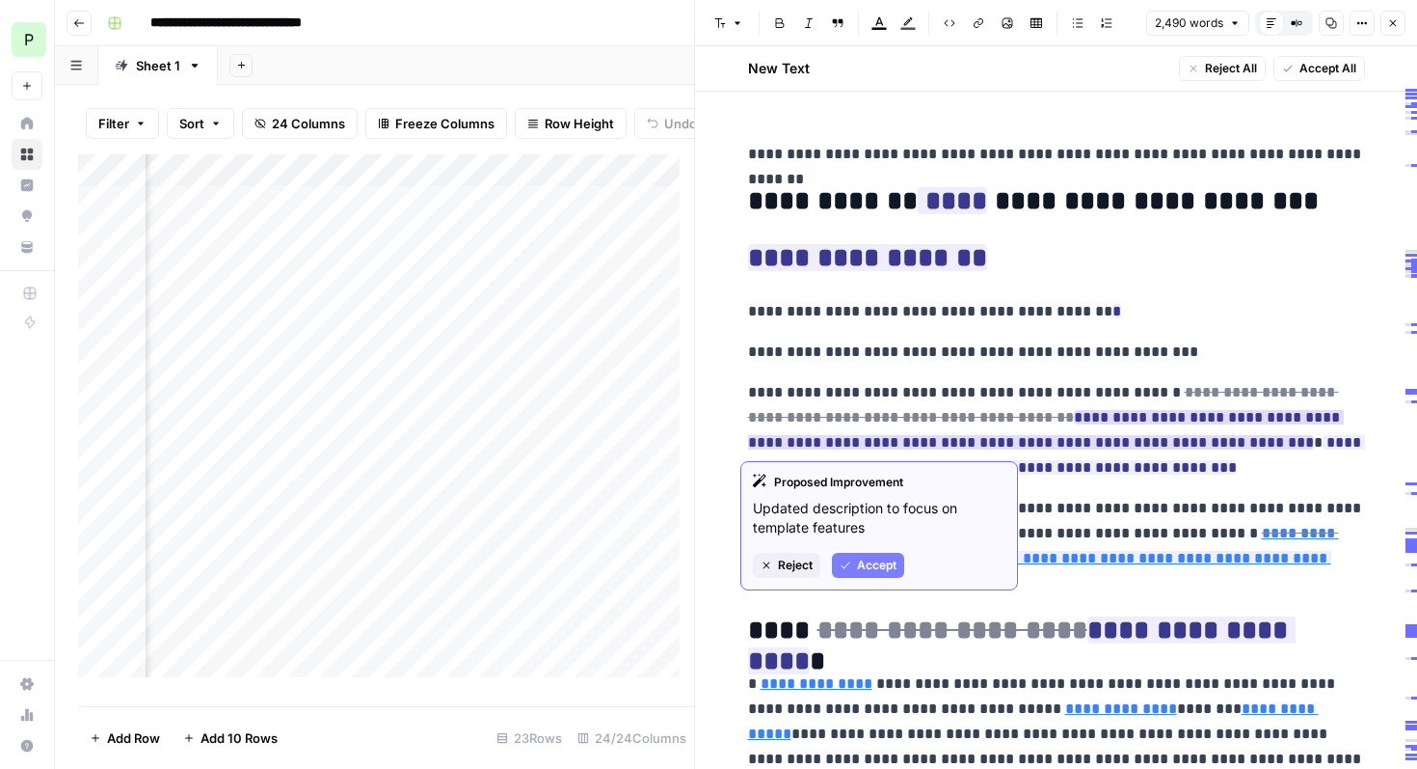
click at [866, 569] on span "Accept" at bounding box center [877, 564] width 40 height 17
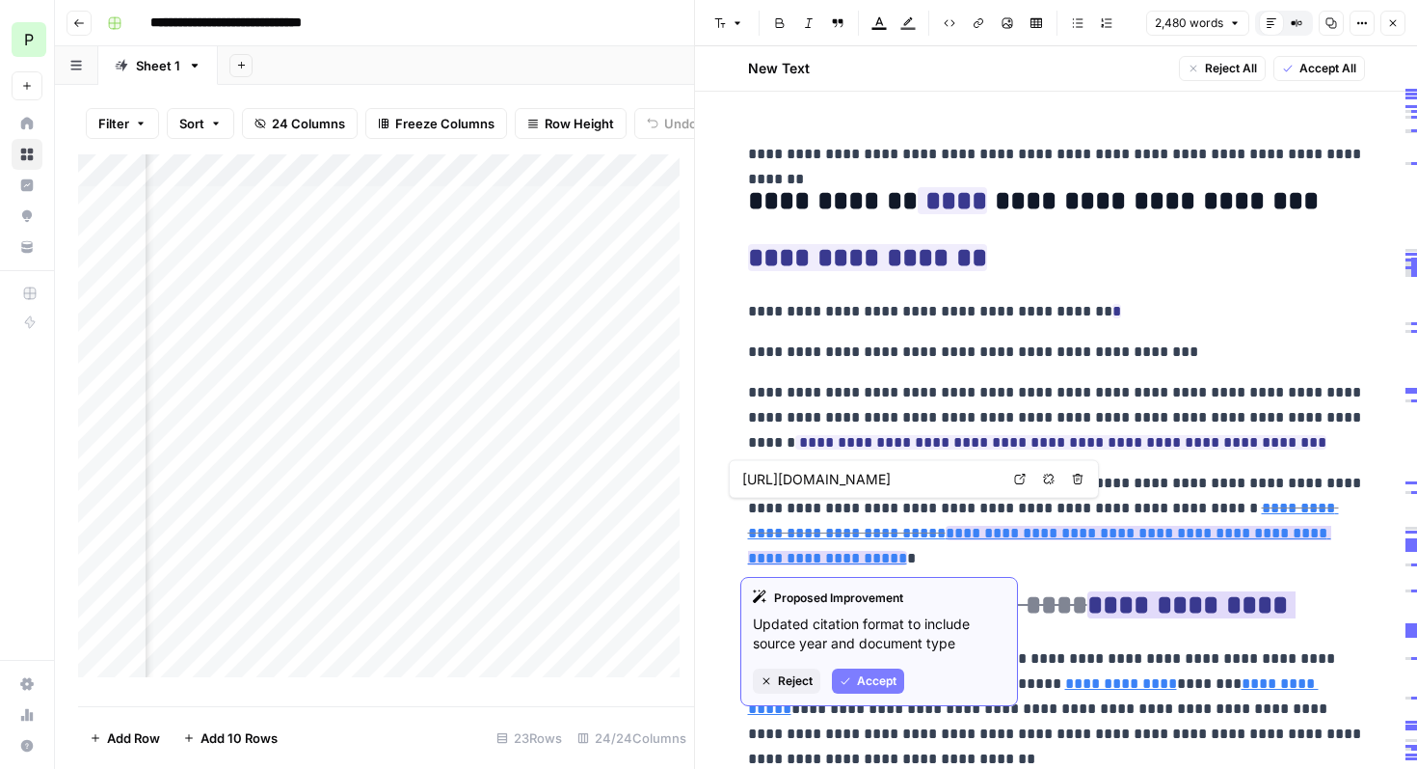
type input "[URL][DOMAIN_NAME]"
click at [880, 685] on span "Accept" at bounding box center [877, 680] width 40 height 17
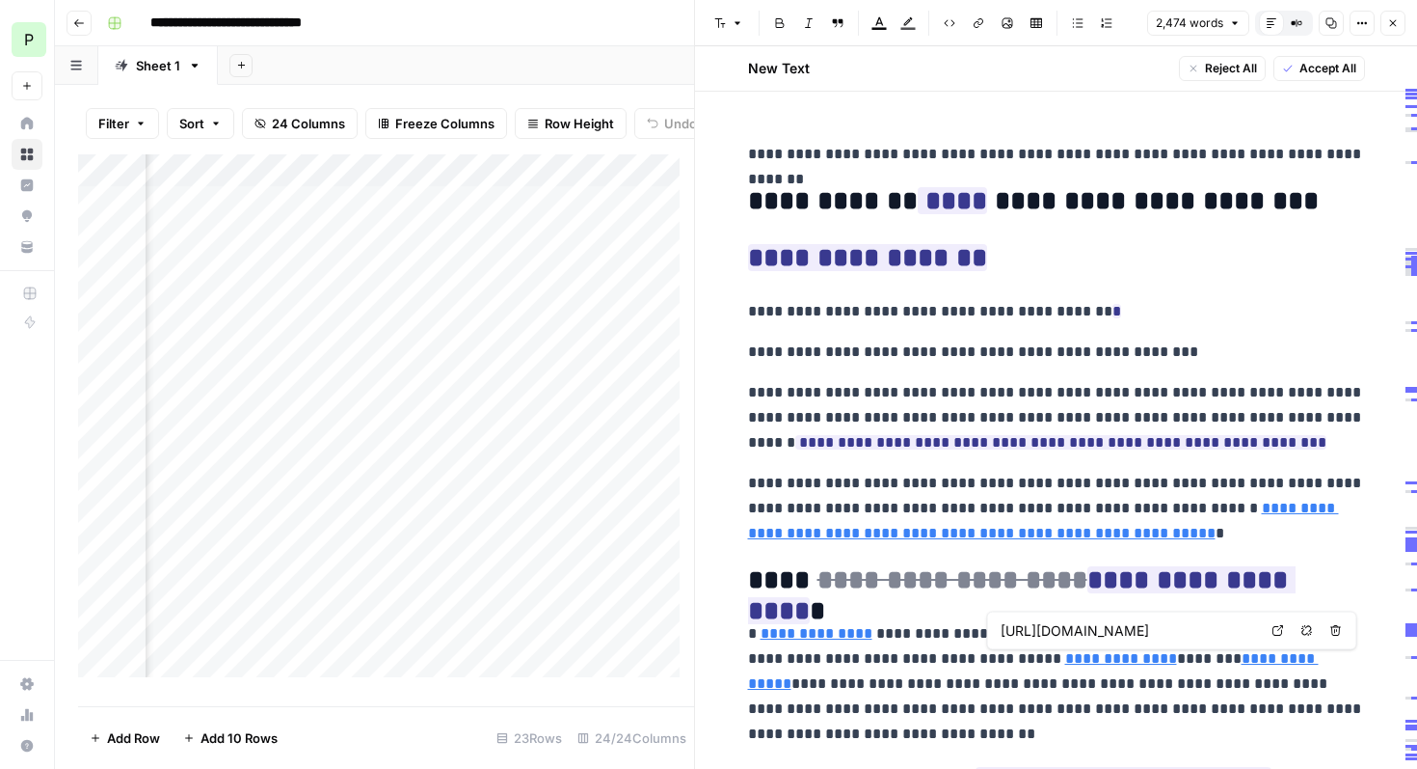
type input "[URL][DOMAIN_NAME]"
click at [894, 535] on link "**********" at bounding box center [1043, 520] width 591 height 40
click at [958, 535] on link "**********" at bounding box center [1043, 520] width 591 height 40
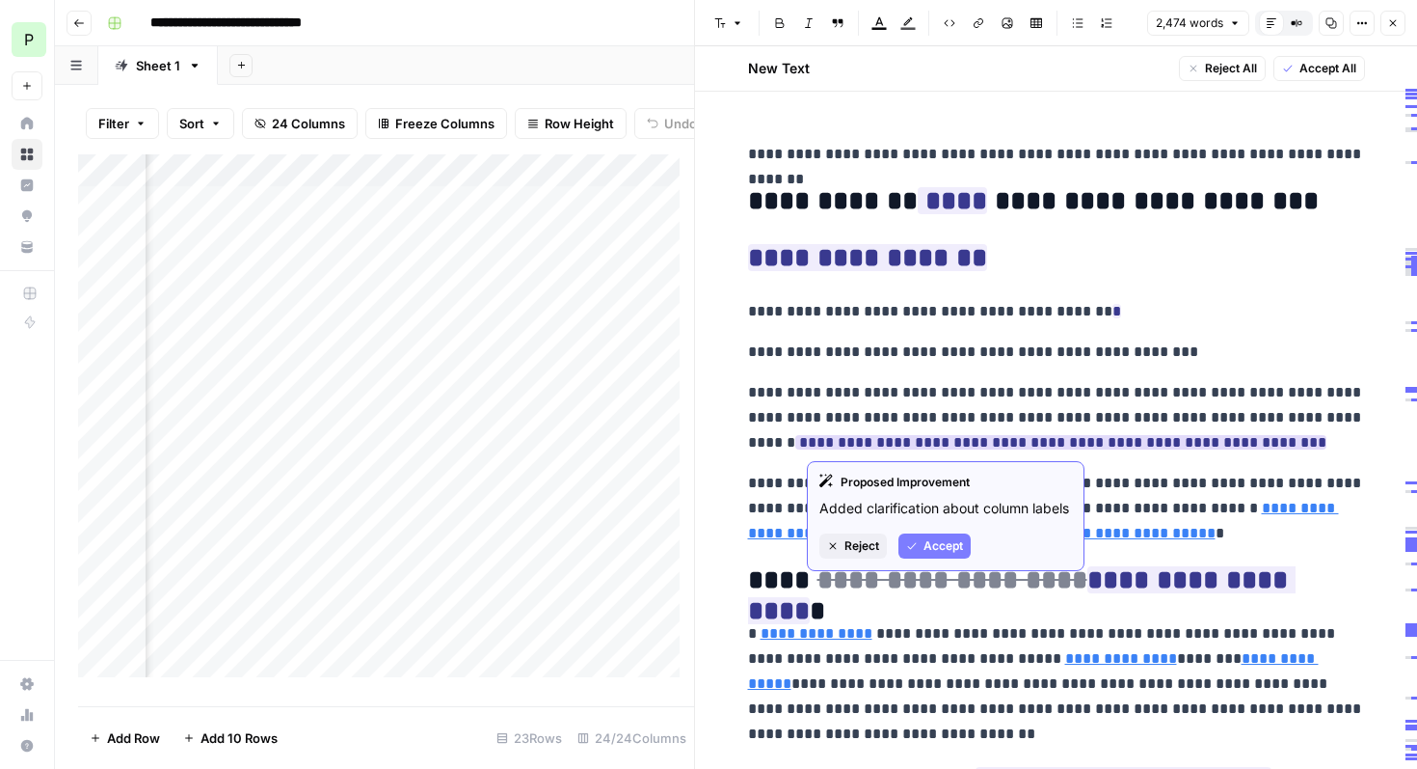
click at [956, 544] on span "Accept" at bounding box center [944, 545] width 40 height 17
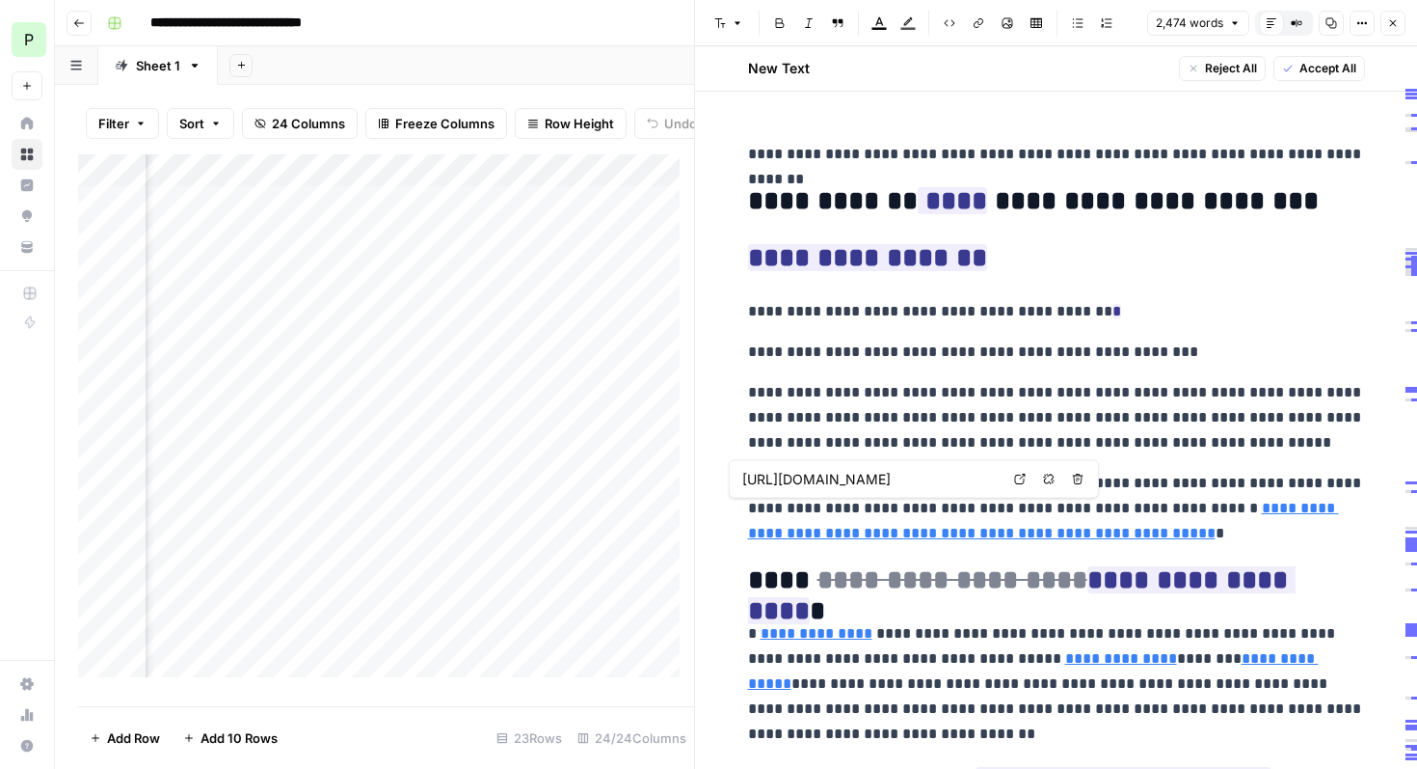
click at [846, 533] on link "**********" at bounding box center [1043, 520] width 591 height 40
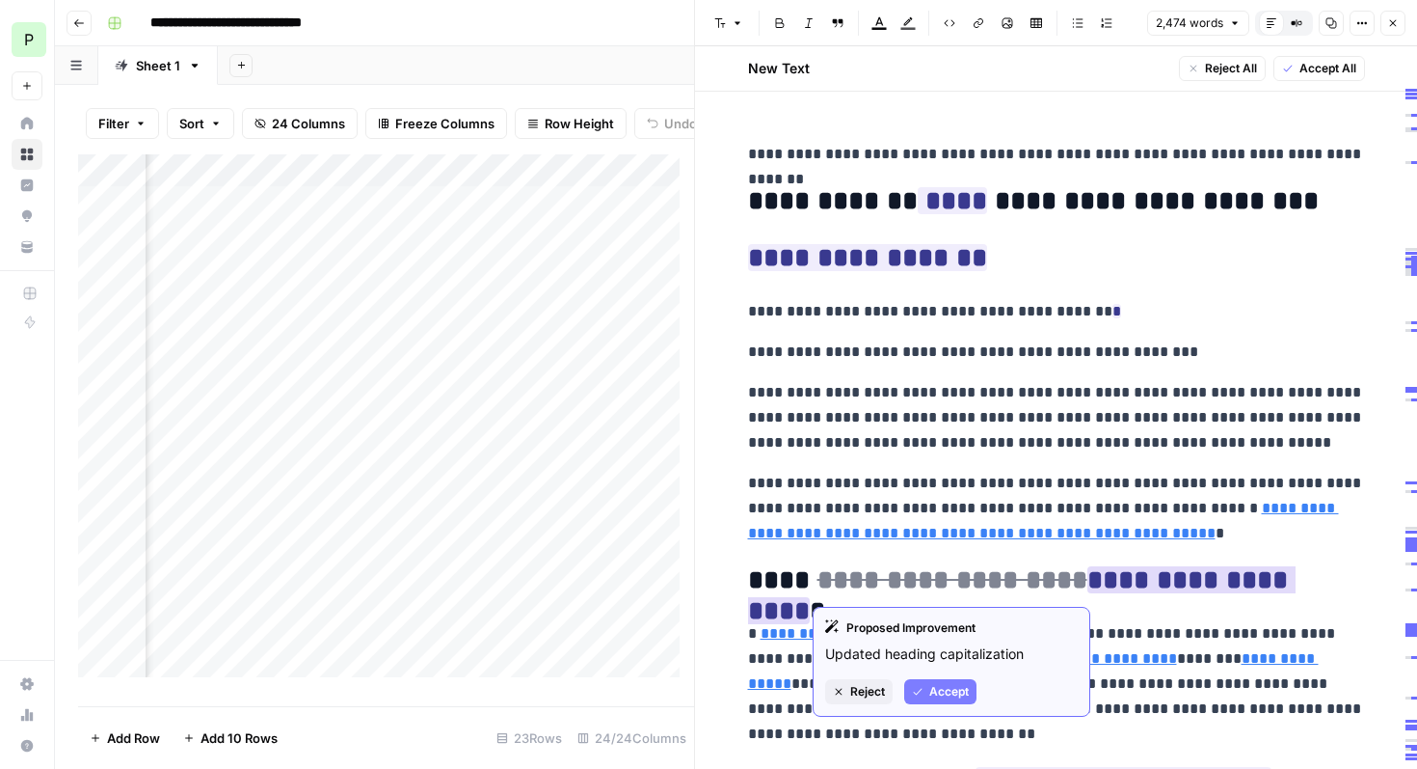
click at [940, 690] on span "Accept" at bounding box center [950, 691] width 40 height 17
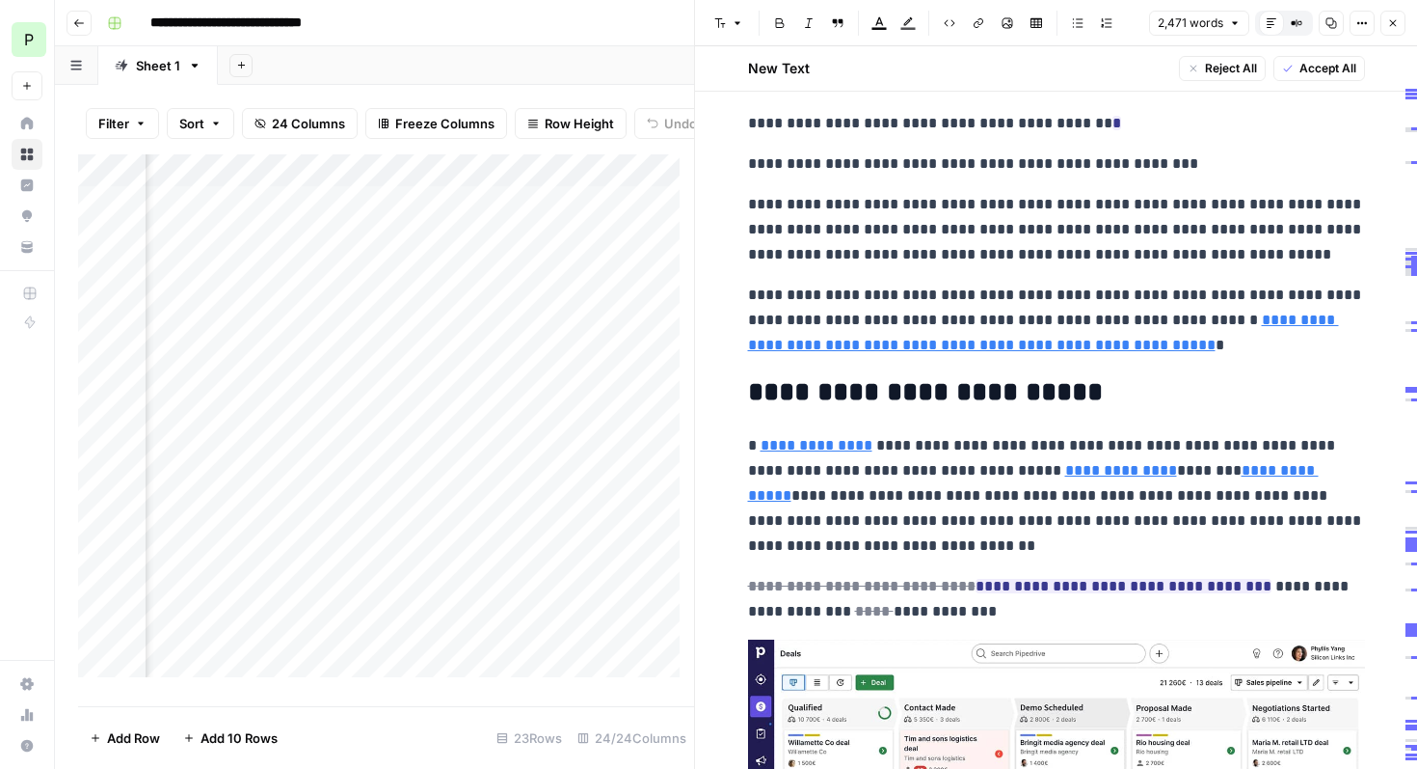
scroll to position [771, 0]
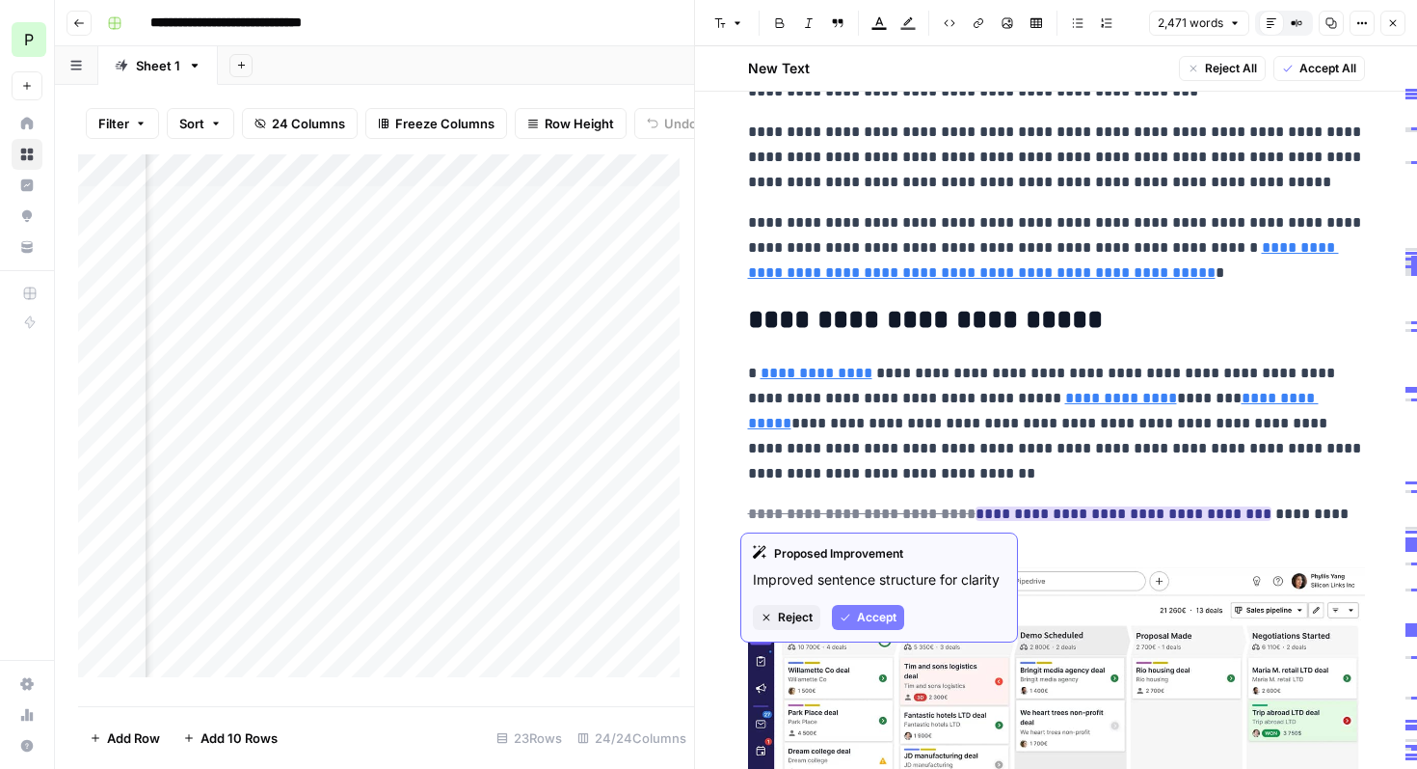
click at [877, 616] on span "Accept" at bounding box center [877, 616] width 40 height 17
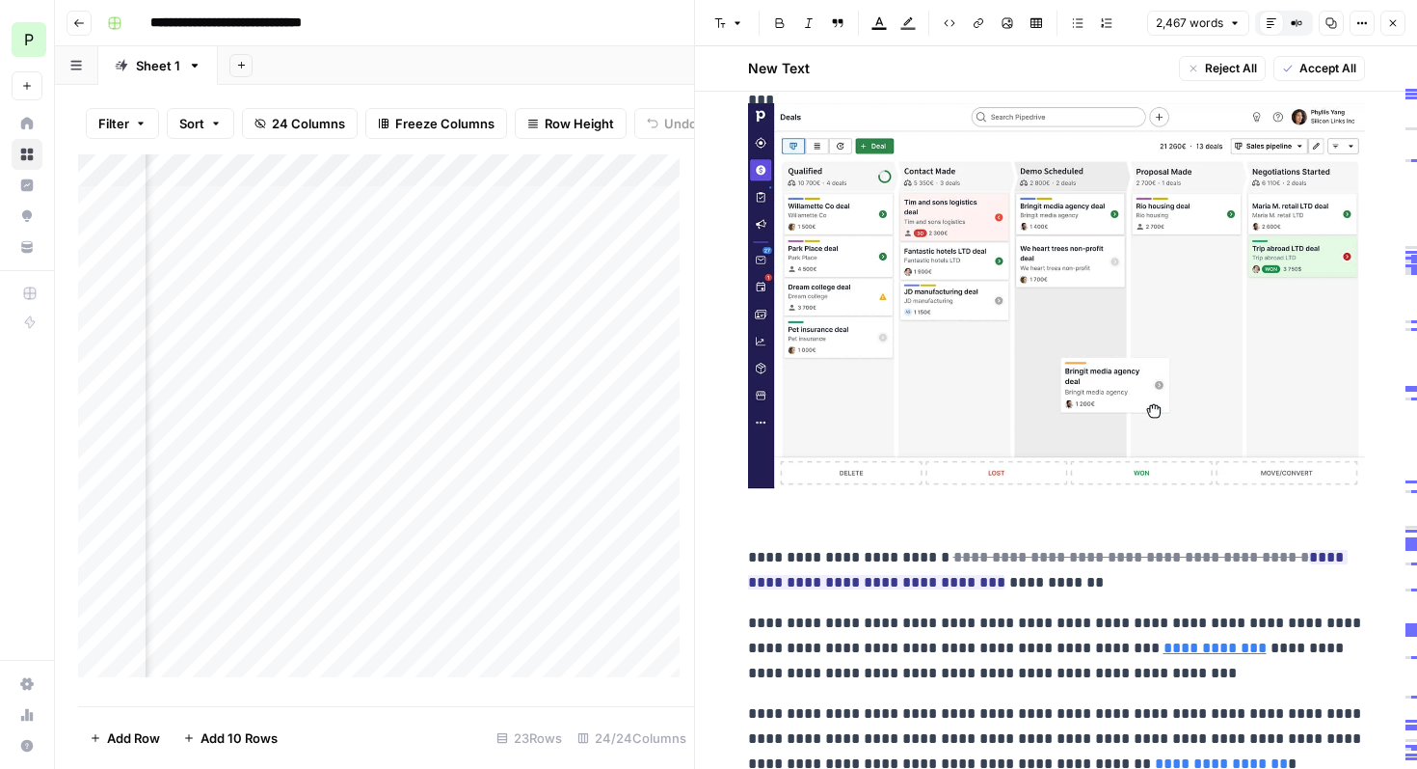
scroll to position [1366, 0]
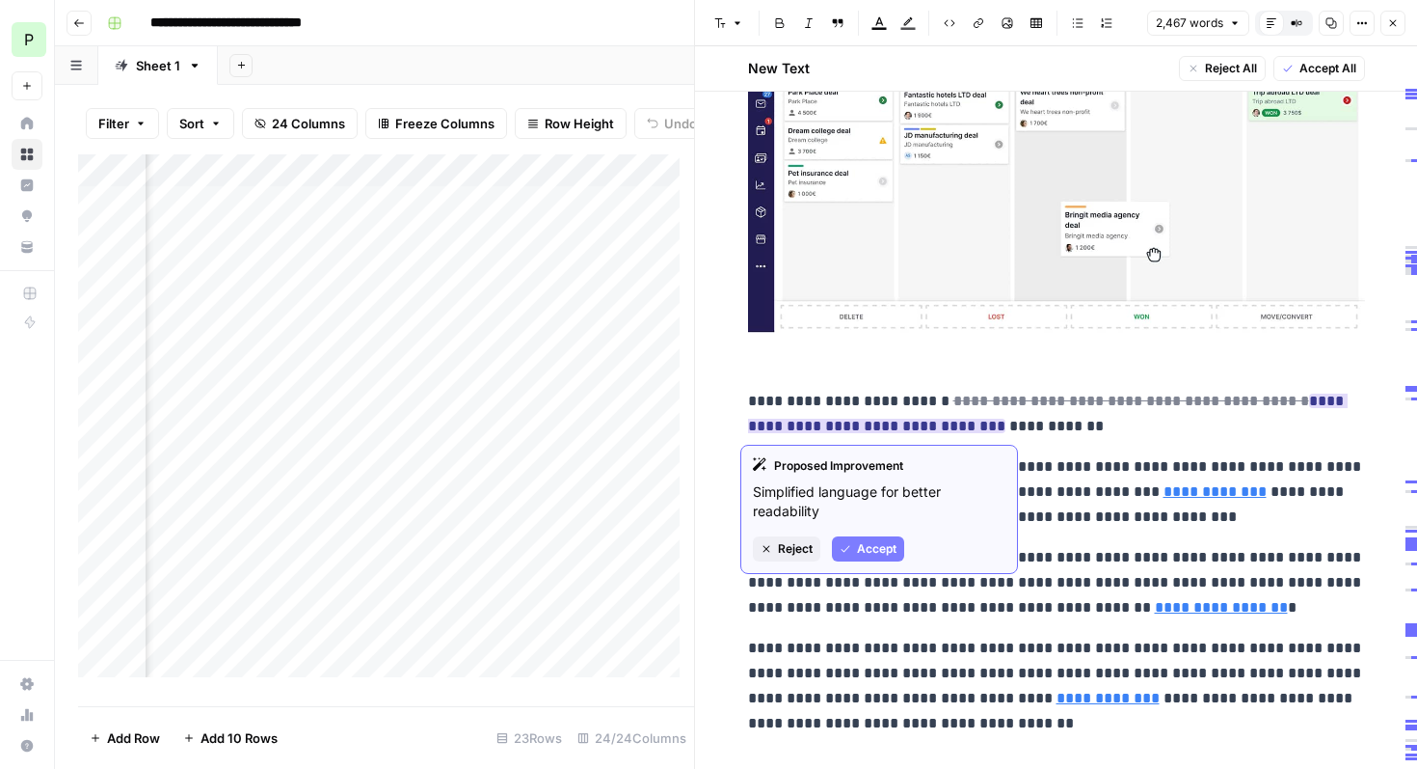
click at [859, 554] on span "Accept" at bounding box center [877, 548] width 40 height 17
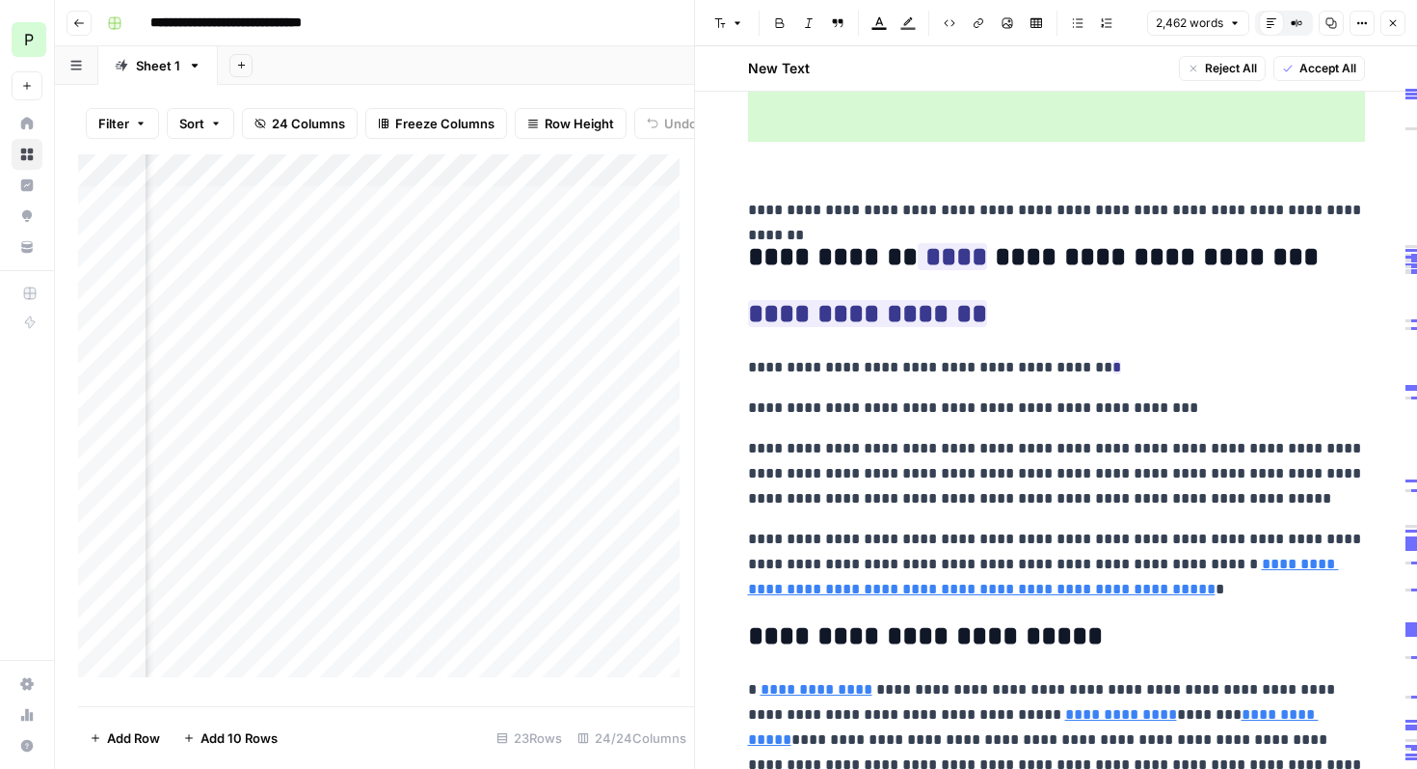
scroll to position [440, 0]
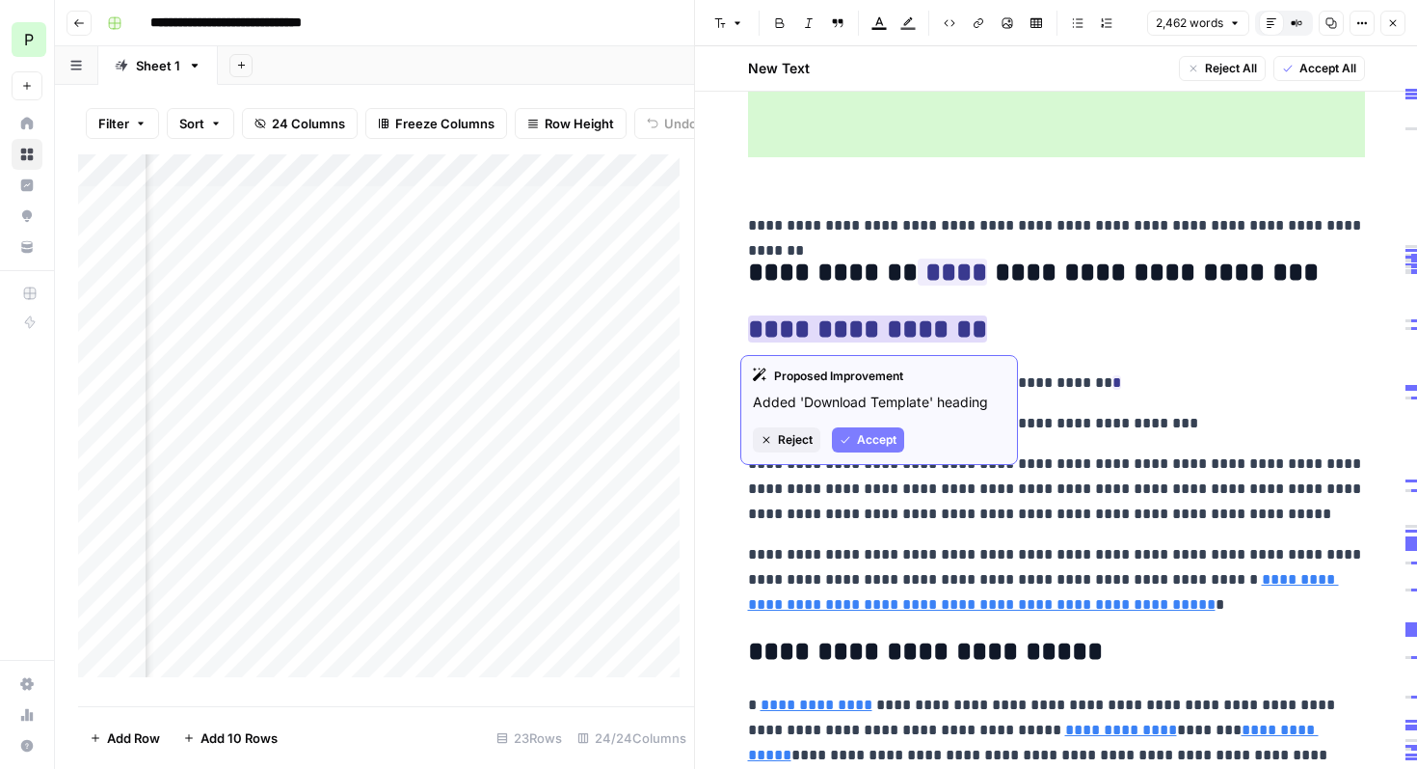
click at [880, 442] on span "Accept" at bounding box center [877, 439] width 40 height 17
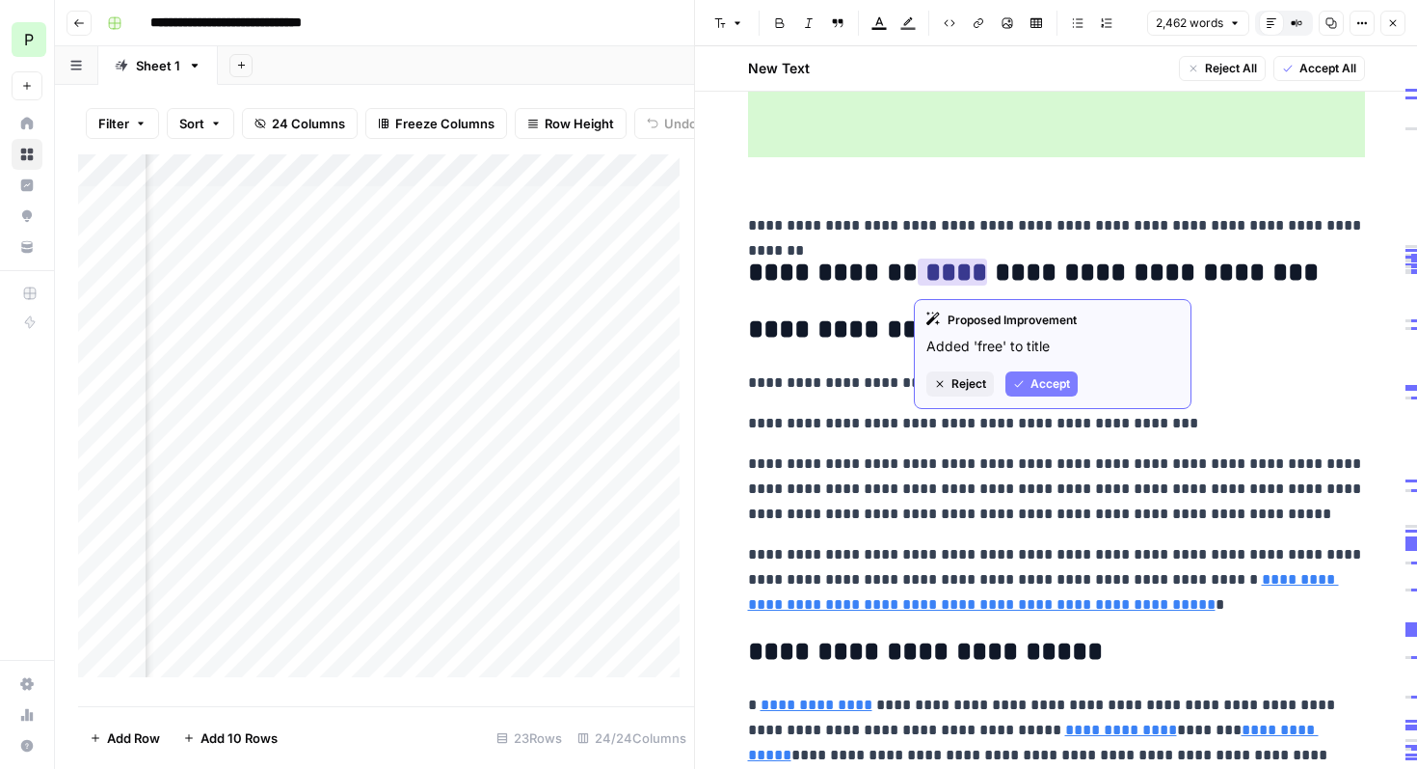
click at [1030, 387] on button "Accept" at bounding box center [1042, 383] width 72 height 25
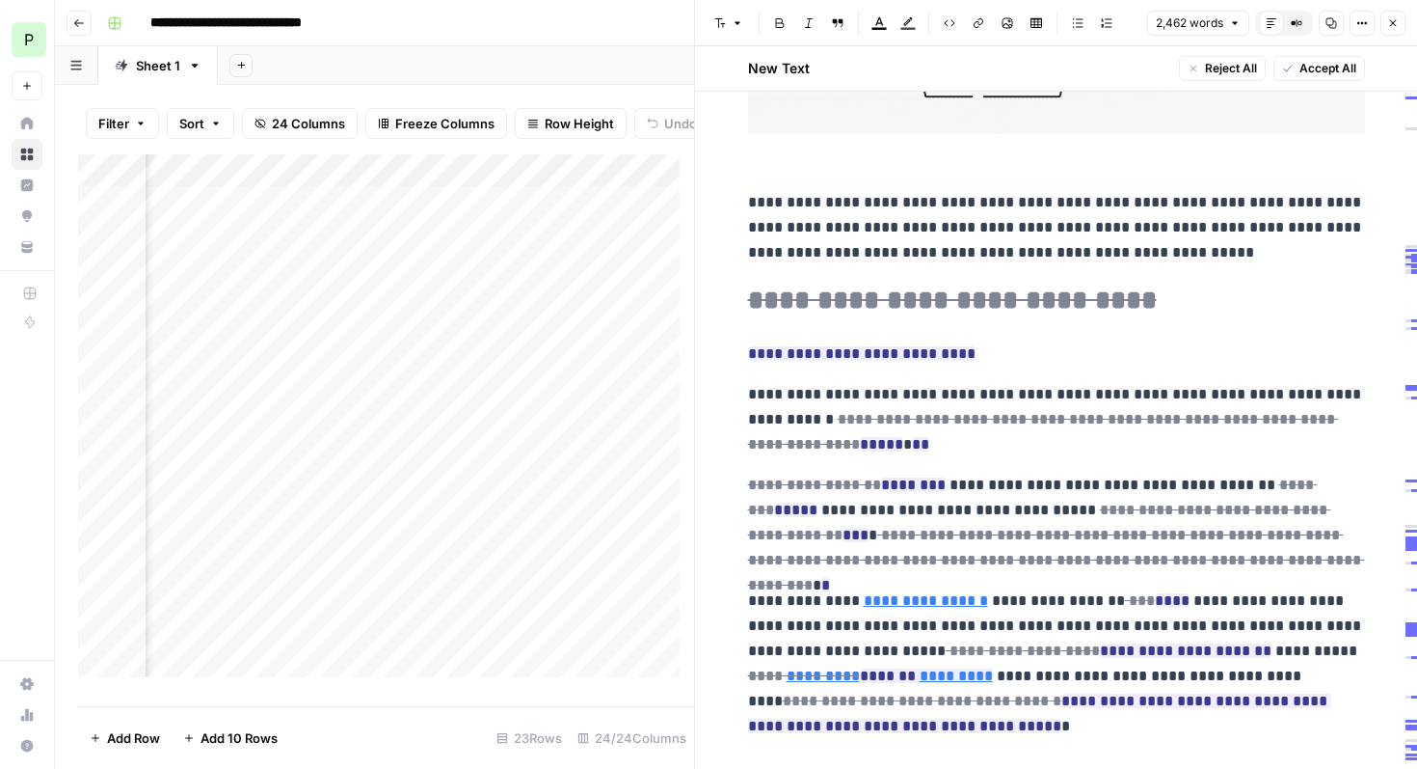
scroll to position [2761, 0]
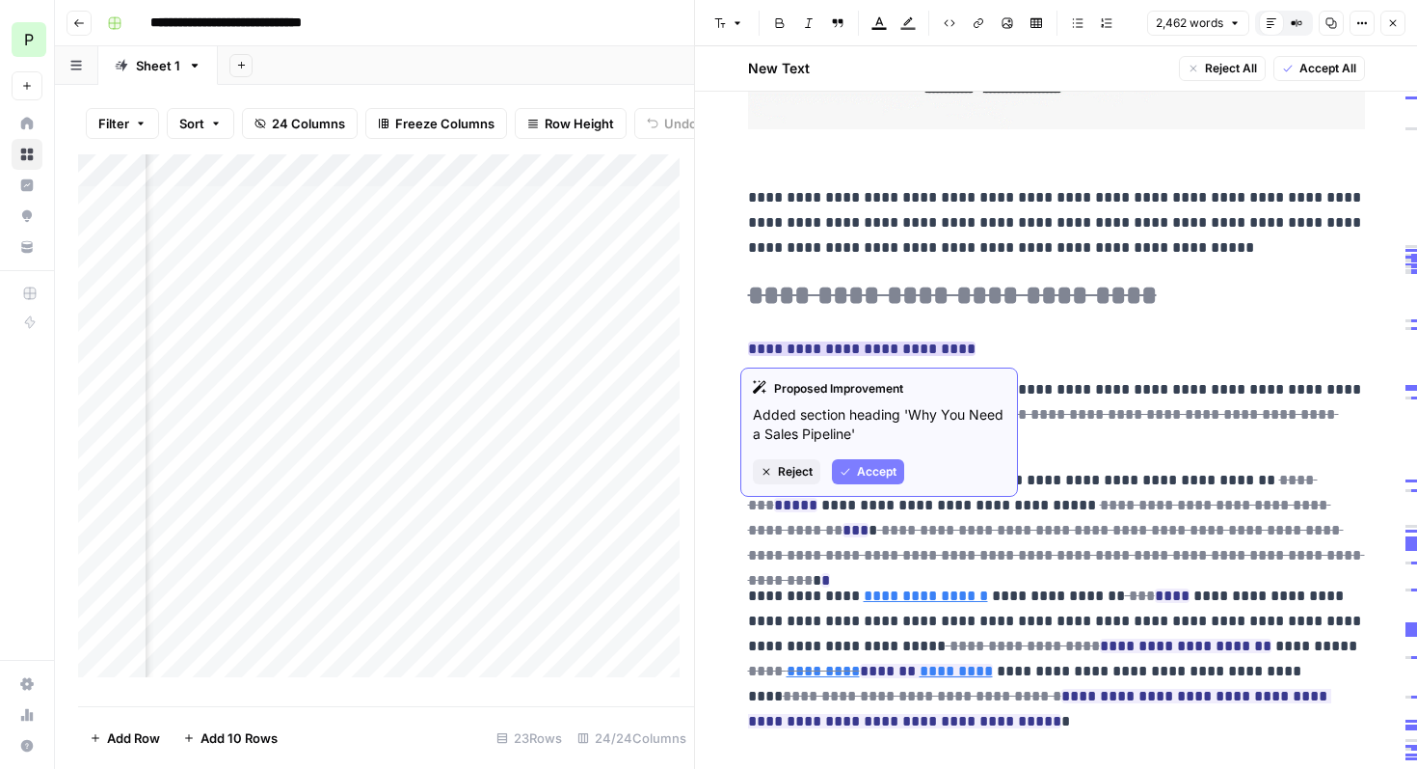
click at [865, 478] on span "Accept" at bounding box center [877, 471] width 40 height 17
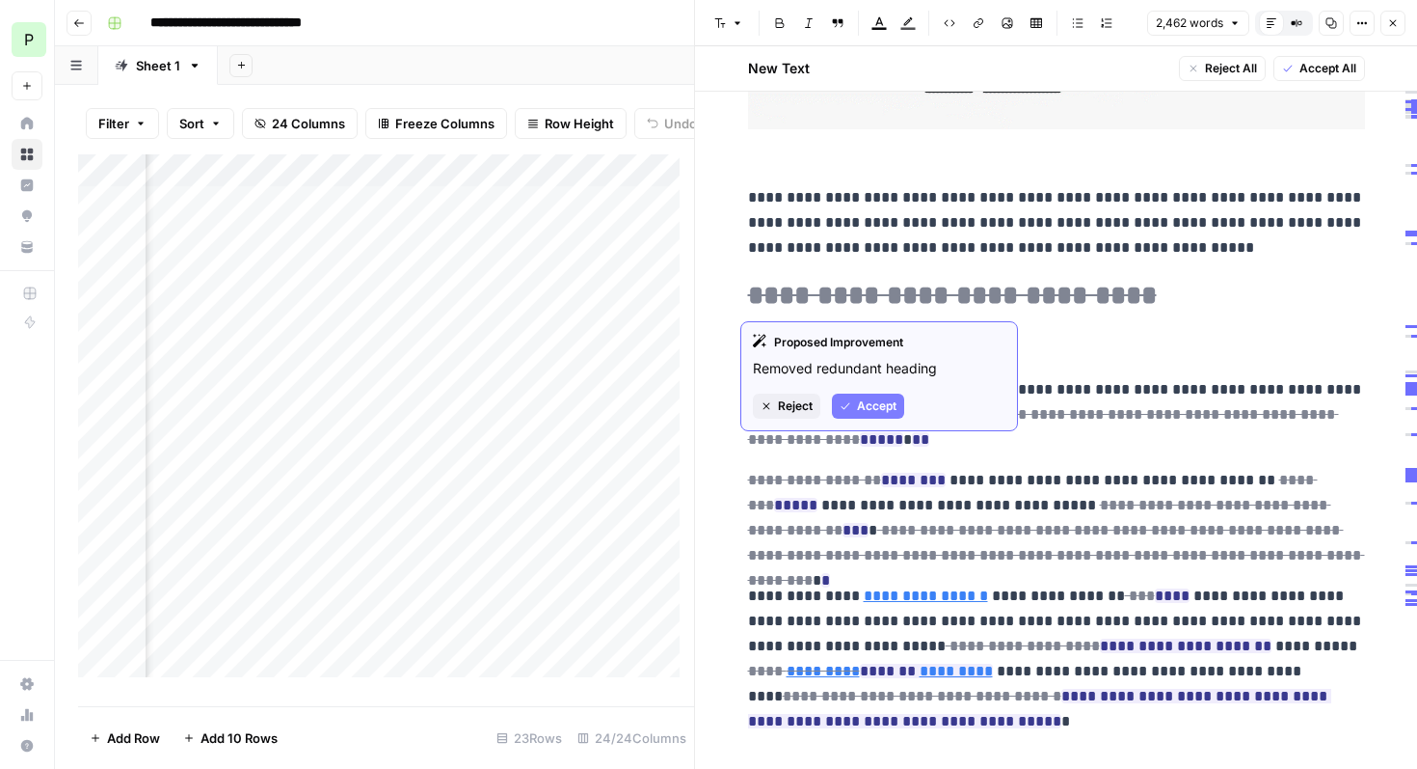
click at [867, 408] on span "Accept" at bounding box center [877, 405] width 40 height 17
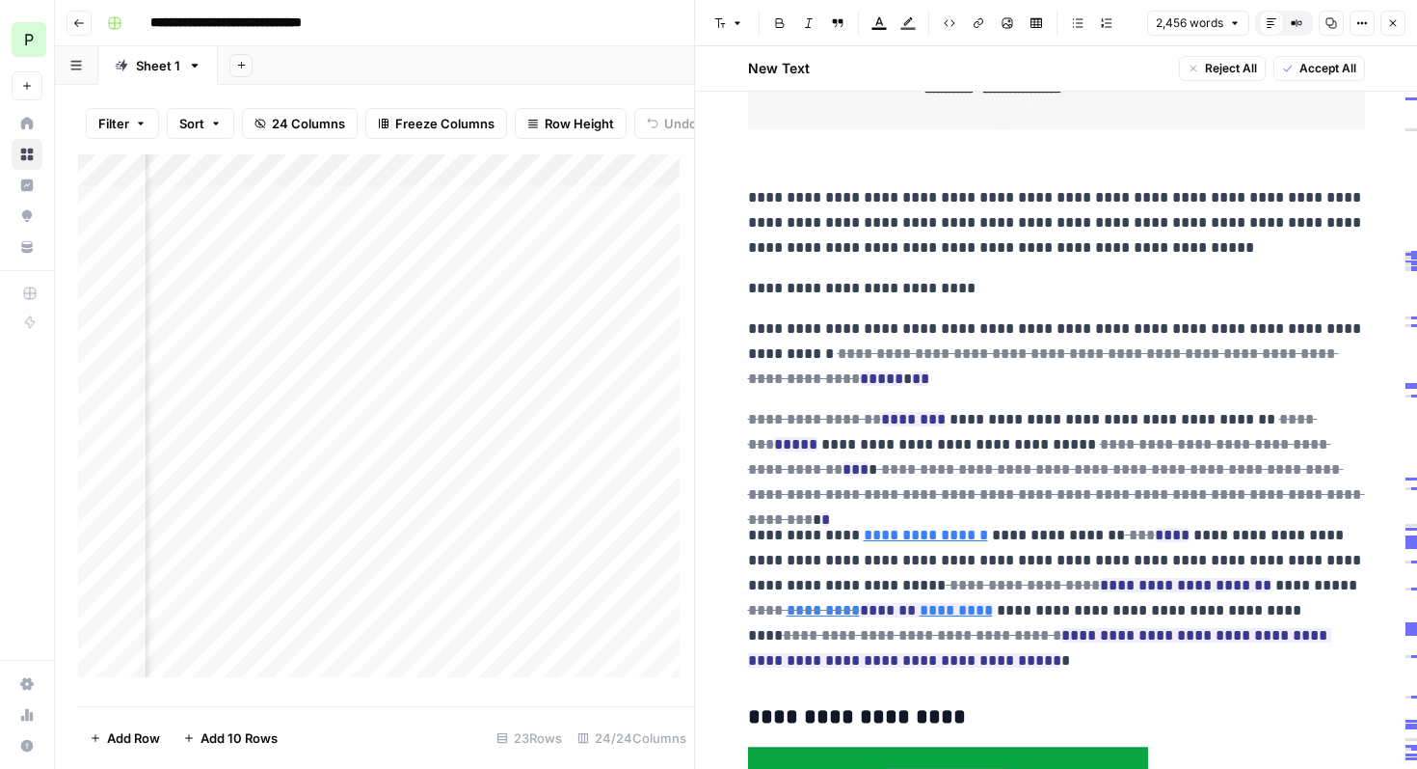
click at [911, 288] on p "**********" at bounding box center [1056, 288] width 617 height 25
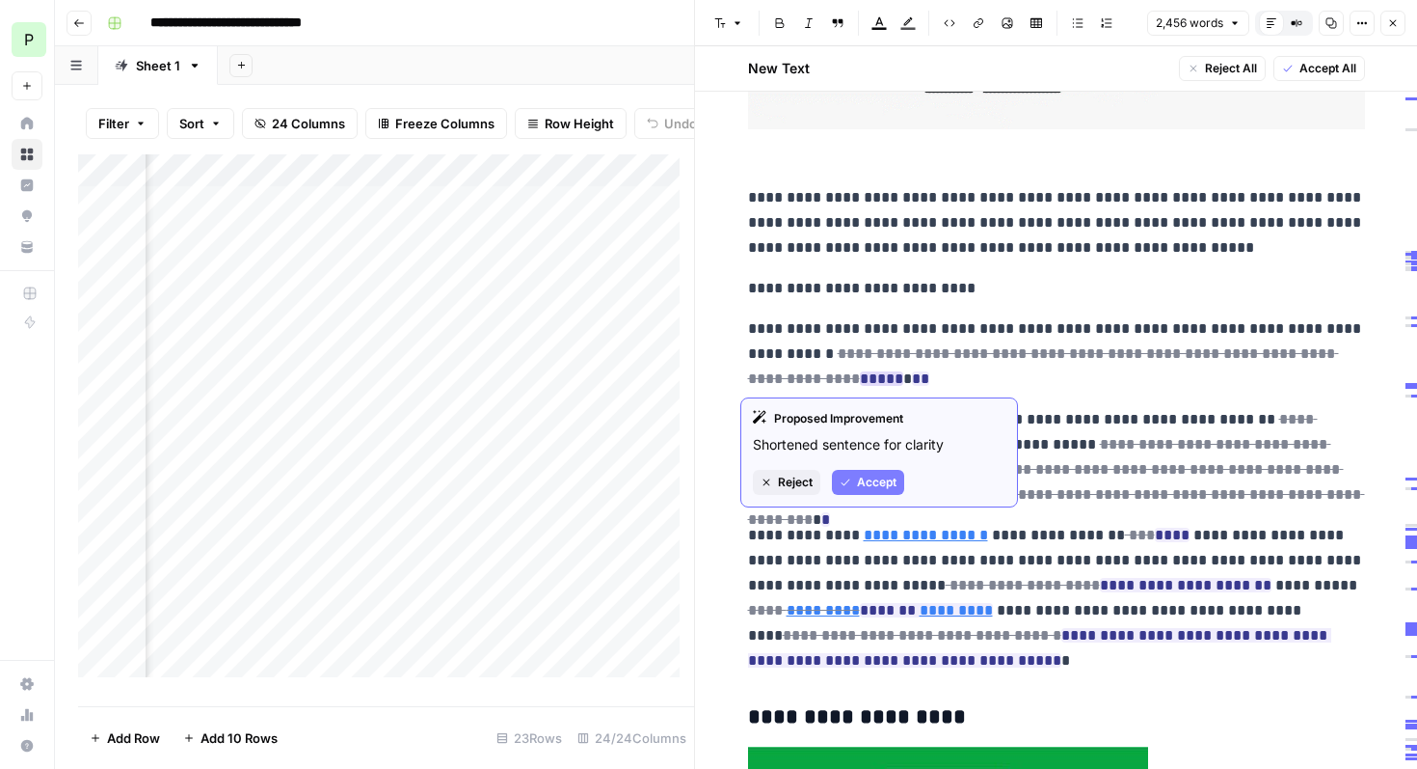
click at [872, 483] on span "Accept" at bounding box center [877, 481] width 40 height 17
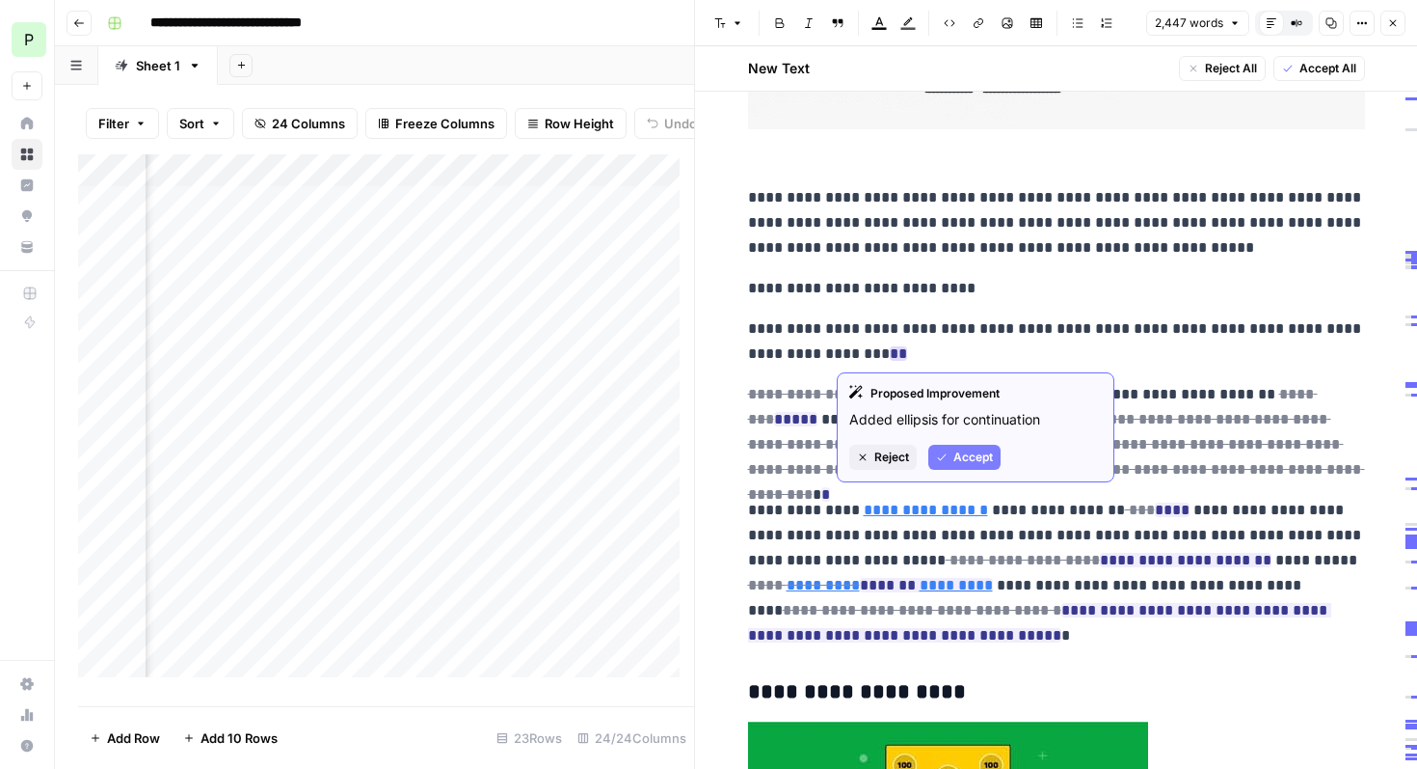
click at [958, 460] on span "Accept" at bounding box center [974, 456] width 40 height 17
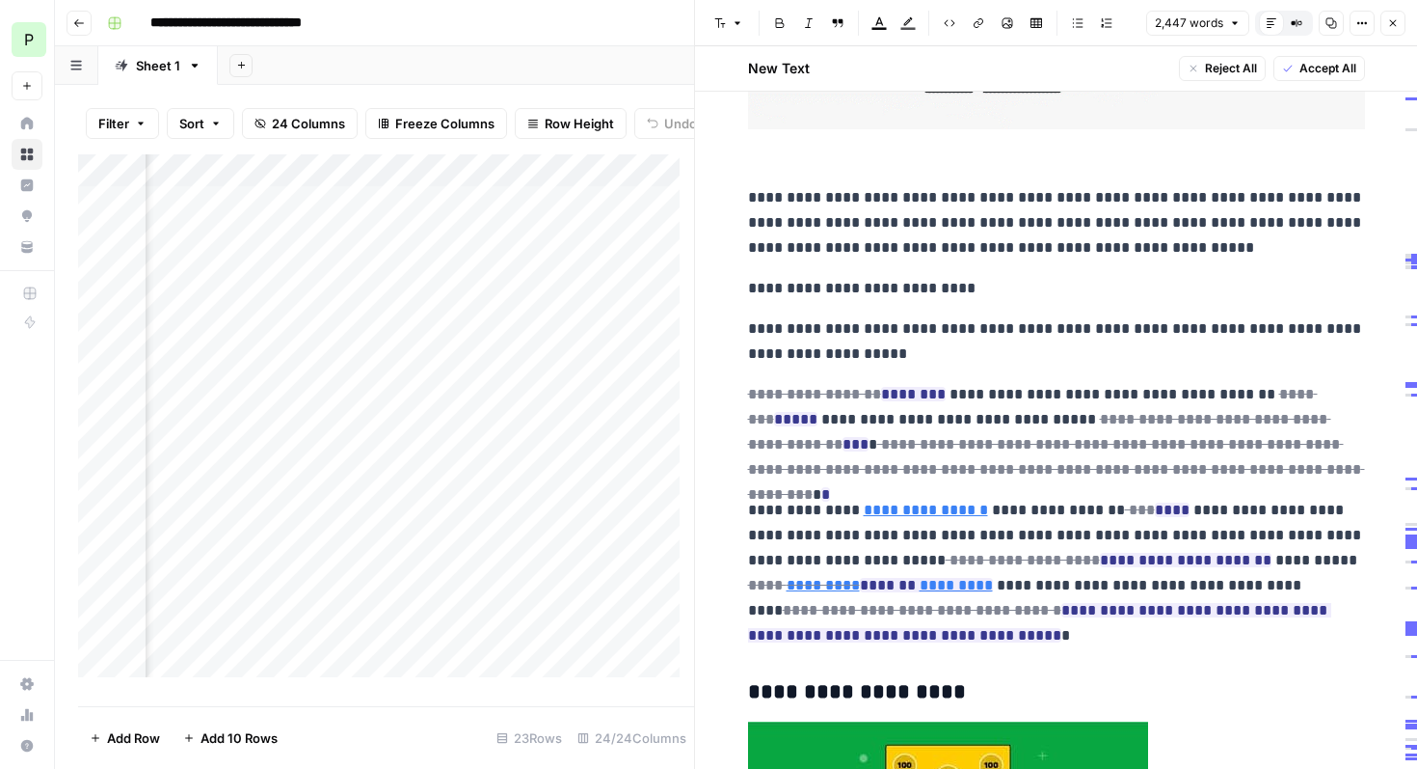
click at [841, 354] on p "**********" at bounding box center [1056, 341] width 617 height 50
click at [859, 356] on p "**********" at bounding box center [1056, 341] width 617 height 50
click at [820, 354] on p "**********" at bounding box center [1056, 341] width 617 height 50
click at [796, 358] on p "**********" at bounding box center [1056, 341] width 617 height 50
click at [862, 323] on p "**********" at bounding box center [1056, 341] width 617 height 50
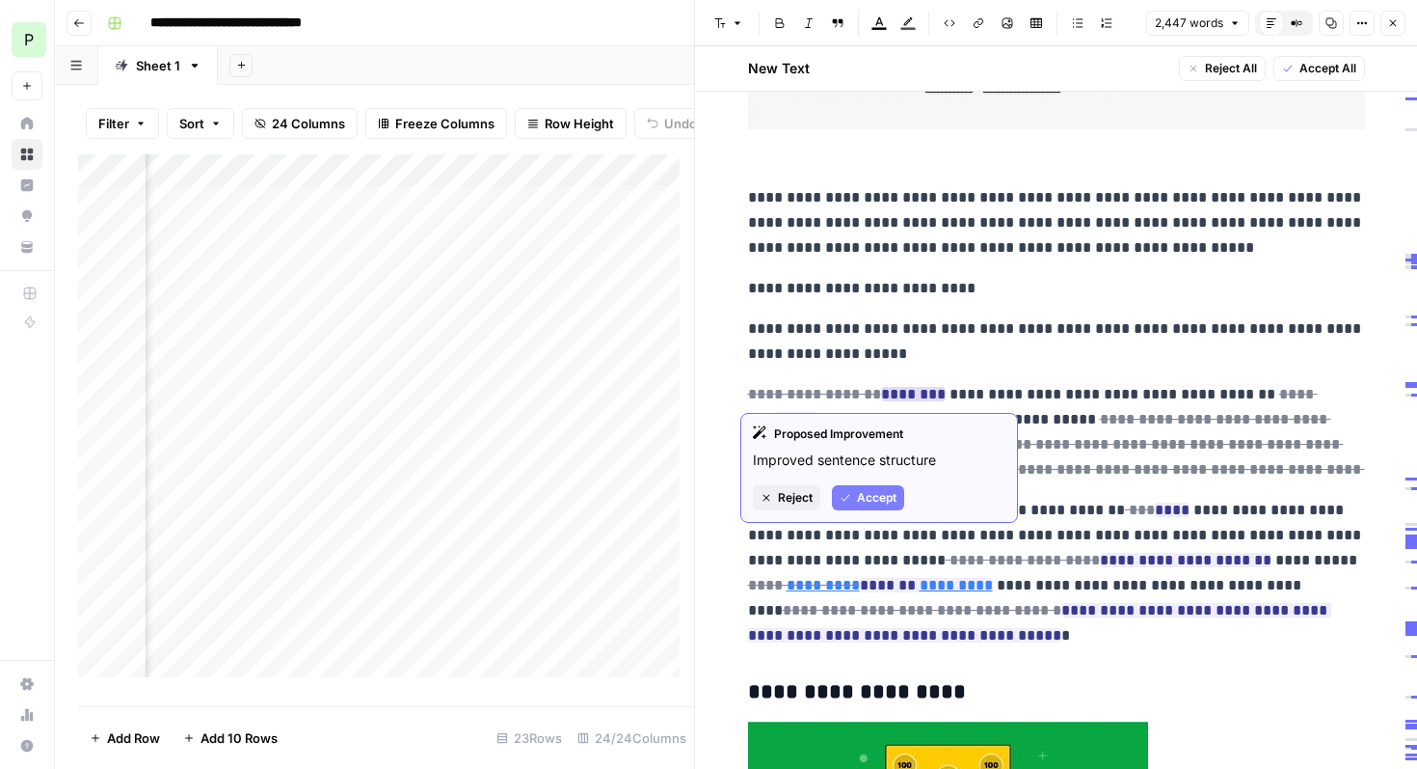
click at [878, 492] on span "Accept" at bounding box center [877, 497] width 40 height 17
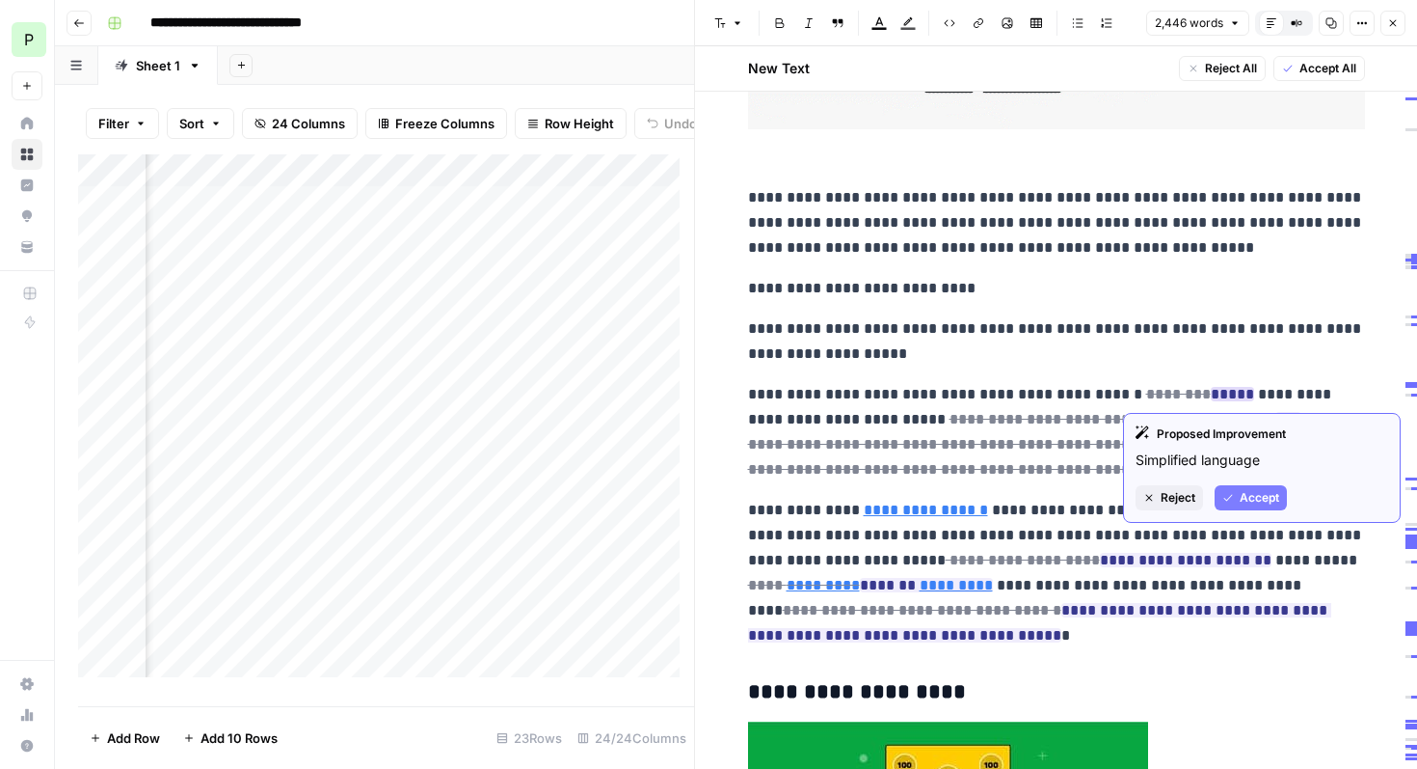
click at [1241, 497] on span "Accept" at bounding box center [1260, 497] width 40 height 17
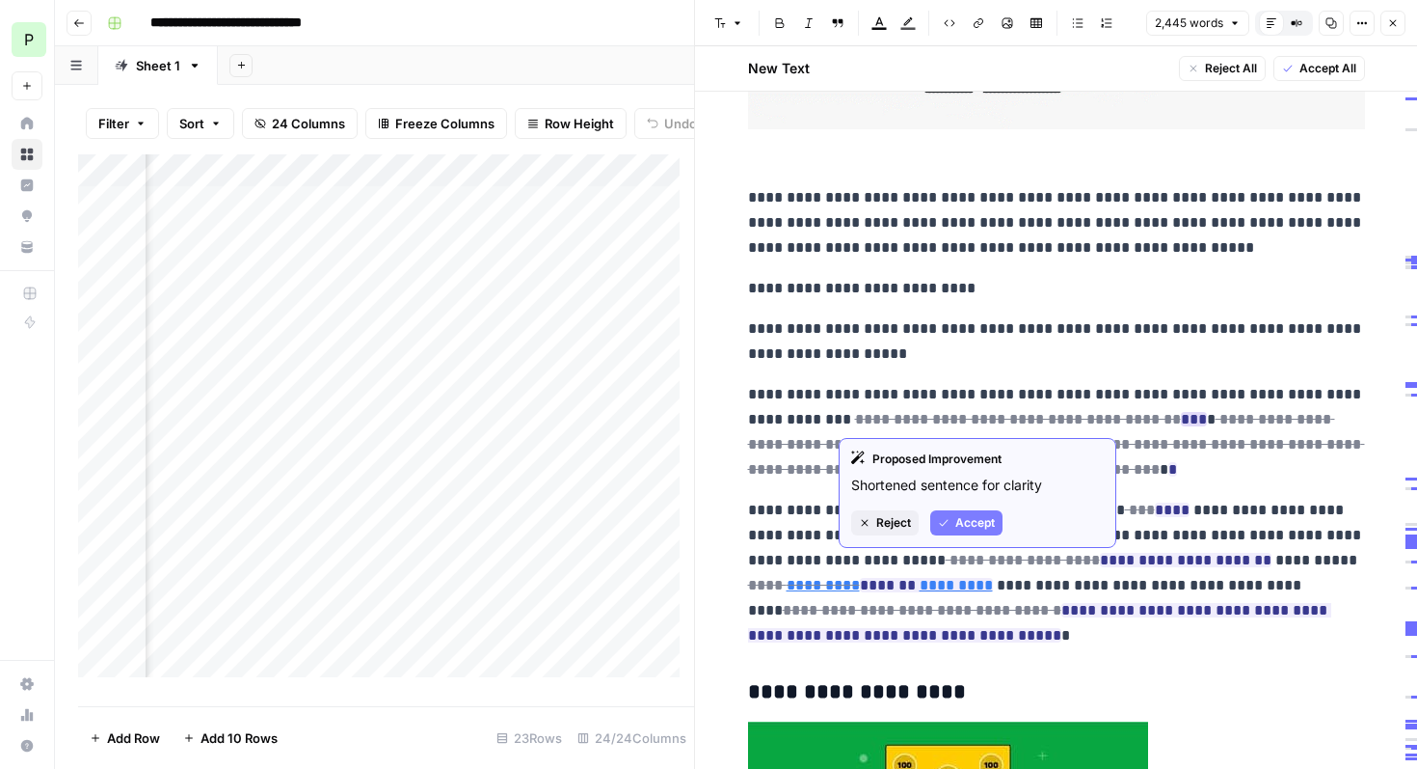
click at [984, 523] on span "Accept" at bounding box center [976, 522] width 40 height 17
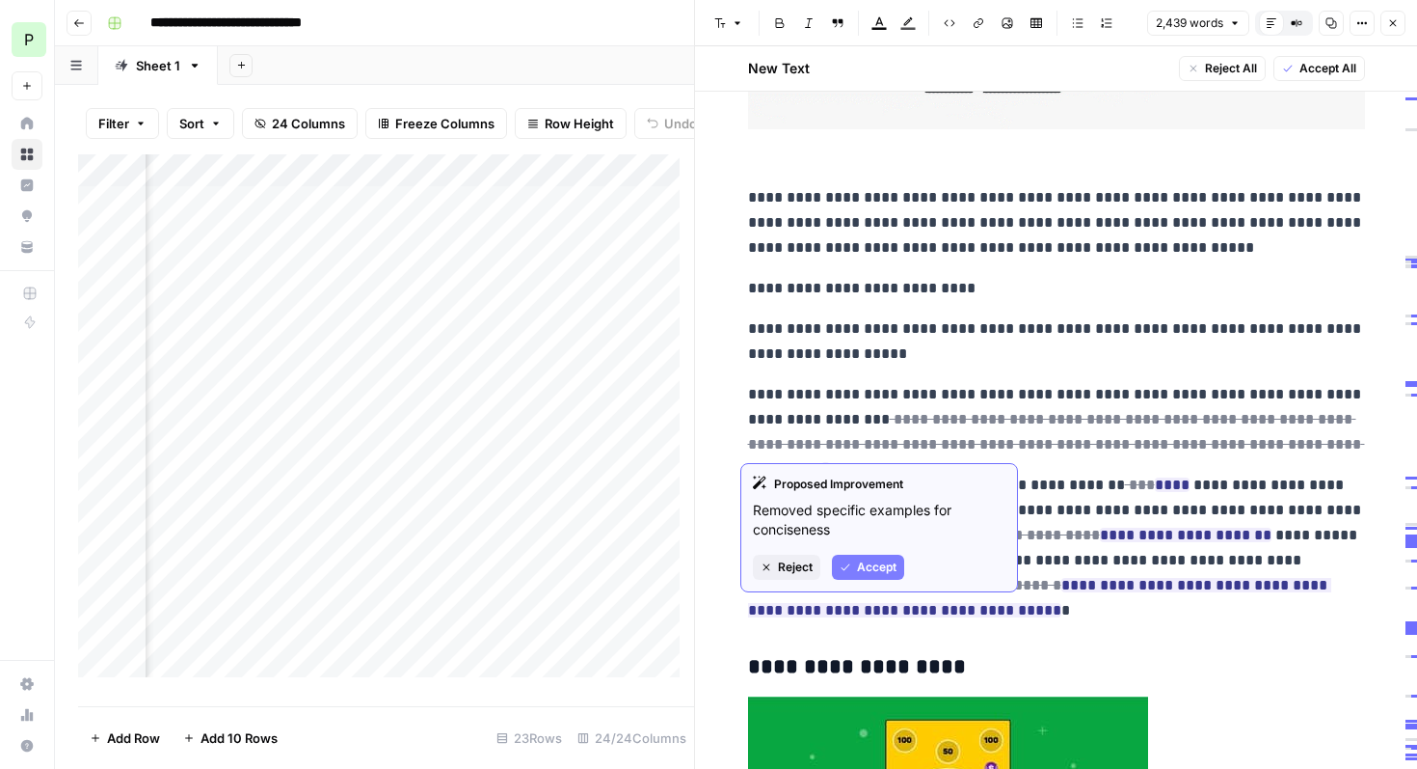
click at [867, 570] on span "Accept" at bounding box center [877, 566] width 40 height 17
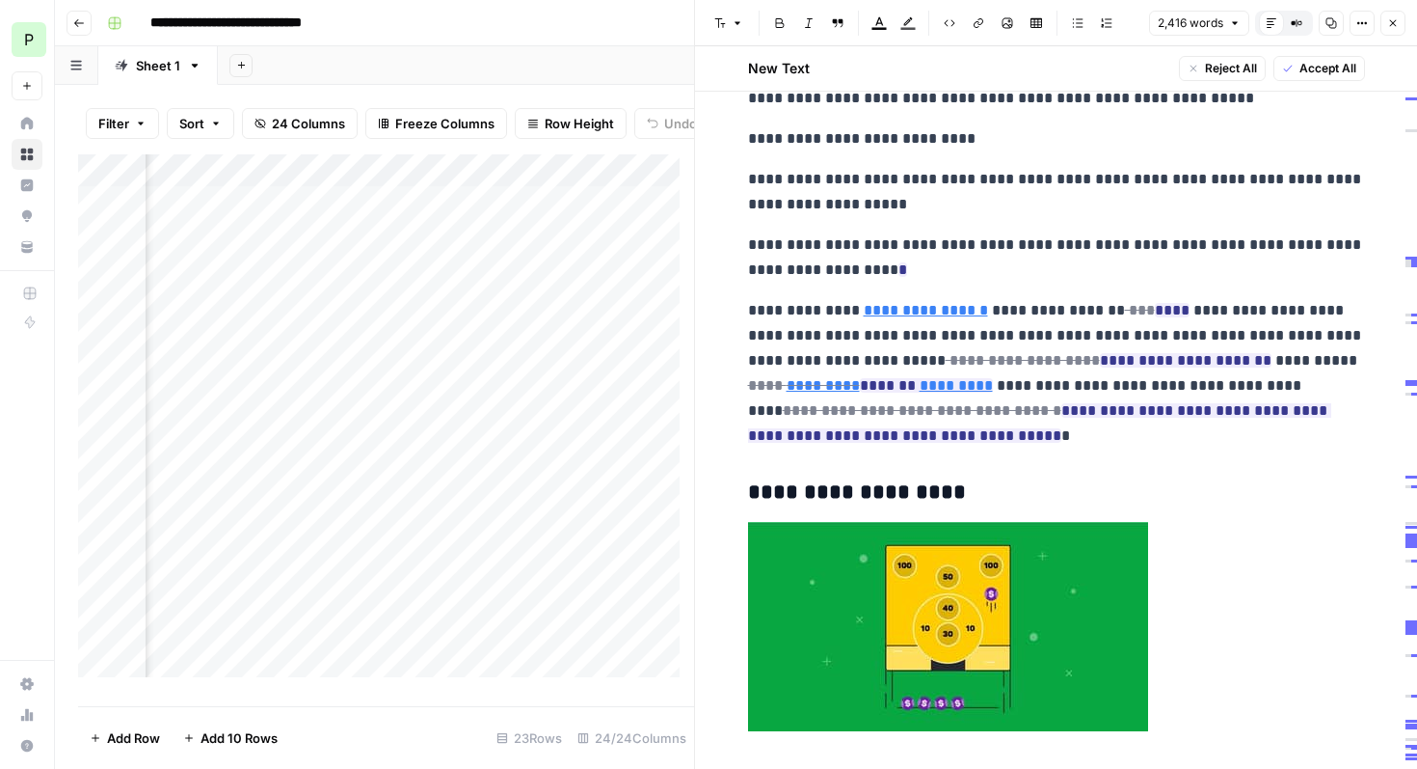
scroll to position [0, 3431]
click at [1320, 67] on span "Accept All" at bounding box center [1328, 68] width 57 height 17
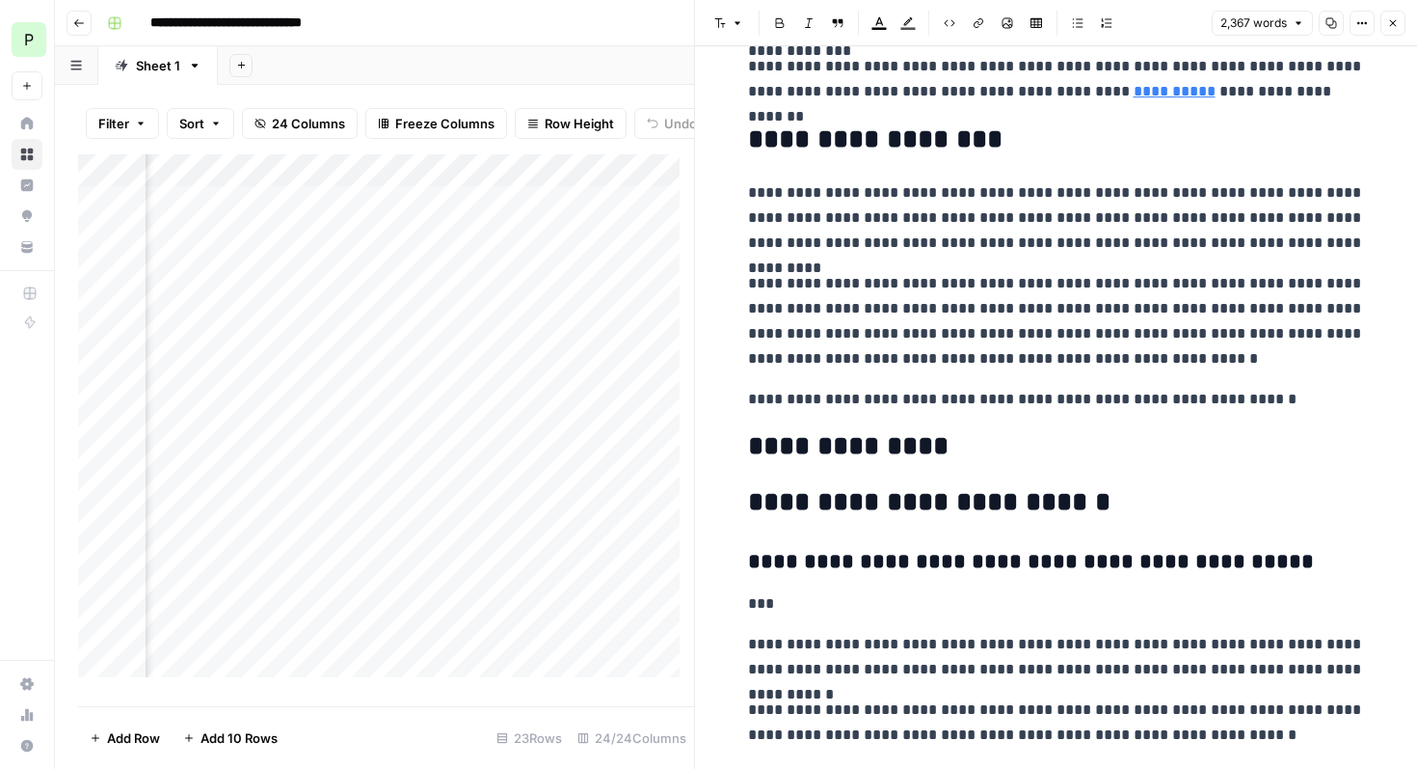
scroll to position [9785, 0]
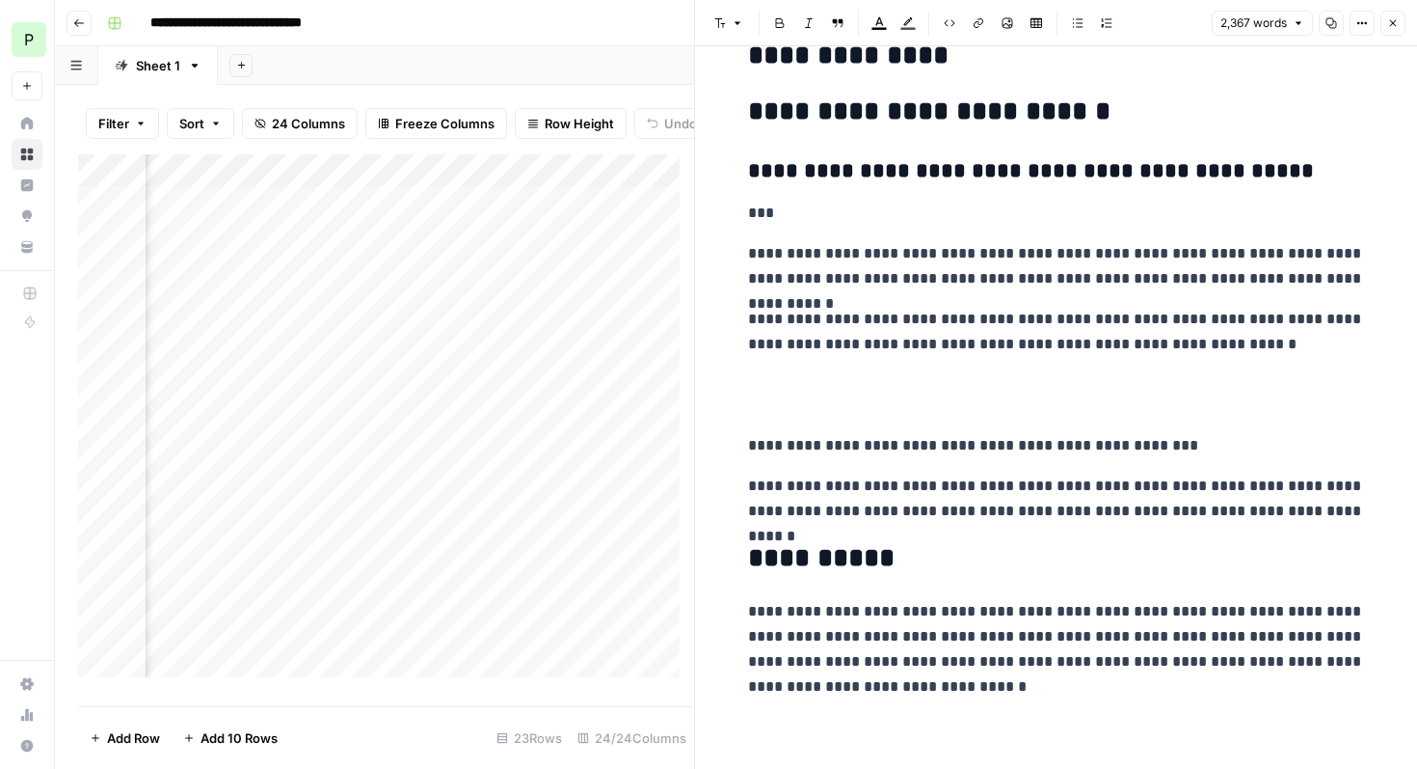
click at [1393, 25] on icon "button" at bounding box center [1394, 23] width 12 height 12
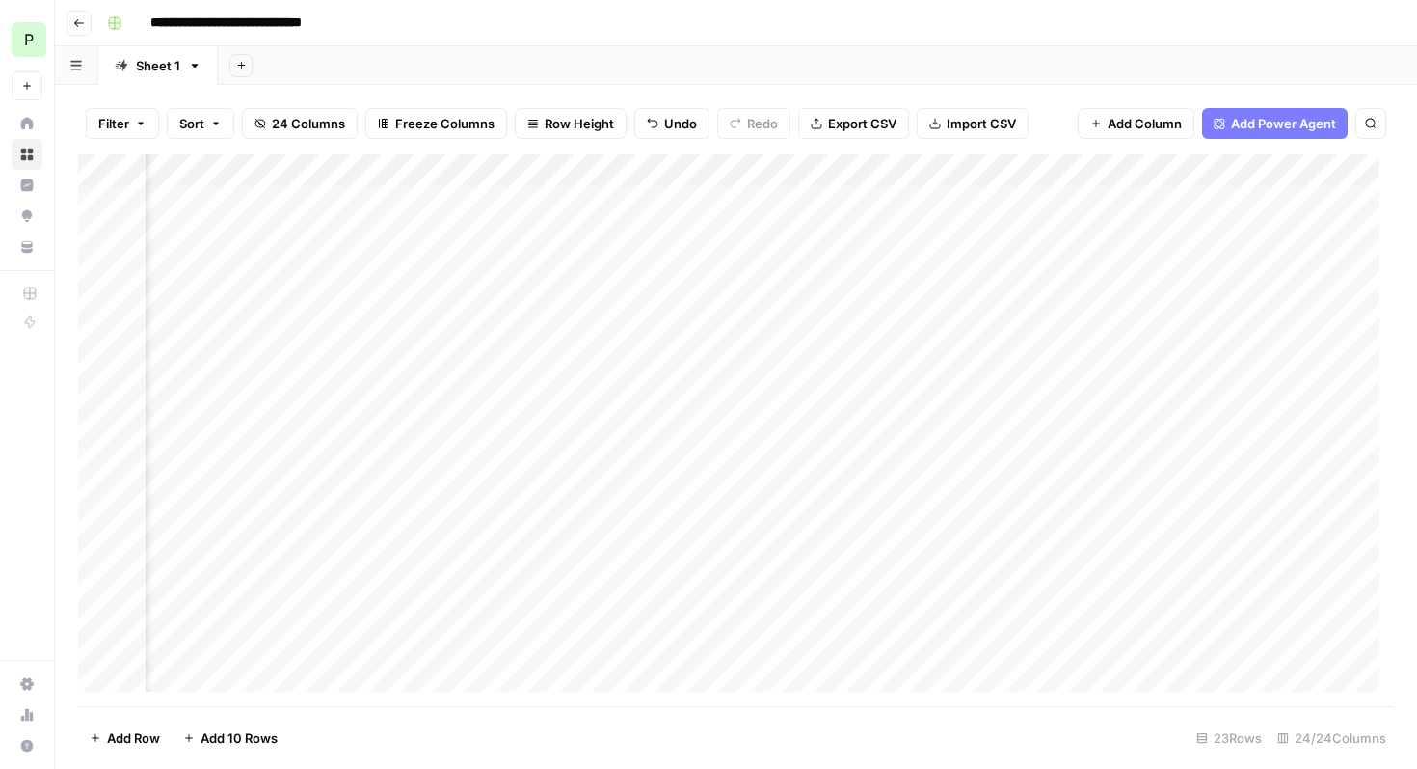
click at [520, 196] on div "Add Column" at bounding box center [736, 430] width 1316 height 552
click at [670, 205] on div "Add Column" at bounding box center [736, 430] width 1316 height 552
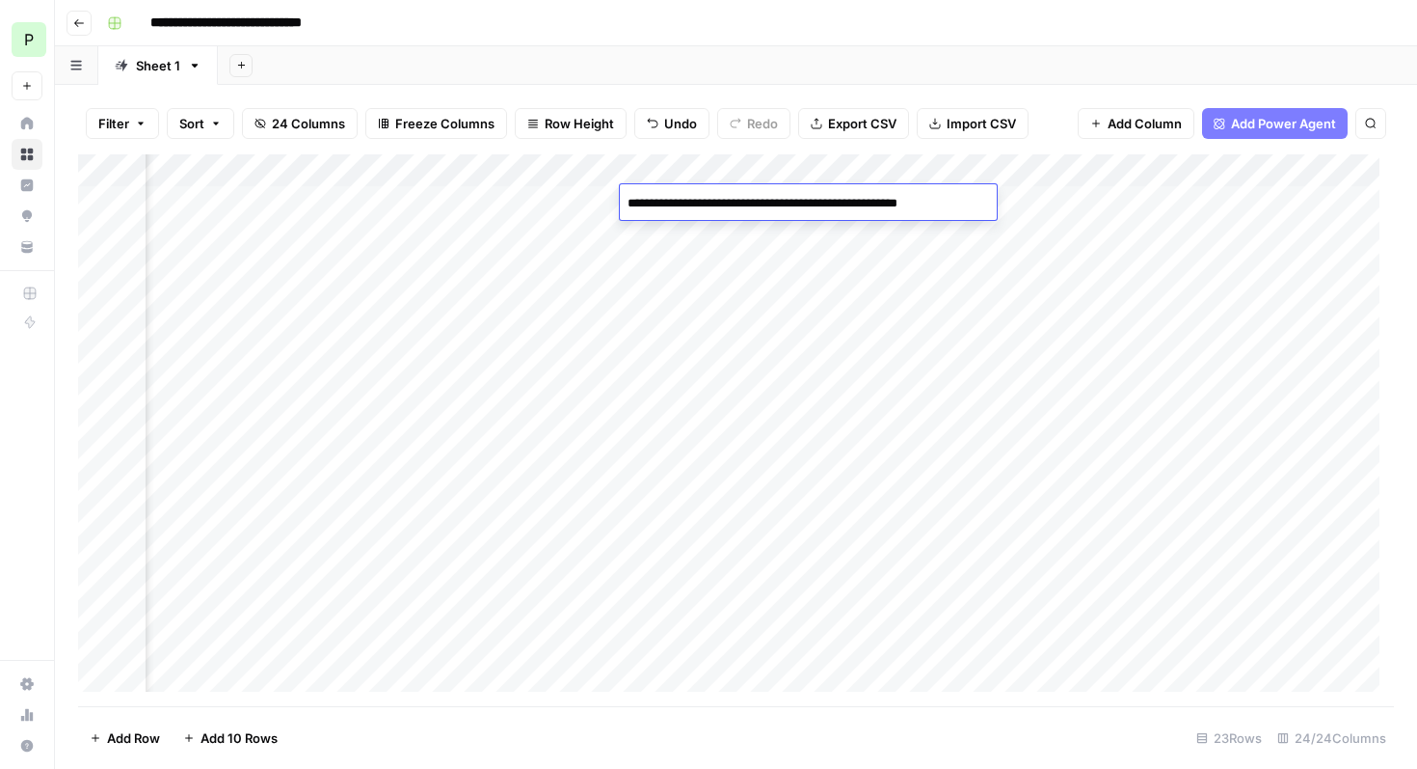
click at [698, 264] on div "Add Column" at bounding box center [736, 430] width 1316 height 552
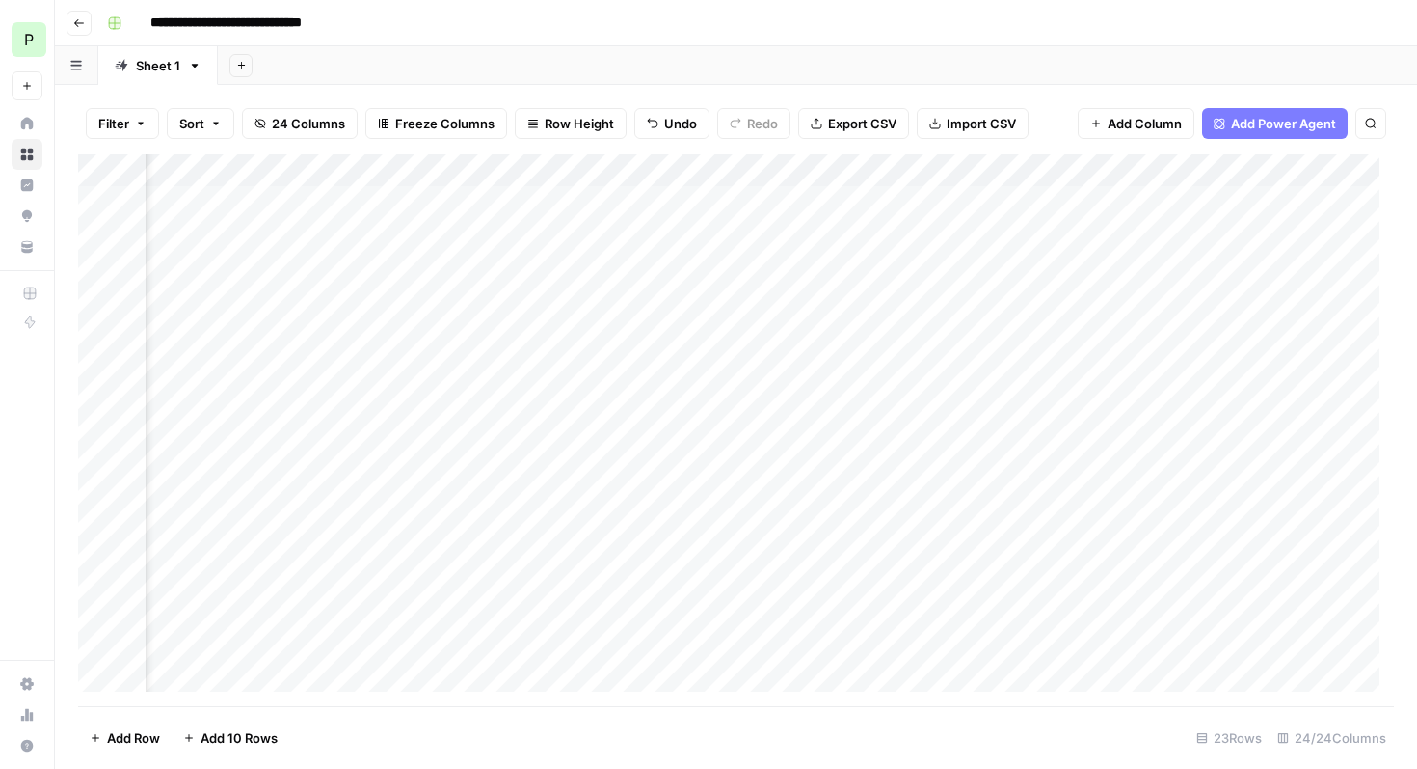
click at [867, 202] on div "Add Column" at bounding box center [736, 430] width 1316 height 552
click at [868, 202] on div "Add Column" at bounding box center [736, 430] width 1316 height 552
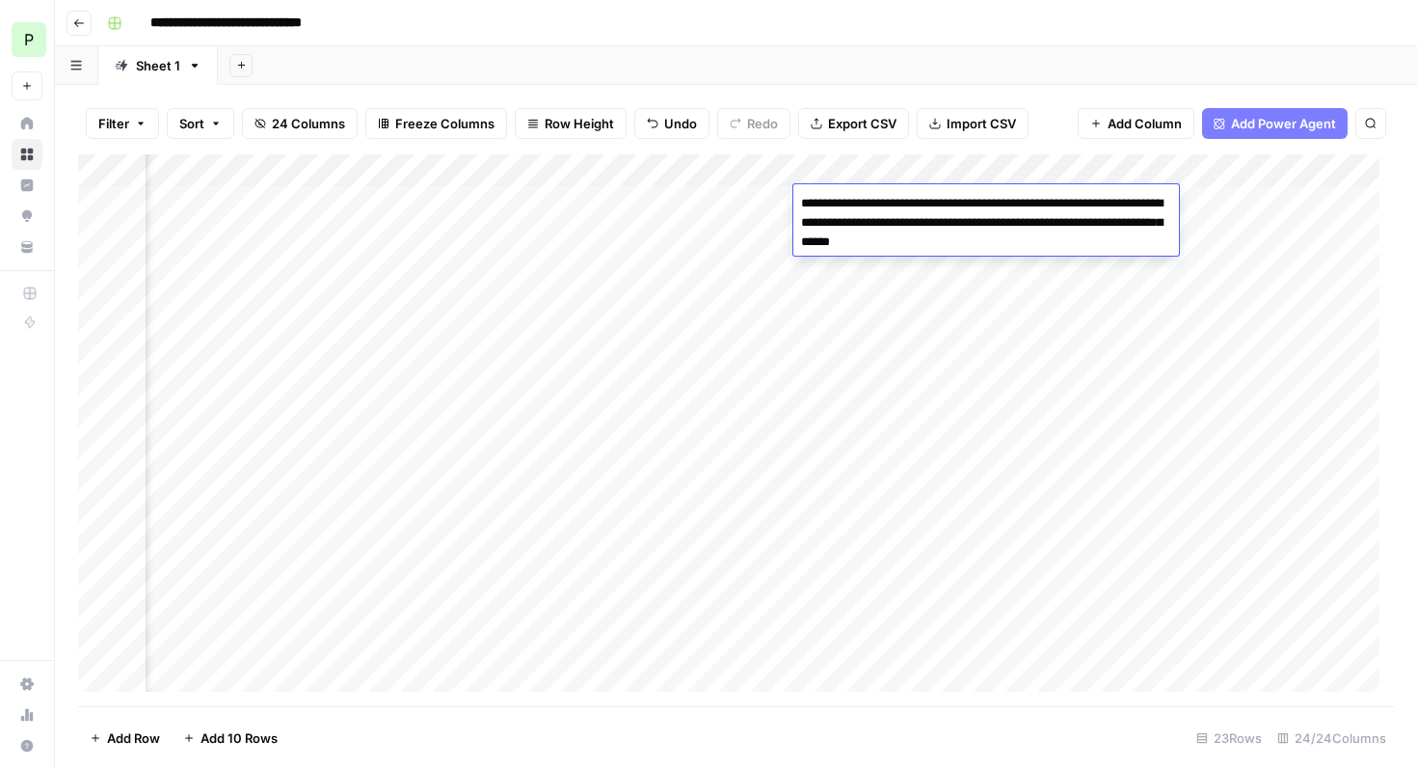
click at [891, 300] on div "Add Column" at bounding box center [736, 430] width 1316 height 552
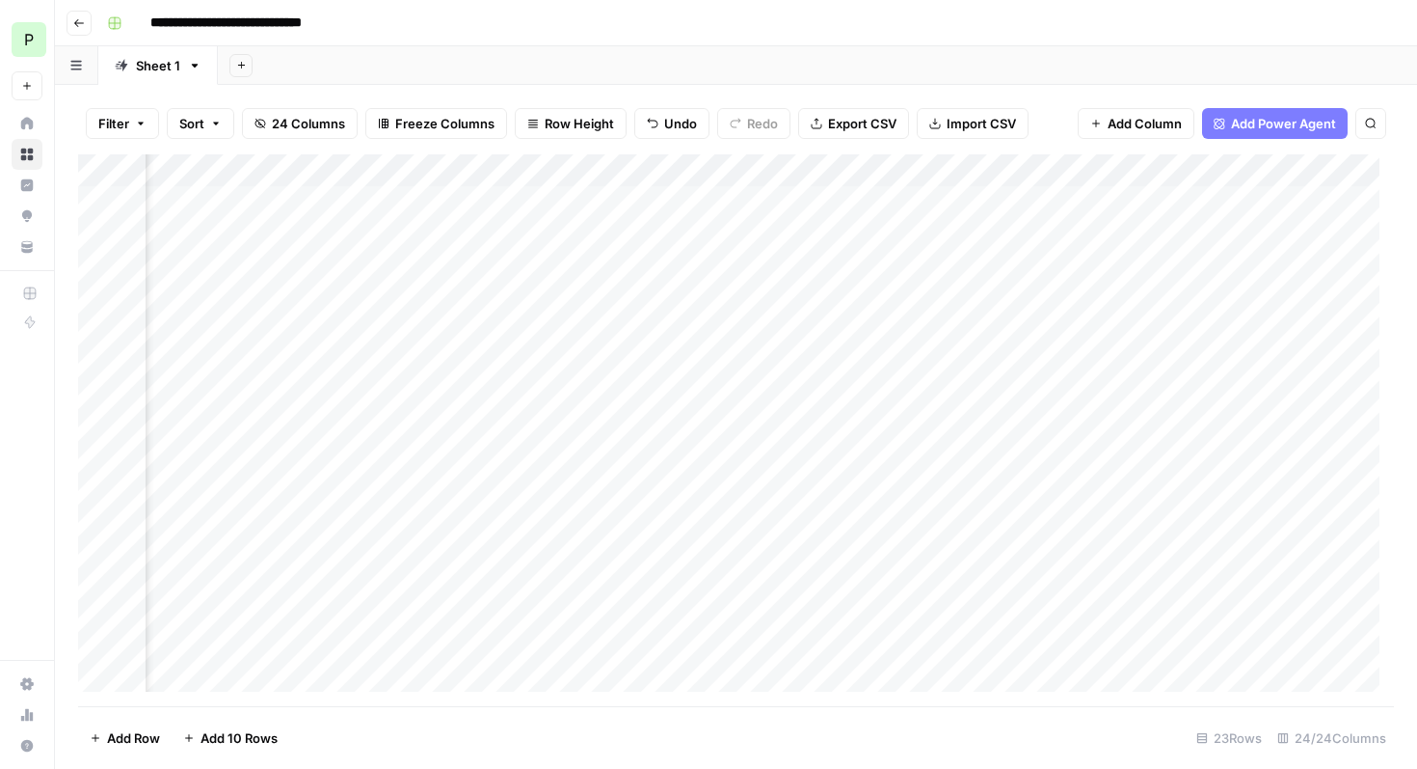
click at [1026, 204] on div "Add Column" at bounding box center [736, 430] width 1316 height 552
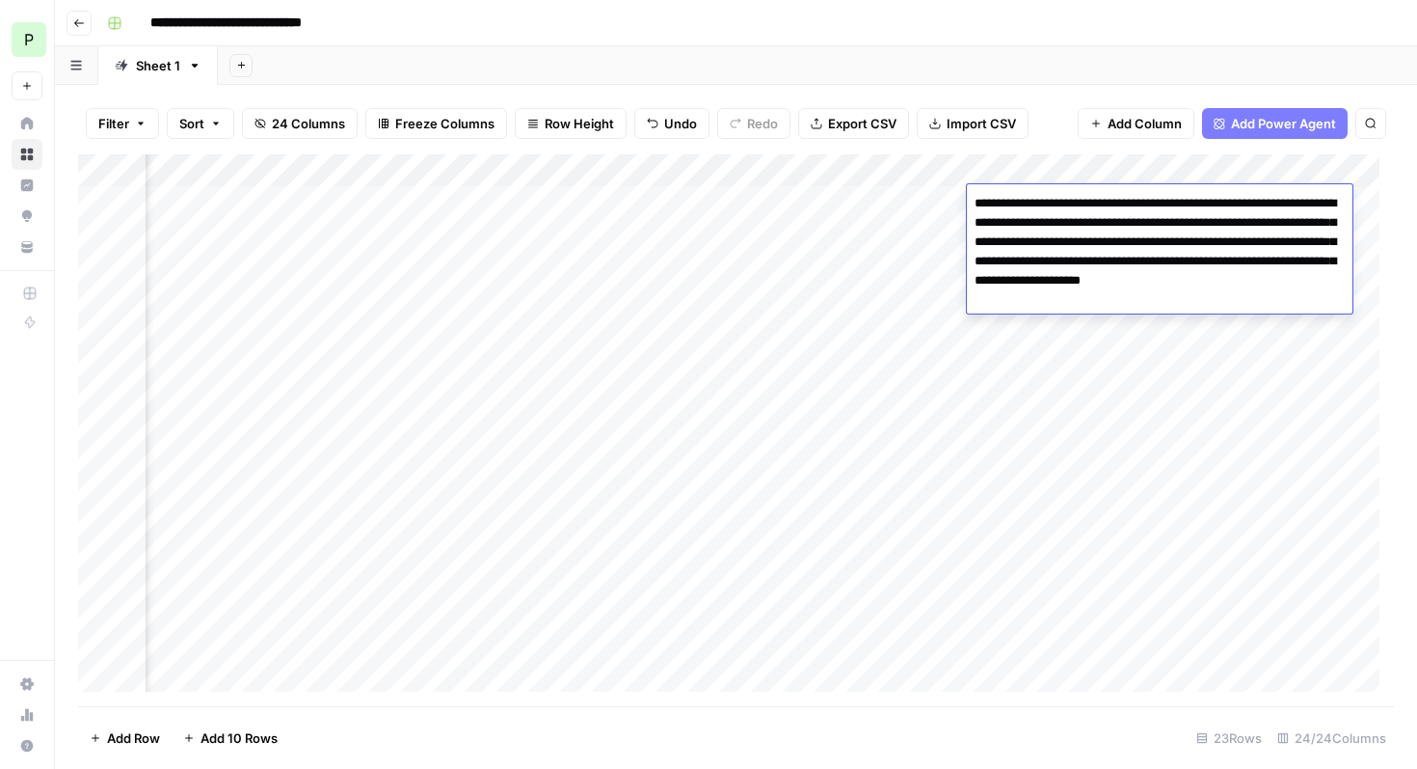
click at [1093, 363] on div "Add Column" at bounding box center [736, 430] width 1316 height 552
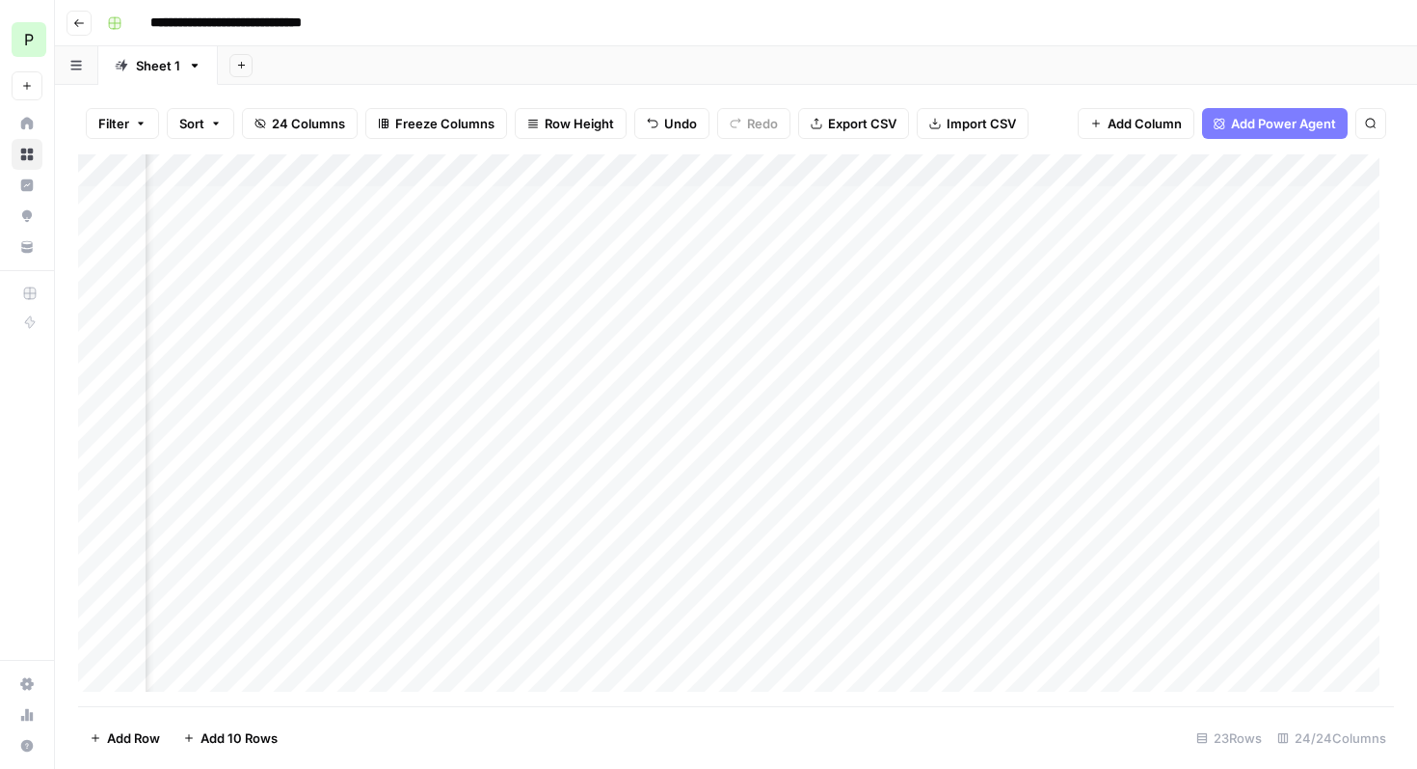
click at [1287, 202] on div "Add Column" at bounding box center [736, 430] width 1316 height 552
click at [1286, 202] on div "Add Column" at bounding box center [736, 430] width 1316 height 552
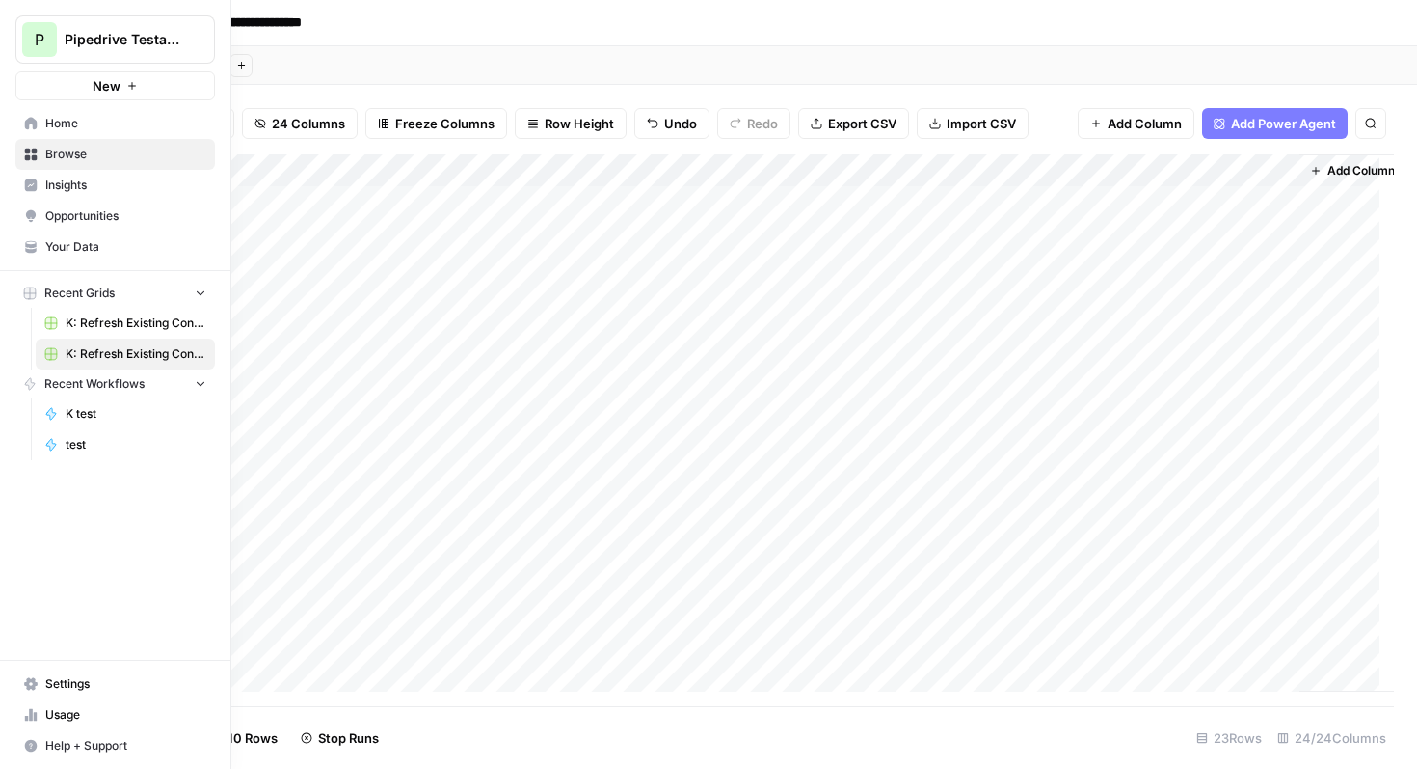
click at [111, 326] on span "K: Refresh Existing Content" at bounding box center [136, 322] width 141 height 17
click at [73, 153] on span "Browse" at bounding box center [125, 154] width 161 height 17
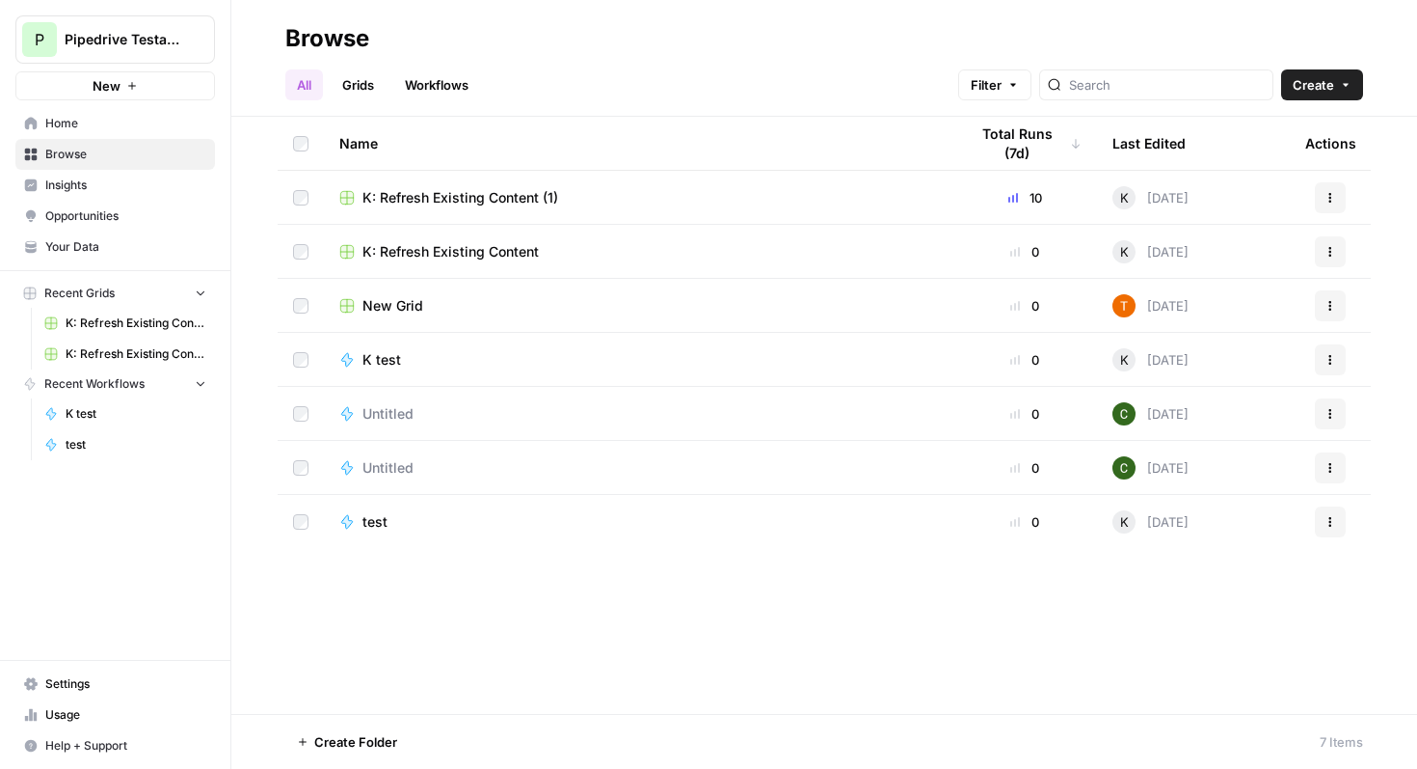
click at [434, 192] on span "K: Refresh Existing Content (1)" at bounding box center [461, 197] width 196 height 19
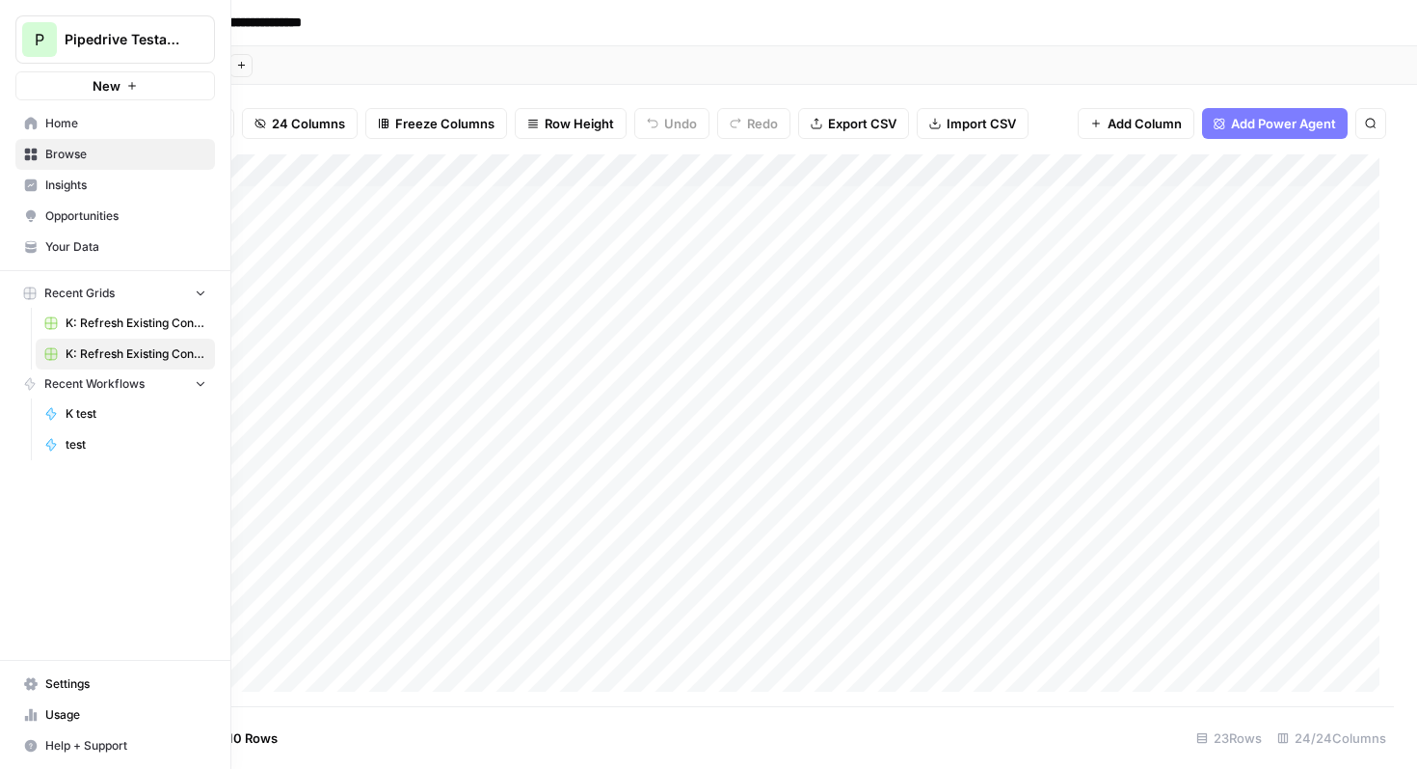
click at [45, 117] on span "Home" at bounding box center [125, 123] width 161 height 17
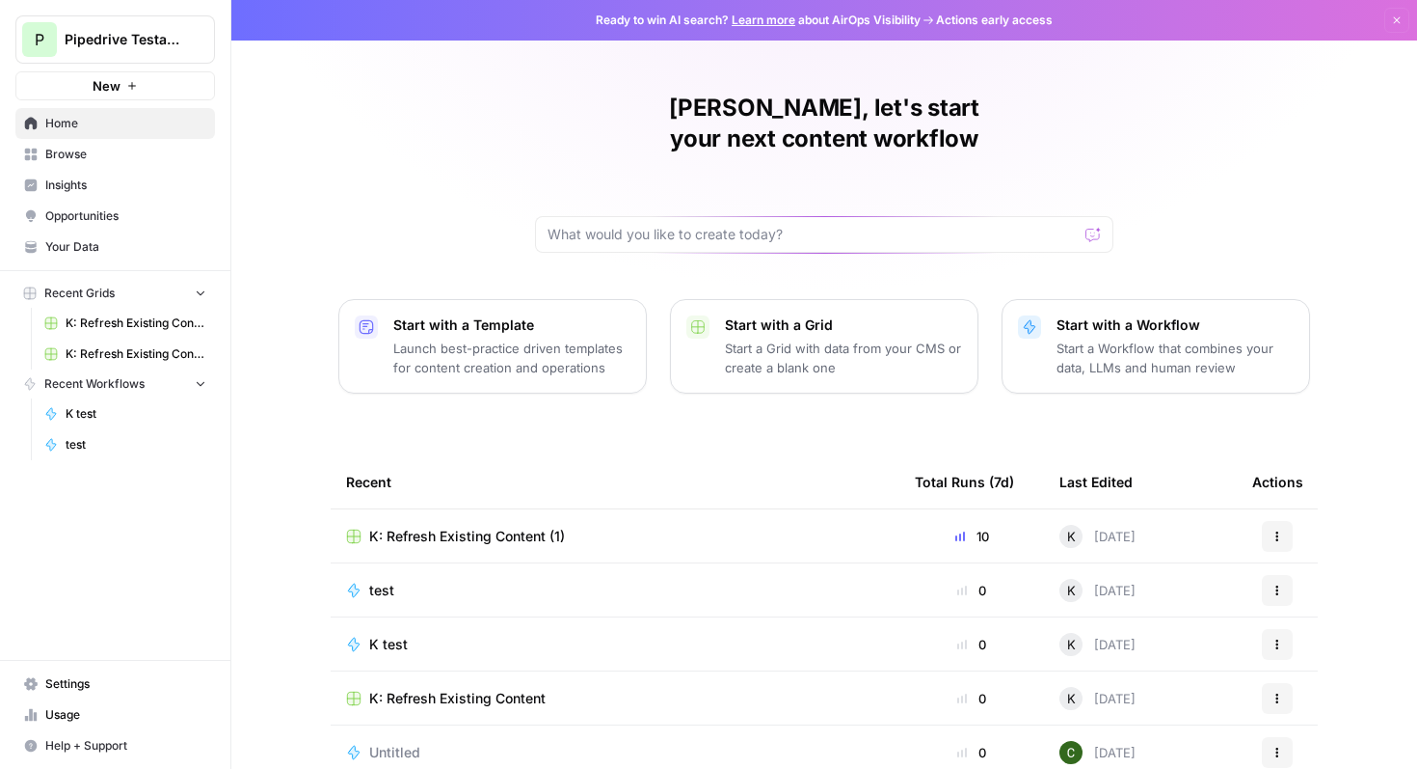
click at [380, 580] on span "test" at bounding box center [381, 589] width 25 height 19
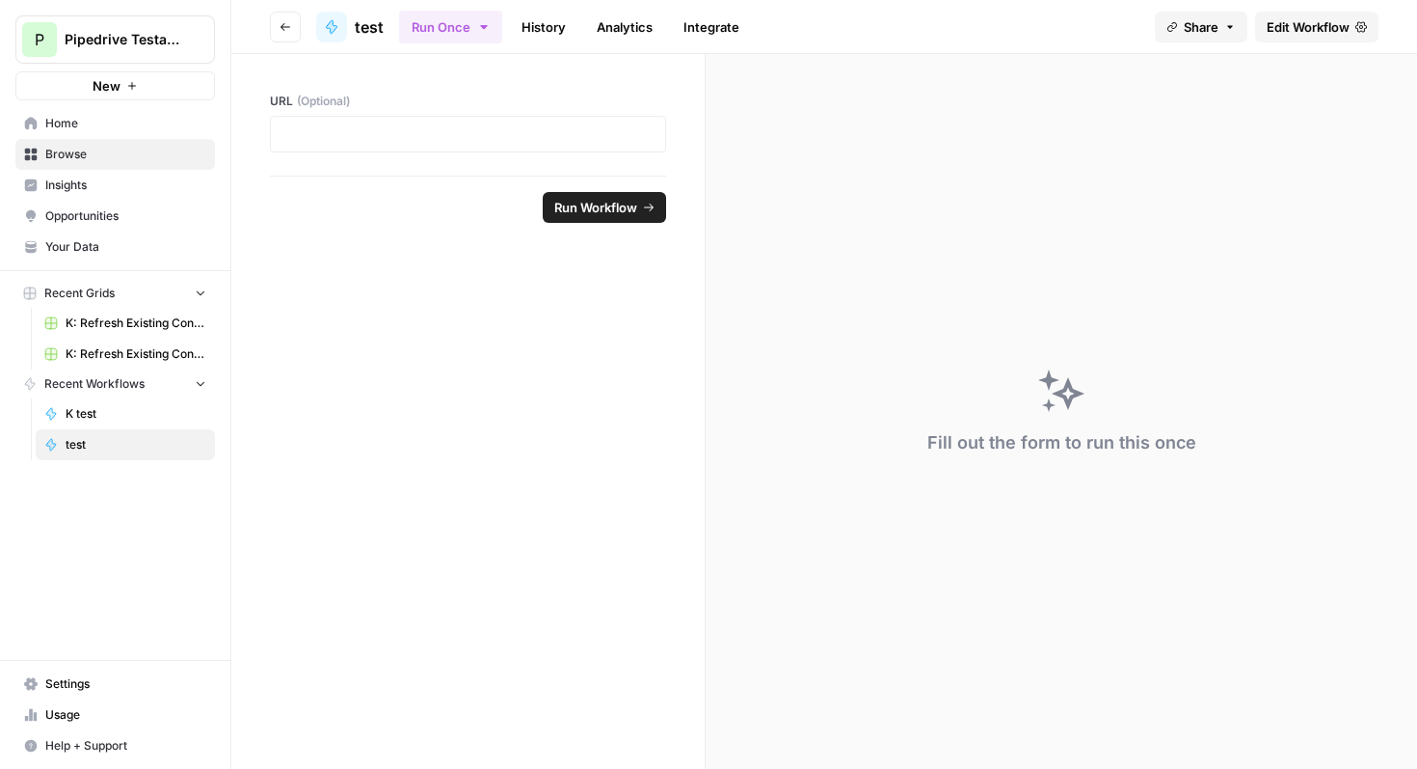
click at [376, 20] on span "test" at bounding box center [369, 26] width 29 height 23
click at [374, 28] on span "test" at bounding box center [369, 26] width 29 height 23
click at [73, 448] on span "test" at bounding box center [136, 444] width 141 height 17
click at [1310, 25] on span "Edit Workflow" at bounding box center [1308, 26] width 83 height 19
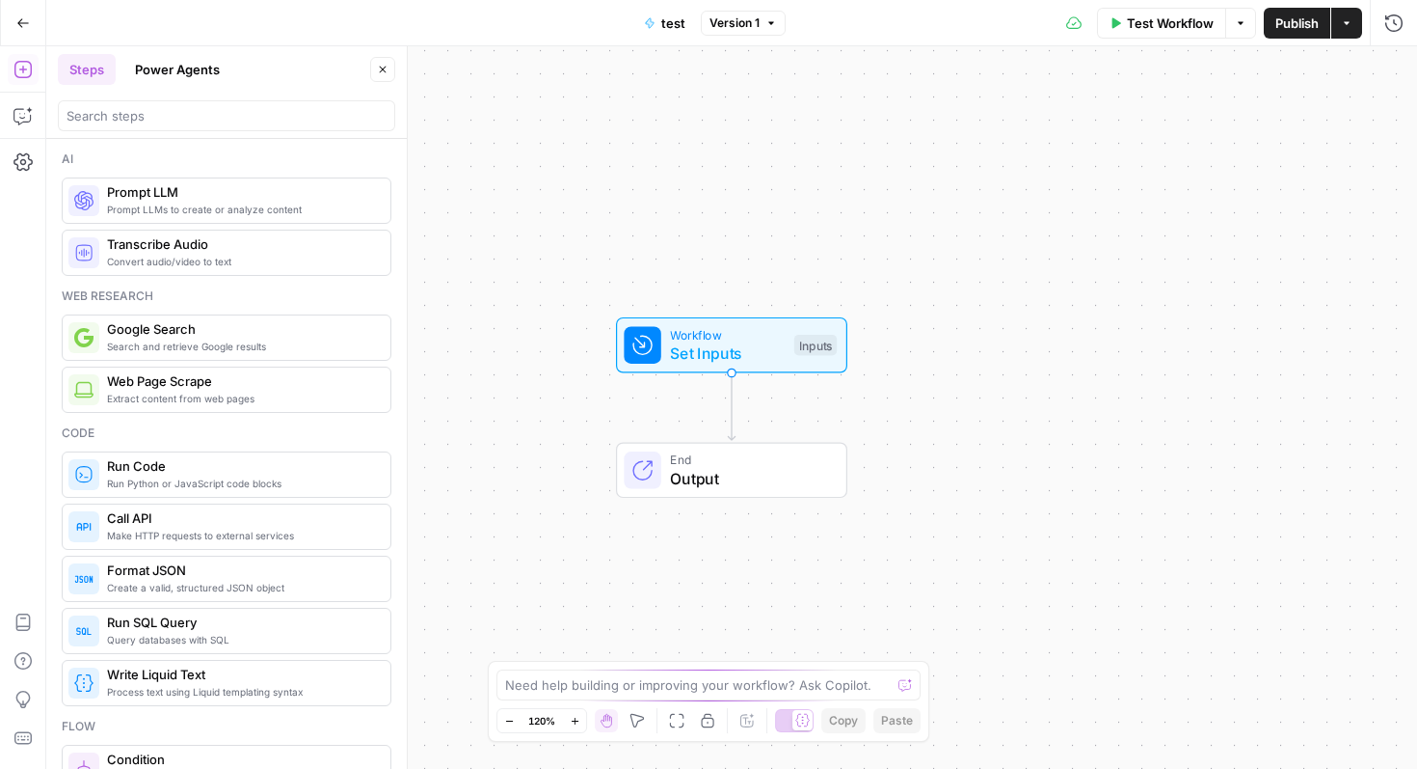
click at [671, 17] on span "test" at bounding box center [673, 22] width 24 height 19
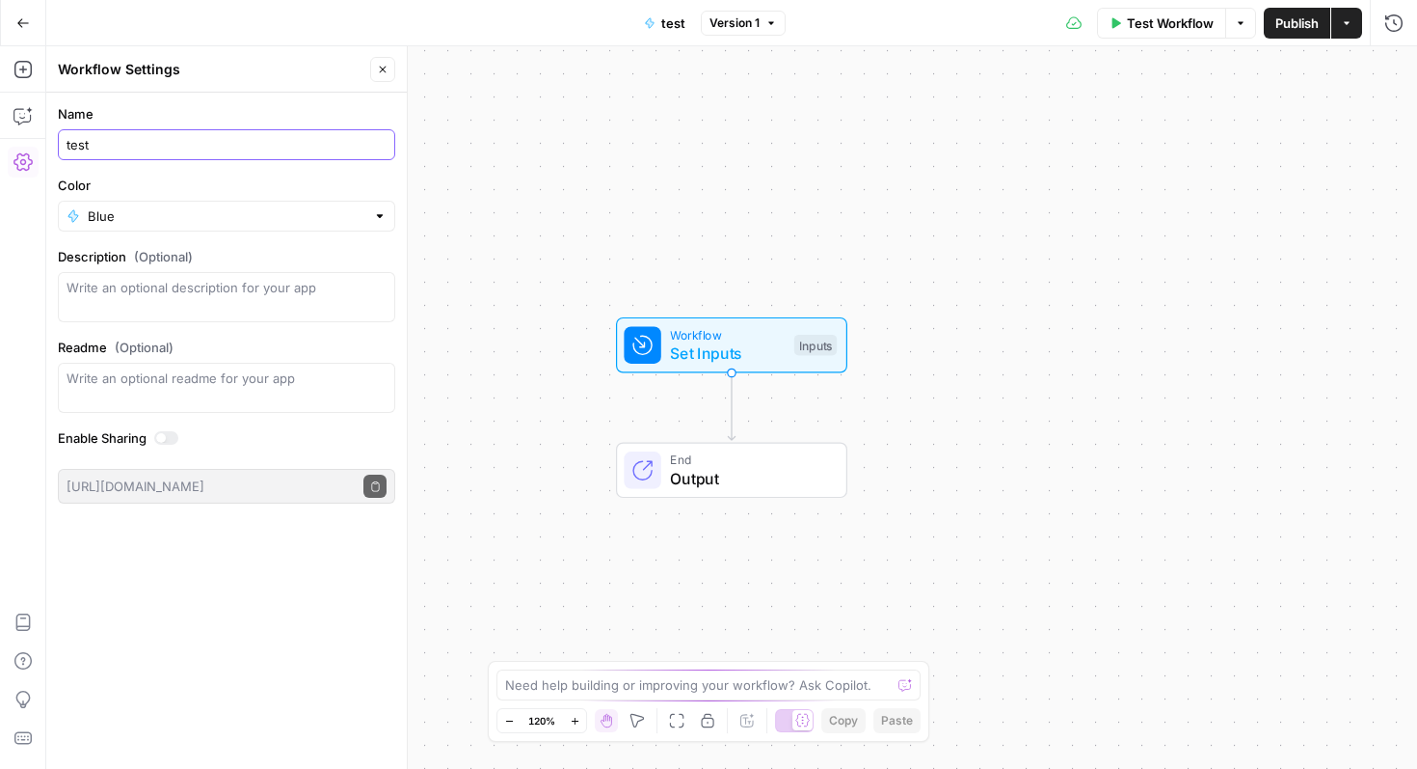
click at [91, 148] on input "test" at bounding box center [227, 144] width 320 height 19
type input "K test 2"
click at [769, 142] on div "Workflow Set Inputs Inputs End Output" at bounding box center [731, 407] width 1371 height 722
click at [13, 18] on button "Go Back" at bounding box center [23, 23] width 35 height 35
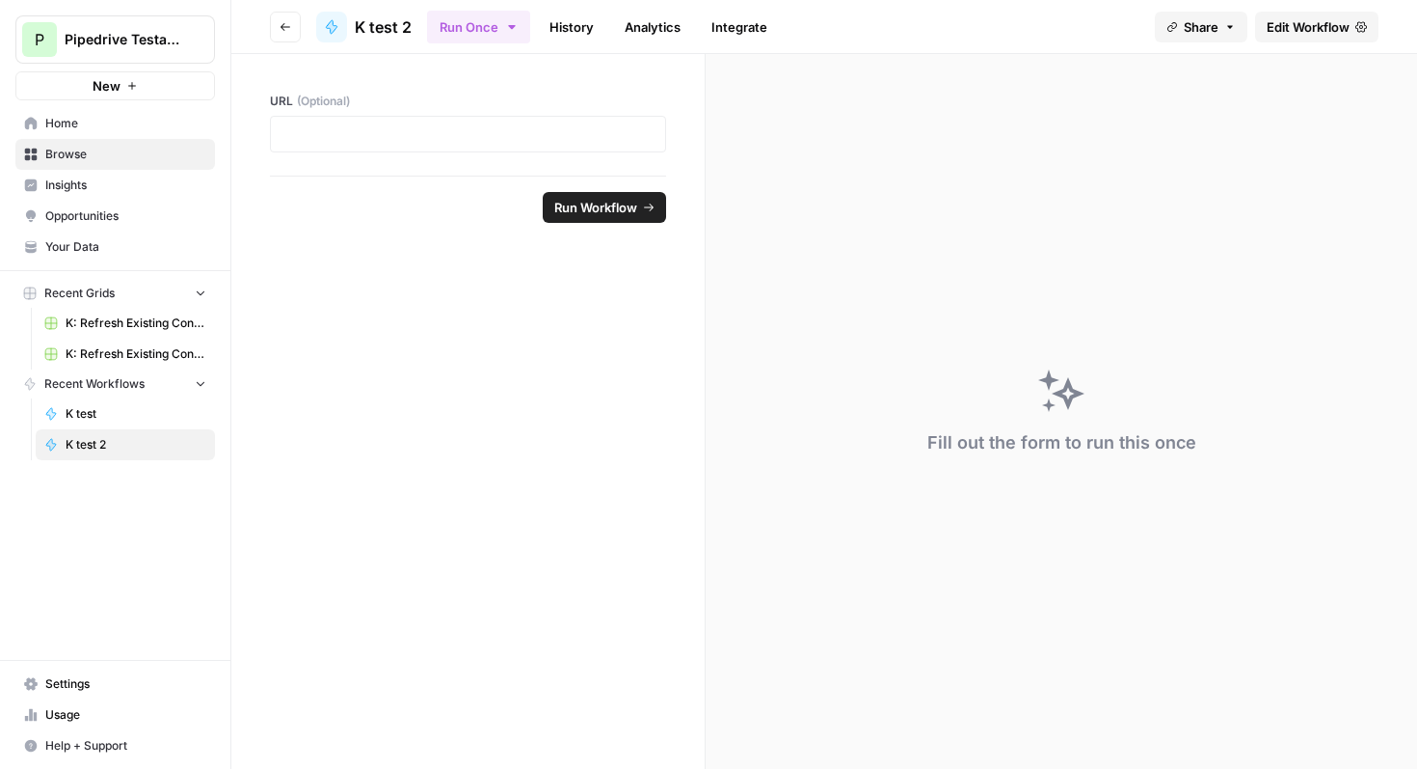
click at [76, 130] on span "Home" at bounding box center [125, 123] width 161 height 17
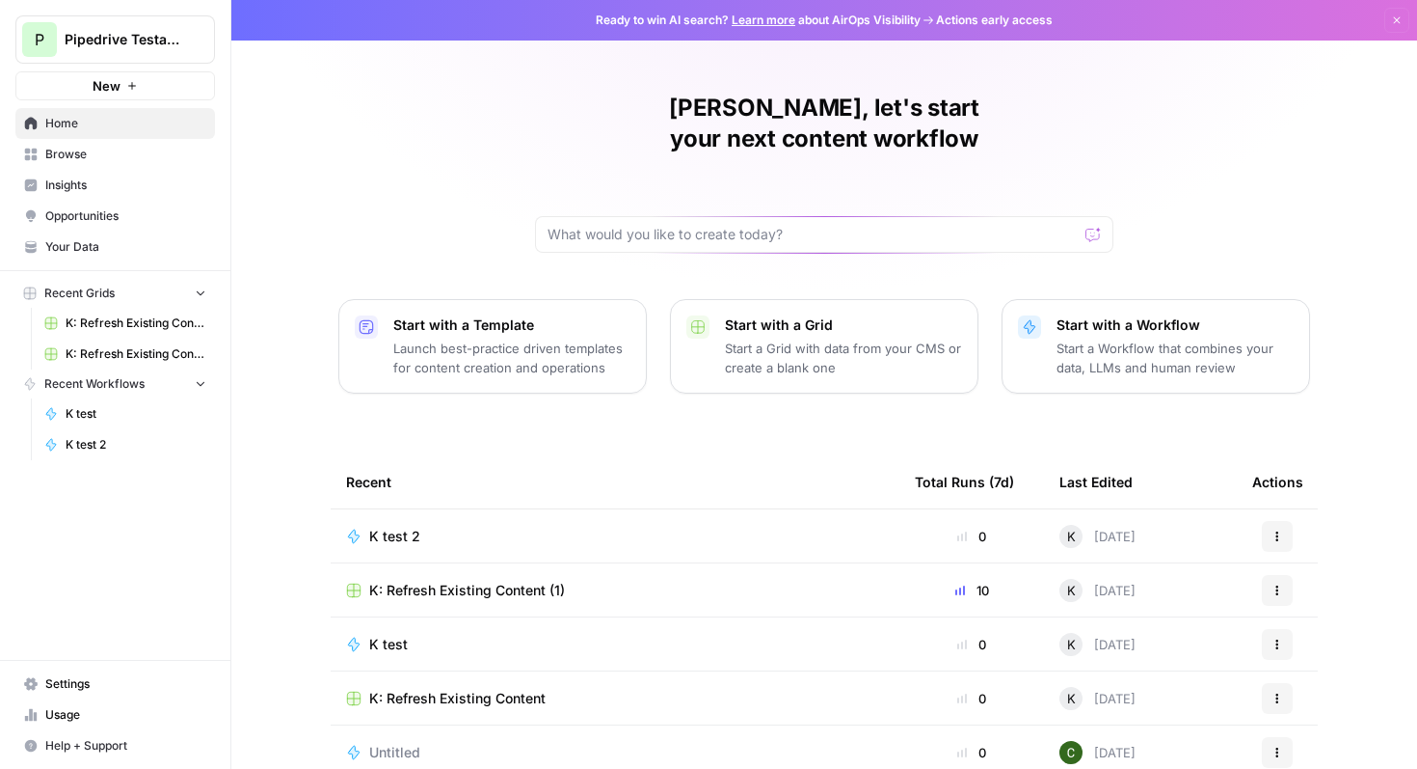
scroll to position [119, 0]
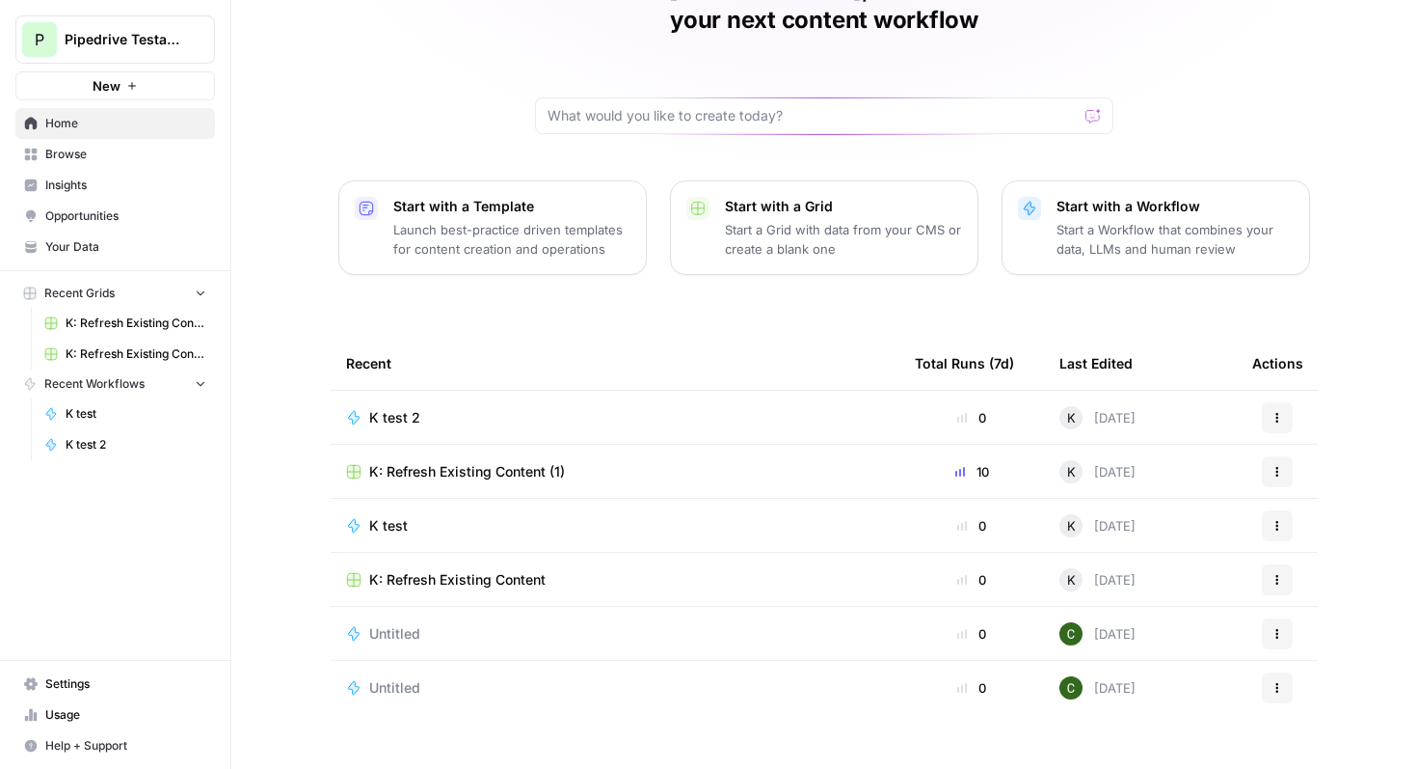
click at [487, 570] on span "K: Refresh Existing Content" at bounding box center [457, 579] width 176 height 19
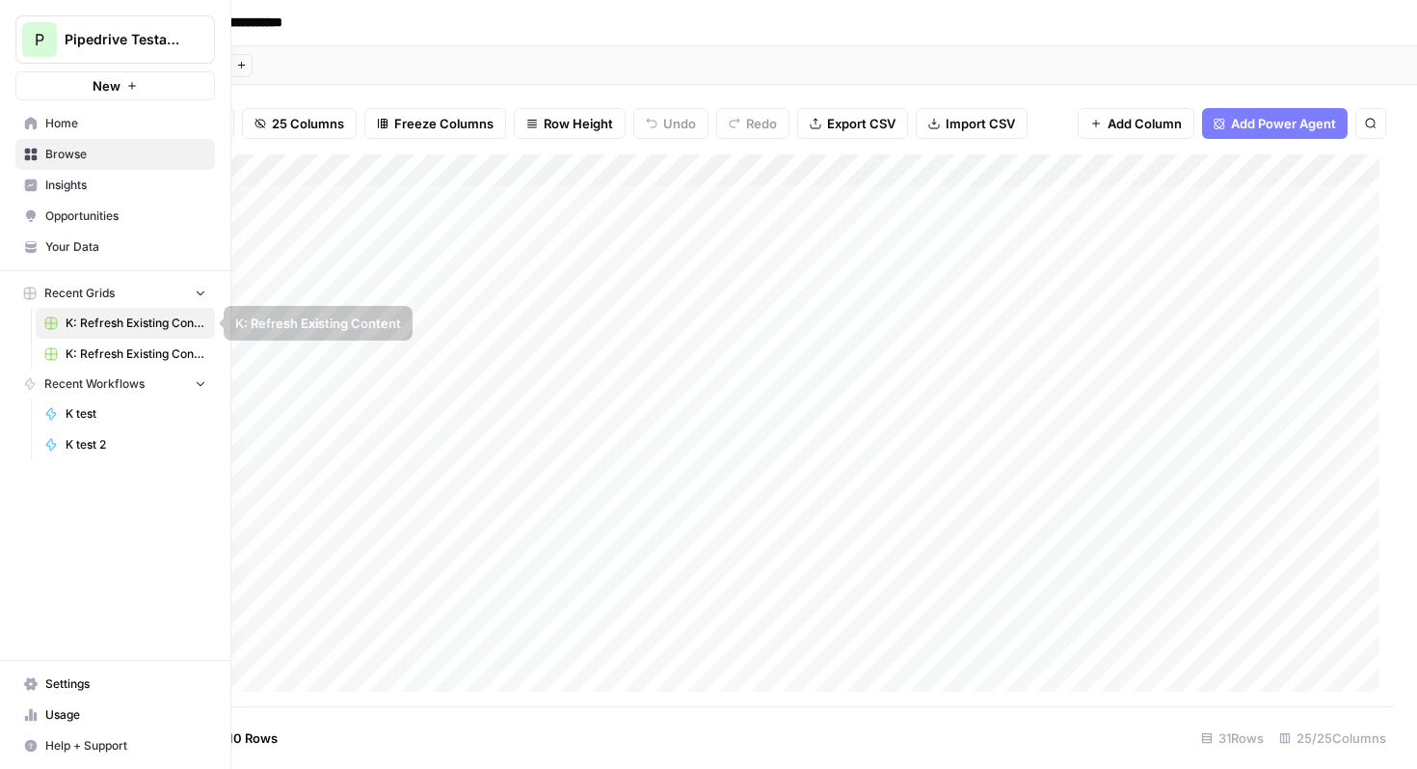
click at [79, 356] on span "K: Refresh Existing Content (1)" at bounding box center [136, 353] width 141 height 17
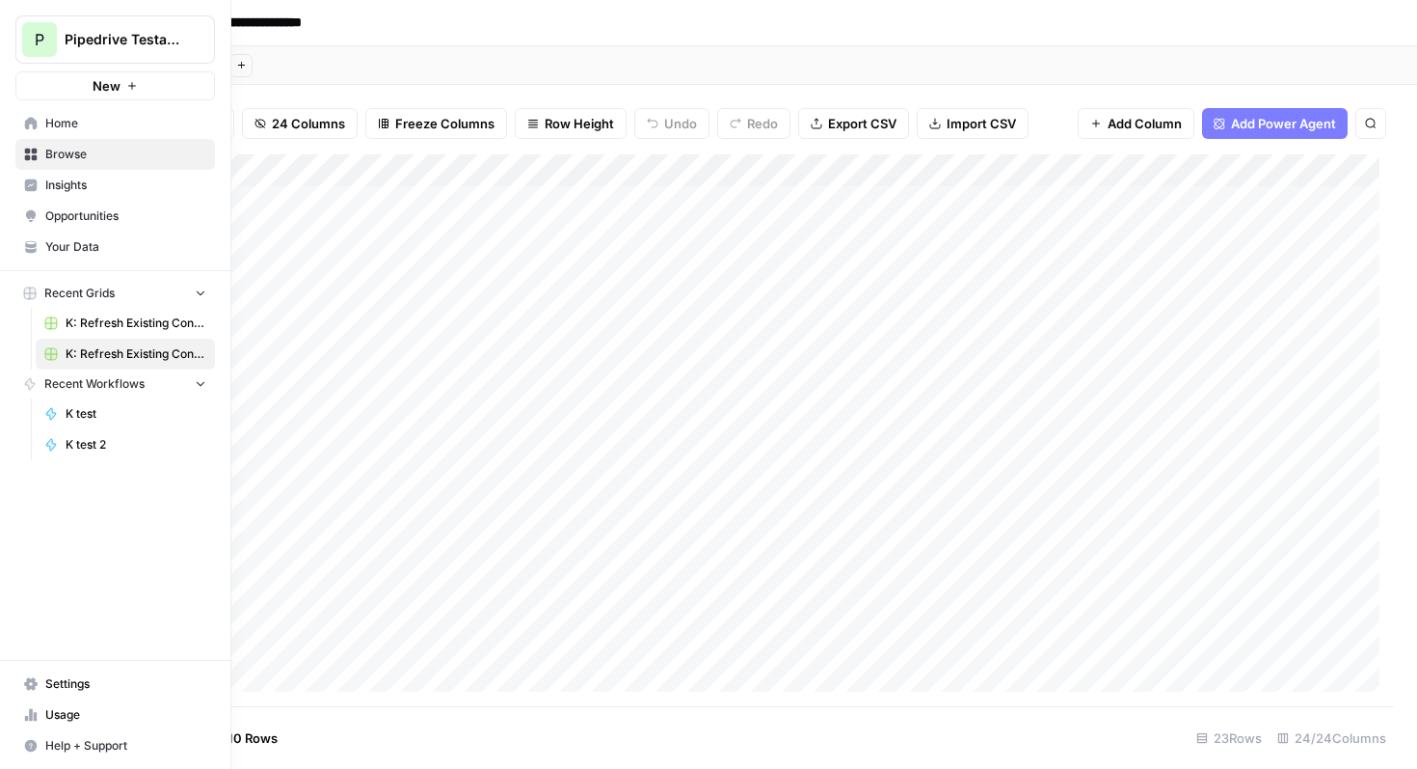
click at [71, 121] on span "Home" at bounding box center [125, 123] width 161 height 17
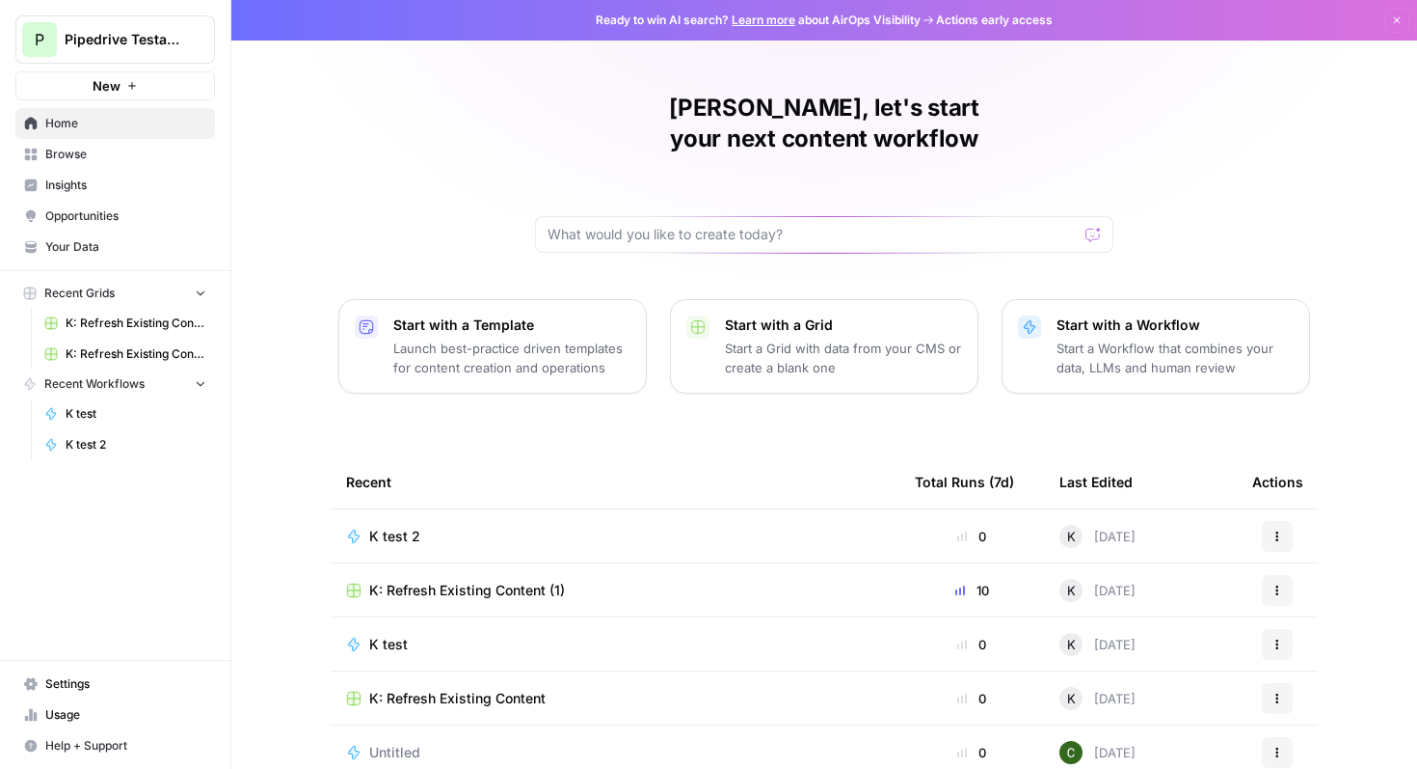
click at [94, 354] on span "K: Refresh Existing Content (1)" at bounding box center [136, 353] width 141 height 17
